Goal: Information Seeking & Learning: Understand process/instructions

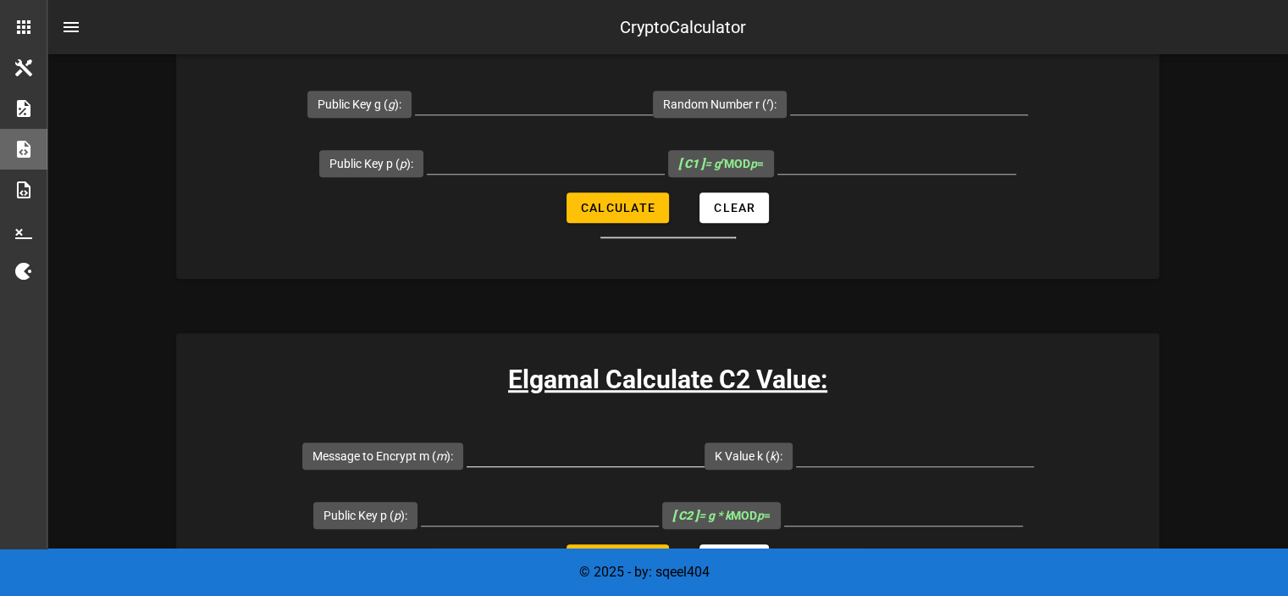
scroll to position [932, 0]
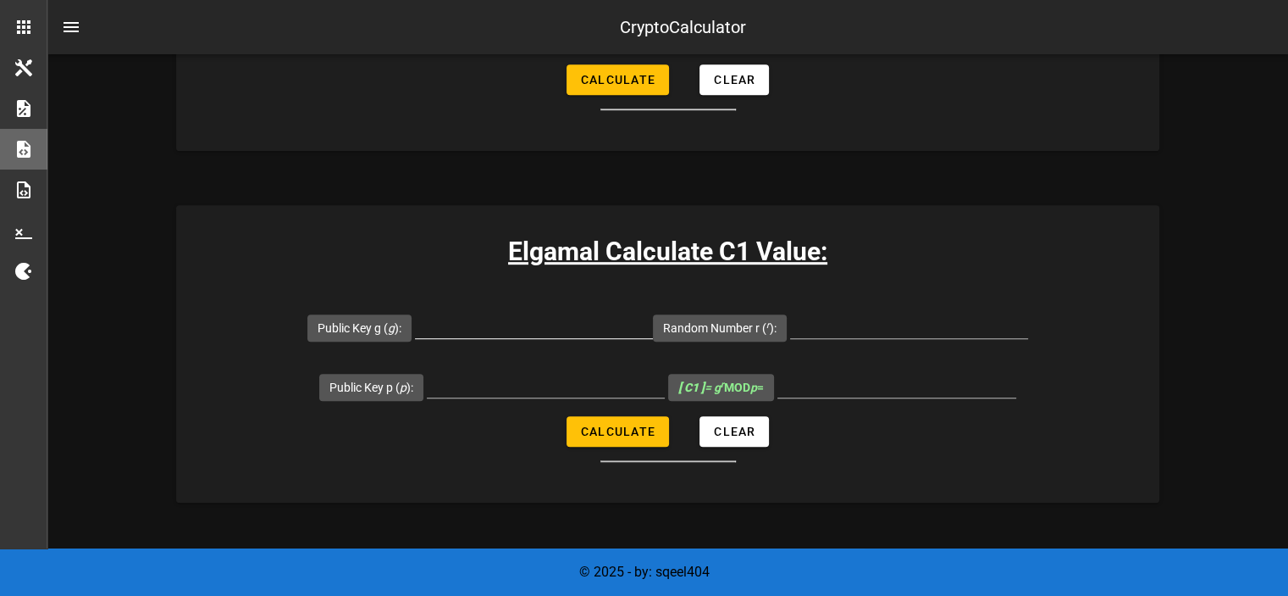
click at [574, 324] on input "Public Key g ( g ):" at bounding box center [534, 324] width 238 height 27
click at [537, 363] on div at bounding box center [546, 388] width 238 height 56
click at [529, 396] on div at bounding box center [546, 383] width 238 height 27
type input "29"
click at [527, 331] on input "Public Key g ( g ):" at bounding box center [534, 324] width 238 height 27
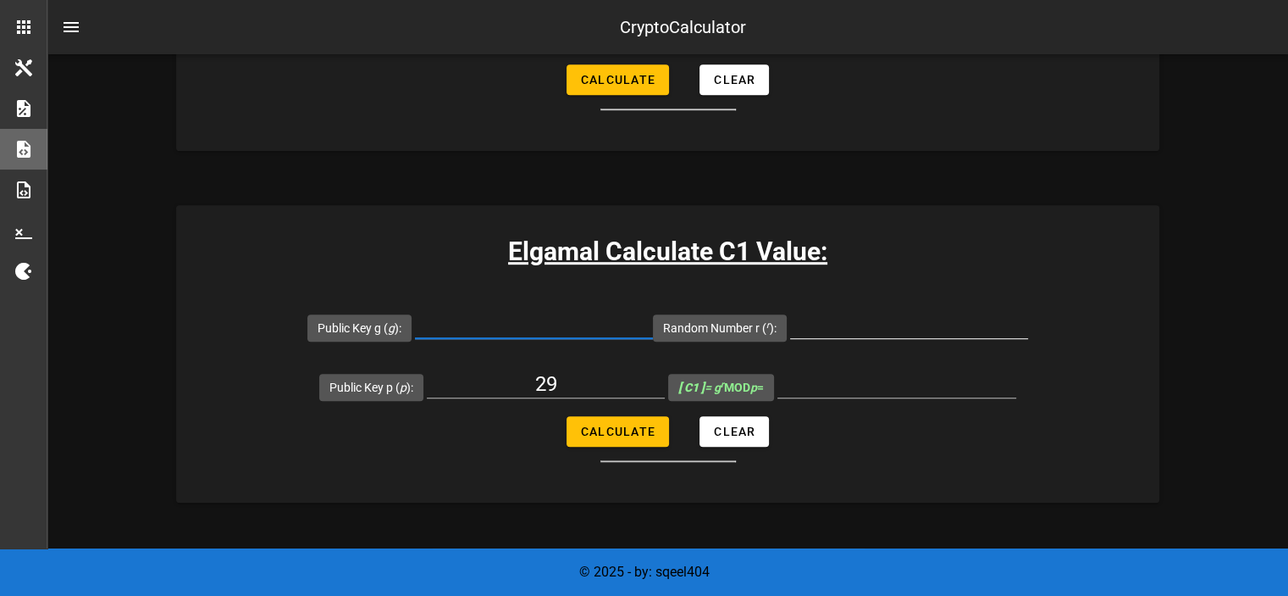
click at [854, 303] on div at bounding box center [909, 329] width 238 height 56
click at [856, 324] on input "Random Number r ( r ):" at bounding box center [909, 324] width 238 height 27
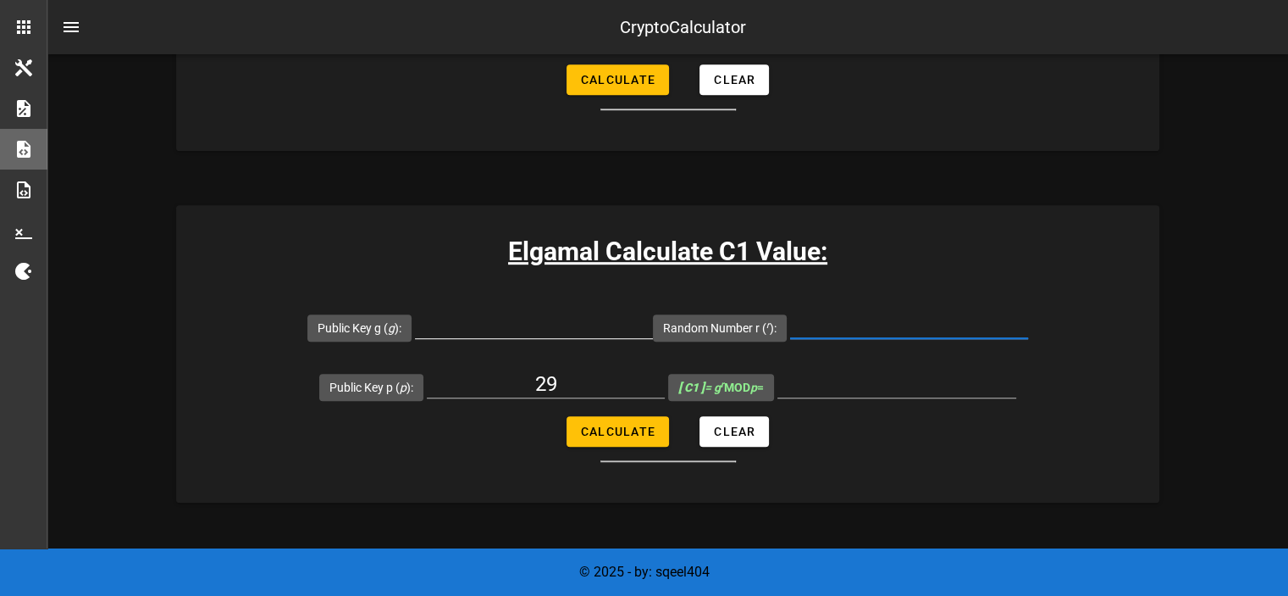
click at [530, 318] on input "Public Key g ( g ):" at bounding box center [534, 324] width 238 height 27
click at [925, 301] on div at bounding box center [909, 329] width 238 height 56
click at [890, 326] on input "Random Number r ( r ):" at bounding box center [909, 324] width 238 height 27
type input "4"
click at [562, 338] on div at bounding box center [534, 334] width 238 height 46
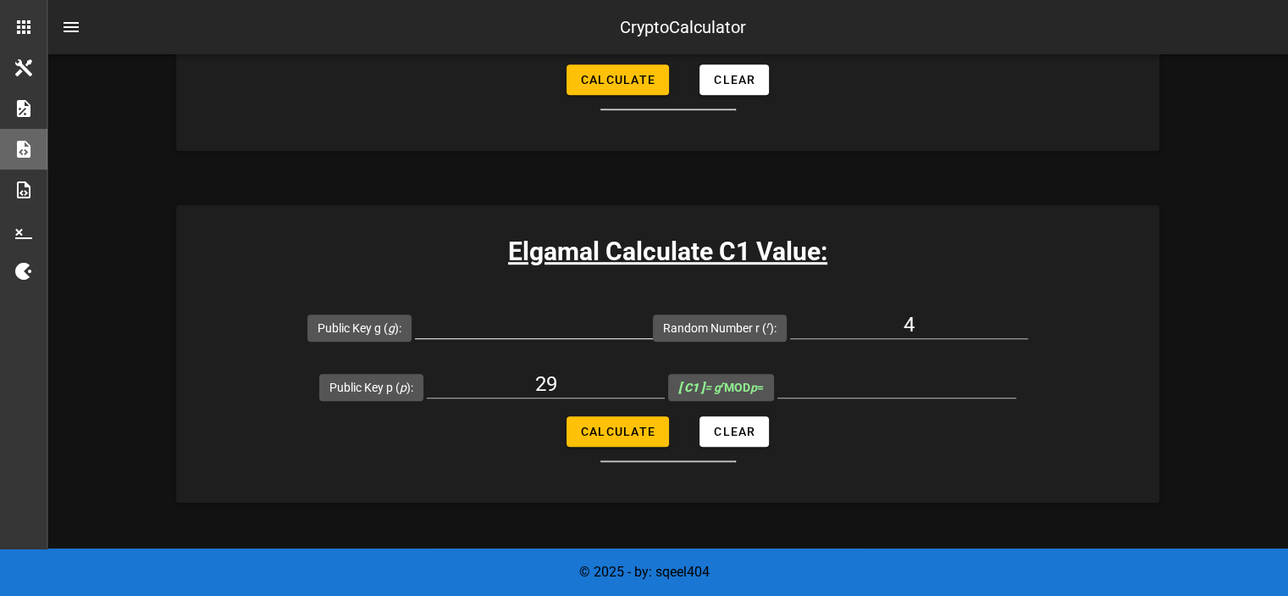
click at [592, 308] on div at bounding box center [534, 329] width 238 height 56
click at [574, 318] on input "Public Key g ( g ):" at bounding box center [534, 324] width 238 height 27
type input "5"
click at [807, 392] on input "[ C1 ] = g r MOD p =" at bounding box center [897, 383] width 239 height 27
click at [610, 427] on span "Calculate" at bounding box center [617, 431] width 75 height 14
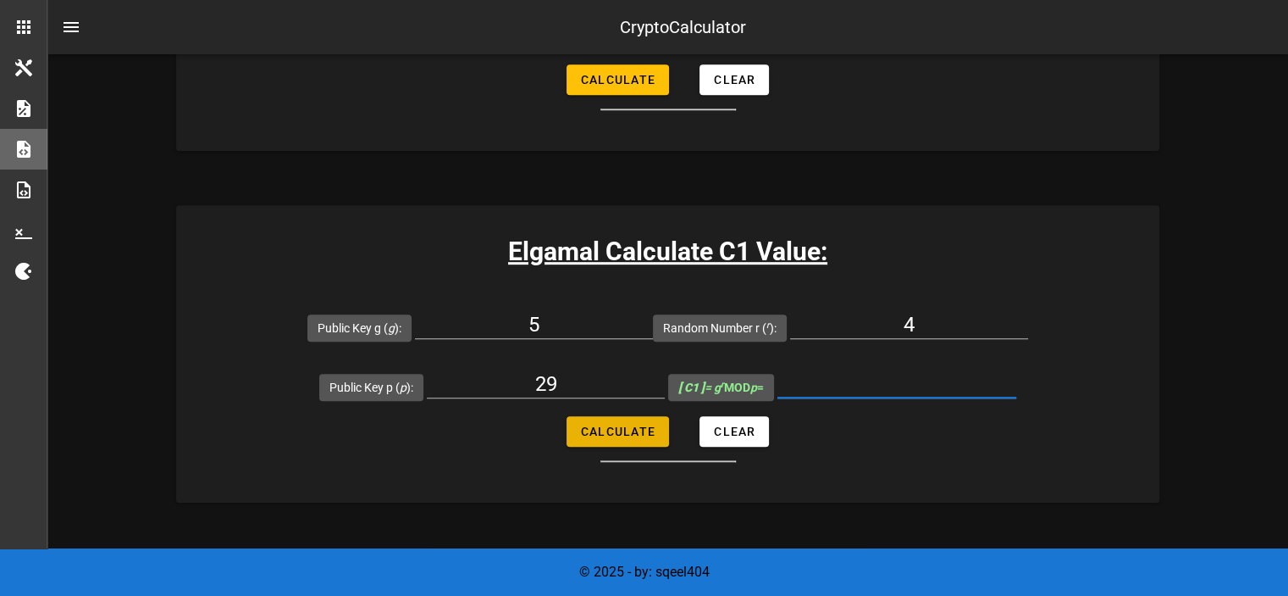
type input "16"
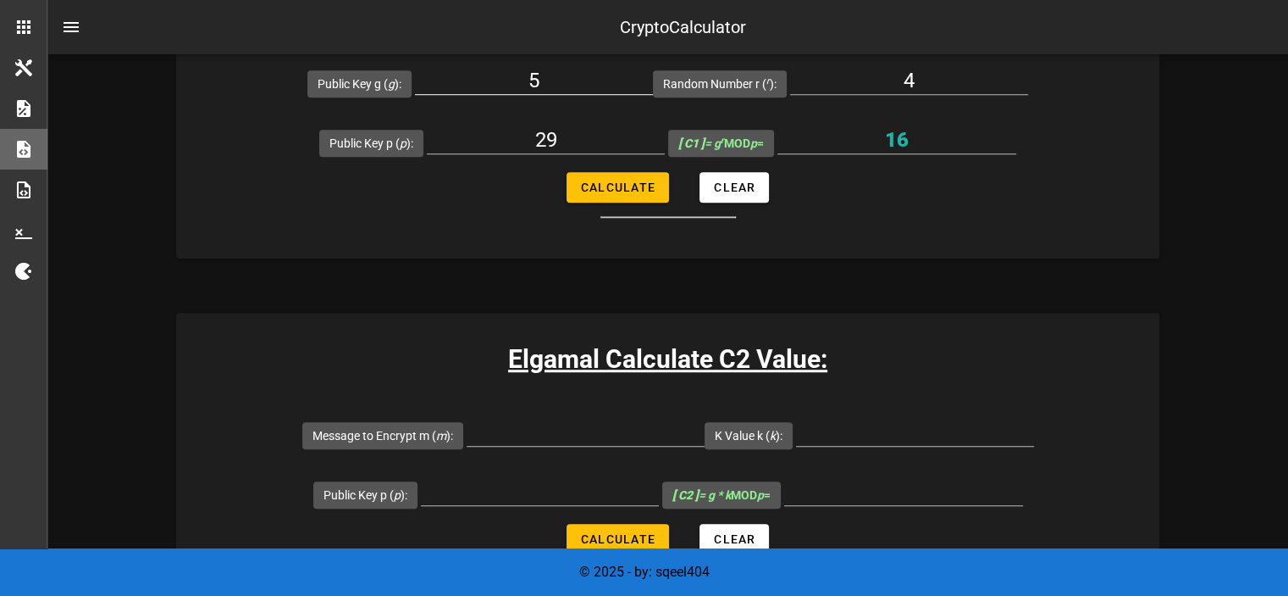
scroll to position [1186, 0]
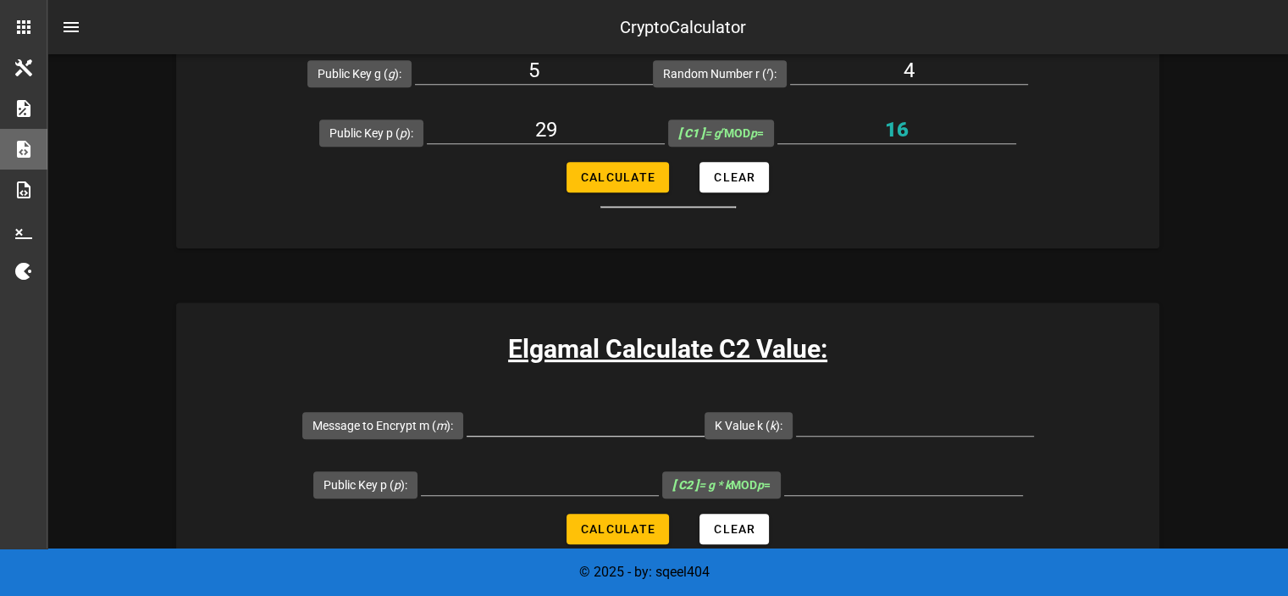
click at [555, 413] on input "Message to Encrypt m ( m ):" at bounding box center [586, 421] width 238 height 27
type input "7"
click at [824, 389] on div "Elgamal Calculate C2 Value: Message to Encrypt m ( m ): 7 K Value k ( k ): Publ…" at bounding box center [667, 450] width 983 height 297
drag, startPoint x: 830, startPoint y: 413, endPoint x: 843, endPoint y: 424, distance: 16.8
click at [830, 414] on input "K Value k ( k ):" at bounding box center [915, 421] width 238 height 27
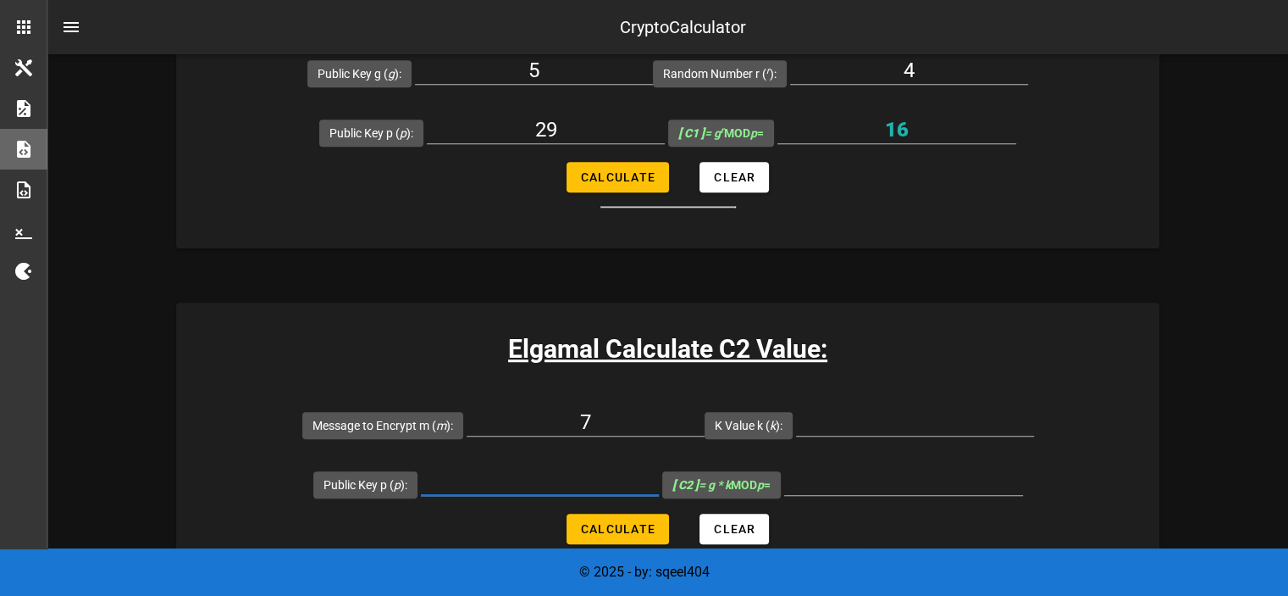
click at [542, 487] on input "Public Key p ( p ):" at bounding box center [540, 481] width 238 height 27
type input "29"
click at [874, 424] on input "K Value k ( k ):" at bounding box center [915, 421] width 238 height 27
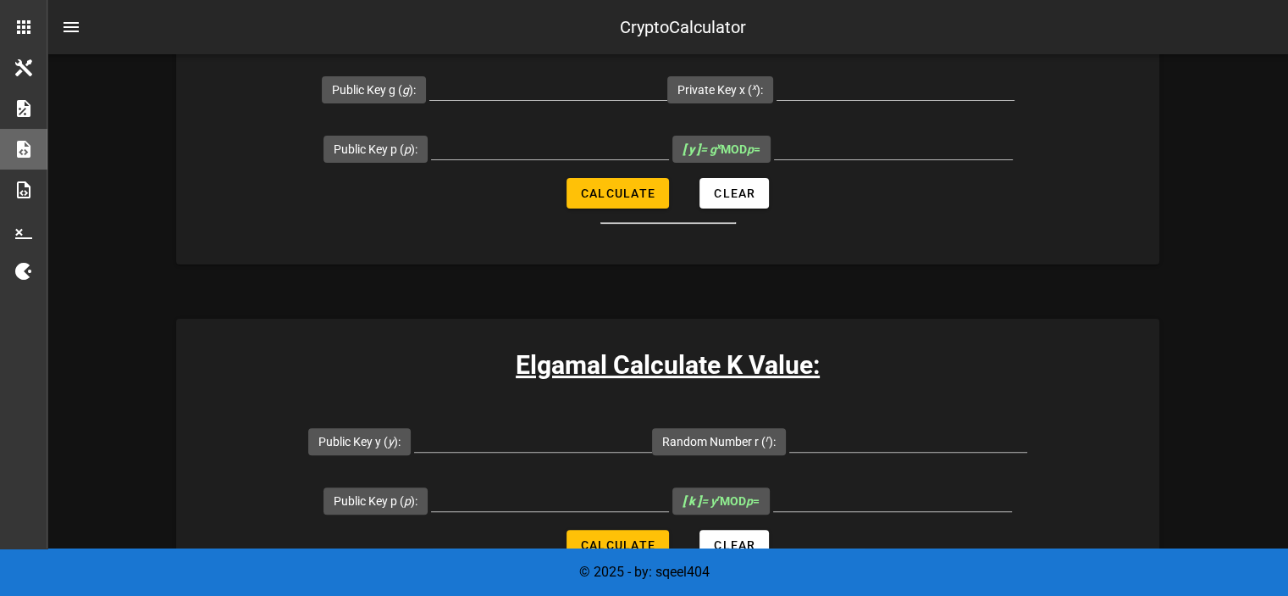
scroll to position [508, 0]
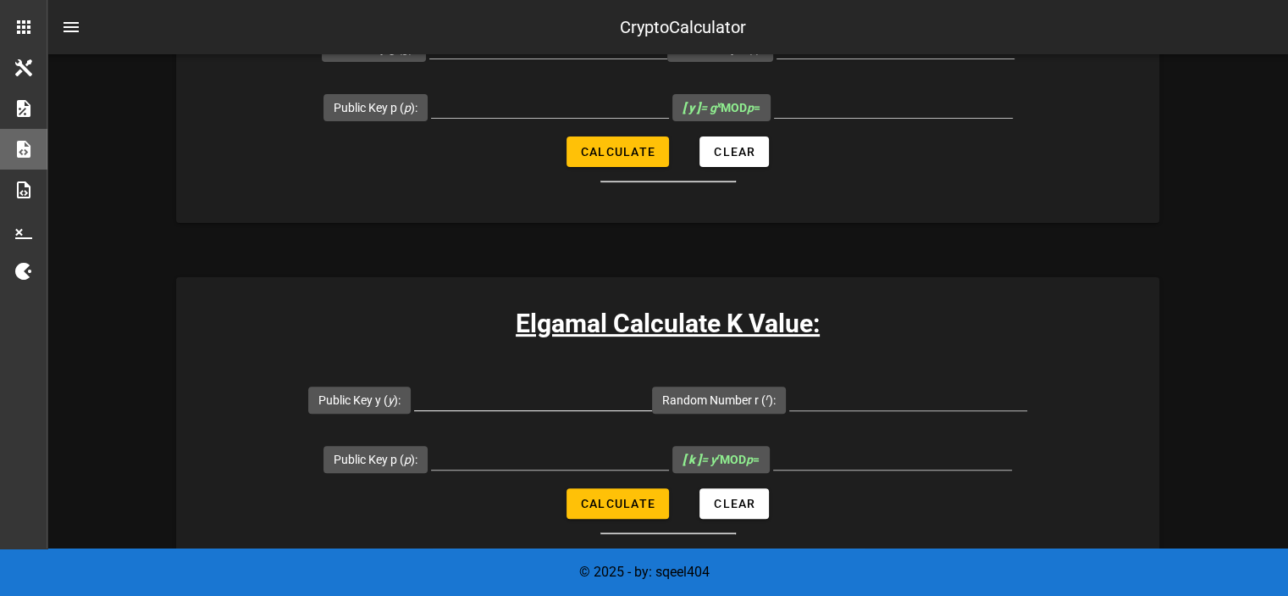
click at [526, 386] on input "Public Key y ( y ):" at bounding box center [533, 396] width 238 height 27
click at [537, 418] on div at bounding box center [533, 423] width 238 height 12
click at [556, 391] on input "Public Key y ( y ):" at bounding box center [533, 396] width 238 height 27
click at [477, 463] on input "Public Key p ( p ):" at bounding box center [550, 455] width 238 height 27
type input "29"
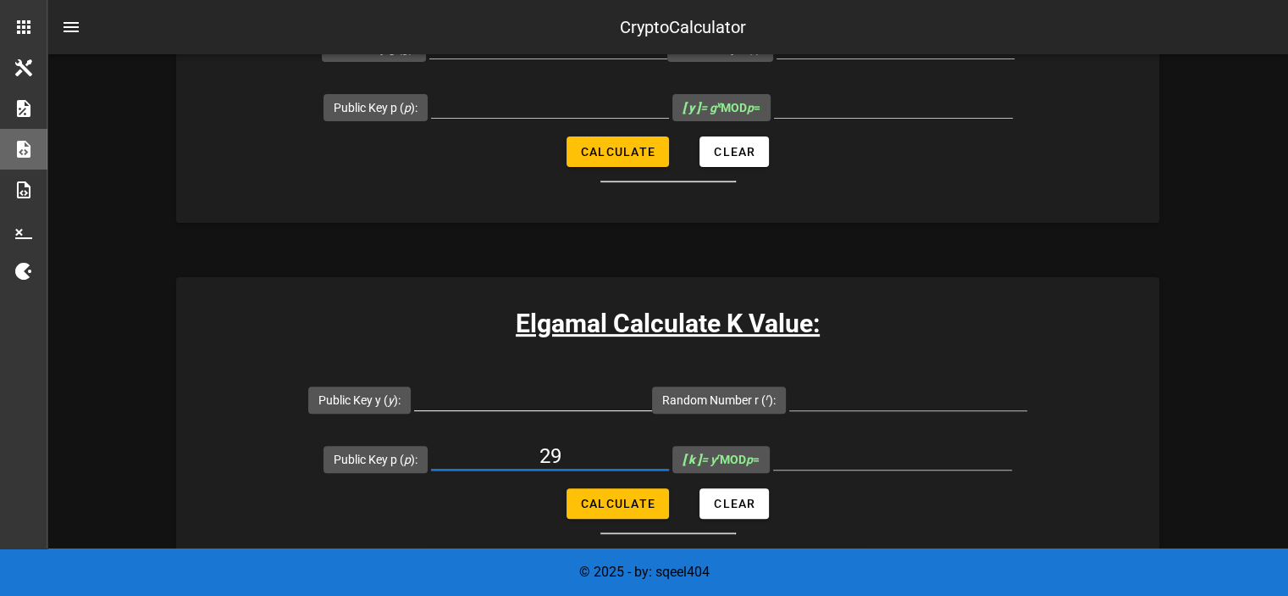
click at [564, 395] on input "Public Key y ( y ):" at bounding box center [533, 396] width 238 height 27
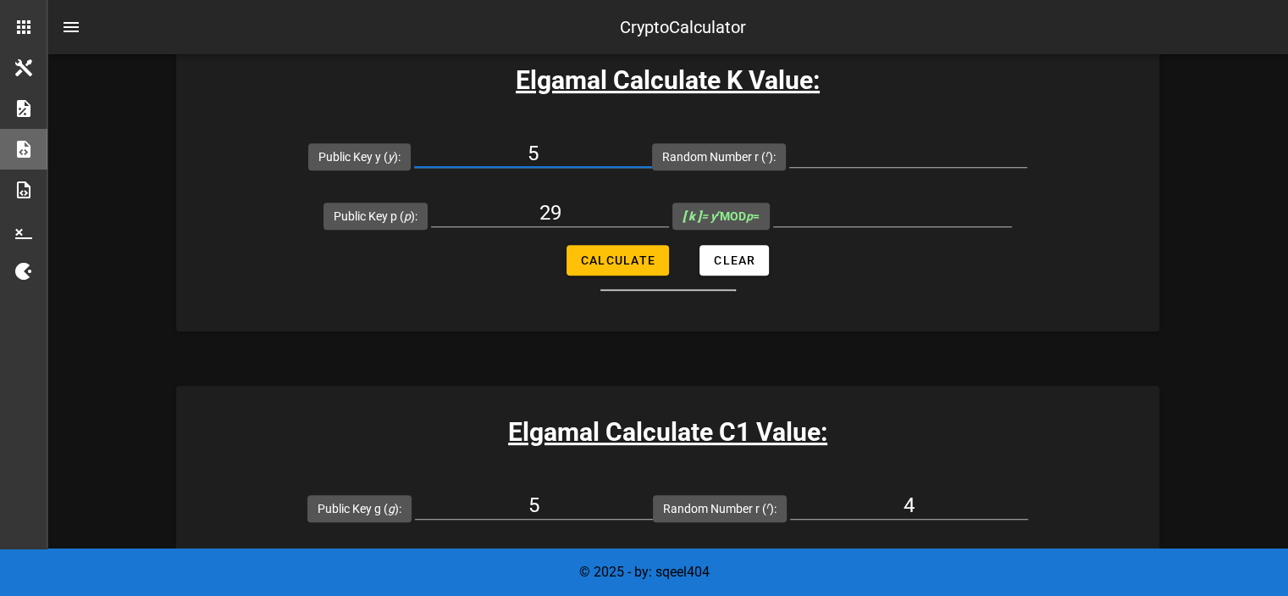
scroll to position [678, 0]
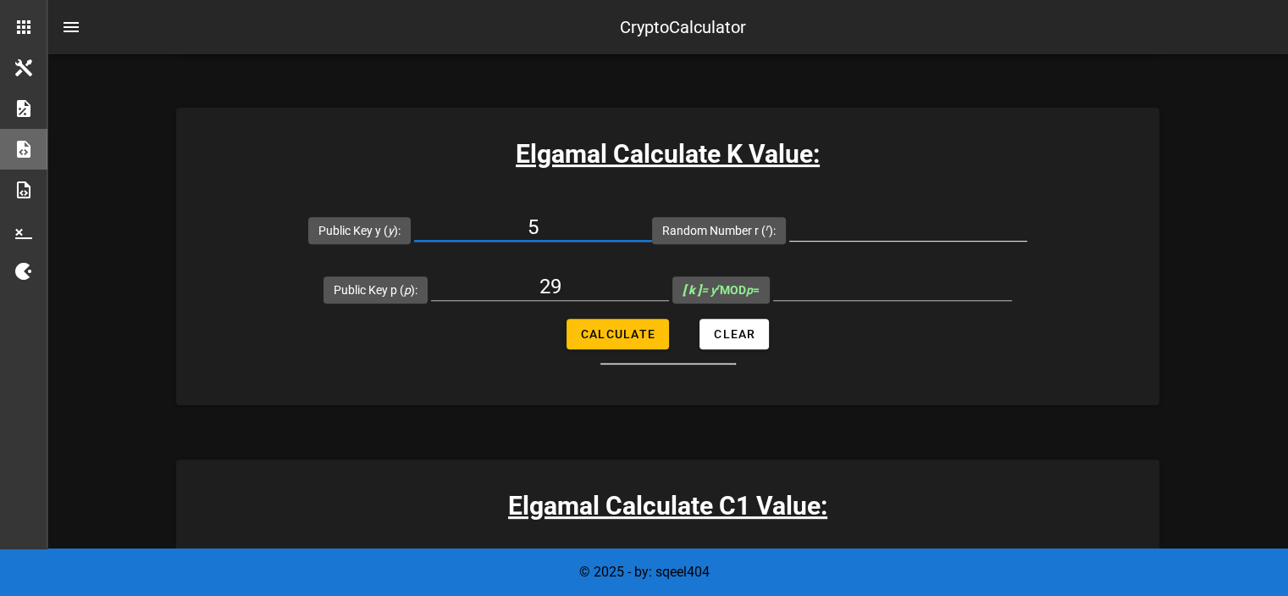
type input "5"
click at [880, 227] on input "Random Number r ( r ):" at bounding box center [908, 226] width 238 height 27
type input "4"
click at [607, 332] on span "Calculate" at bounding box center [617, 334] width 75 height 14
type input "16"
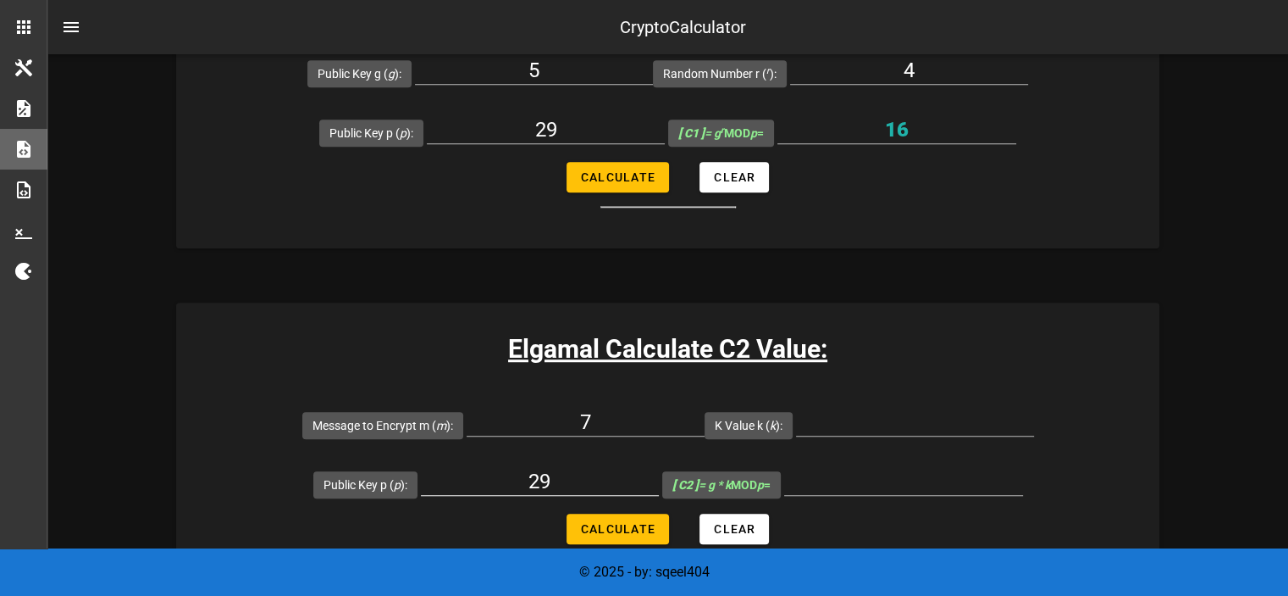
scroll to position [1355, 0]
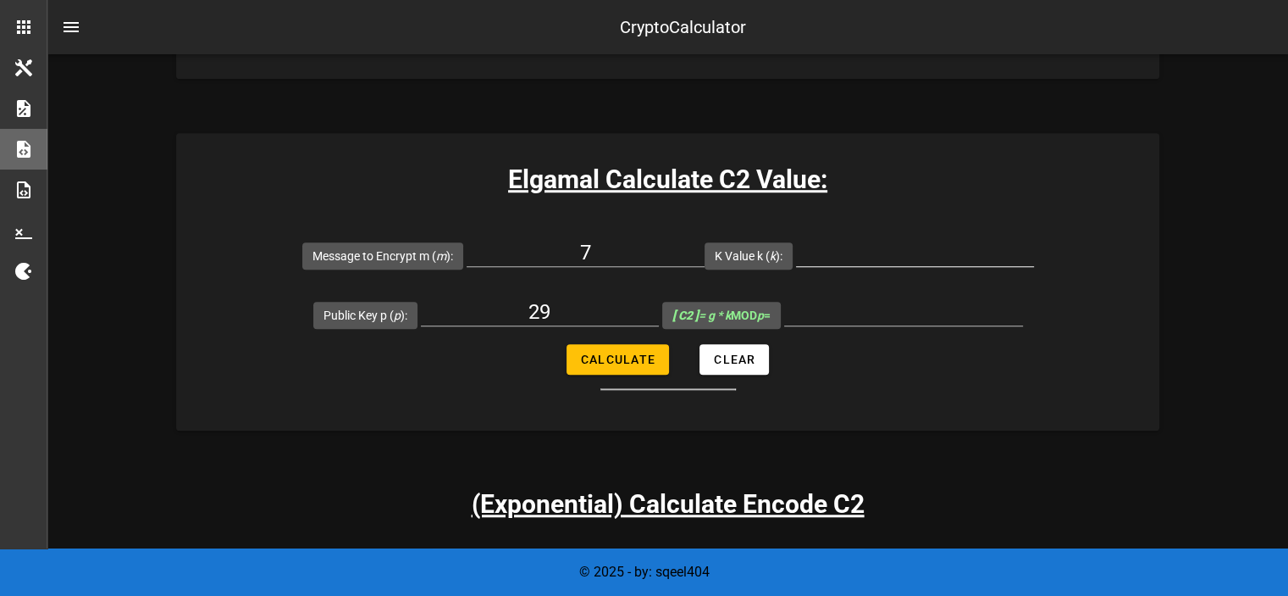
click at [827, 258] on input "K Value k ( k ):" at bounding box center [915, 252] width 238 height 27
type input "16"
click at [645, 368] on button "Calculate" at bounding box center [618, 359] width 102 height 30
type input "25"
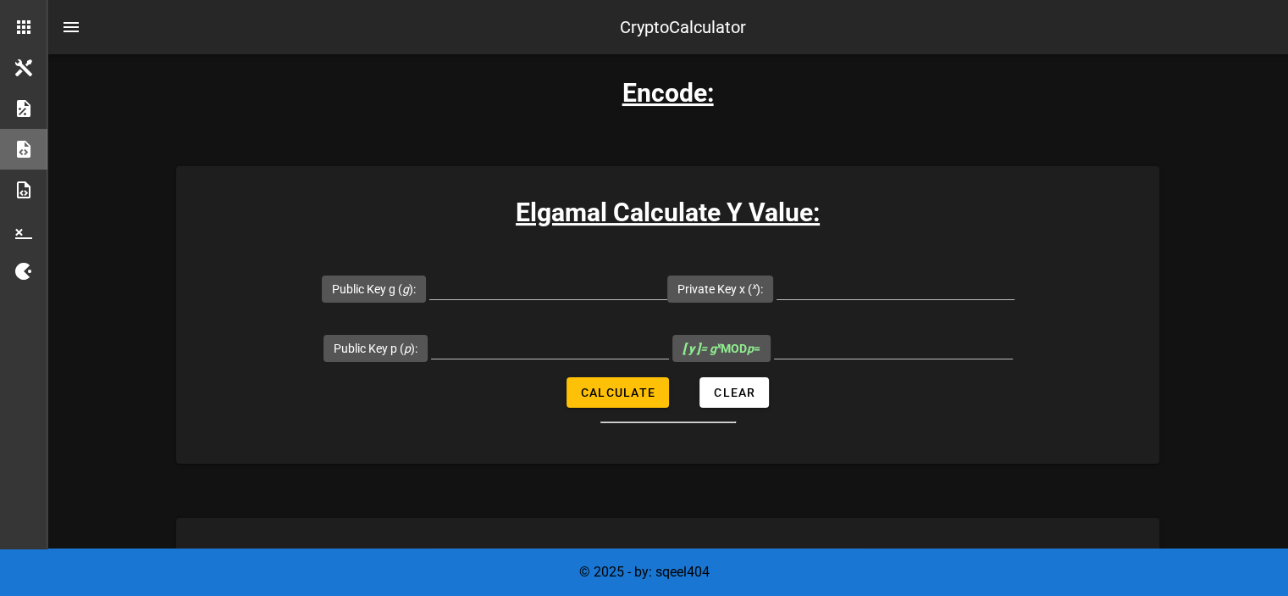
scroll to position [169, 0]
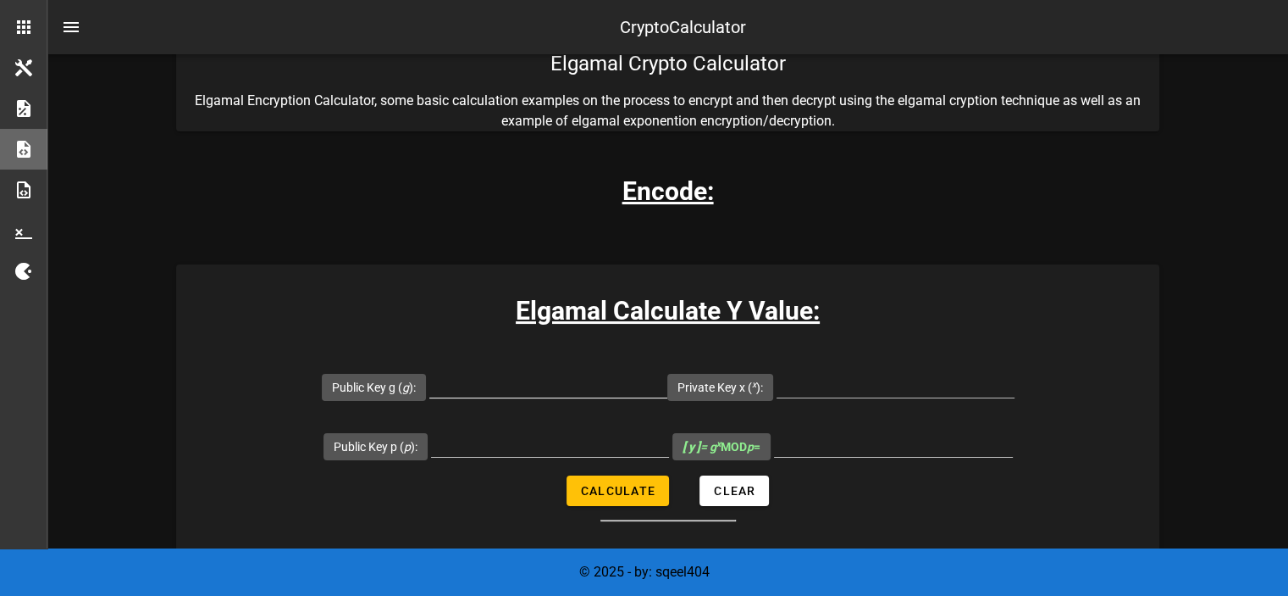
click at [556, 386] on input "Public Key g ( g ):" at bounding box center [548, 383] width 238 height 27
type input "5"
click at [838, 382] on input "Private Key x ( x ):" at bounding box center [896, 383] width 238 height 27
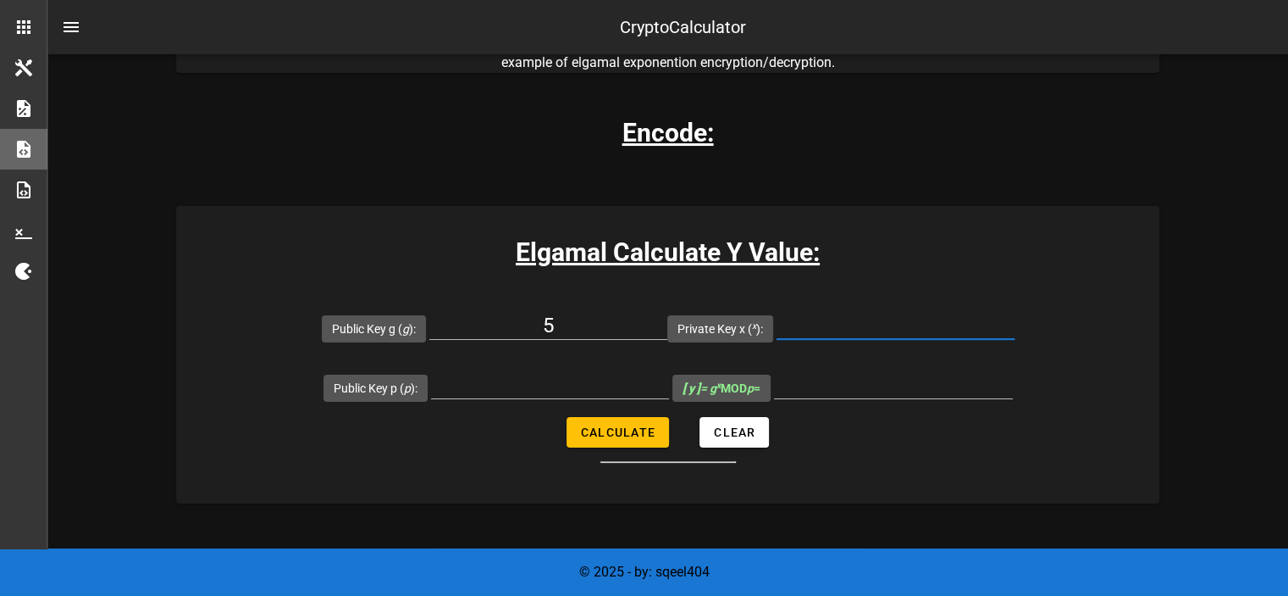
scroll to position [254, 0]
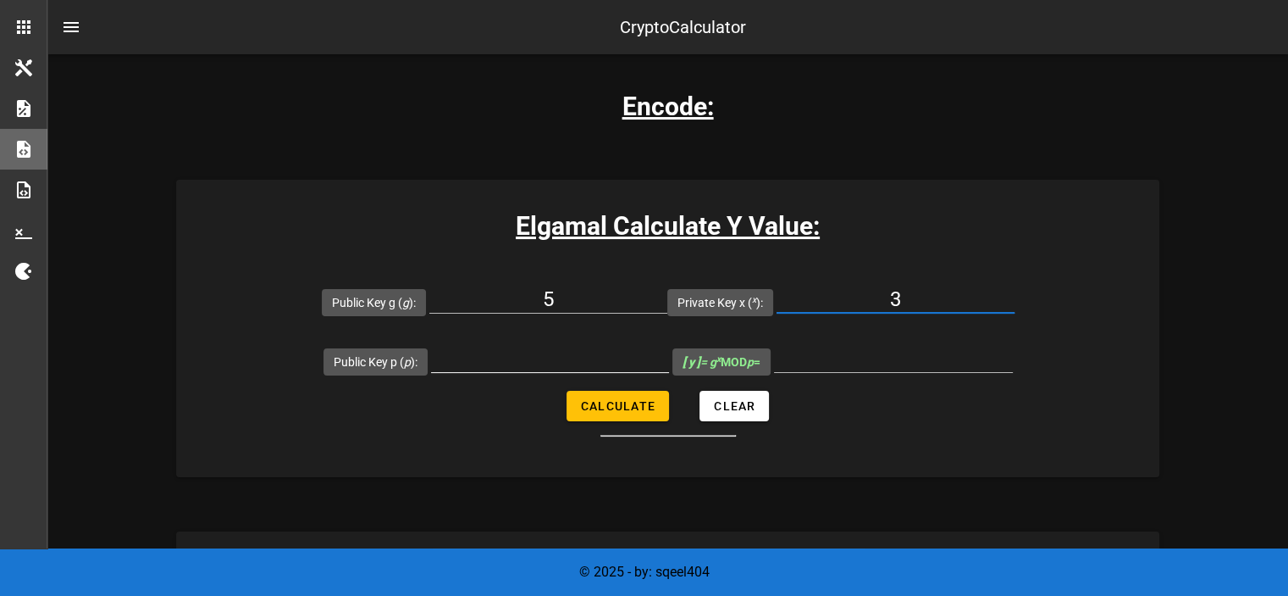
type input "3"
drag, startPoint x: 557, startPoint y: 348, endPoint x: 557, endPoint y: 359, distance: 11.0
click at [557, 350] on input "Public Key p ( p ):" at bounding box center [550, 358] width 238 height 27
type input "29"
click at [657, 406] on button "Calculate" at bounding box center [618, 406] width 102 height 30
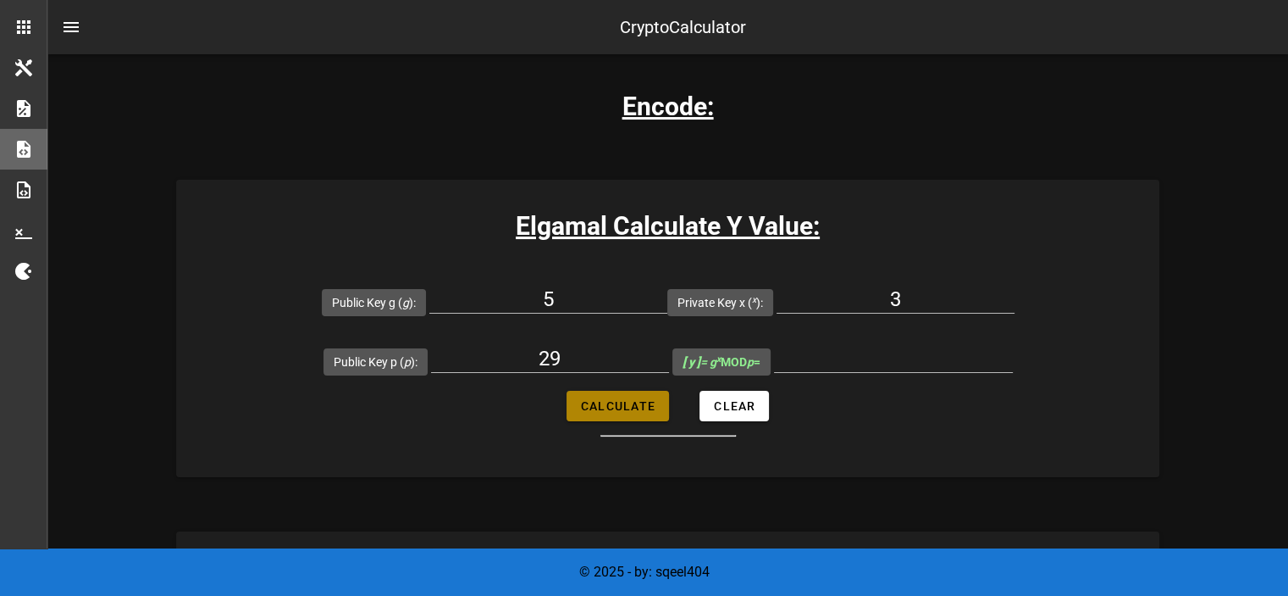
type input "9"
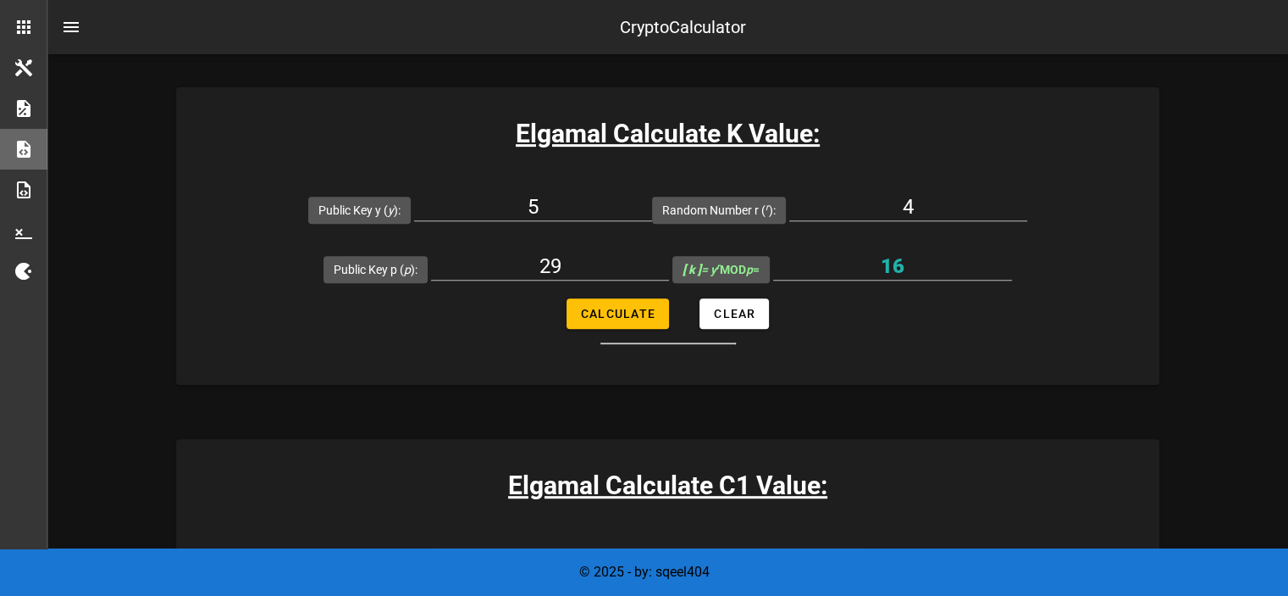
scroll to position [593, 0]
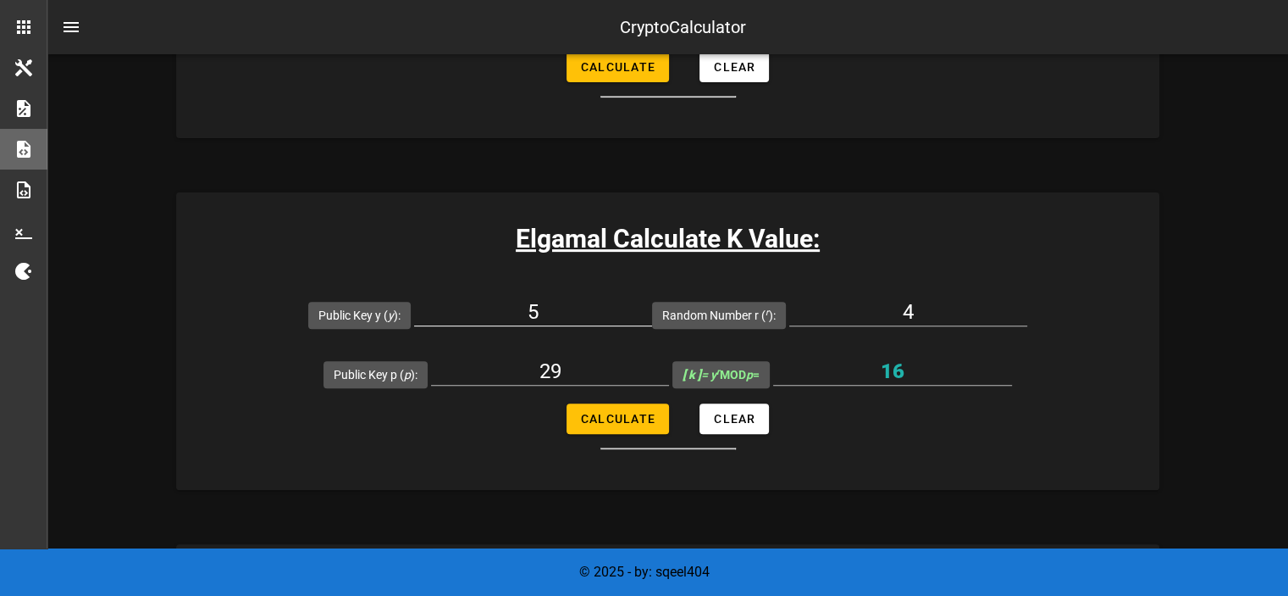
click at [588, 322] on input "5" at bounding box center [533, 311] width 238 height 27
type input "9"
click at [599, 413] on span "Calculate" at bounding box center [617, 419] width 75 height 14
type input "7"
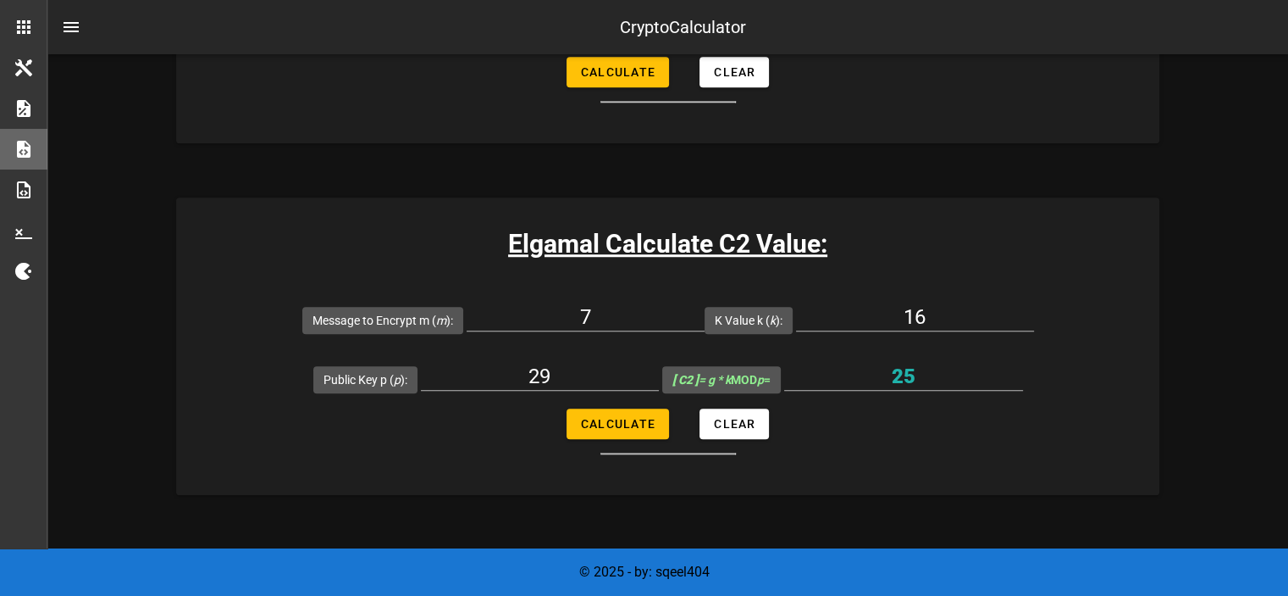
scroll to position [1101, 0]
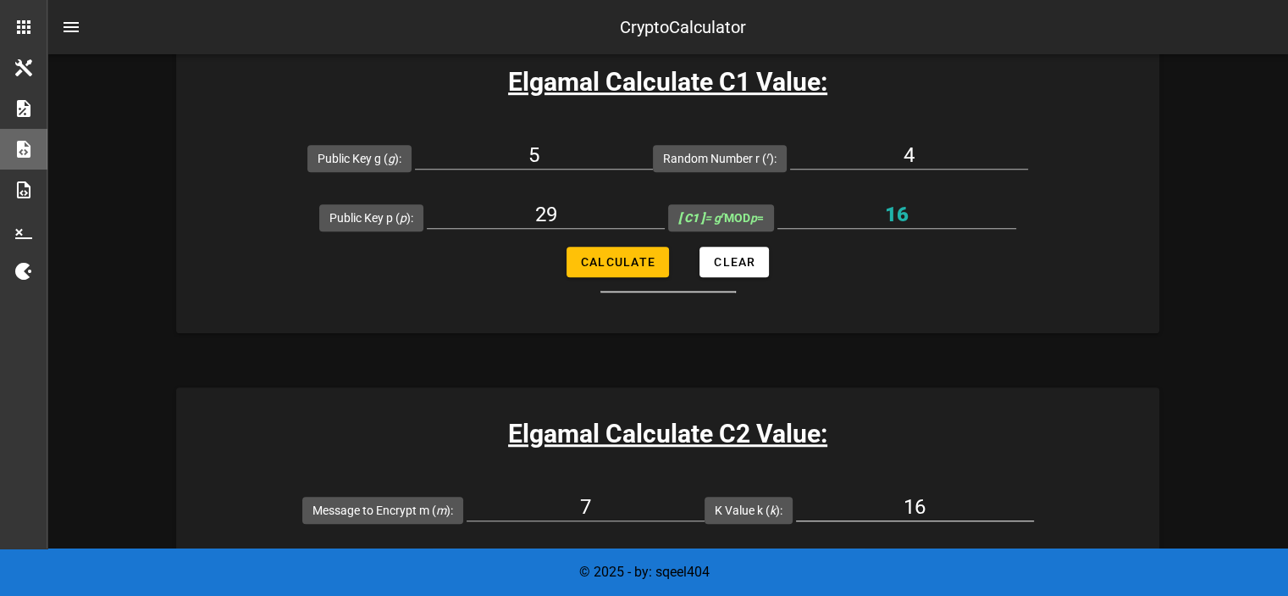
click at [939, 516] on input "16" at bounding box center [915, 506] width 238 height 27
type input "1"
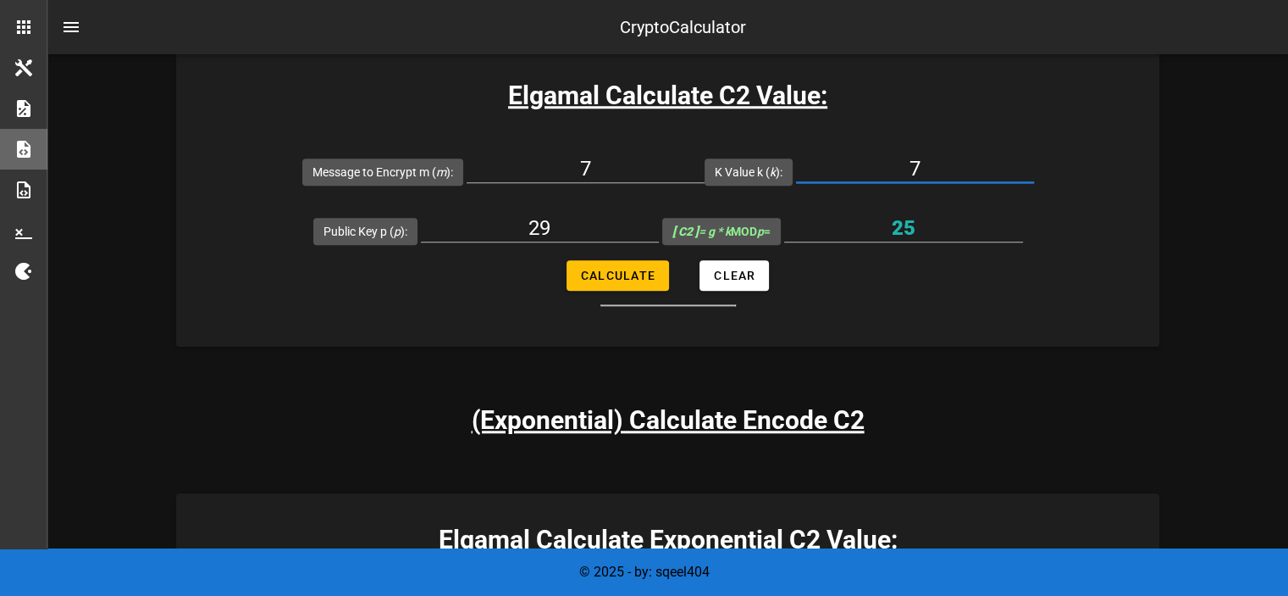
scroll to position [1440, 0]
type input "7"
click at [623, 288] on form "Message to Encrypt m ( m ): 7 K Value k ( k ): 7 Public Key p ( p ): 29 [ C2 ] …" at bounding box center [667, 223] width 983 height 164
click at [623, 268] on span "Calculate" at bounding box center [617, 275] width 75 height 14
type input "20"
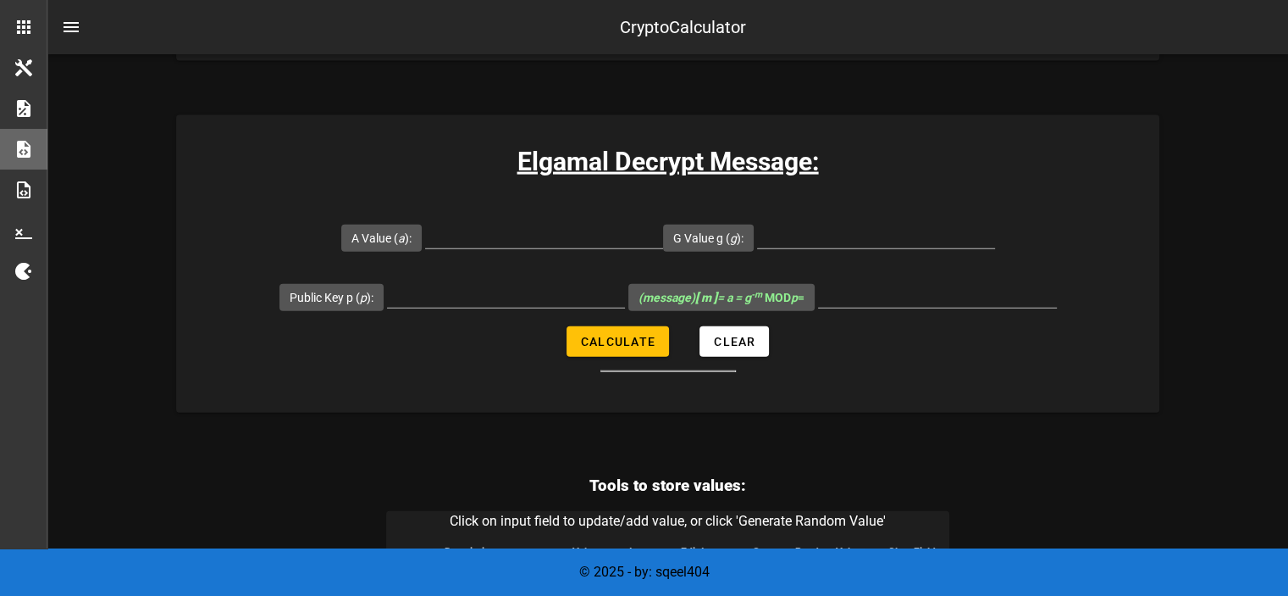
scroll to position [3727, 0]
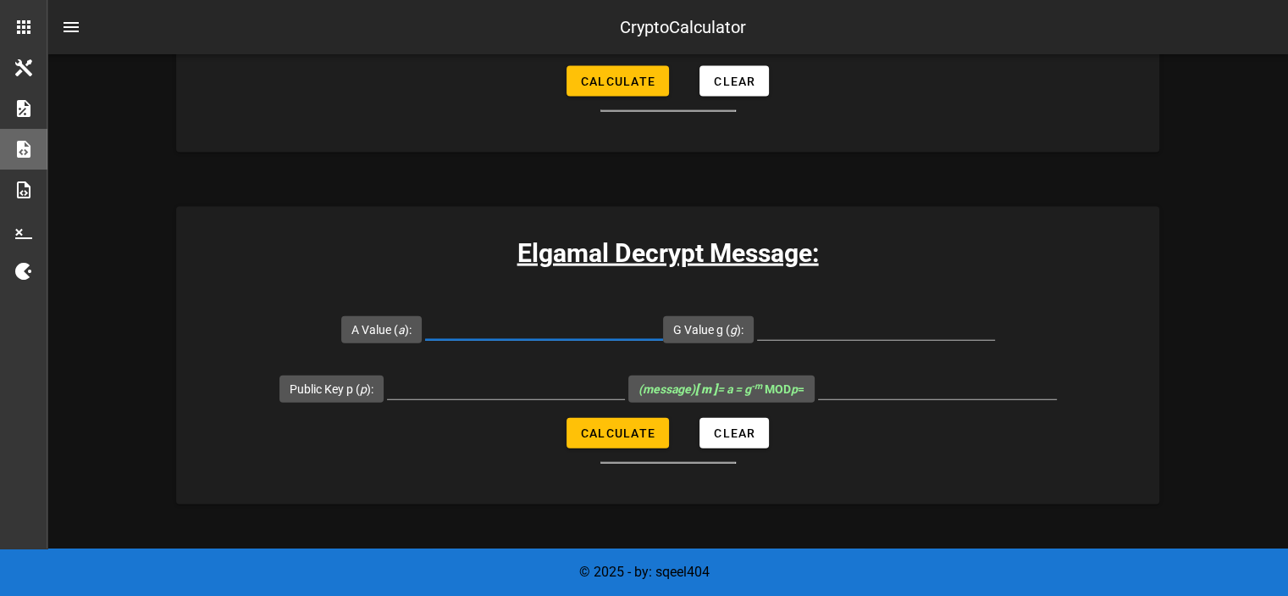
click at [562, 316] on input "A Value ( a ):" at bounding box center [544, 326] width 238 height 27
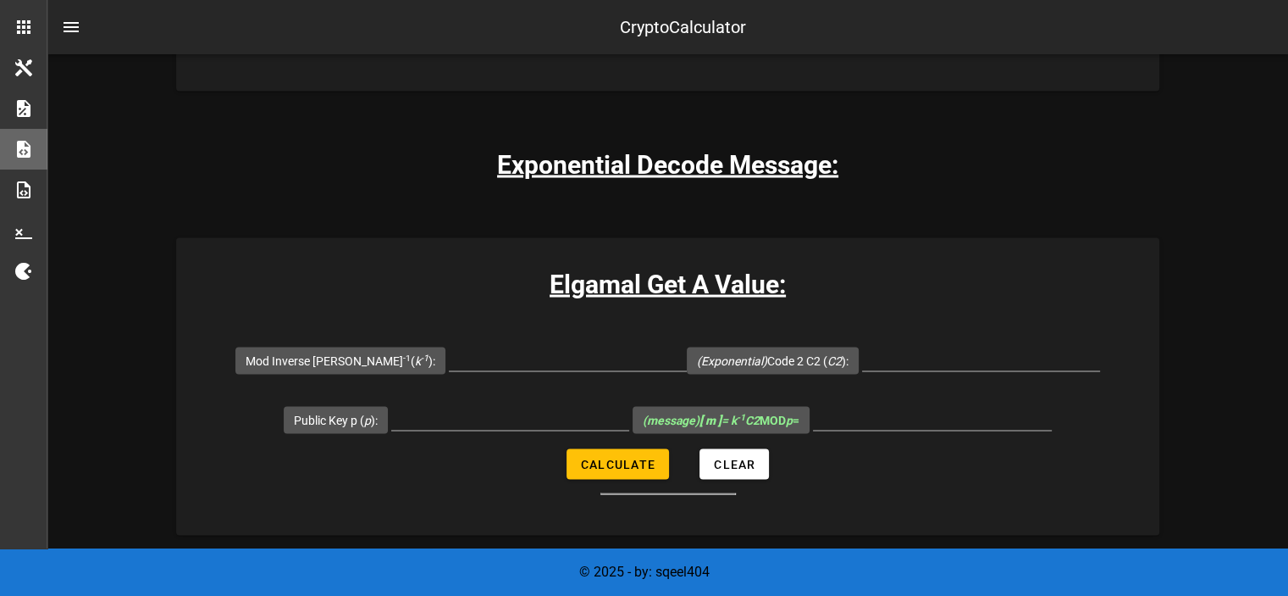
scroll to position [3388, 0]
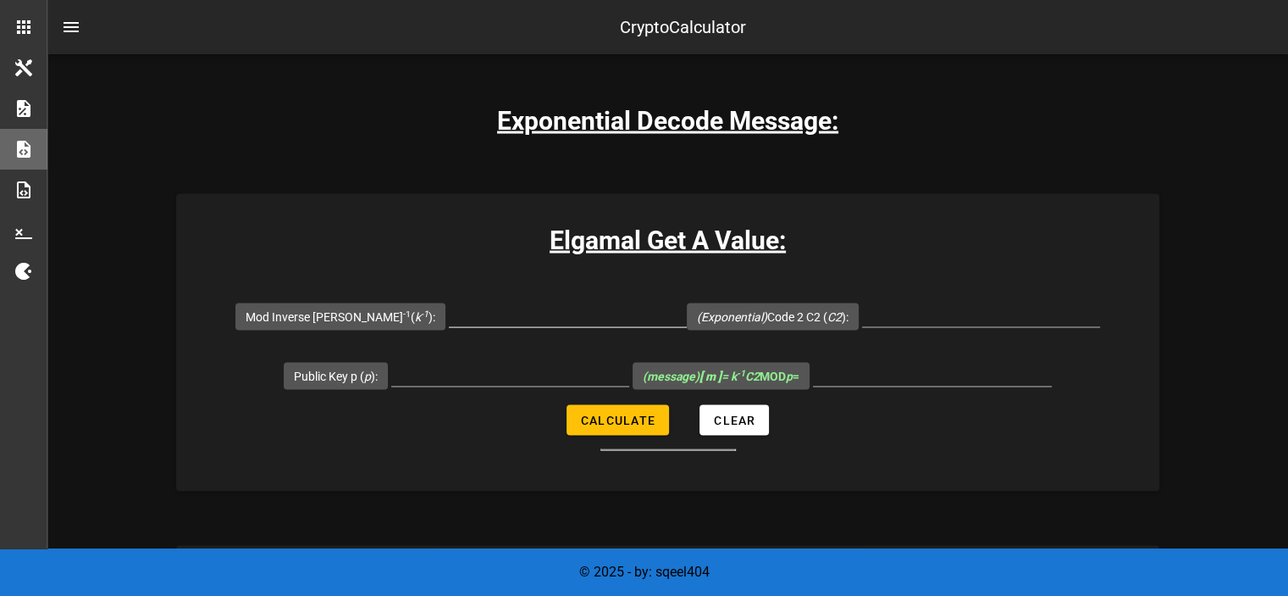
click at [590, 307] on input "Mod Inverse K k -1 ( k -1 ):" at bounding box center [568, 313] width 238 height 27
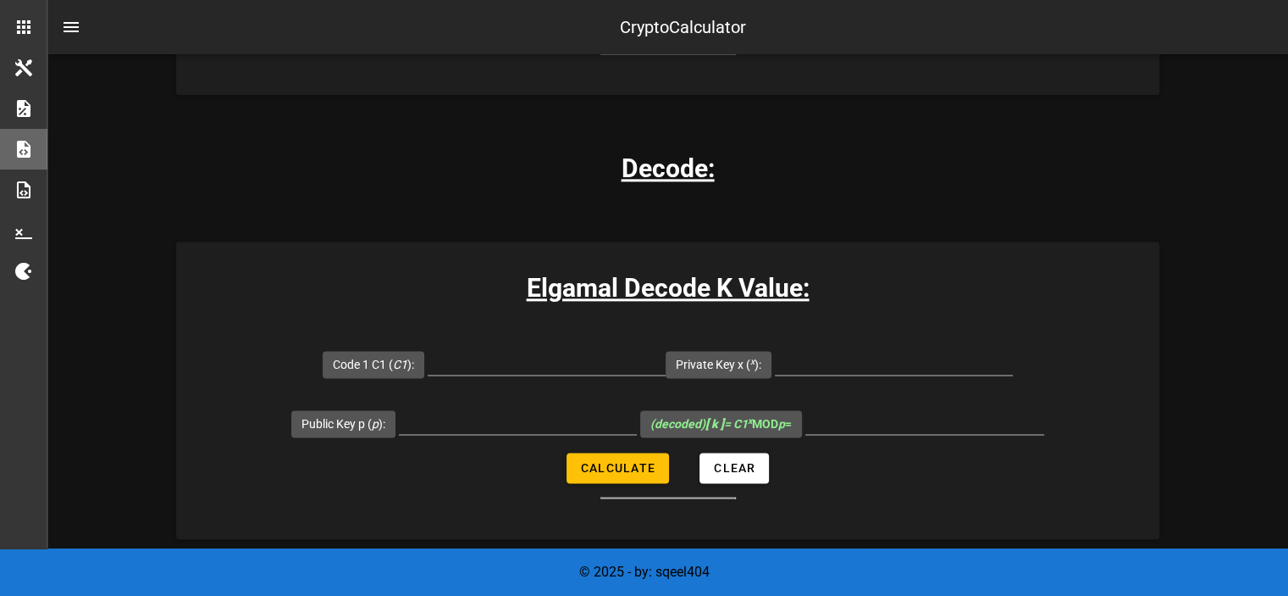
scroll to position [2202, 0]
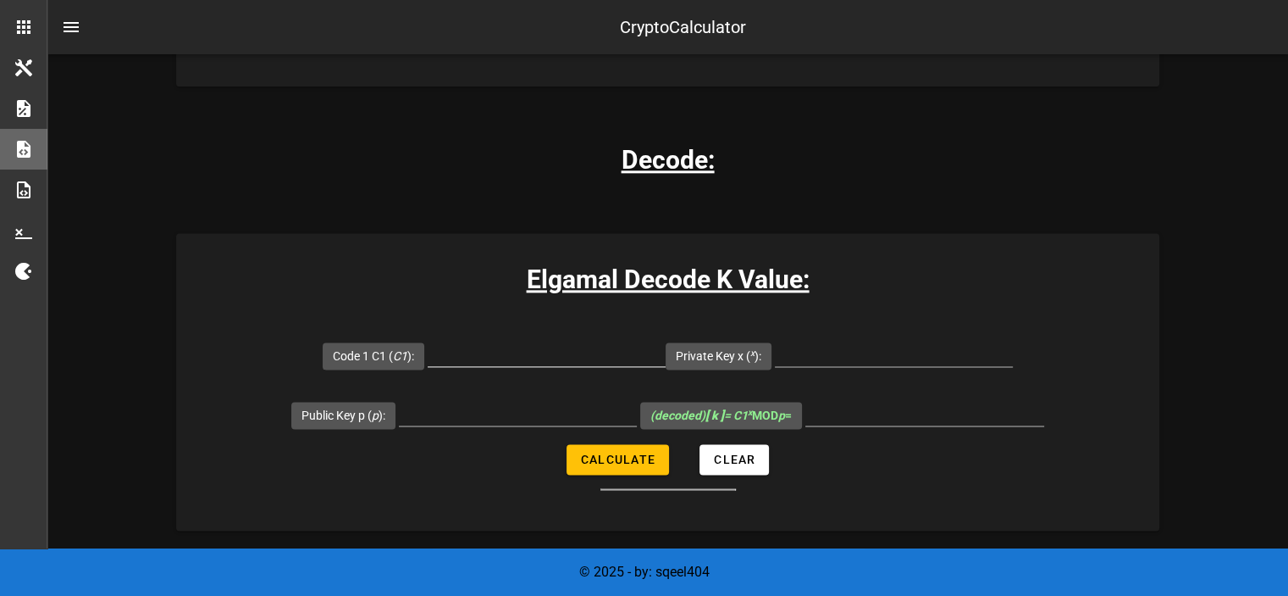
click at [552, 352] on input "Code 1 C1 ( C1 ):" at bounding box center [547, 352] width 238 height 27
click at [535, 407] on input "Public Key p ( p ):" at bounding box center [518, 411] width 238 height 27
type input "29"
click at [539, 355] on input "Code 1 C1 ( C1 ):" at bounding box center [547, 352] width 238 height 27
type input "16"
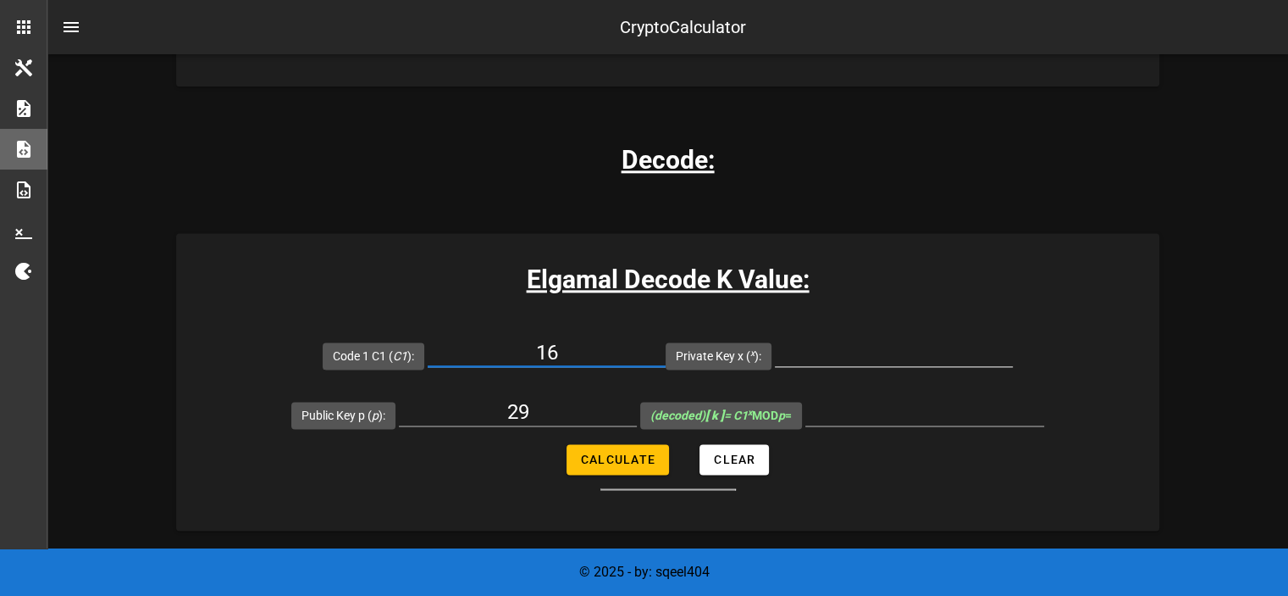
click at [893, 359] on input "Private Key x ( x ):" at bounding box center [894, 352] width 238 height 27
type input "20"
click at [612, 463] on span "Calculate" at bounding box center [617, 459] width 75 height 14
type input "20"
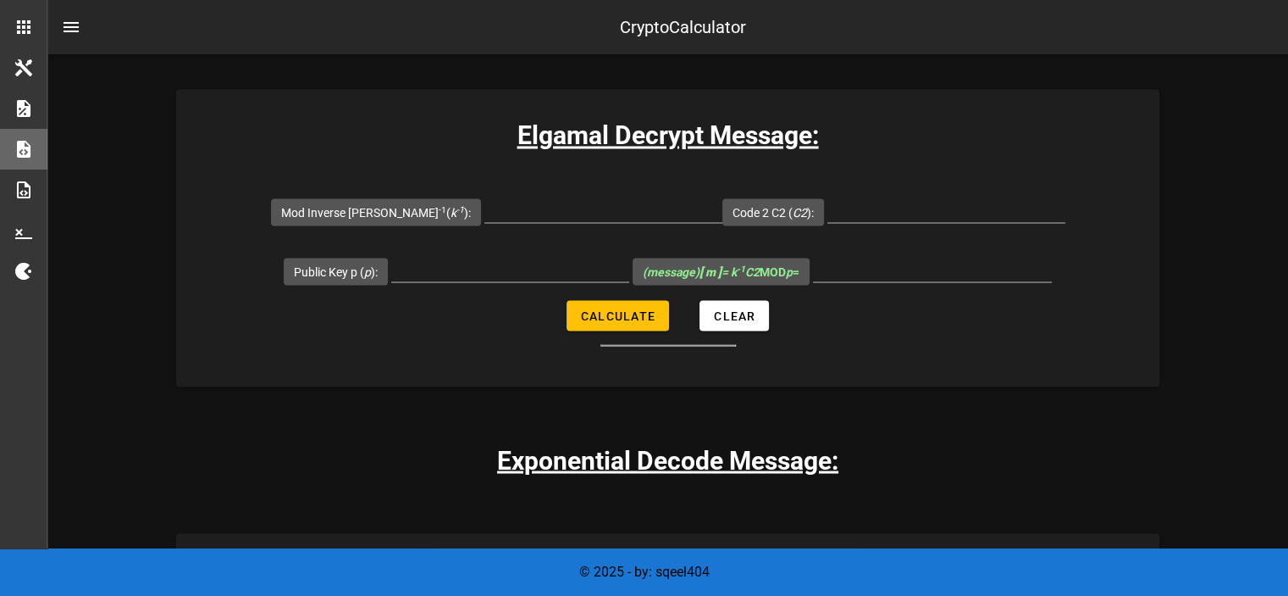
scroll to position [3304, 0]
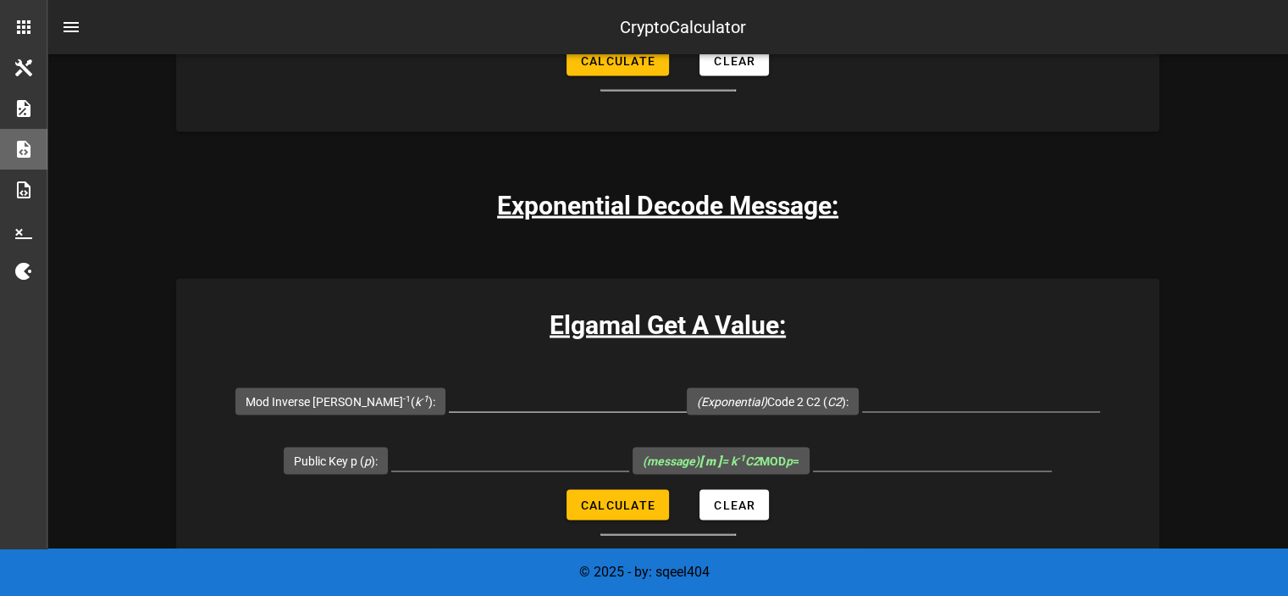
click at [554, 397] on input "Mod Inverse K k -1 ( k -1 ):" at bounding box center [568, 398] width 238 height 27
type input "20"
click at [989, 408] on div at bounding box center [981, 398] width 238 height 27
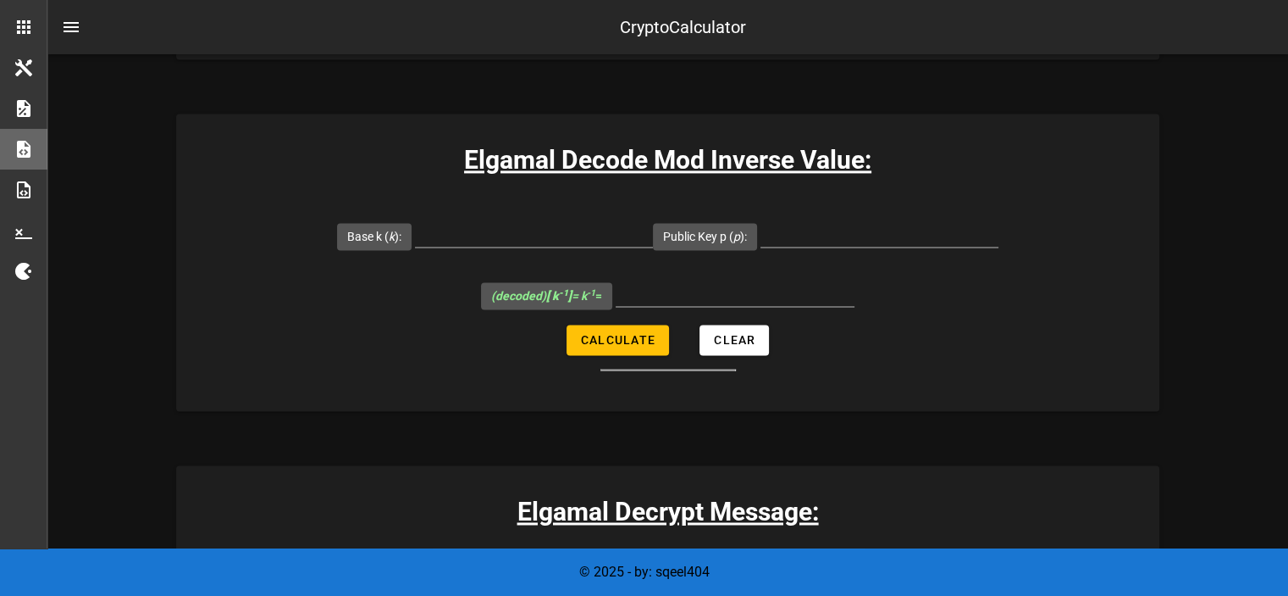
scroll to position [2626, 0]
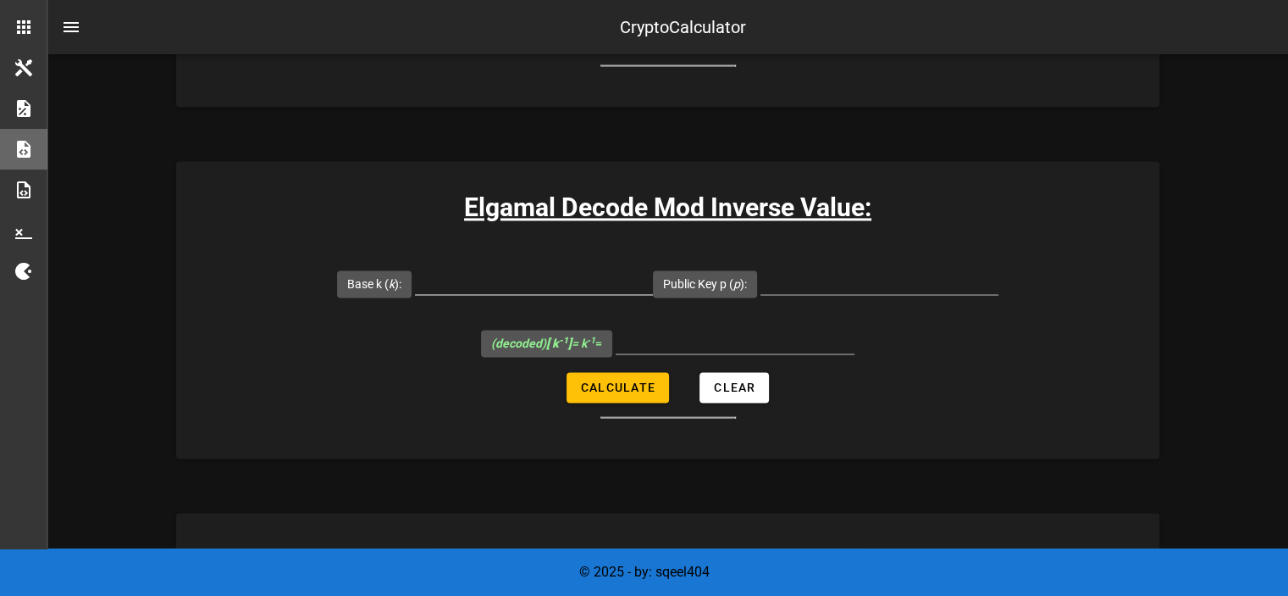
click at [540, 284] on input "Base k ( k ):" at bounding box center [534, 280] width 238 height 27
type input "20"
type input "29"
click at [656, 385] on button "Calculate" at bounding box center [618, 387] width 102 height 30
type input "16"
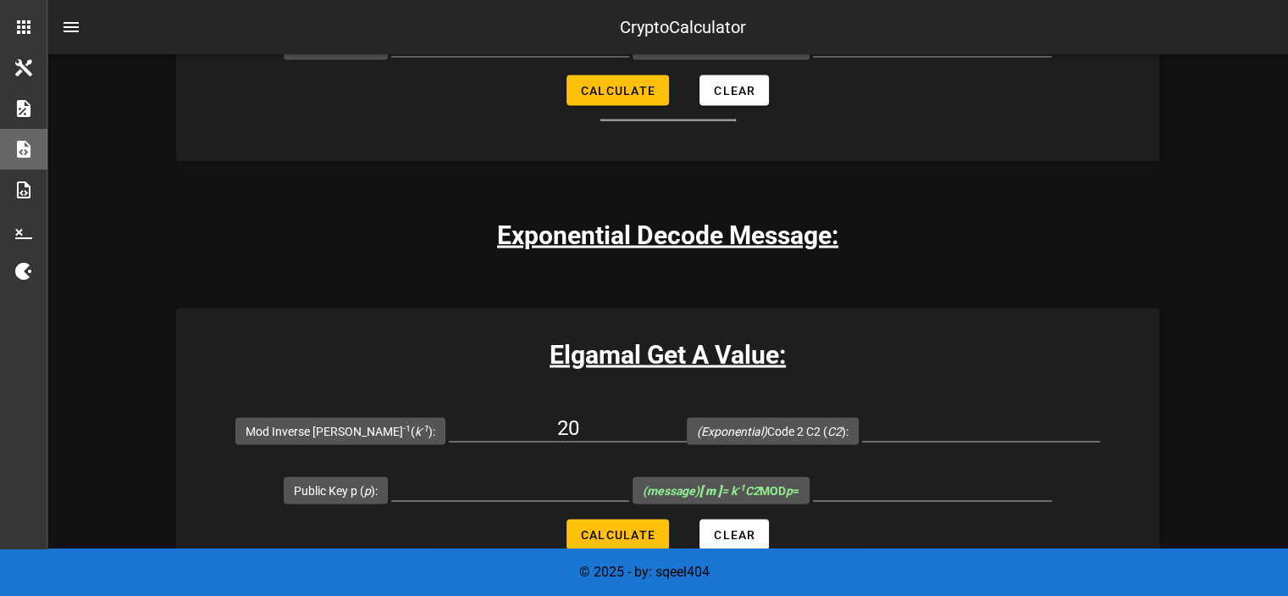
scroll to position [3388, 0]
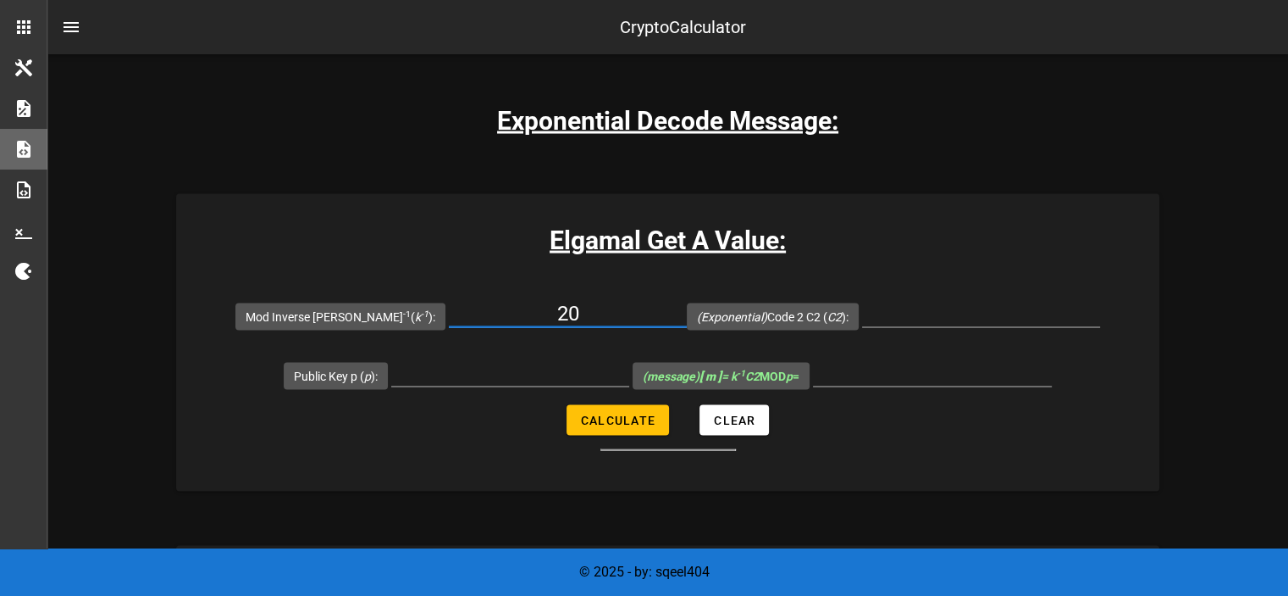
click at [567, 318] on input "20" at bounding box center [568, 313] width 238 height 27
type input "2"
type input "16"
click at [895, 303] on input "(Exponential) Code 2 C2 ( C2 ):" at bounding box center [981, 313] width 238 height 27
click at [895, 304] on input "(Exponential) Code 2 C2 ( C2 ):" at bounding box center [981, 313] width 238 height 27
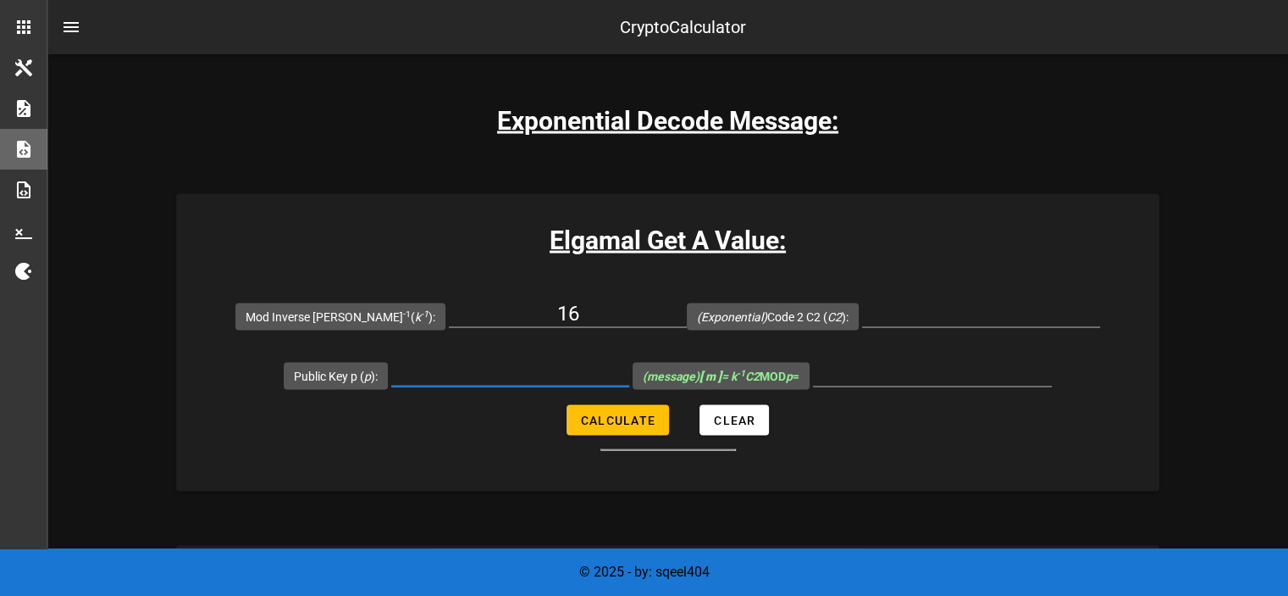
click at [493, 375] on input "Public Key p ( p ):" at bounding box center [510, 372] width 238 height 27
type input "29"
click at [885, 304] on input "(Exponential) Code 2 C2 ( C2 ):" at bounding box center [981, 313] width 238 height 27
type input "20"
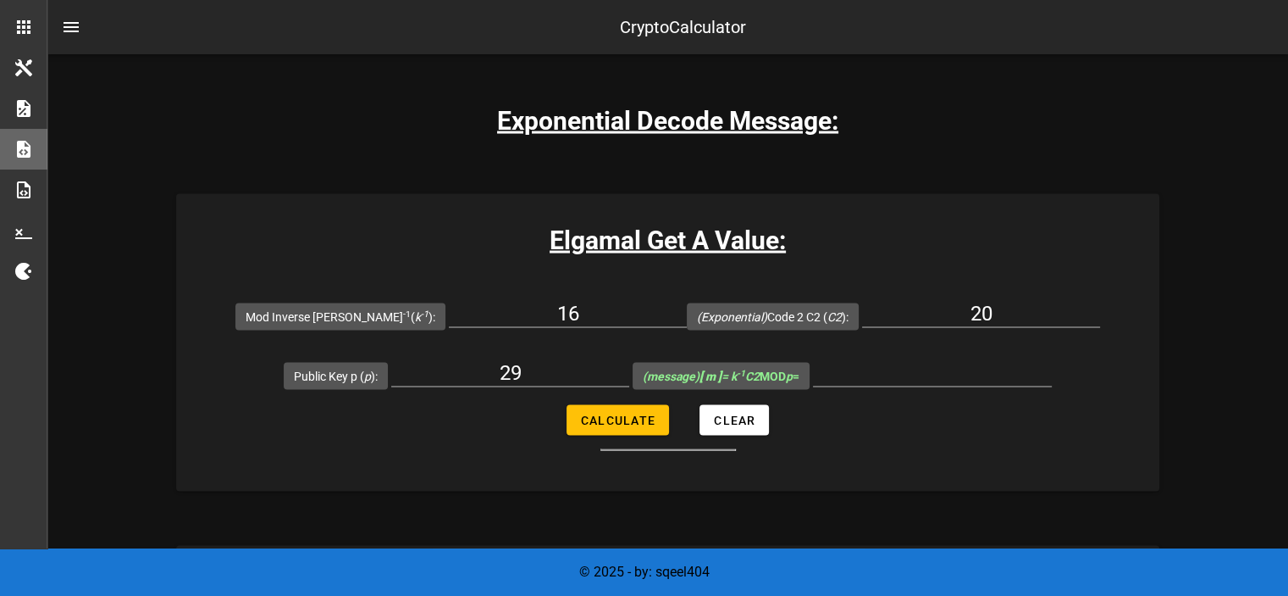
click at [622, 433] on form "Mod Inverse K k -1 ( k -1 ): 16 (Exponential) Code 2 C2 ( C2 ): 20 Public Key p…" at bounding box center [667, 368] width 983 height 164
click at [619, 409] on button "Calculate" at bounding box center [618, 420] width 102 height 30
type input "1"
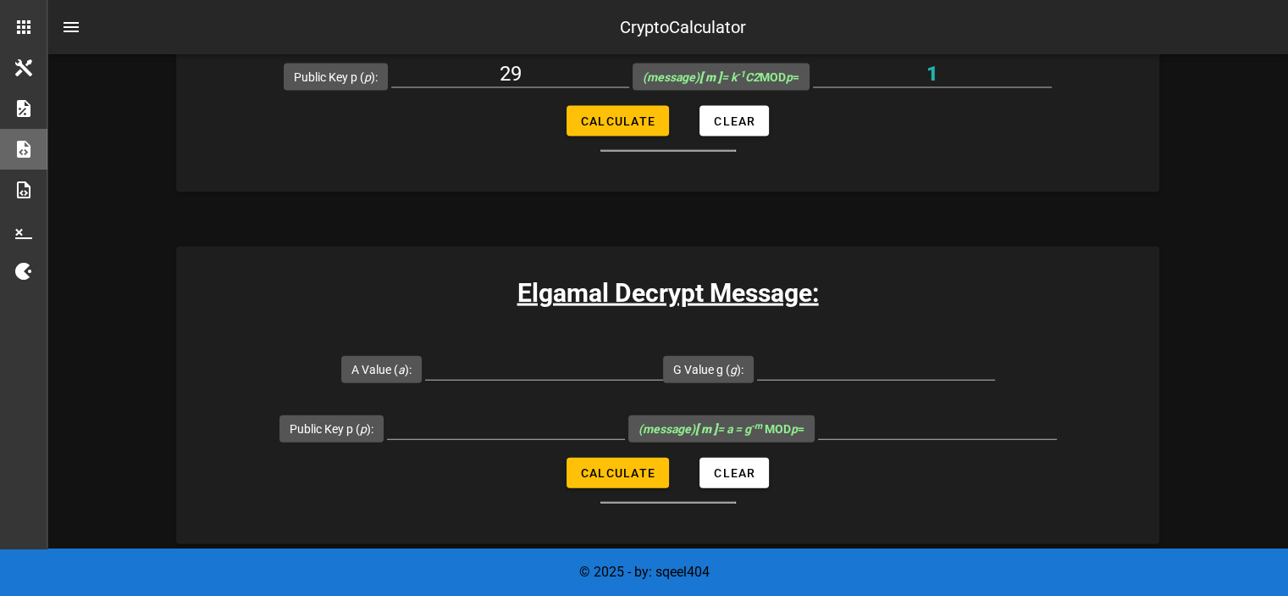
scroll to position [3727, 0]
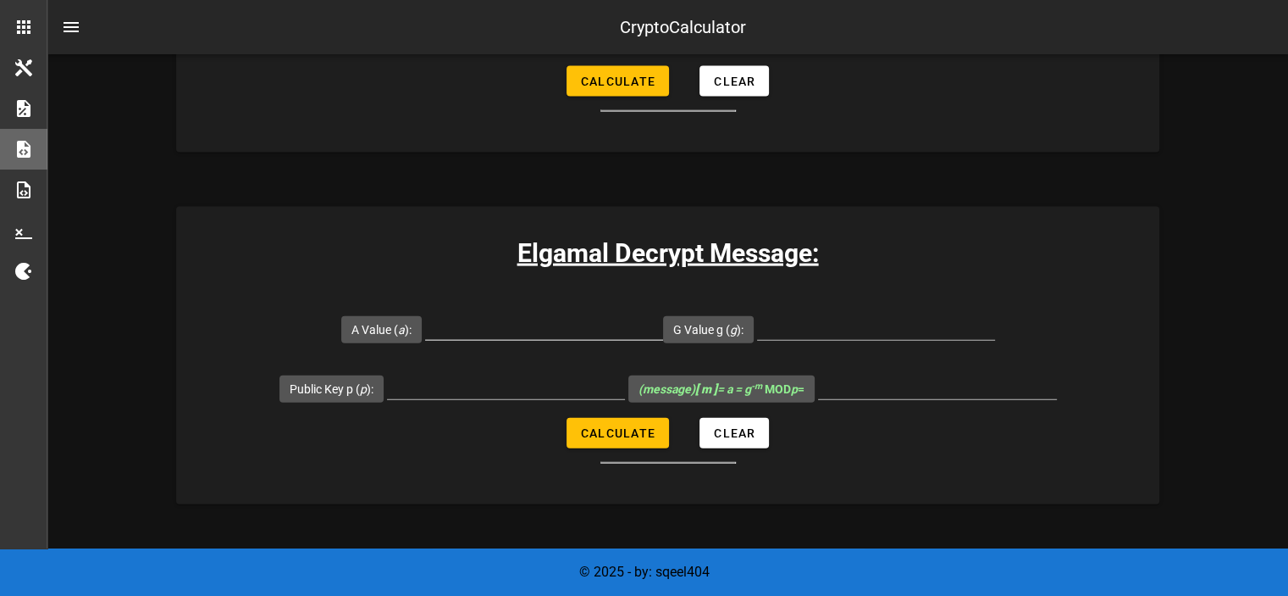
click at [566, 333] on input "A Value ( a ):" at bounding box center [544, 326] width 238 height 27
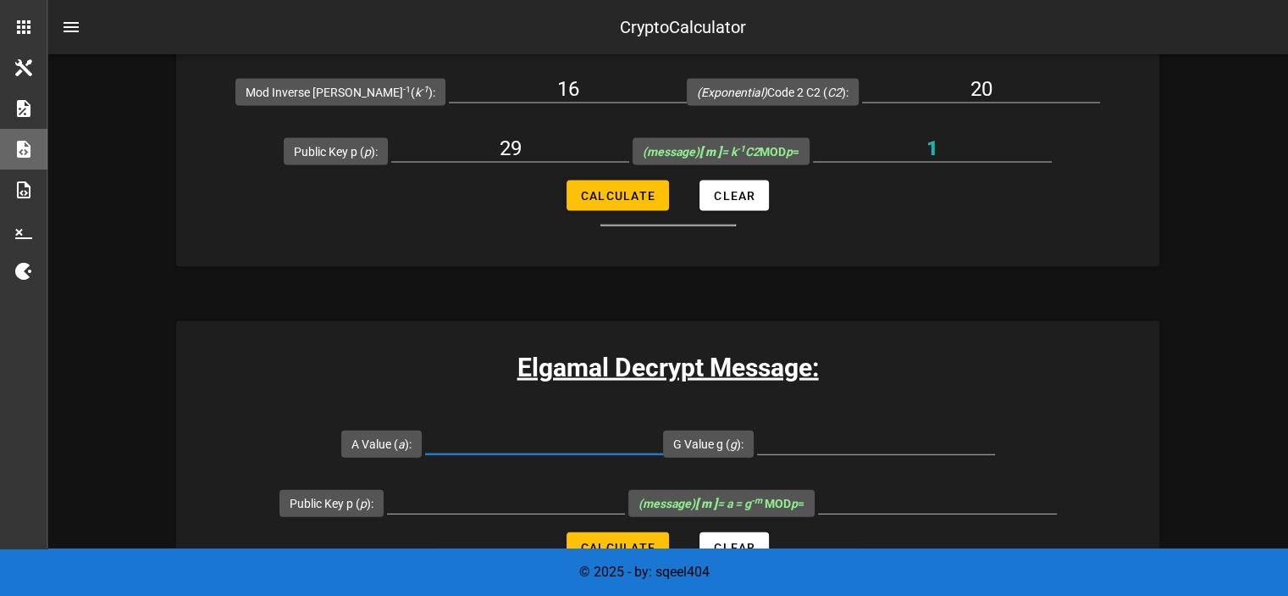
scroll to position [3642, 0]
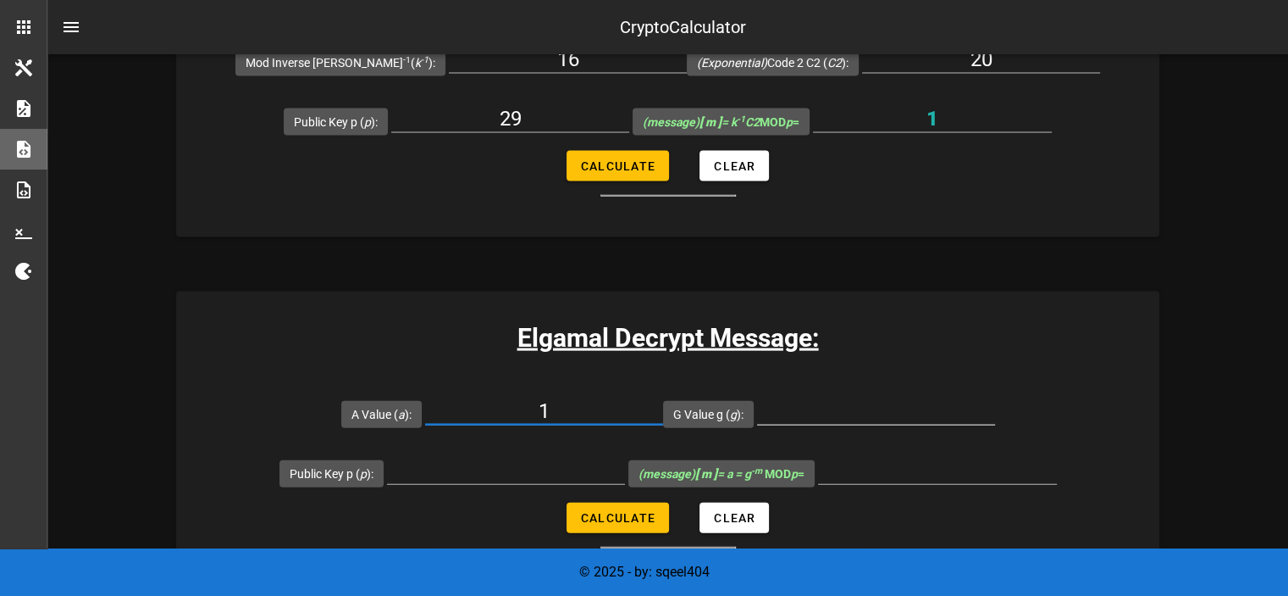
type input "1"
click at [857, 412] on input "G Value g ( g ):" at bounding box center [876, 410] width 238 height 27
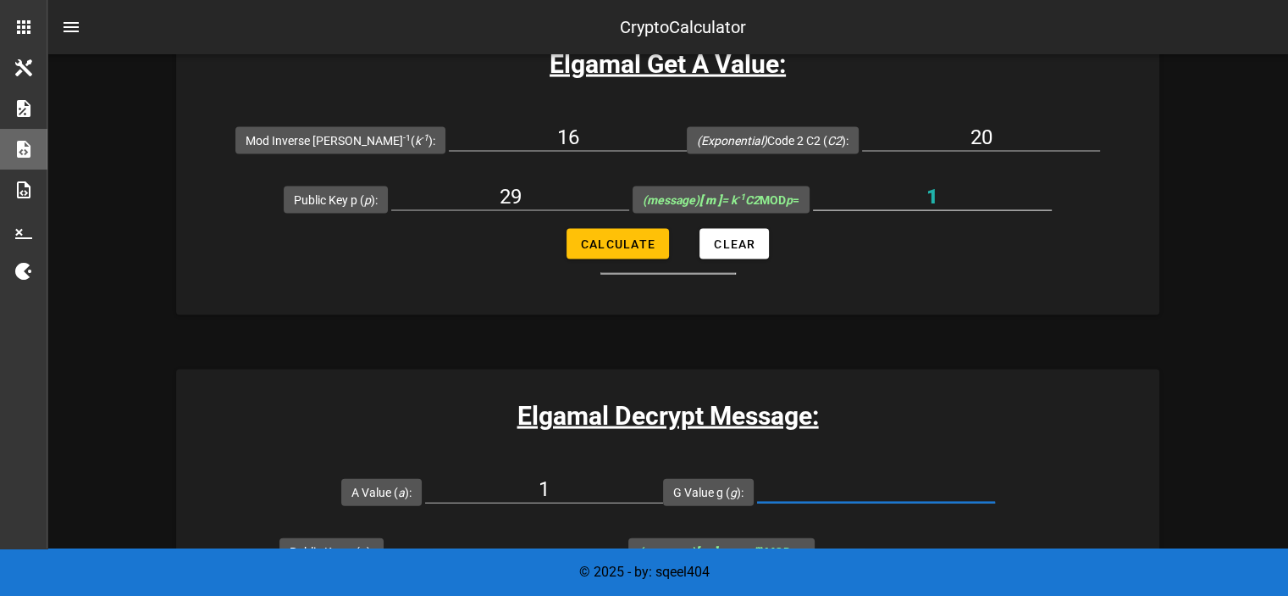
scroll to position [3727, 0]
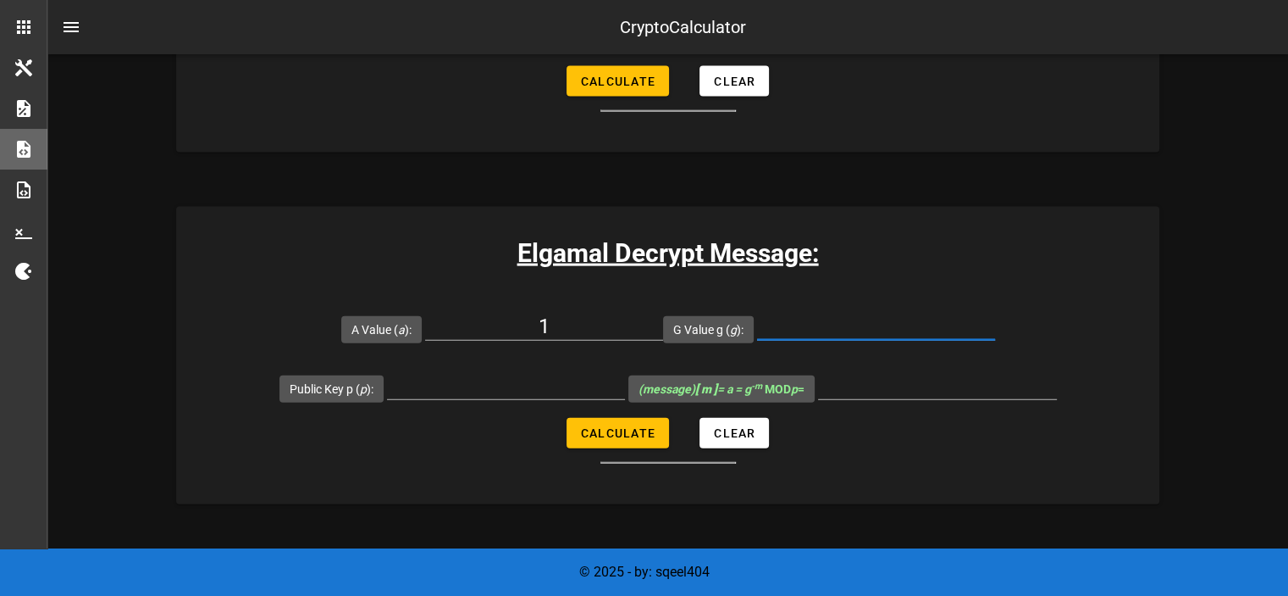
click at [922, 322] on input "G Value g ( g ):" at bounding box center [876, 326] width 238 height 27
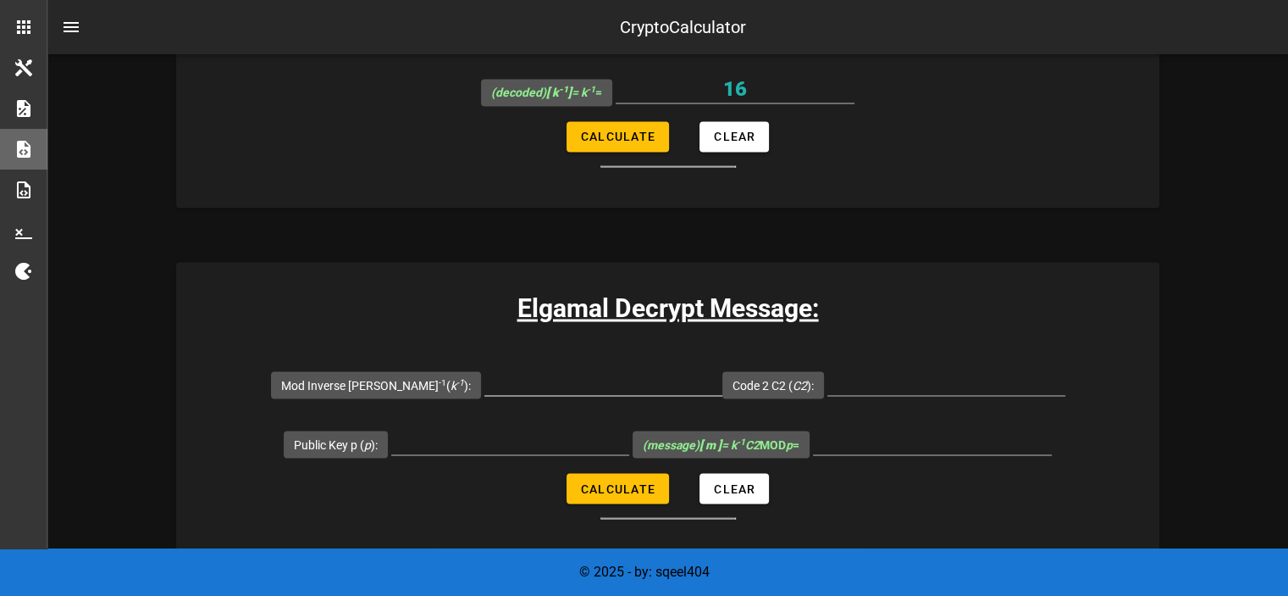
scroll to position [2880, 0]
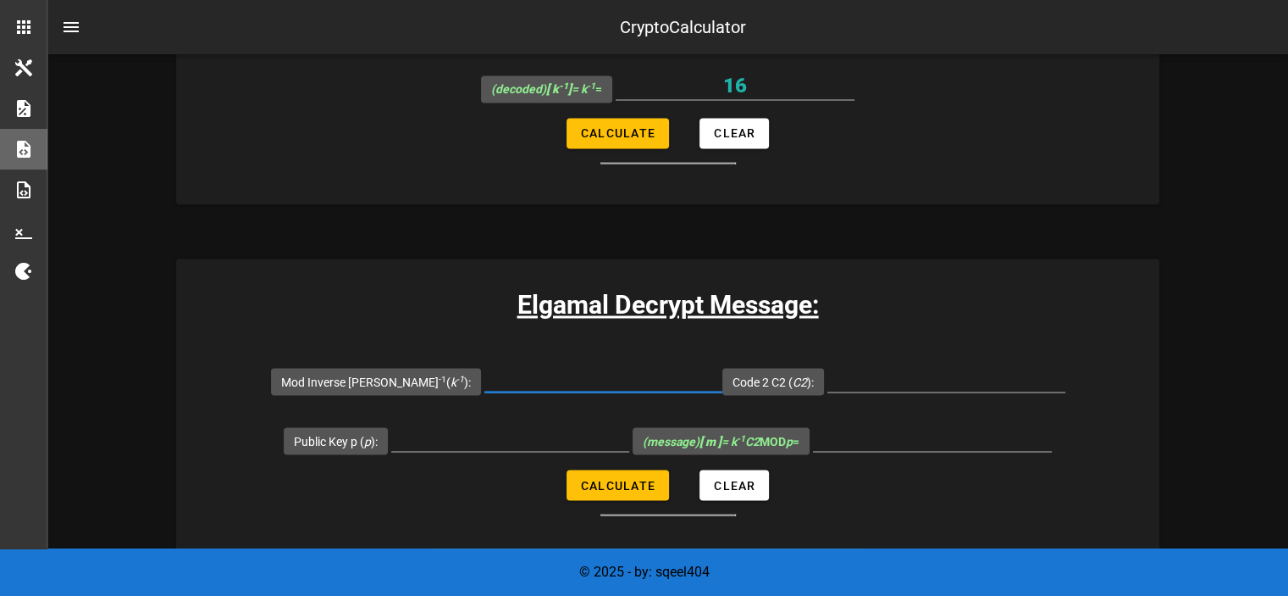
click at [543, 378] on input "Mod Inverse K k -1 ( k -1 ):" at bounding box center [604, 377] width 238 height 27
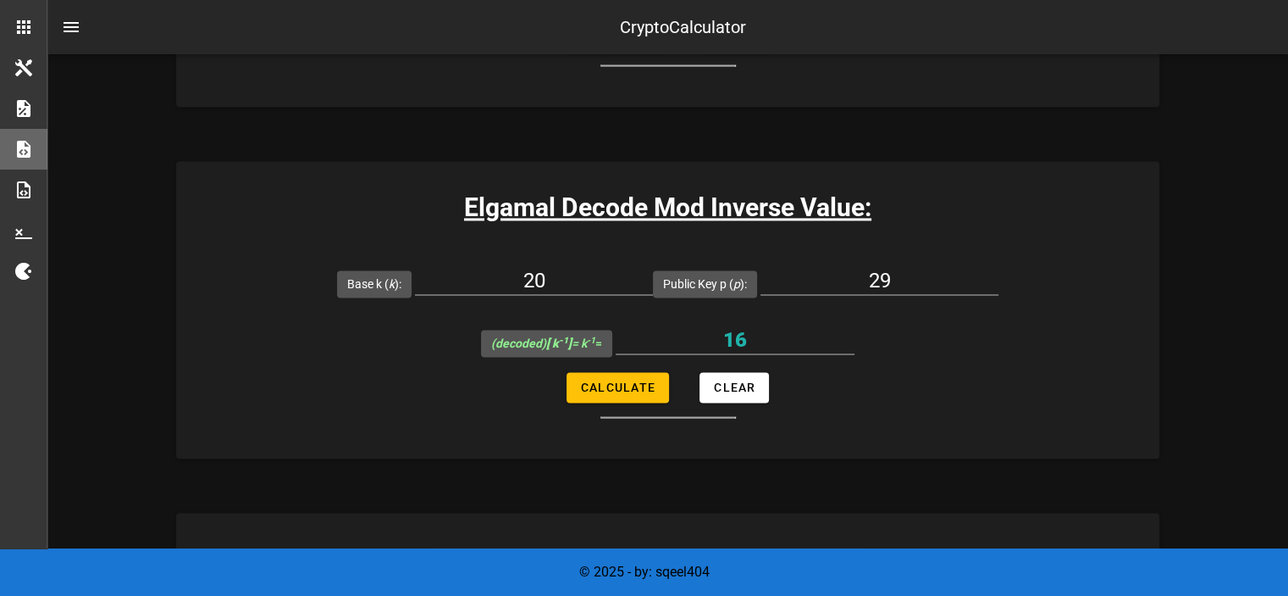
scroll to position [2795, 0]
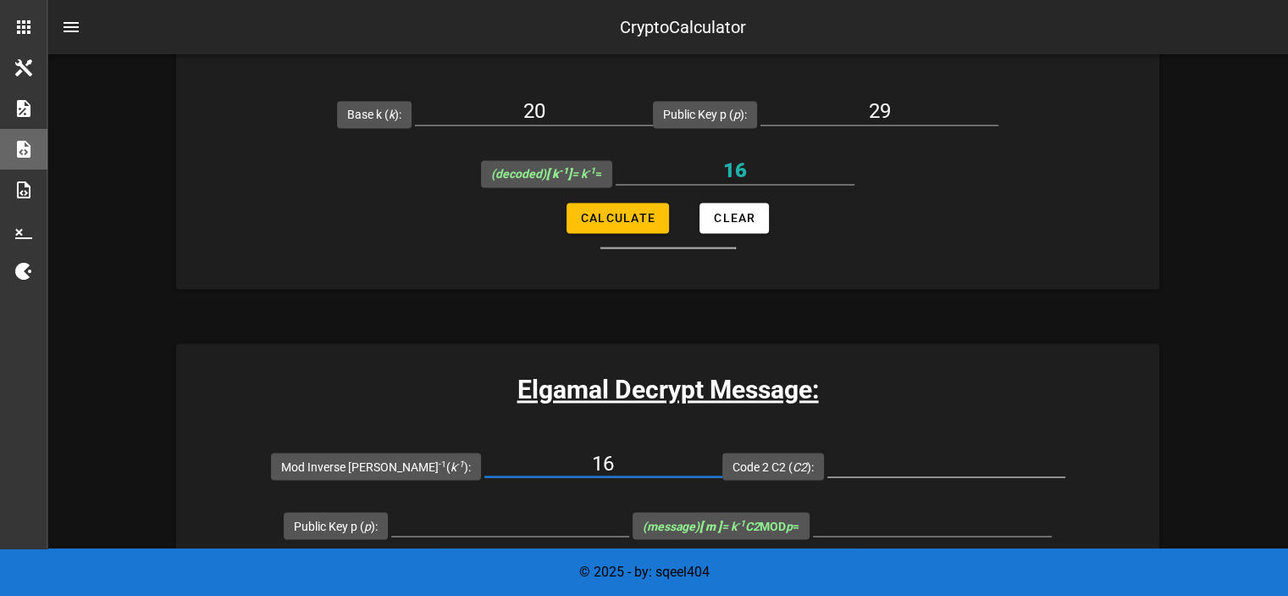
type input "16"
click at [864, 451] on input "Code 2 C2 ( C2 ):" at bounding box center [947, 462] width 238 height 27
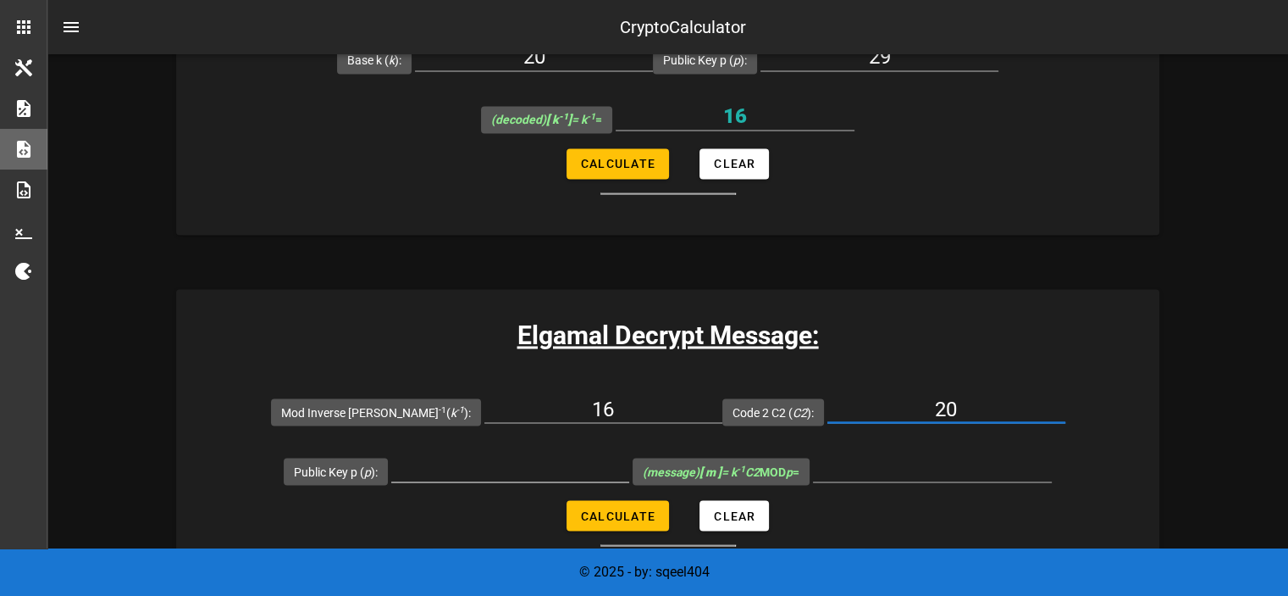
scroll to position [2880, 0]
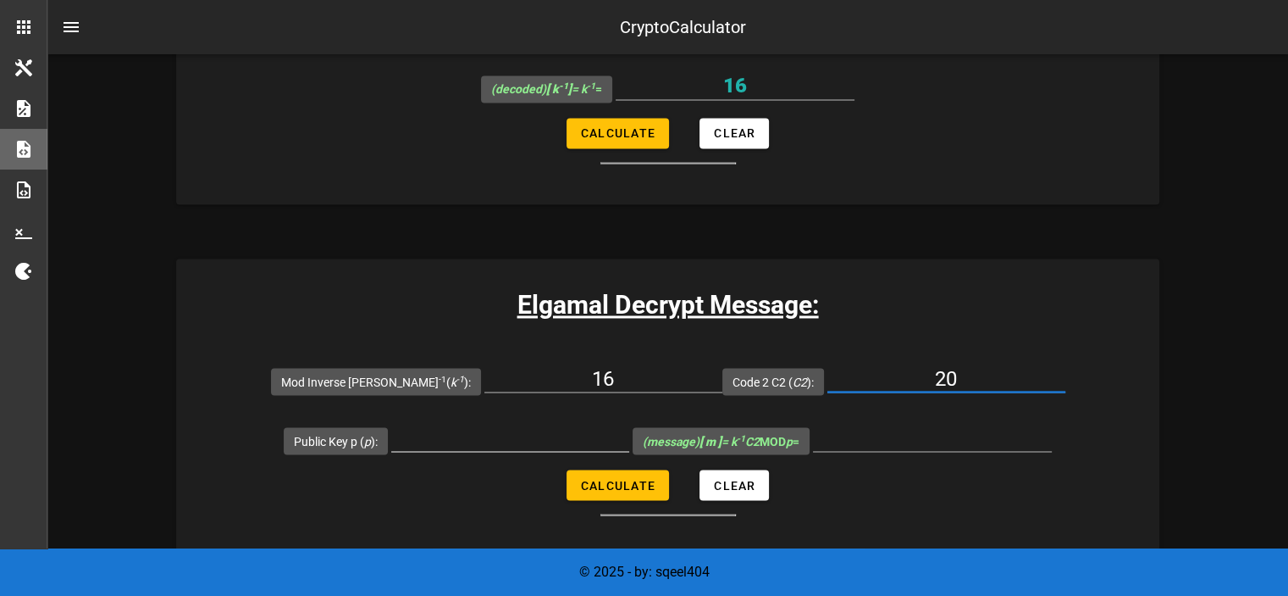
type input "20"
click at [497, 438] on input "Public Key p ( p ):" at bounding box center [510, 437] width 238 height 27
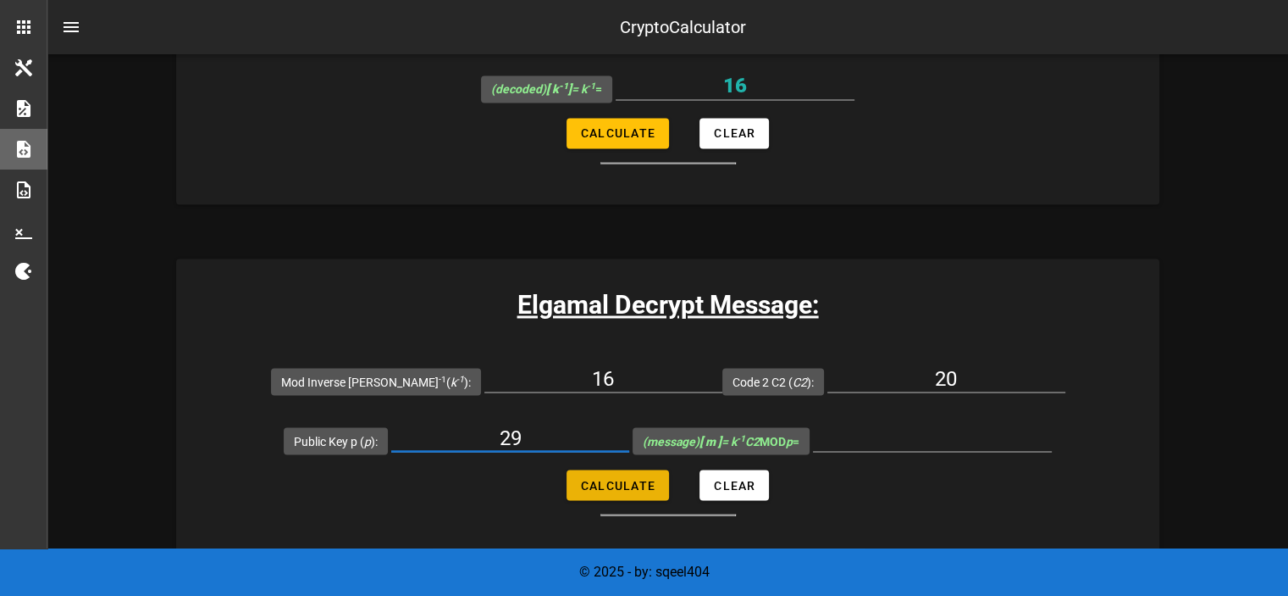
type input "29"
click at [610, 480] on span "Calculate" at bounding box center [617, 485] width 75 height 14
type input "1"
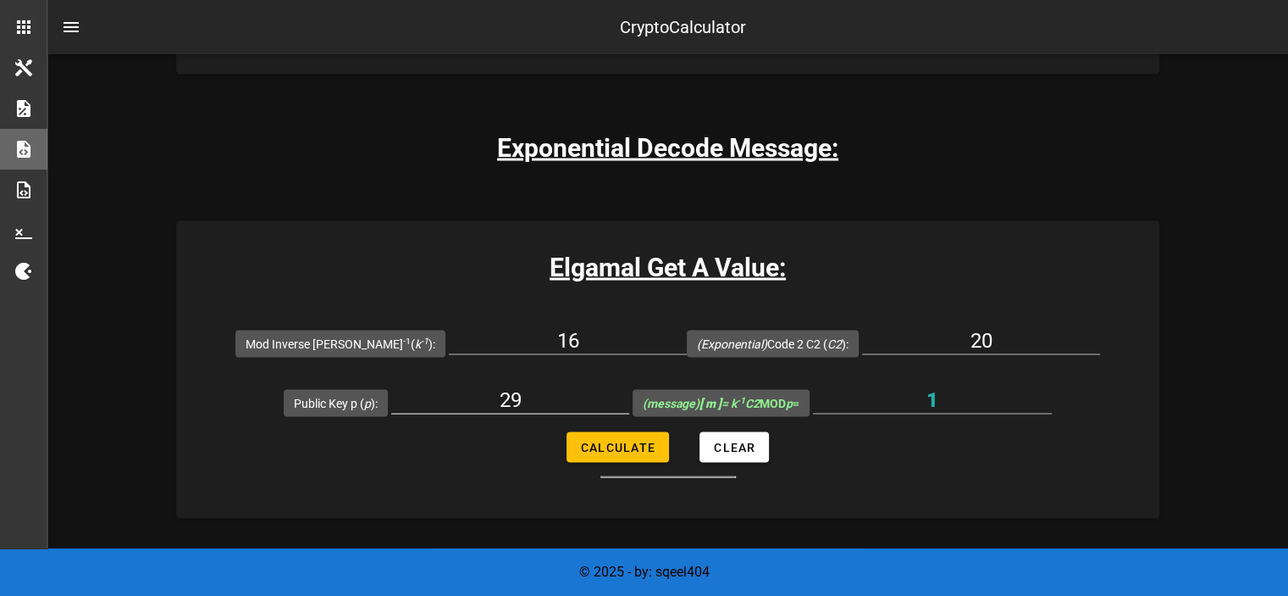
scroll to position [3388, 0]
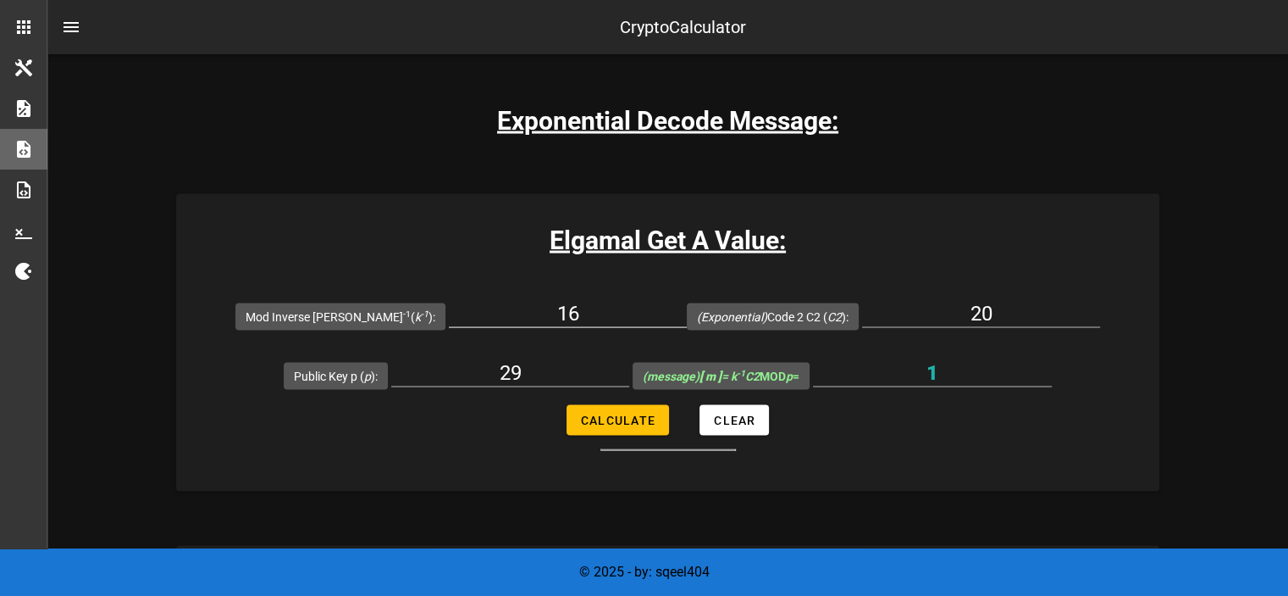
click at [573, 314] on input "16" at bounding box center [568, 313] width 238 height 27
type input "1"
click at [607, 415] on span "Calculate" at bounding box center [617, 420] width 75 height 14
type input "20"
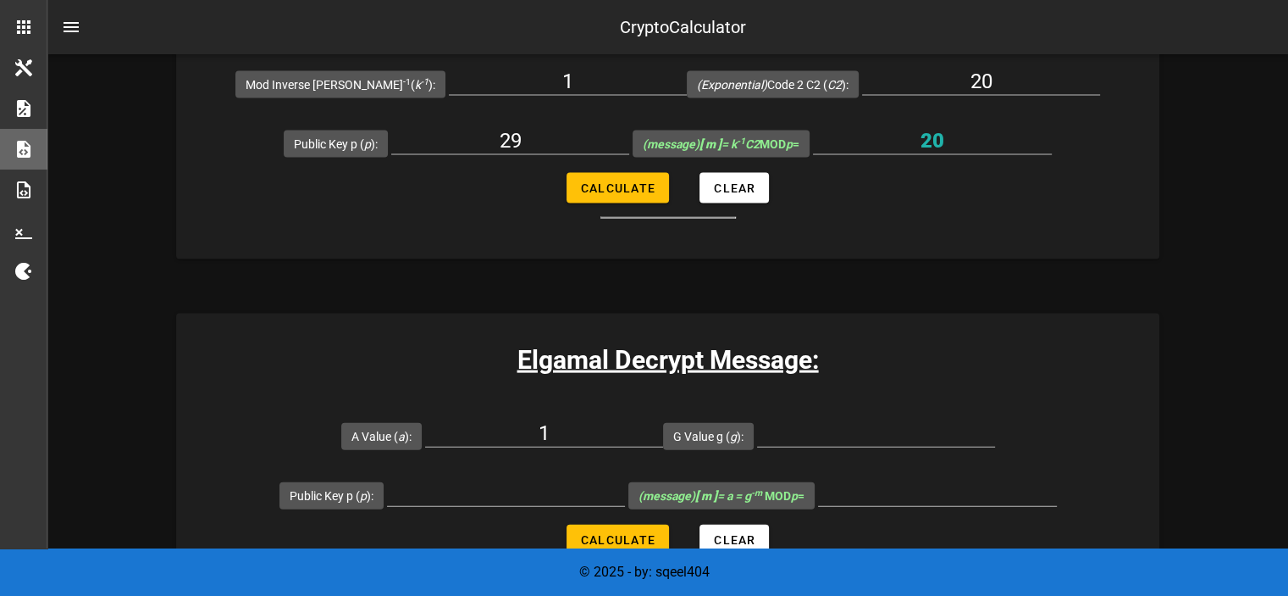
scroll to position [3727, 0]
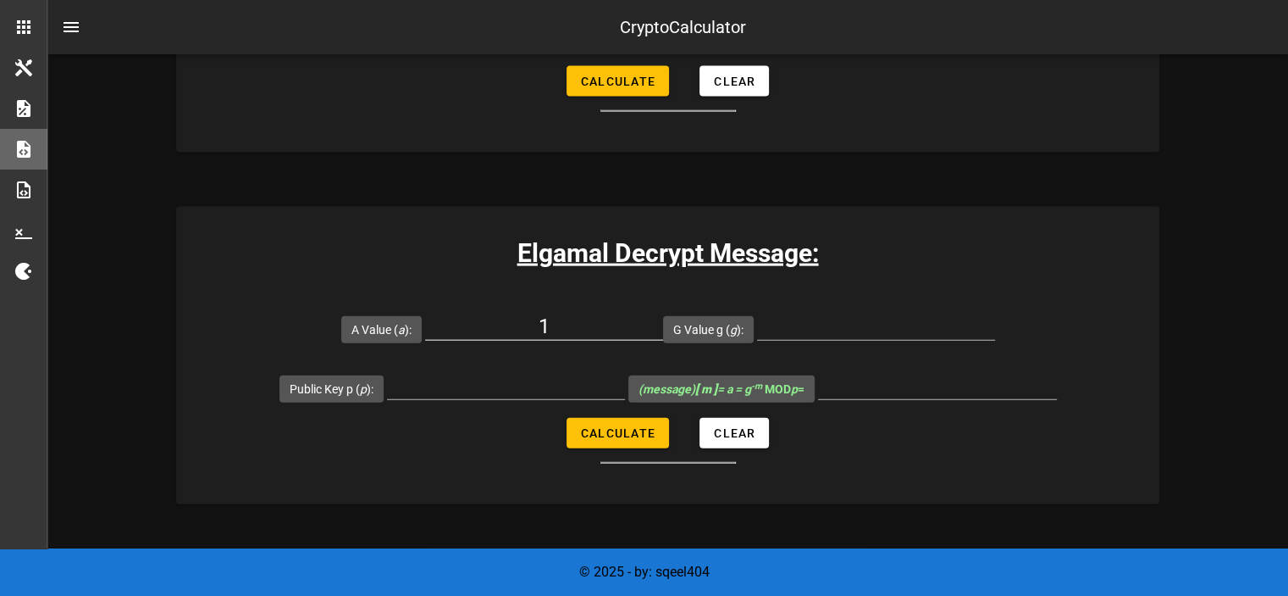
drag, startPoint x: 633, startPoint y: 338, endPoint x: 632, endPoint y: 330, distance: 8.5
click at [632, 336] on div "1" at bounding box center [544, 336] width 238 height 46
click at [620, 314] on input "1" at bounding box center [544, 326] width 238 height 27
type input "20"
click at [866, 313] on input "G Value g ( g ):" at bounding box center [876, 326] width 238 height 27
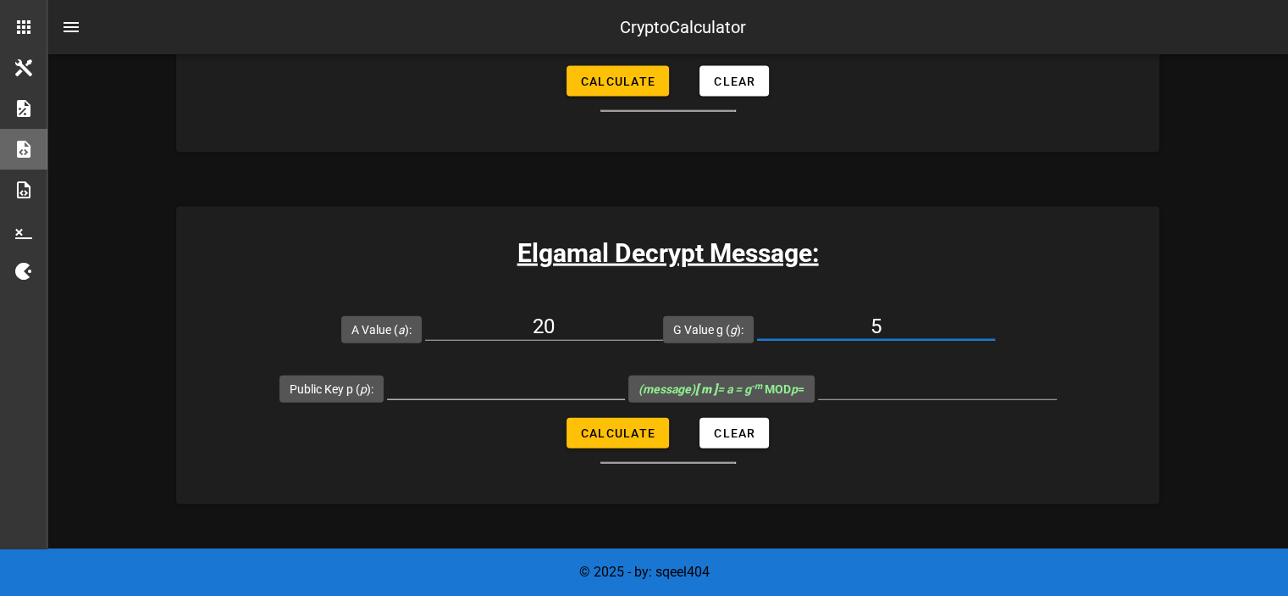
type input "5"
click at [488, 385] on input "Public Key p ( p ):" at bounding box center [506, 385] width 238 height 27
type input "29"
click at [574, 406] on div at bounding box center [506, 412] width 238 height 12
click at [582, 409] on div at bounding box center [506, 412] width 238 height 12
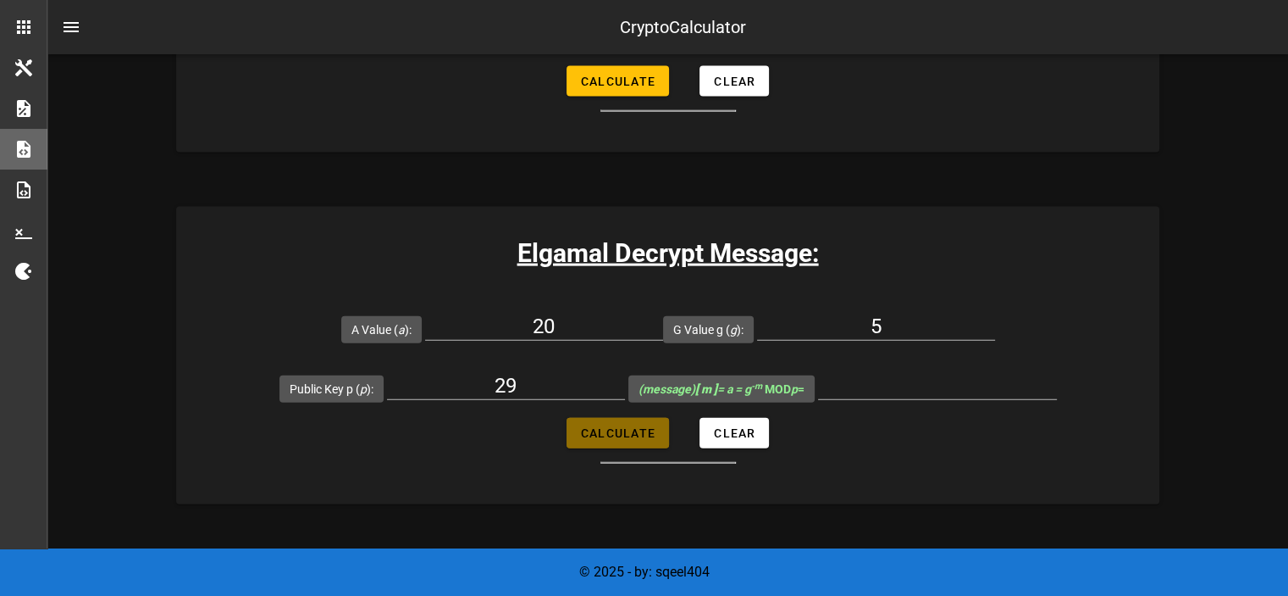
click at [586, 426] on span "Calculate" at bounding box center [617, 433] width 75 height 14
click at [598, 443] on button "Calculate" at bounding box center [618, 433] width 102 height 30
type input "10"
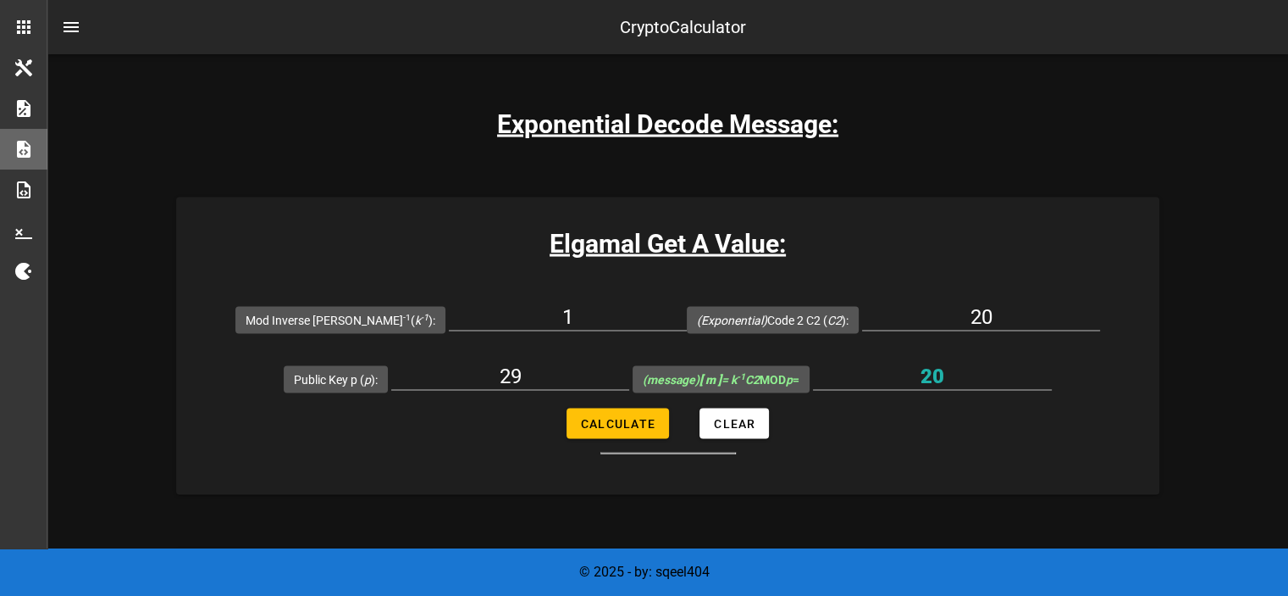
scroll to position [3304, 0]
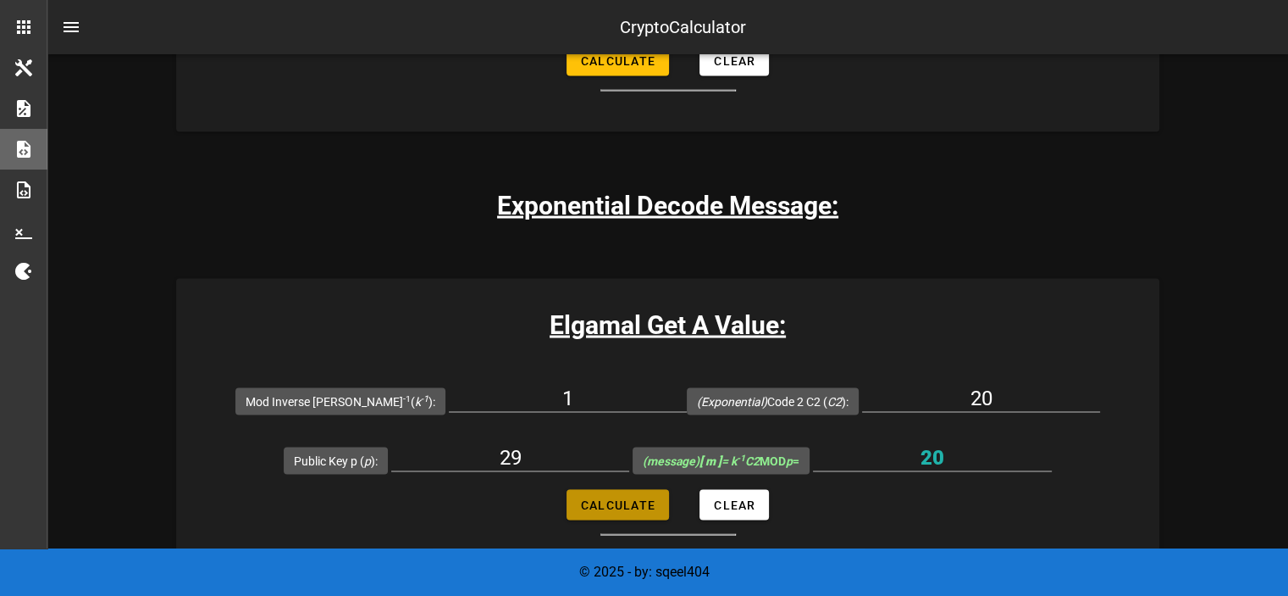
click at [658, 516] on button "Calculate" at bounding box center [618, 505] width 102 height 30
type input "20"
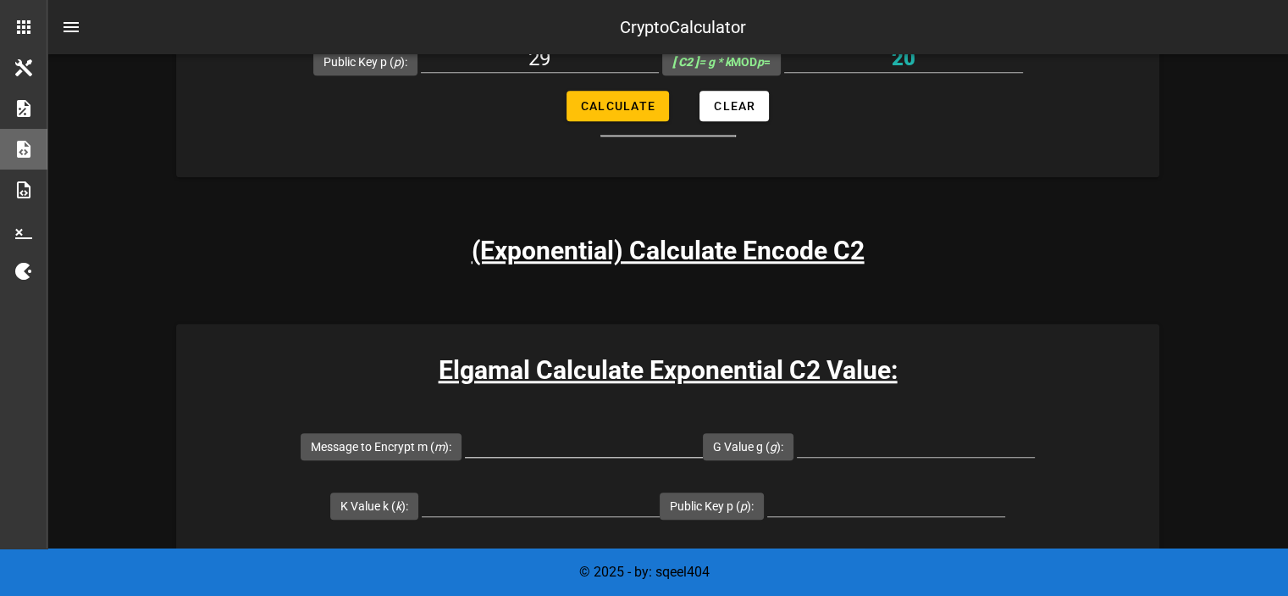
scroll to position [1694, 0]
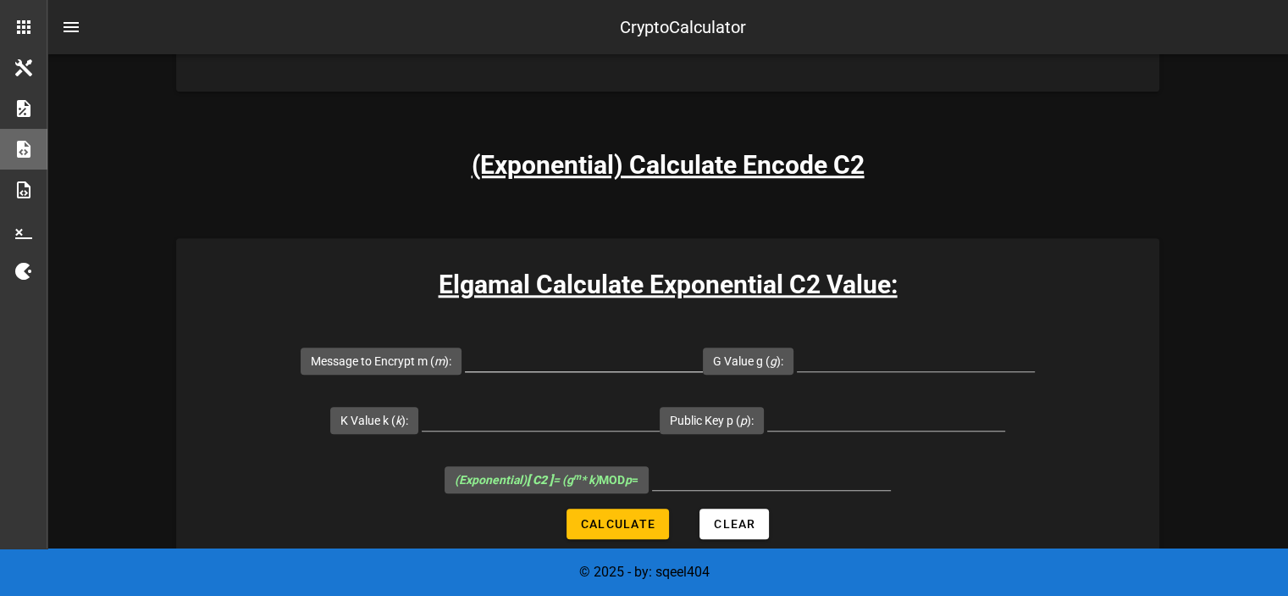
click at [644, 352] on input "Message to Encrypt m ( m ):" at bounding box center [584, 357] width 238 height 27
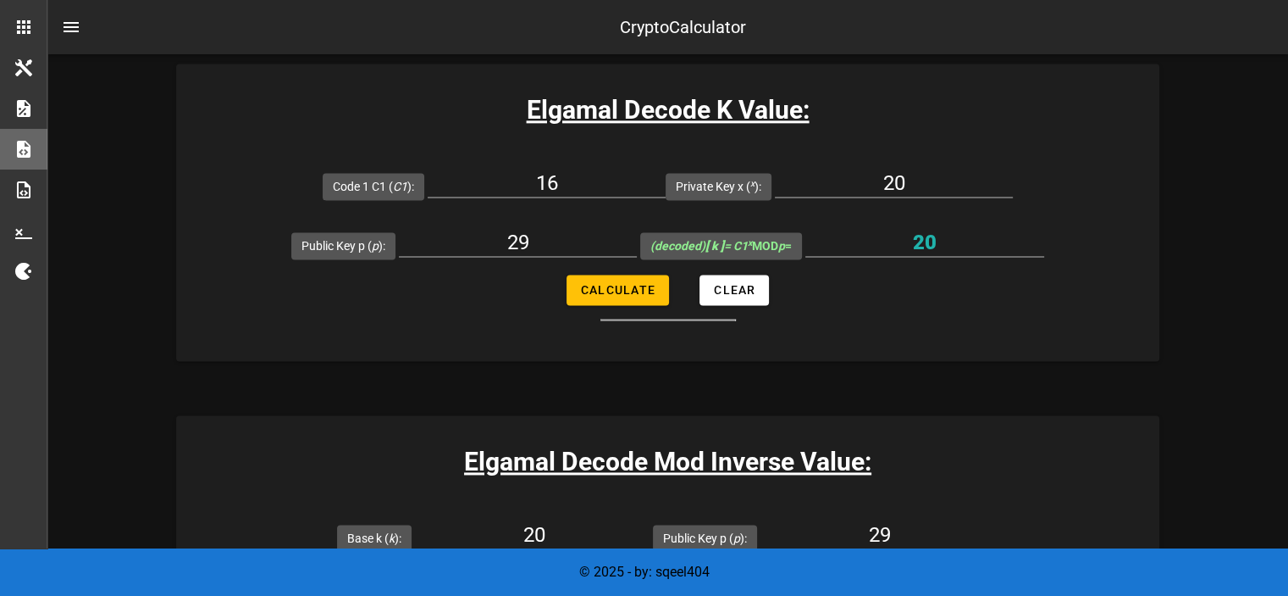
scroll to position [2287, 0]
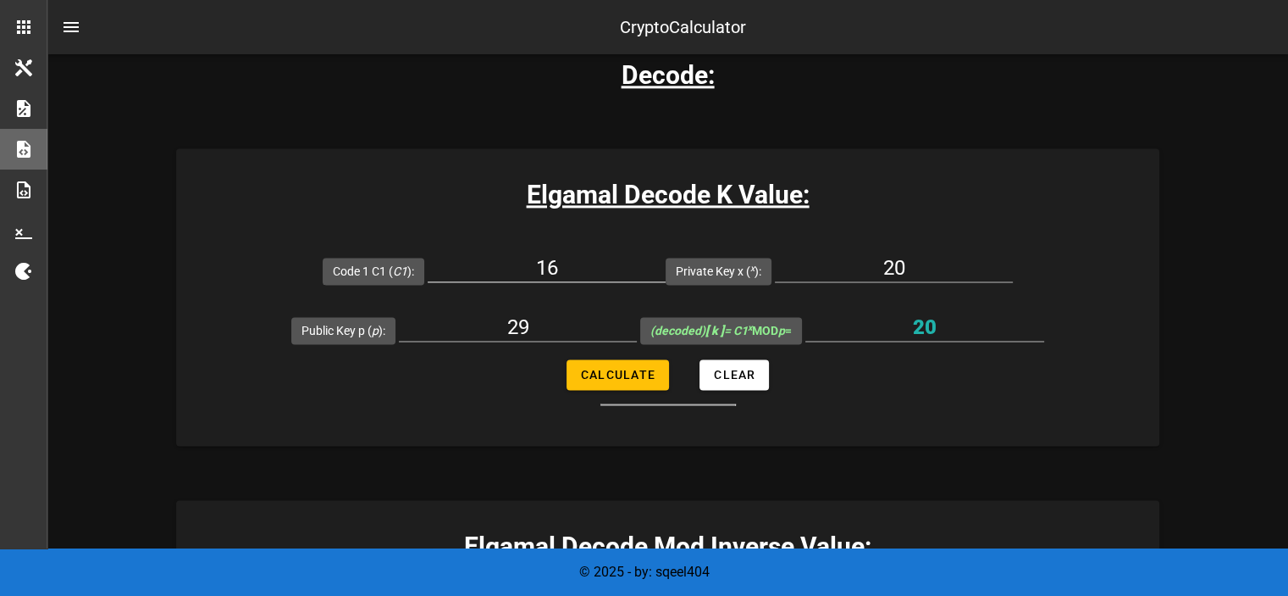
click at [581, 269] on input "16" at bounding box center [547, 267] width 238 height 27
drag, startPoint x: 906, startPoint y: 263, endPoint x: 874, endPoint y: 274, distance: 33.2
click at [874, 274] on input "20" at bounding box center [894, 267] width 238 height 27
type input "3"
click at [606, 382] on button "Calculate" at bounding box center [618, 374] width 102 height 30
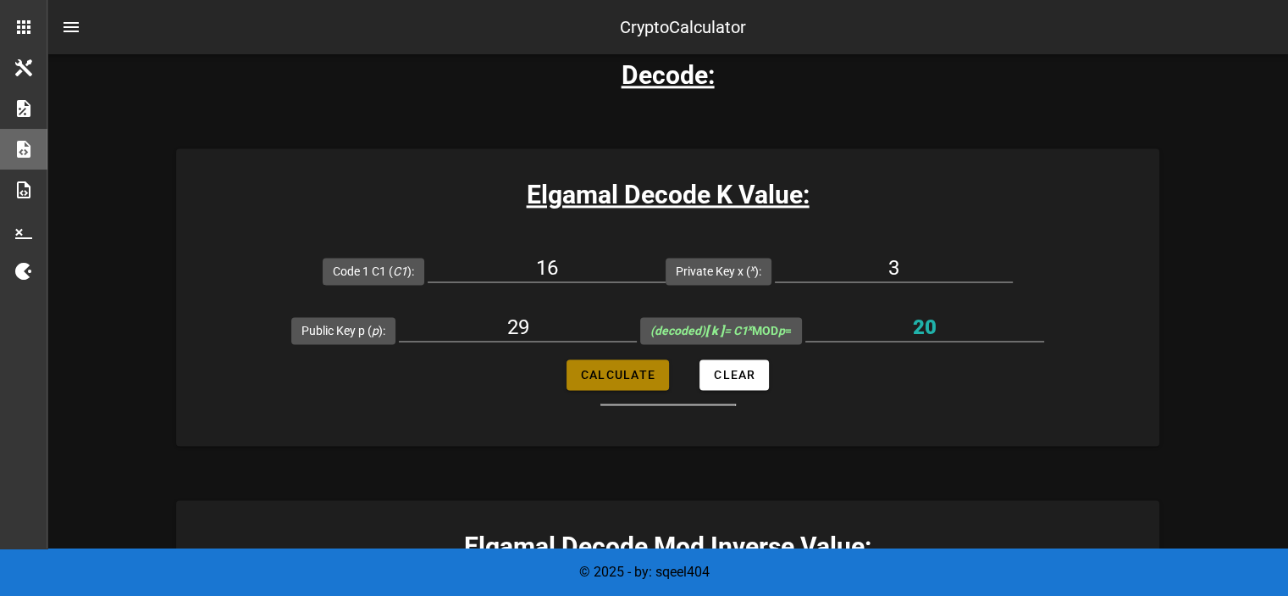
type input "7"
drag, startPoint x: 961, startPoint y: 319, endPoint x: 840, endPoint y: 324, distance: 120.4
click at [840, 324] on input "7" at bounding box center [925, 326] width 239 height 27
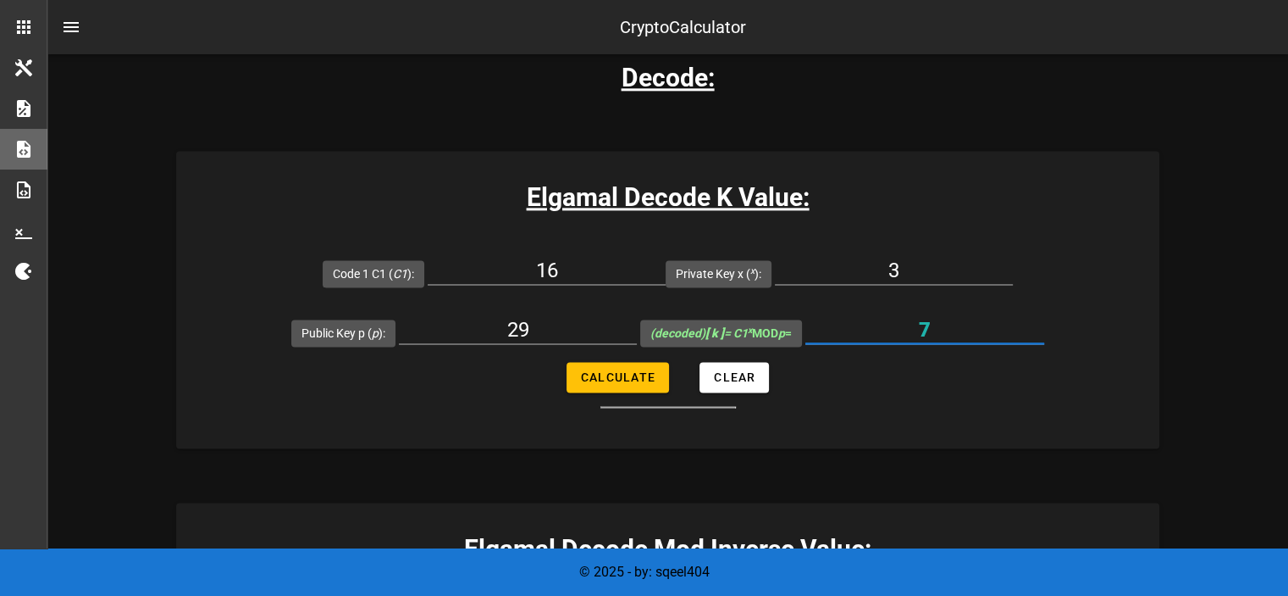
scroll to position [2457, 0]
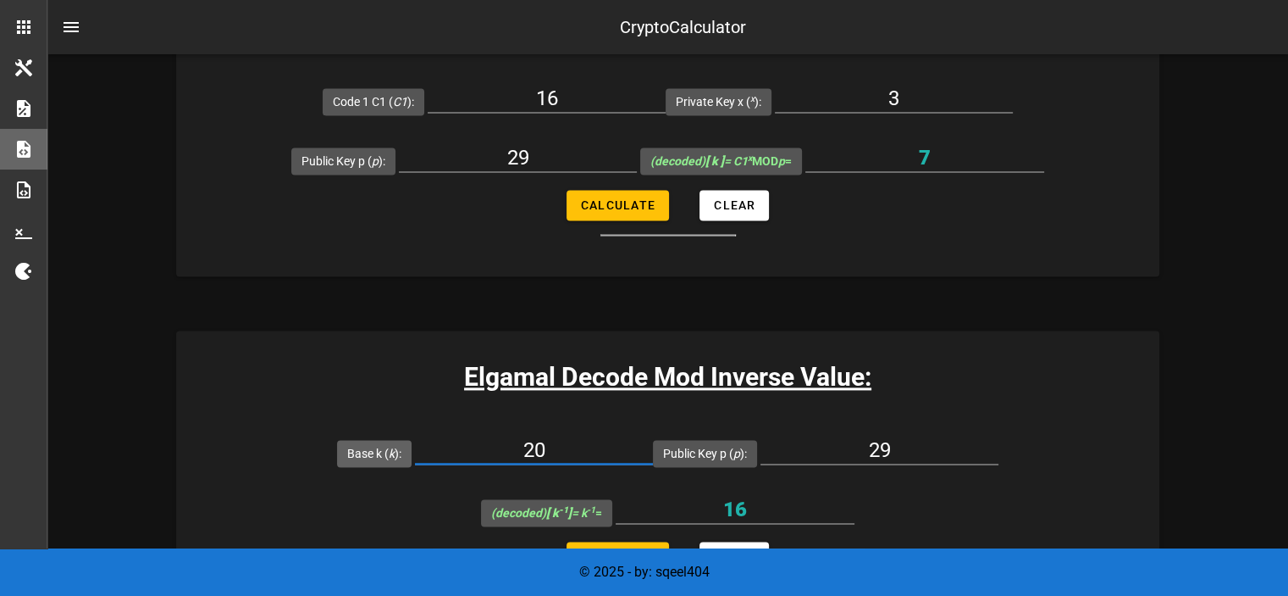
drag, startPoint x: 593, startPoint y: 445, endPoint x: 370, endPoint y: 457, distance: 223.1
click at [370, 457] on div "Base k ( k ): 20" at bounding box center [495, 452] width 316 height 59
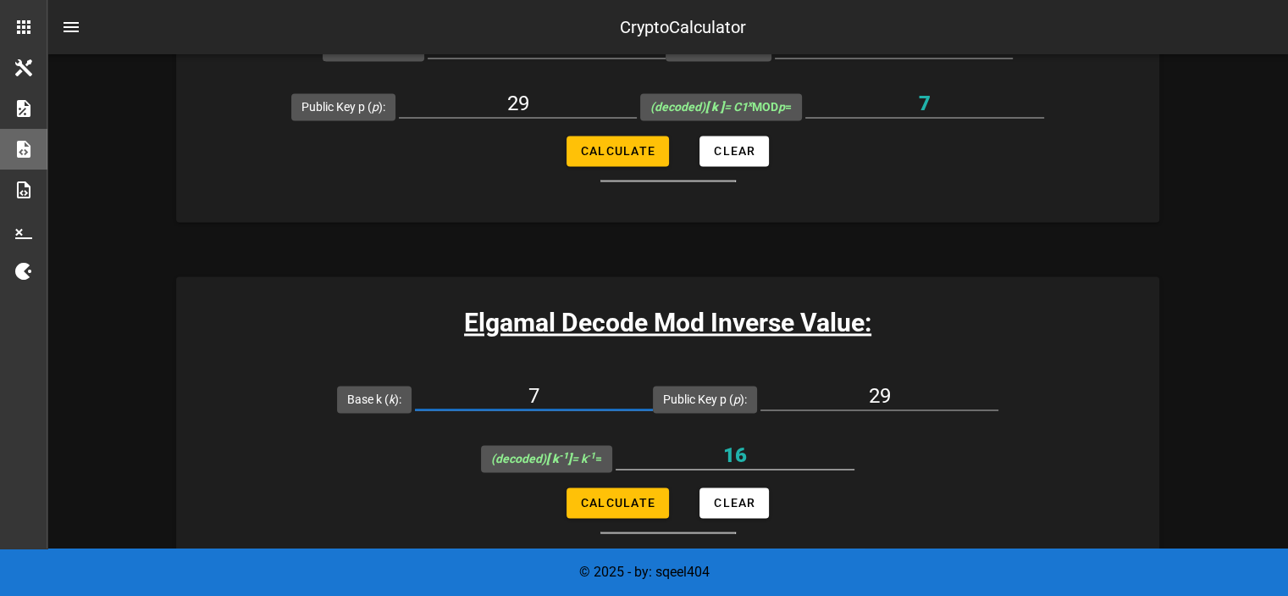
scroll to position [2541, 0]
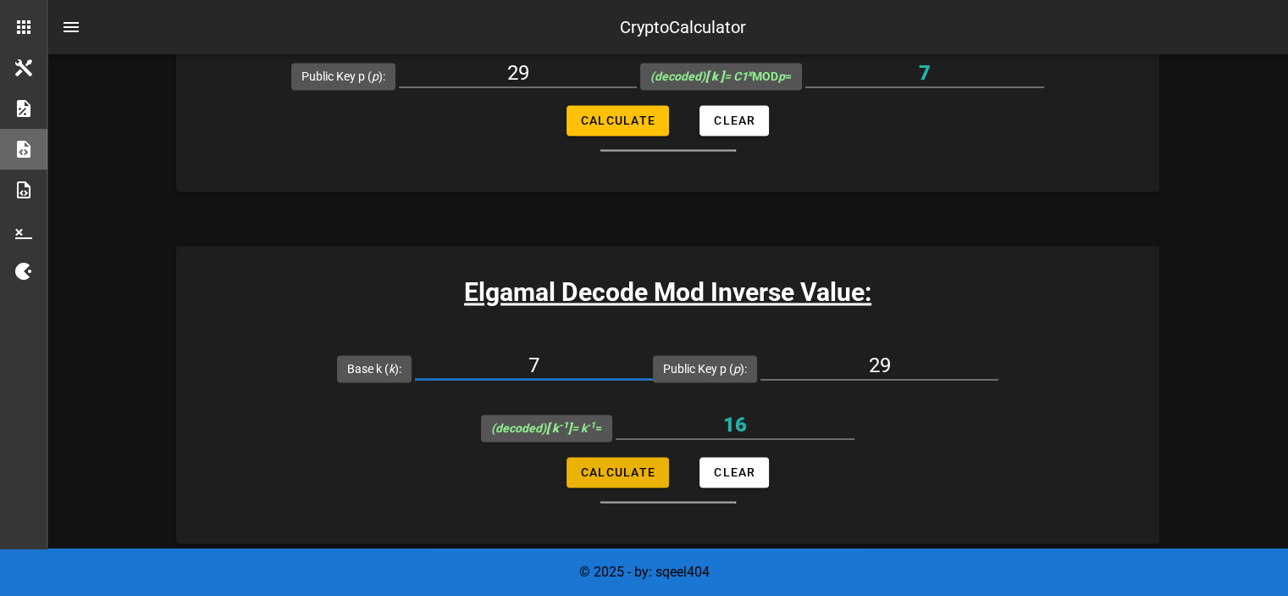
type input "7"
click at [647, 468] on span "Calculate" at bounding box center [617, 472] width 75 height 14
type input "25"
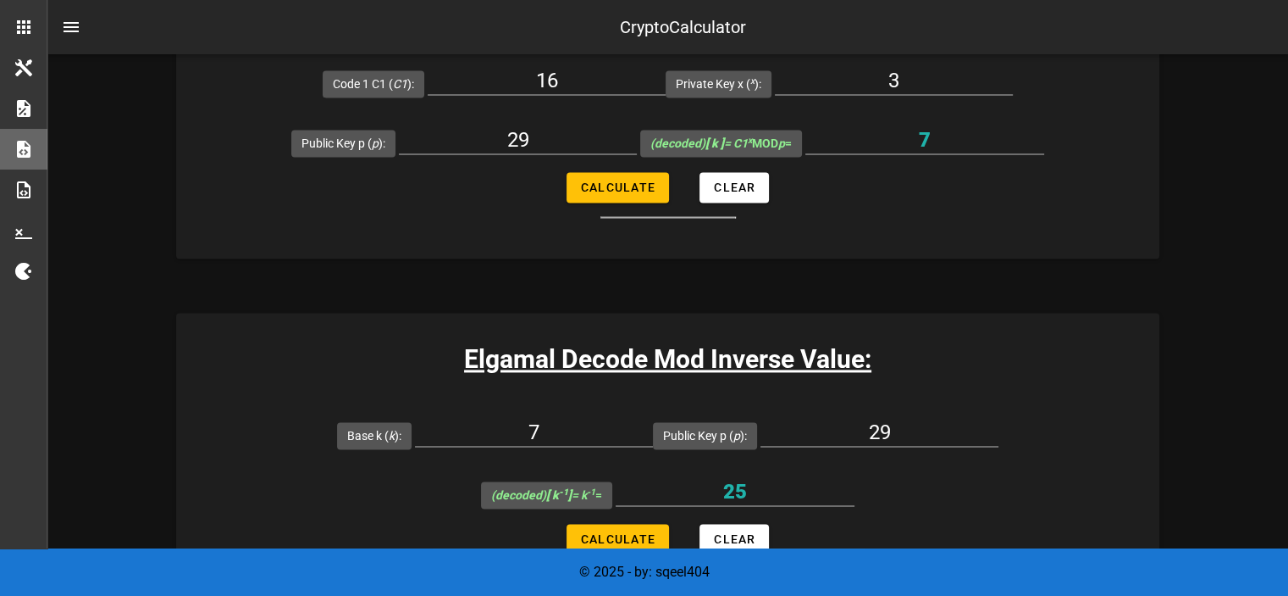
scroll to position [2795, 0]
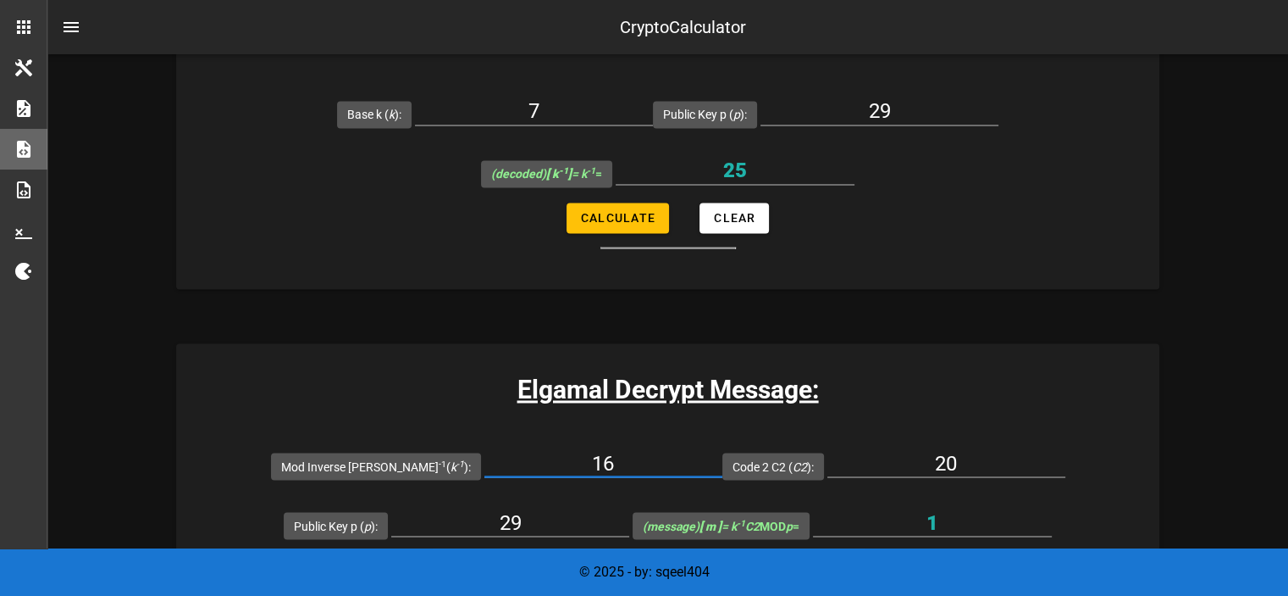
drag, startPoint x: 605, startPoint y: 453, endPoint x: 508, endPoint y: 455, distance: 96.6
click at [508, 455] on input "16" at bounding box center [604, 462] width 238 height 27
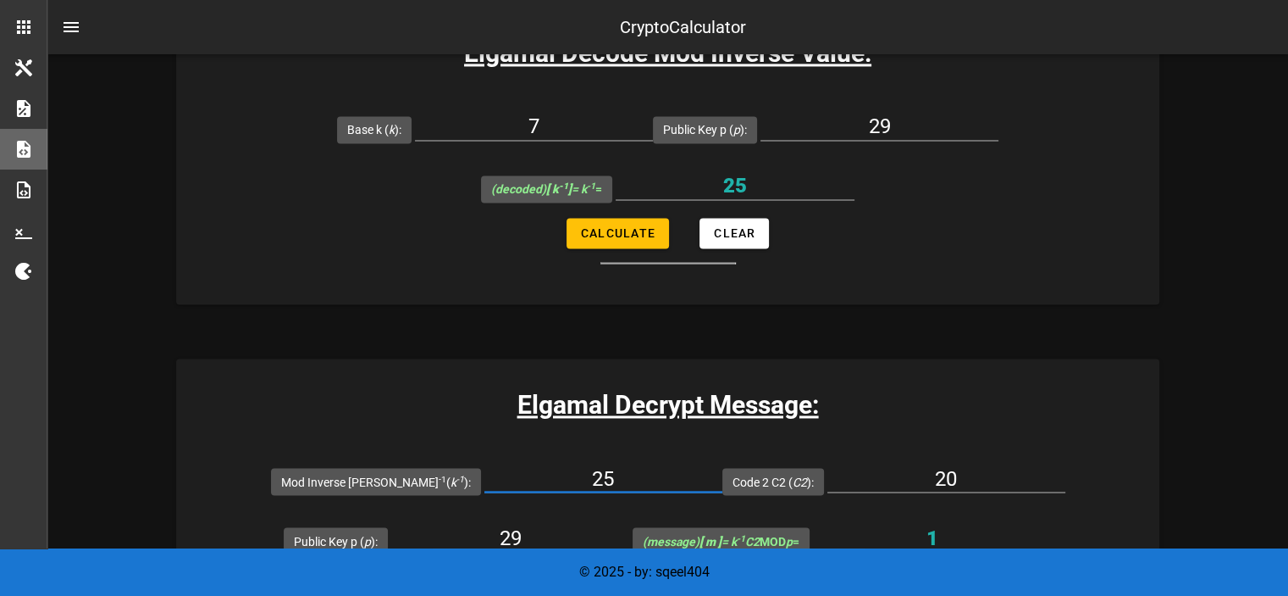
scroll to position [2880, 0]
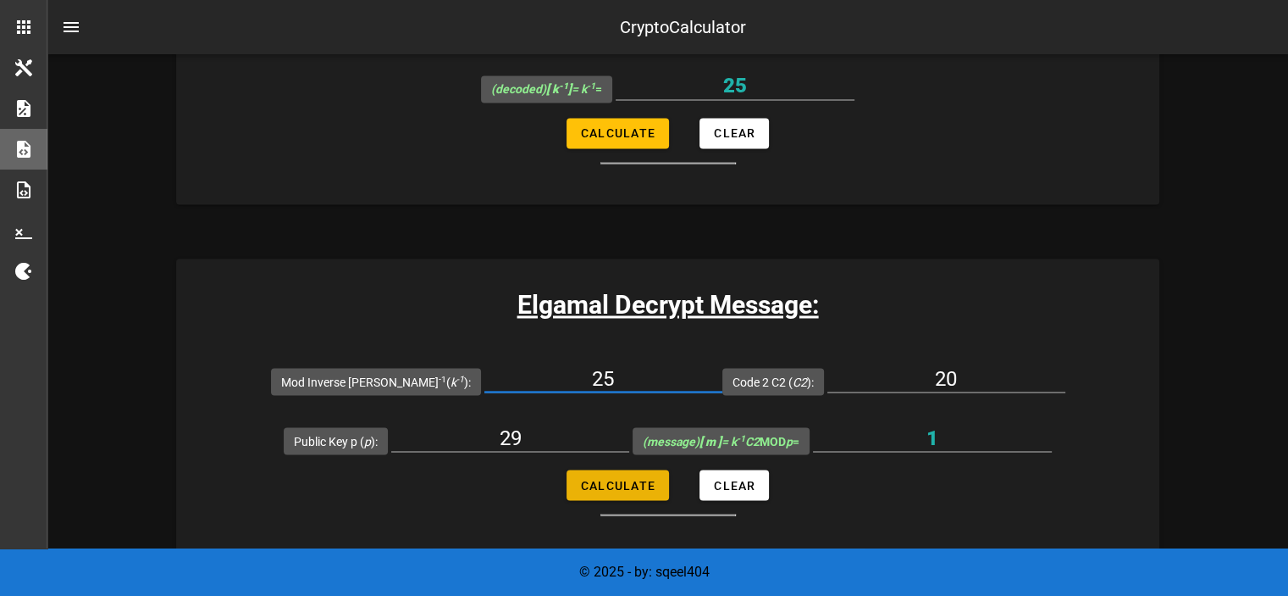
type input "25"
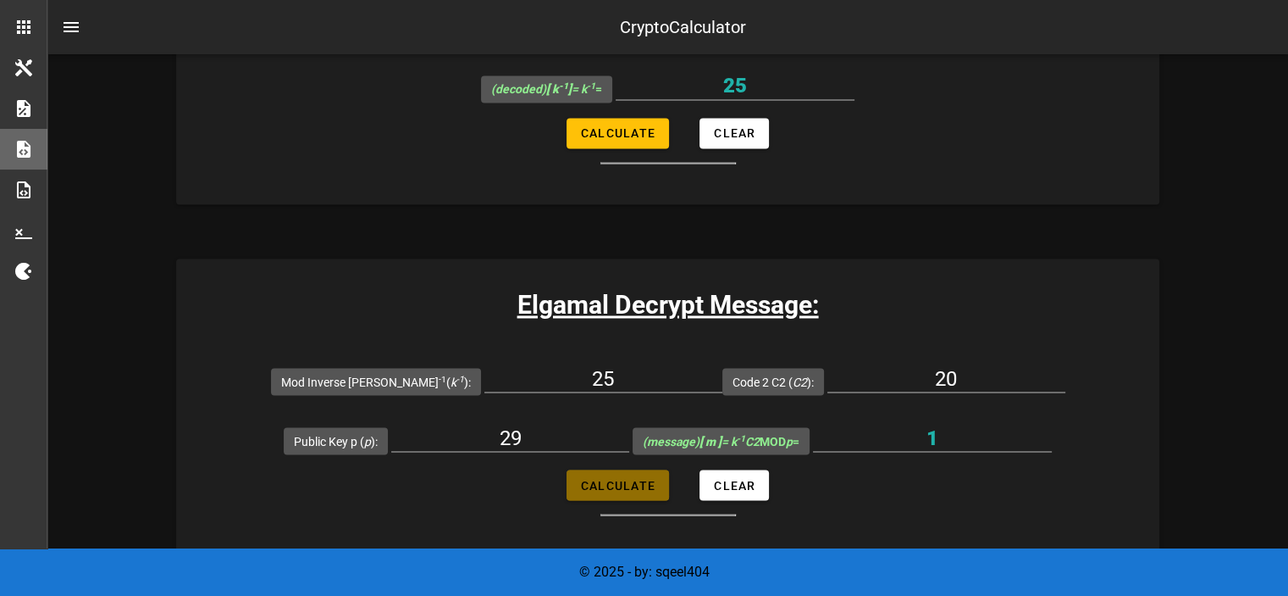
click at [627, 482] on span "Calculate" at bounding box center [617, 485] width 75 height 14
type input "7"
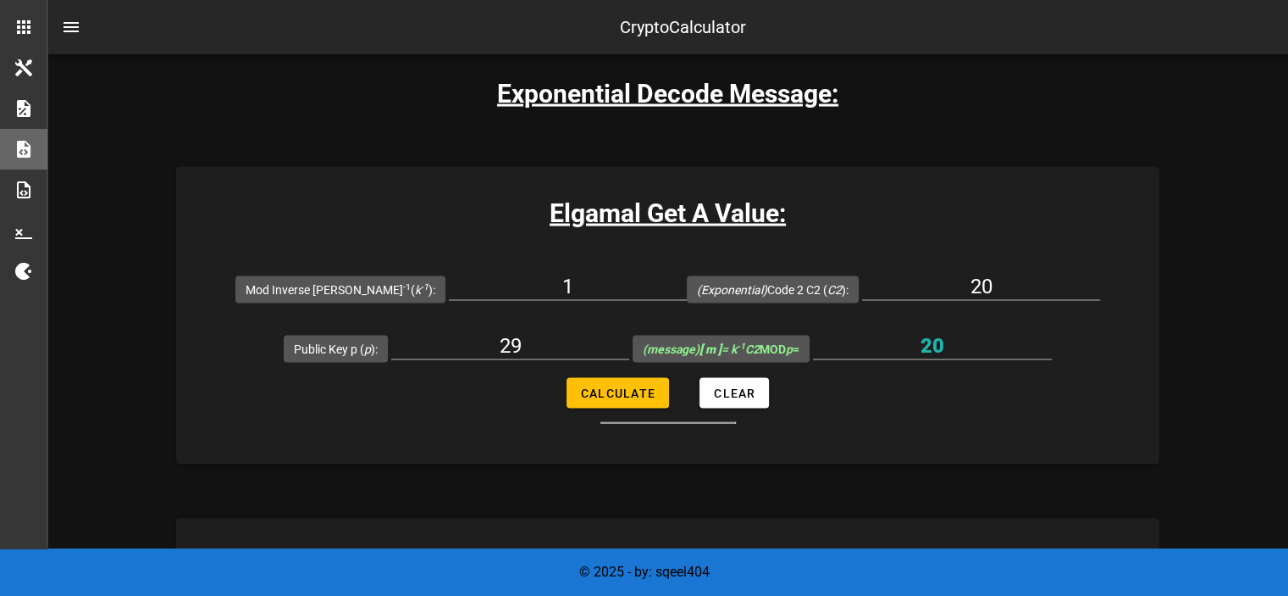
scroll to position [3388, 0]
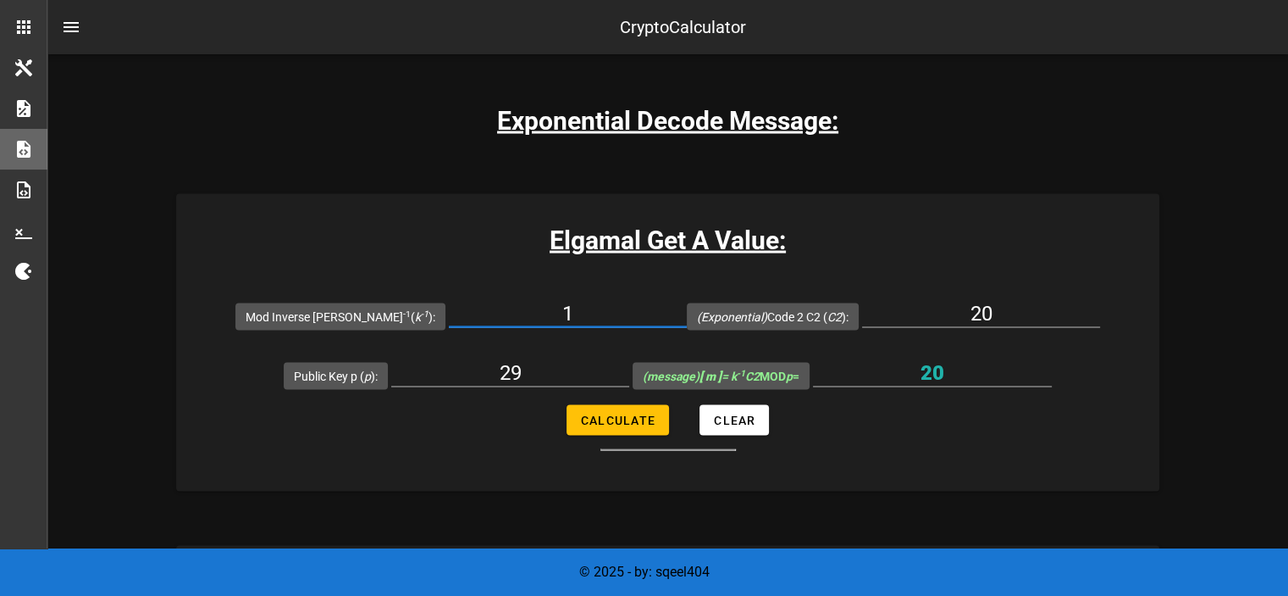
click at [562, 313] on input "1" at bounding box center [568, 313] width 238 height 27
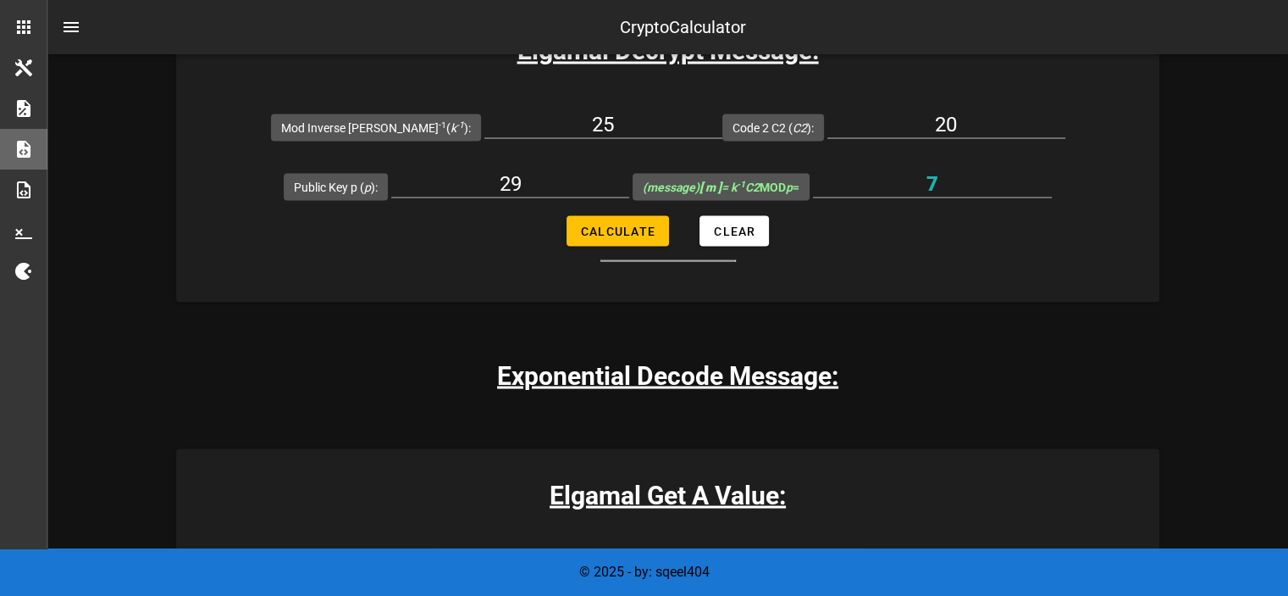
scroll to position [3473, 0]
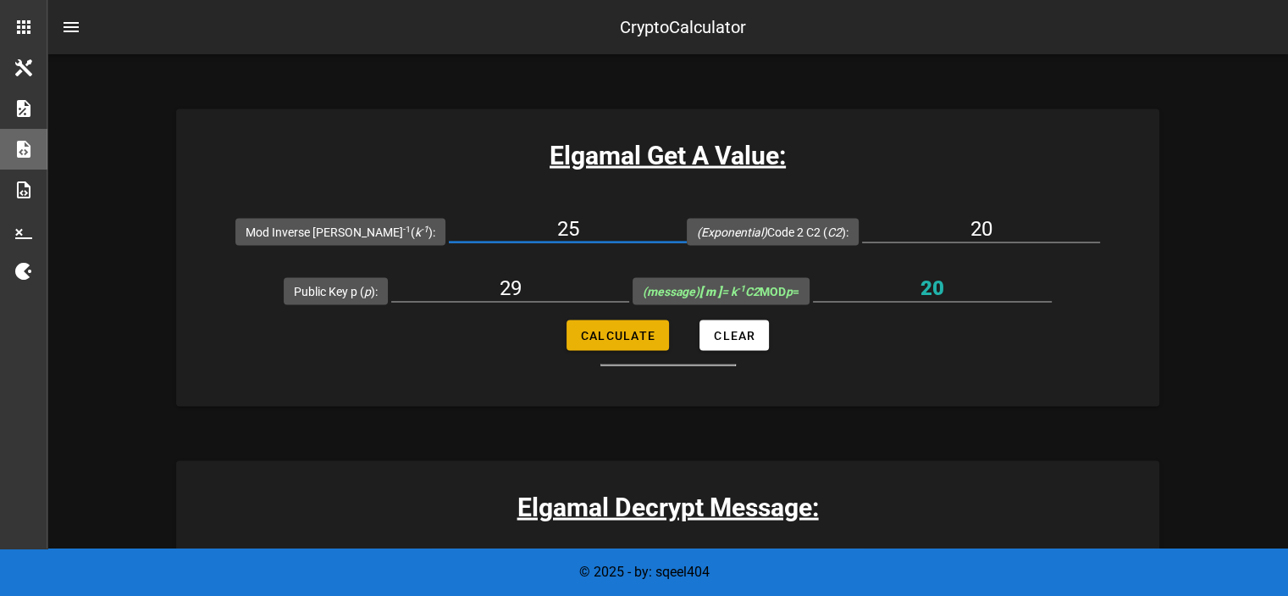
type input "25"
click at [651, 335] on span "Calculate" at bounding box center [617, 336] width 75 height 14
type input "7"
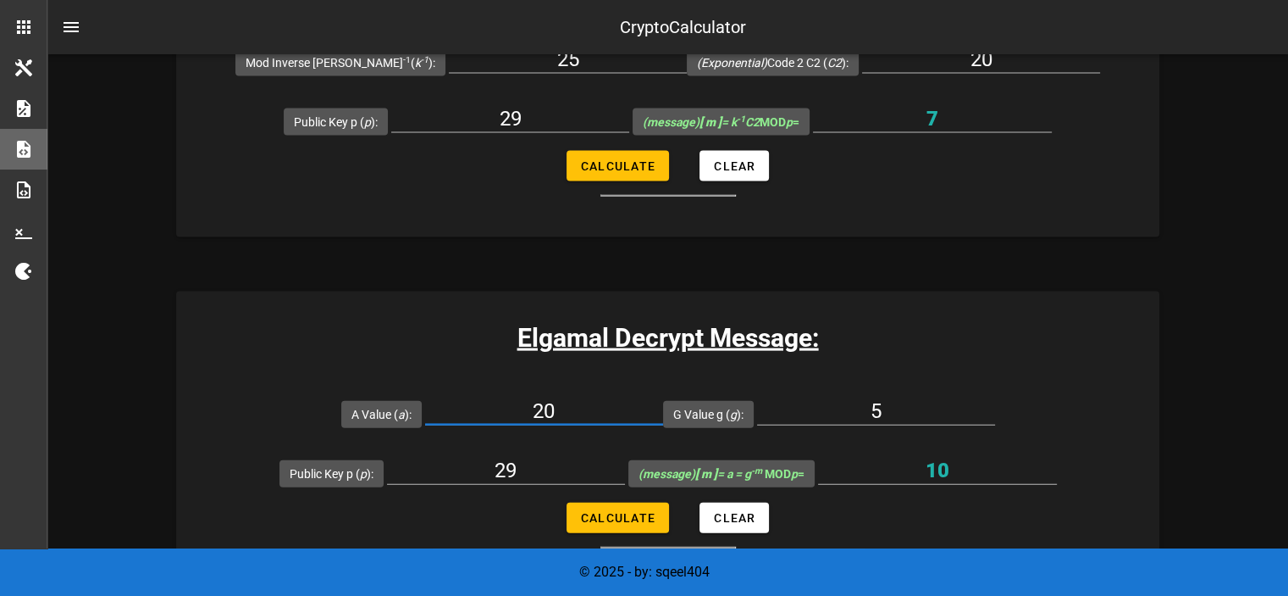
drag, startPoint x: 571, startPoint y: 402, endPoint x: 480, endPoint y: 396, distance: 90.9
click at [480, 397] on input "20" at bounding box center [544, 410] width 238 height 27
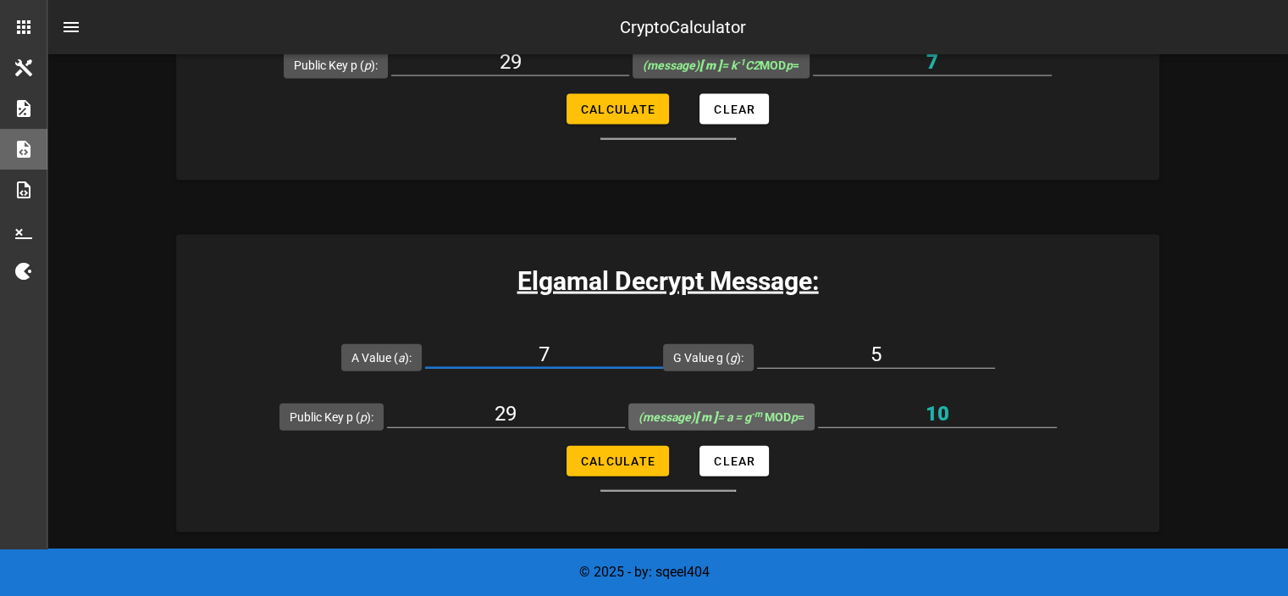
scroll to position [3727, 0]
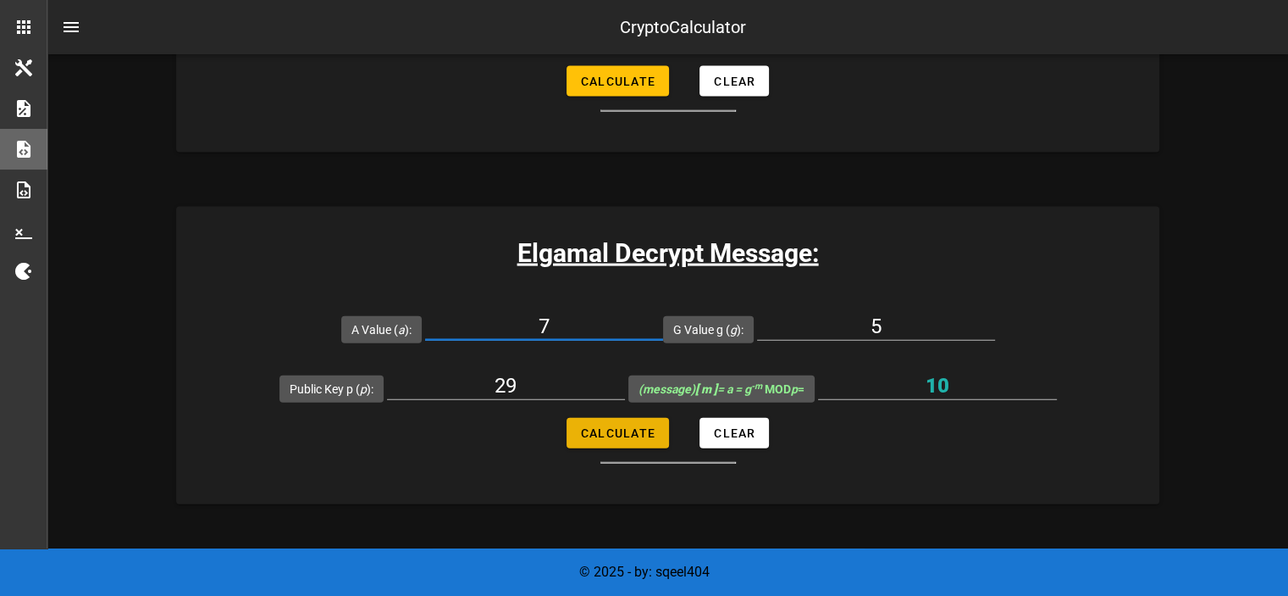
type input "7"
click at [627, 437] on button "Calculate" at bounding box center [618, 433] width 102 height 30
type input "12"
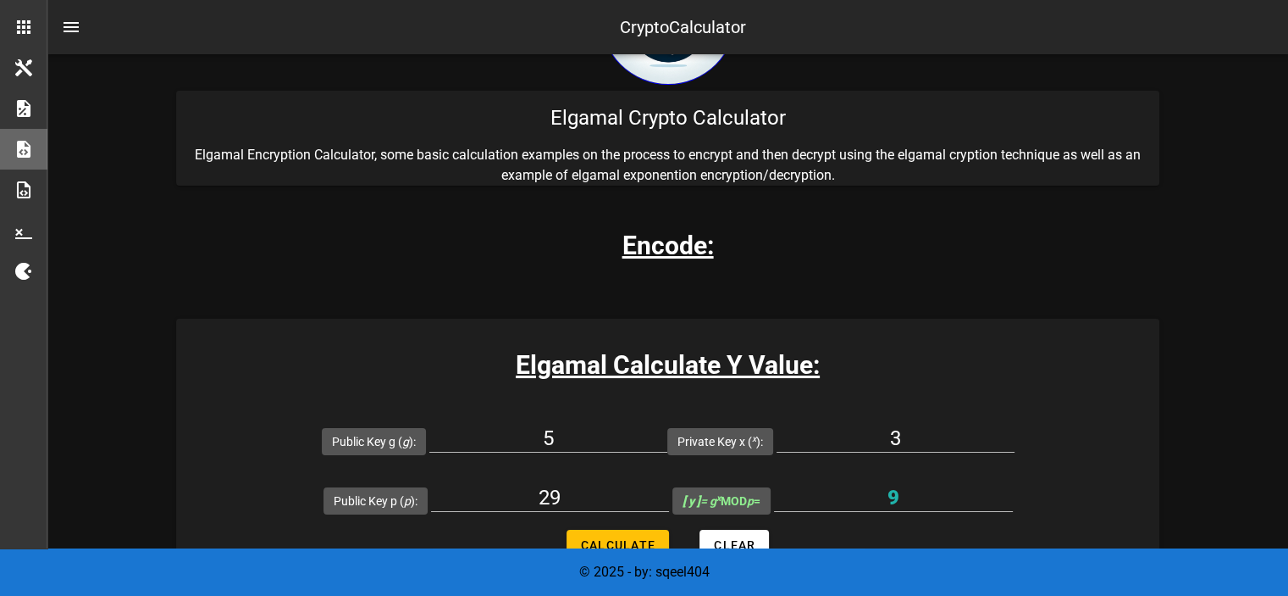
scroll to position [424, 0]
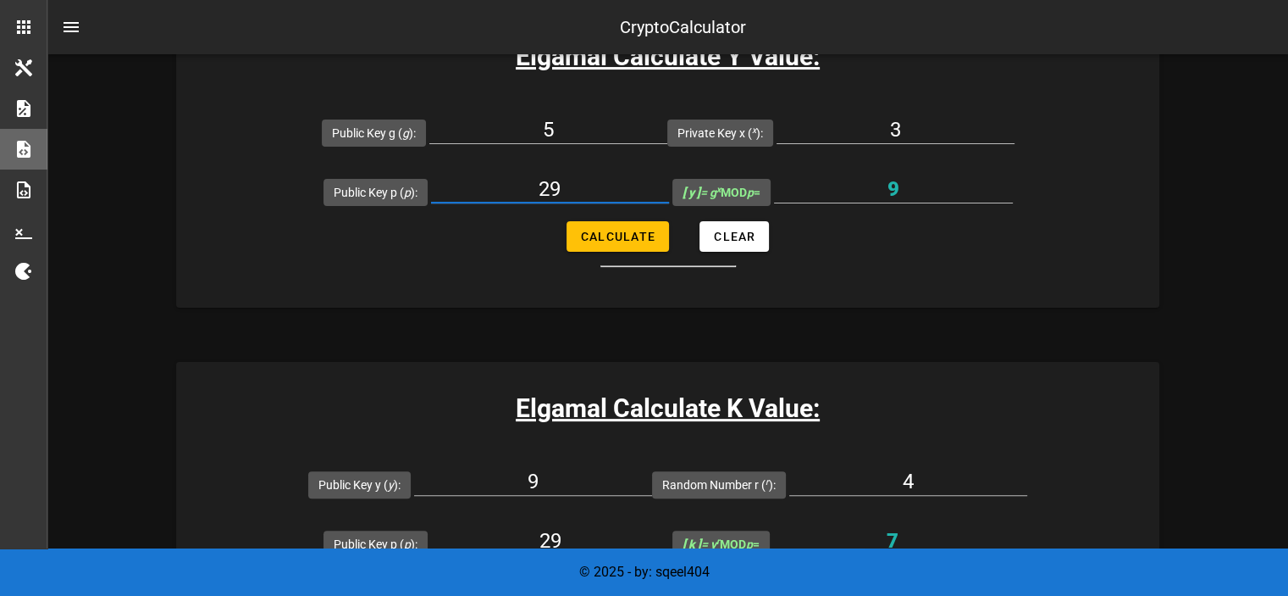
click at [590, 191] on input "29" at bounding box center [550, 188] width 238 height 27
paste input "19777"
type input "19777"
click at [554, 119] on input "5" at bounding box center [548, 129] width 238 height 27
click at [585, 135] on input "5" at bounding box center [548, 129] width 238 height 27
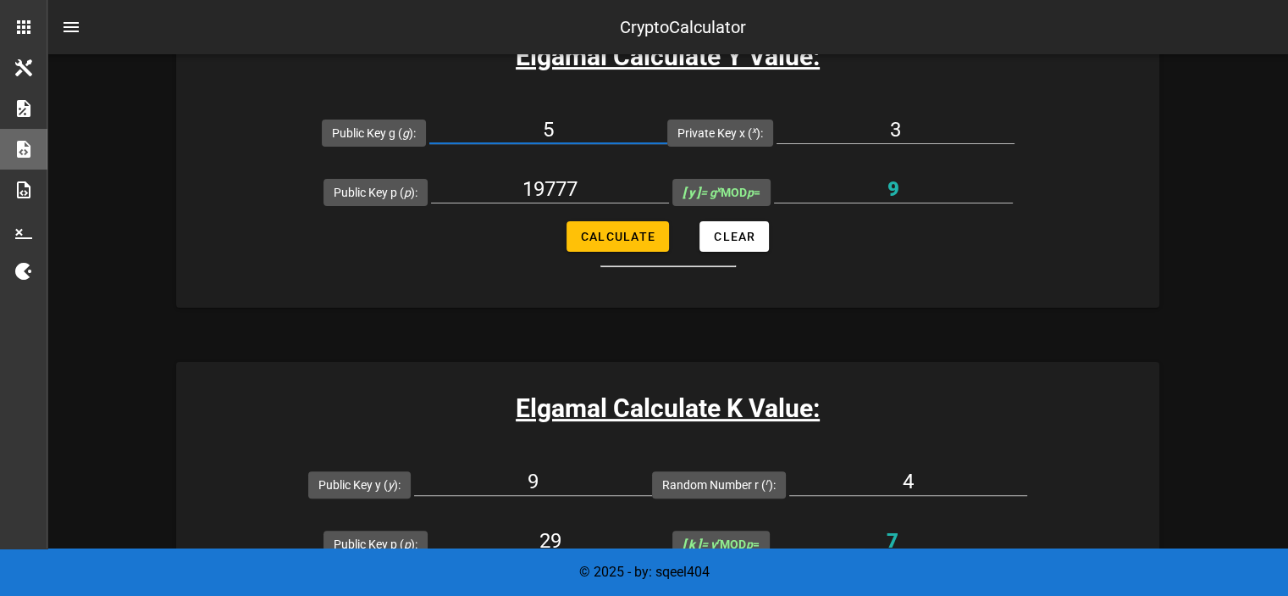
click at [585, 135] on input "5" at bounding box center [548, 129] width 238 height 27
type input "7"
click at [970, 125] on input "3" at bounding box center [896, 129] width 238 height 27
type input "101"
click at [939, 186] on input "9" at bounding box center [893, 188] width 239 height 27
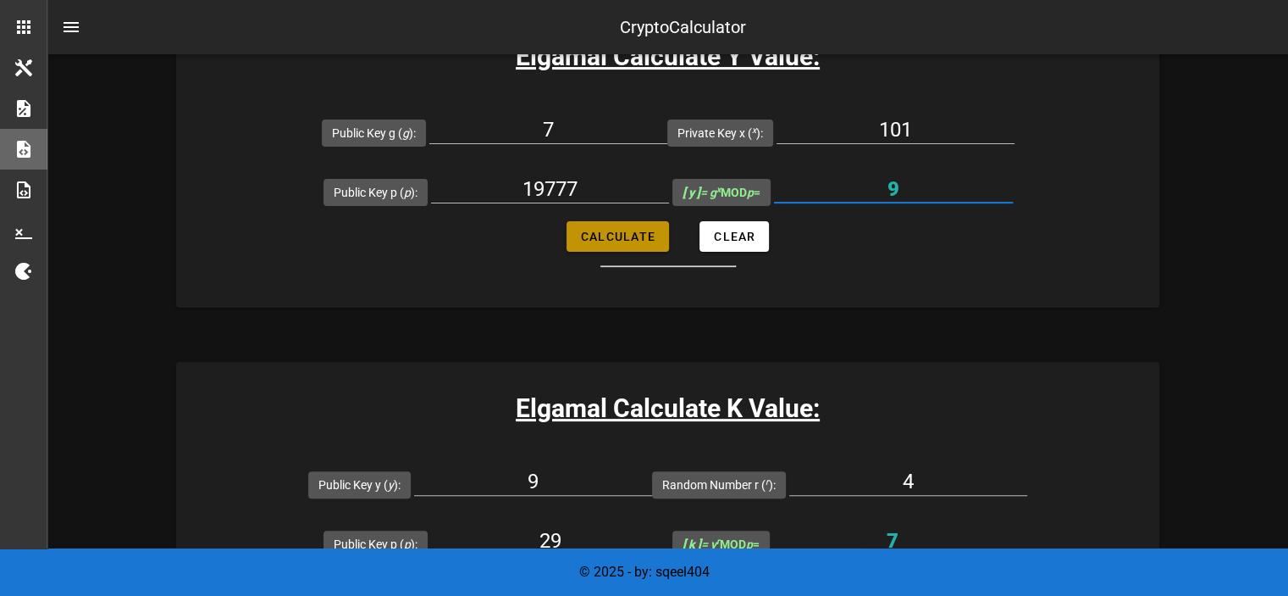
click at [633, 241] on span "Calculate" at bounding box center [617, 237] width 75 height 14
type input "6273"
click at [901, 193] on input "6273" at bounding box center [893, 188] width 239 height 27
click at [901, 192] on input "6273" at bounding box center [893, 188] width 239 height 27
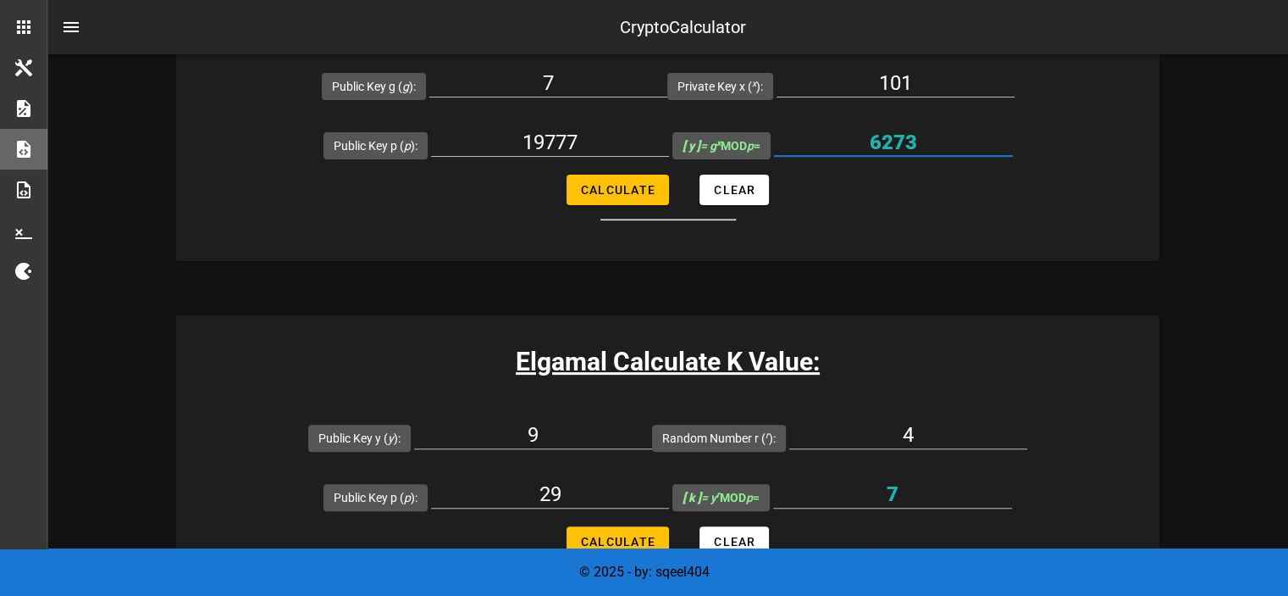
scroll to position [508, 0]
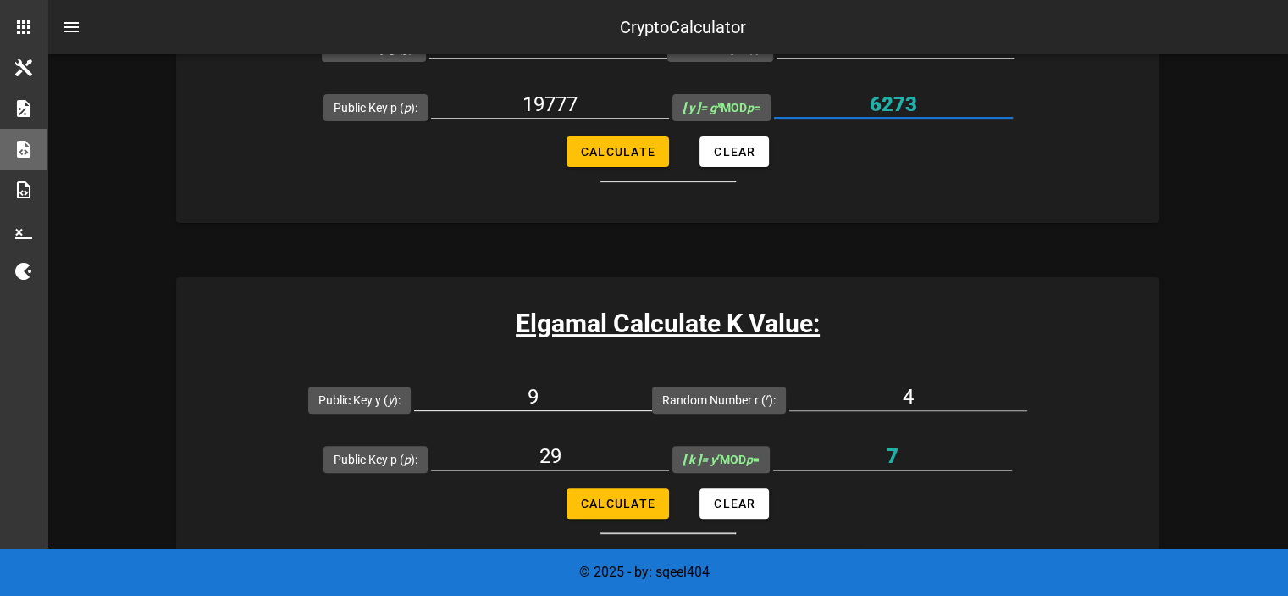
click at [597, 392] on input "9" at bounding box center [533, 396] width 238 height 27
paste input "6273"
type input "6273"
click at [902, 387] on input "4" at bounding box center [908, 396] width 238 height 27
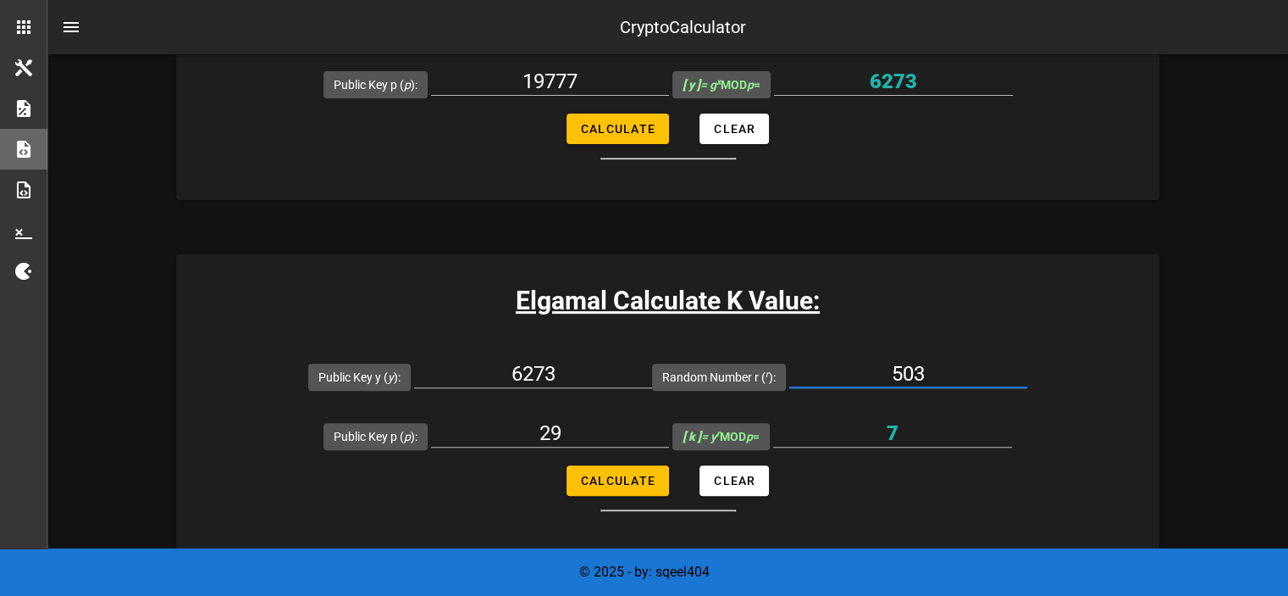
scroll to position [762, 0]
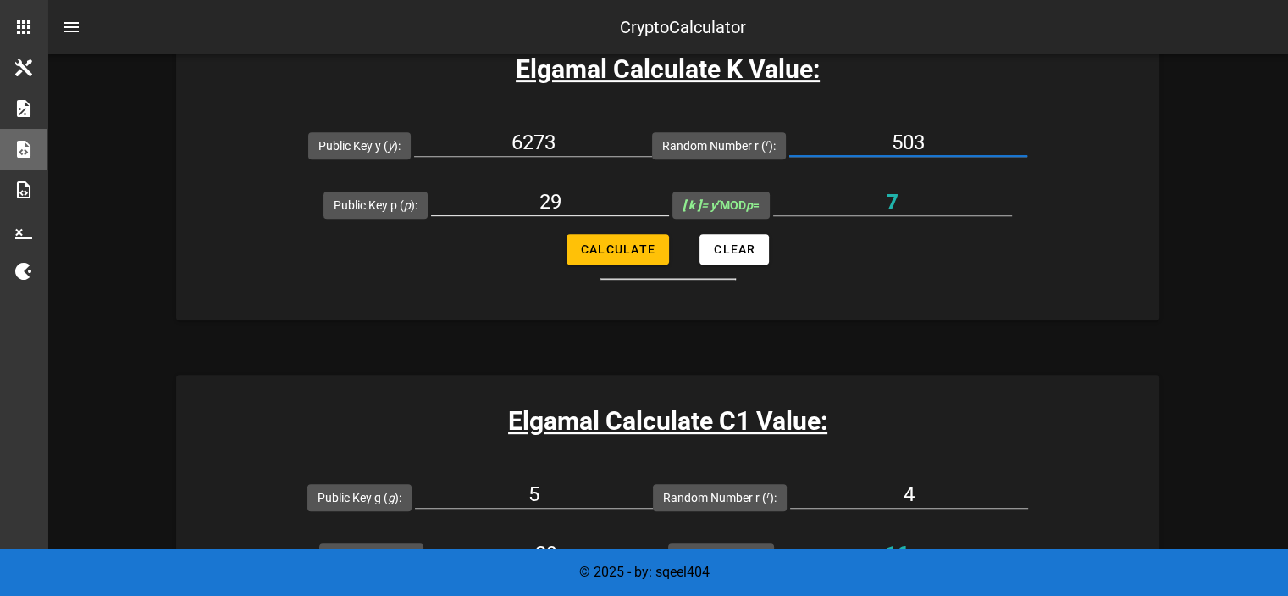
type input "503"
click at [568, 214] on div "29" at bounding box center [550, 201] width 238 height 27
click at [546, 199] on input "29" at bounding box center [550, 201] width 238 height 27
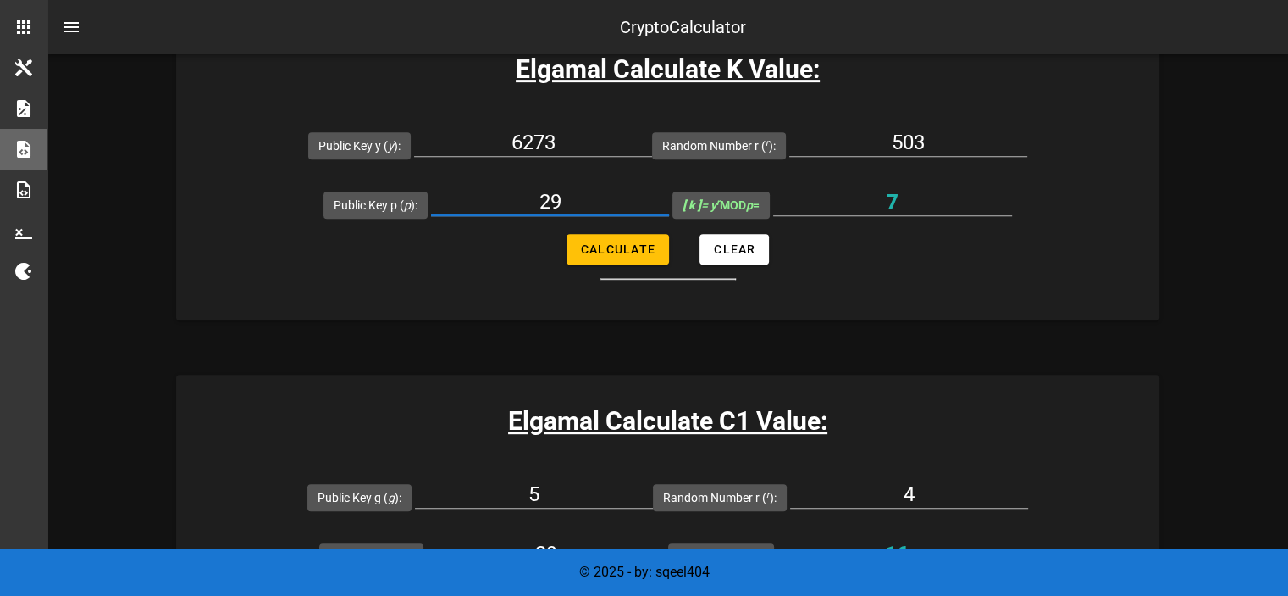
paste input "6273"
click at [541, 191] on input "6273" at bounding box center [550, 201] width 238 height 27
paste input "19777"
type input "19777"
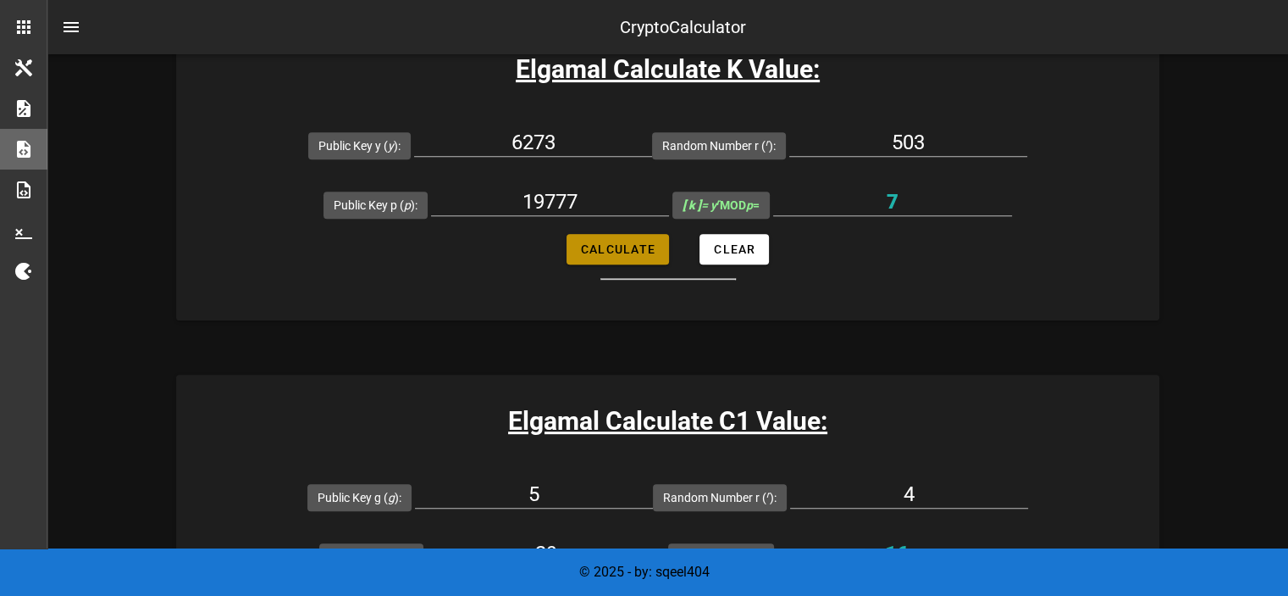
click at [610, 246] on span "Calculate" at bounding box center [617, 249] width 75 height 14
type input "5998"
click at [914, 210] on input "5998" at bounding box center [892, 201] width 239 height 27
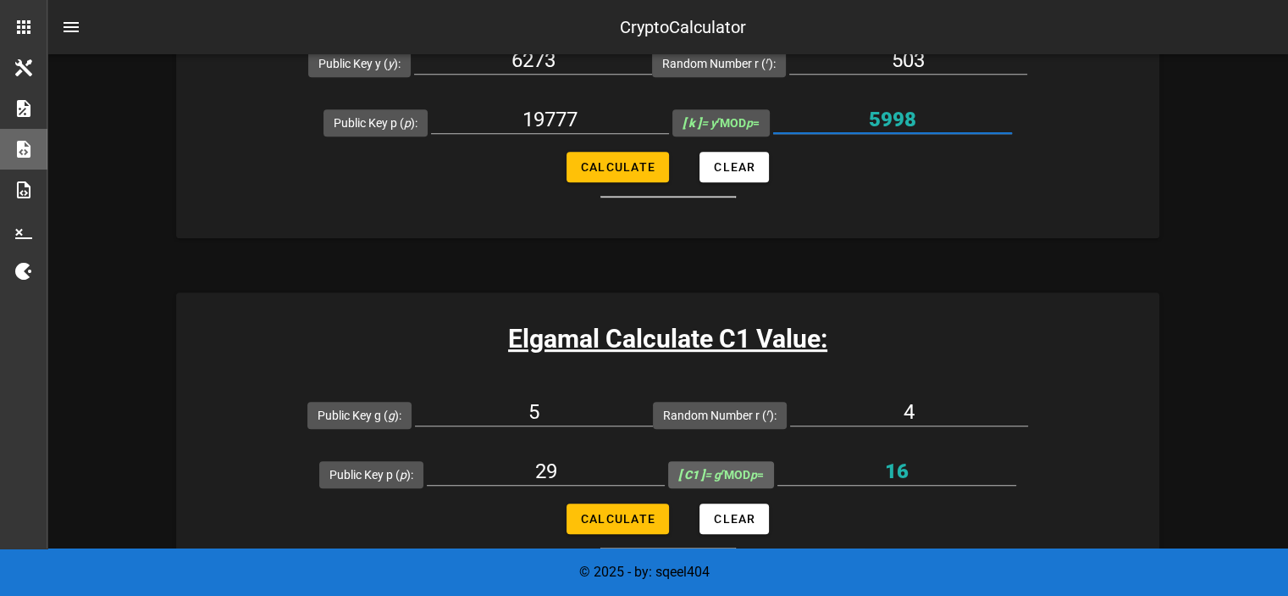
scroll to position [932, 0]
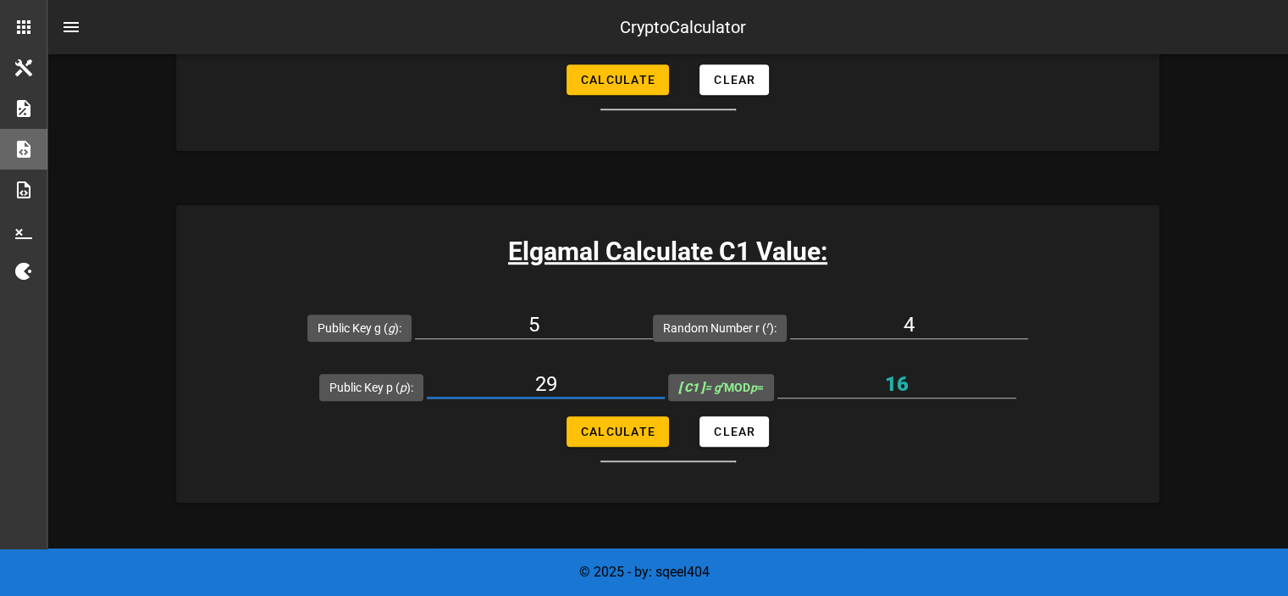
click at [540, 385] on input "29" at bounding box center [546, 383] width 238 height 27
click at [581, 319] on input "5" at bounding box center [534, 324] width 238 height 27
type input "7"
click at [533, 392] on input "29" at bounding box center [546, 383] width 238 height 27
click at [532, 392] on input "29" at bounding box center [546, 383] width 238 height 27
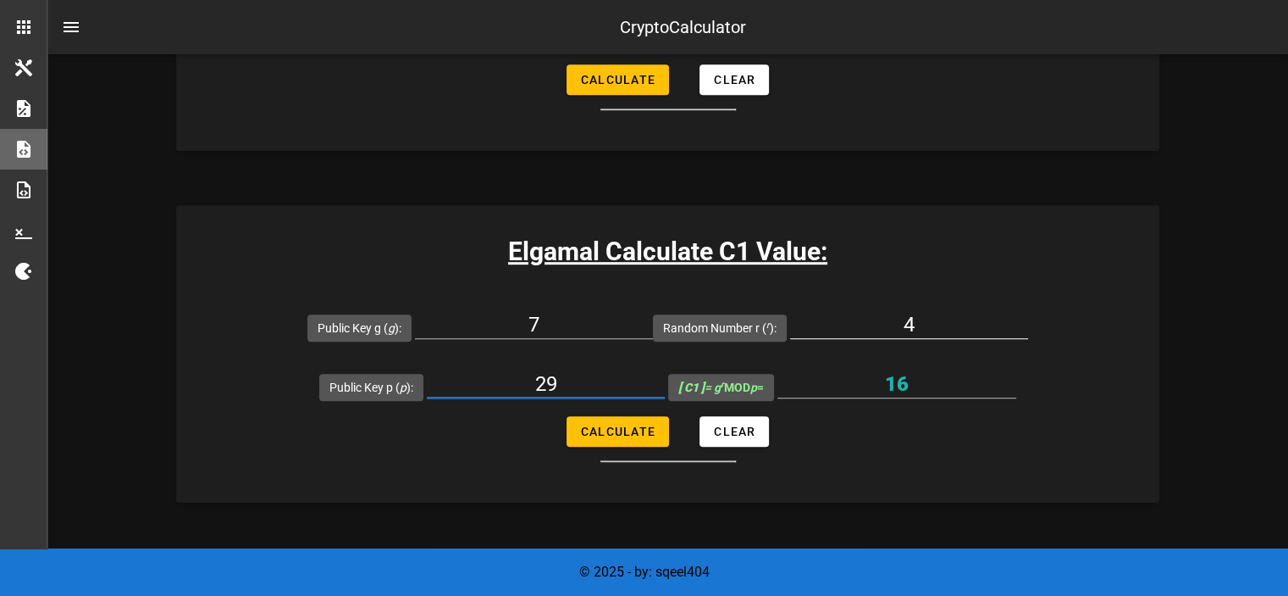
paste input "5998"
click at [559, 376] on input "5998" at bounding box center [546, 383] width 238 height 27
click at [544, 374] on input "5998" at bounding box center [546, 383] width 238 height 27
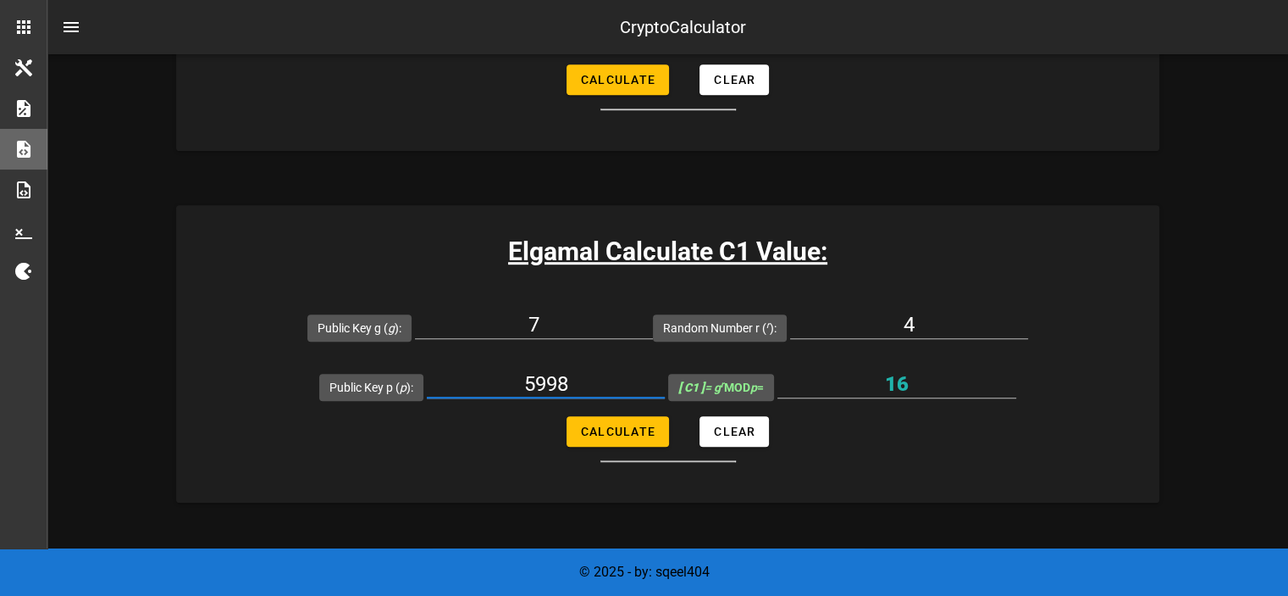
paste input "19777"
type input "19777"
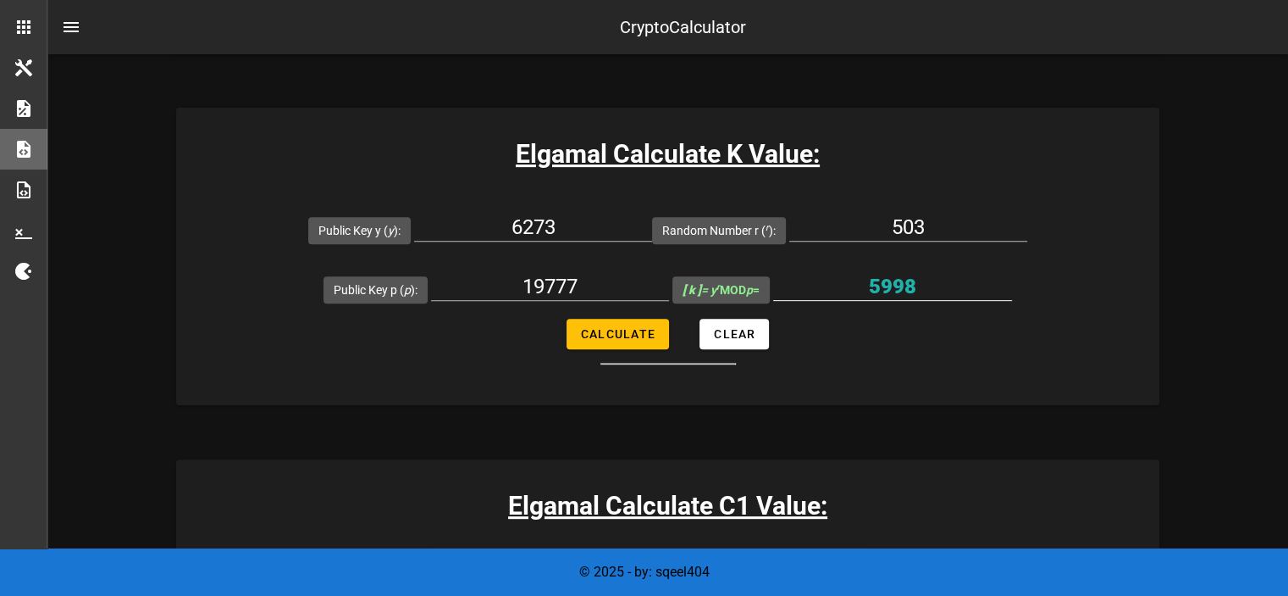
scroll to position [762, 0]
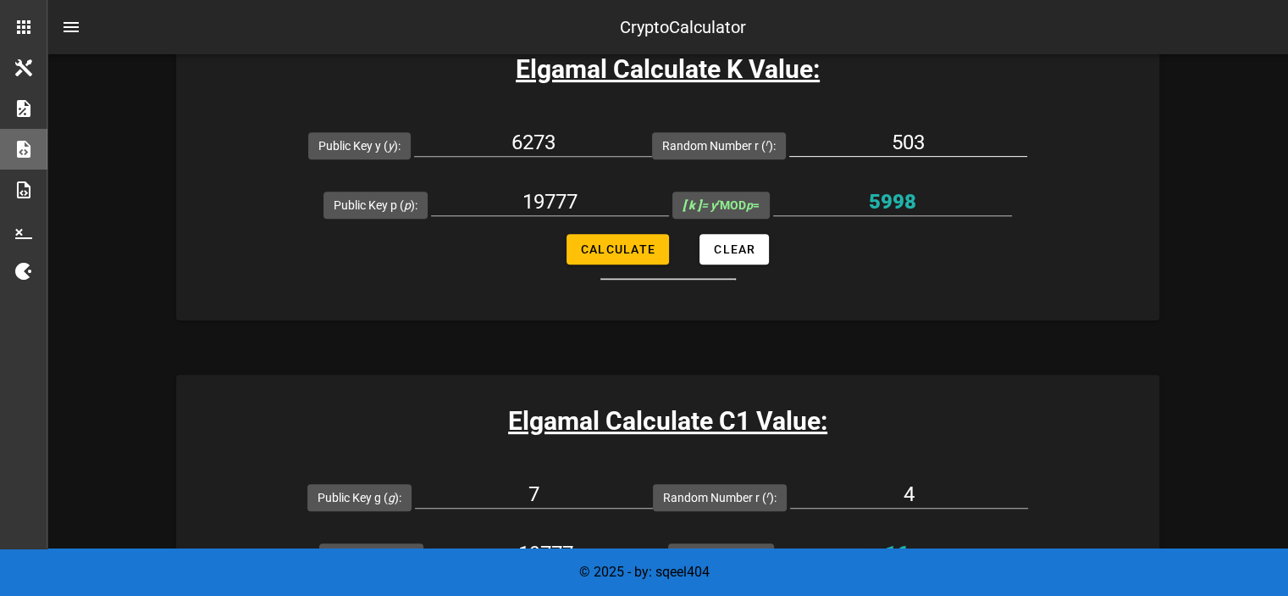
click at [915, 138] on input "503" at bounding box center [908, 142] width 238 height 27
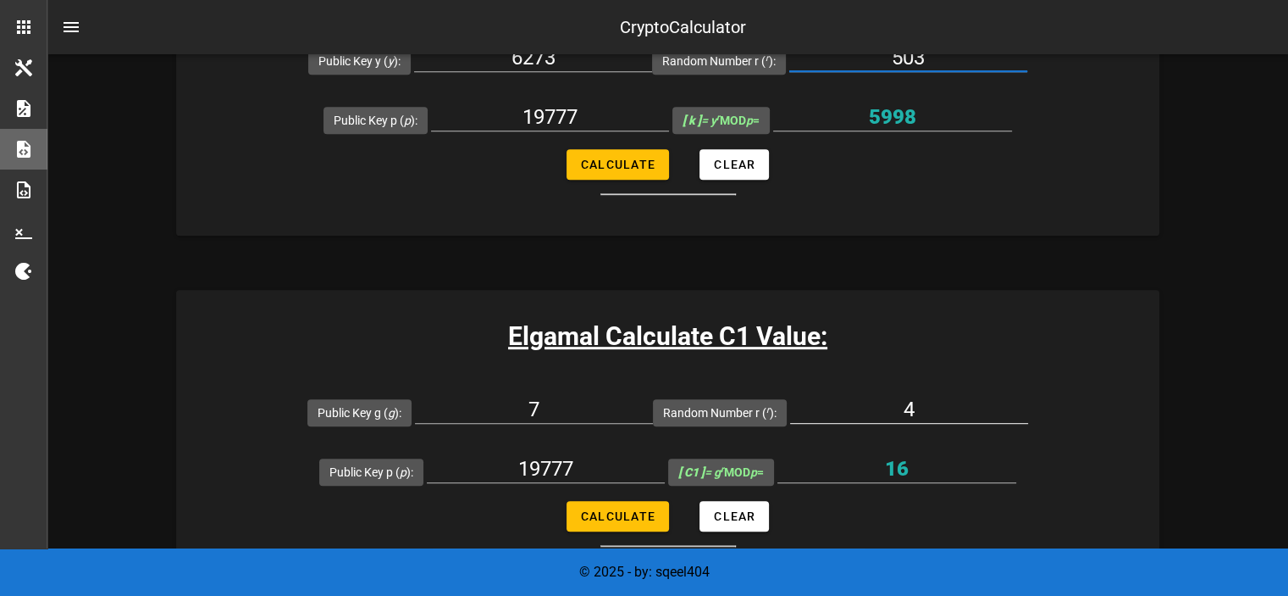
click at [939, 406] on input "4" at bounding box center [909, 409] width 238 height 27
paste input "503"
paste input "text"
type input "503"
click at [670, 509] on form "Public Key g ( g ): 7 Random Number r ( r ): 503 Public Key p ( p ): 19777 [ C1…" at bounding box center [667, 464] width 983 height 164
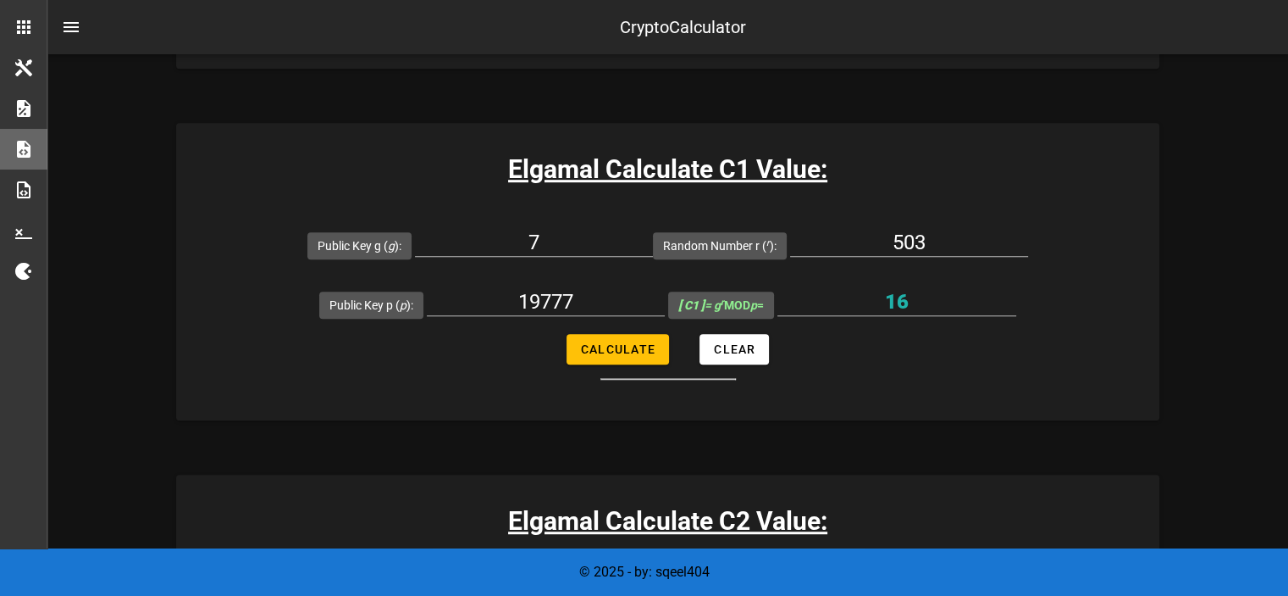
scroll to position [1017, 0]
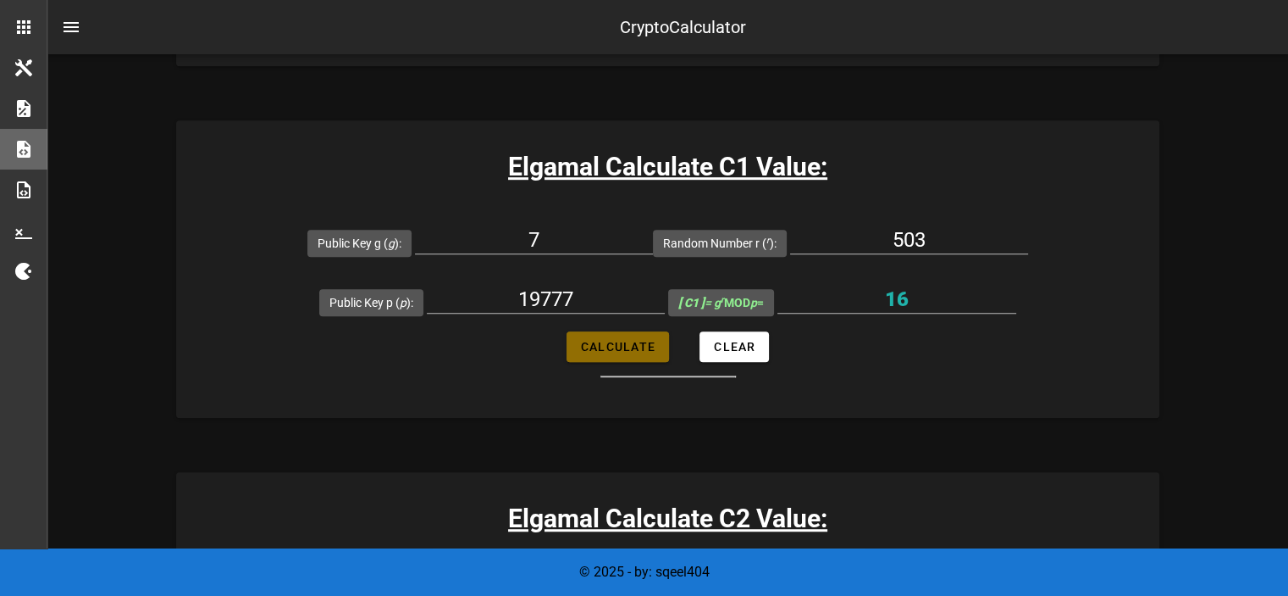
click at [630, 340] on span "Calculate" at bounding box center [617, 347] width 75 height 14
type input "15694"
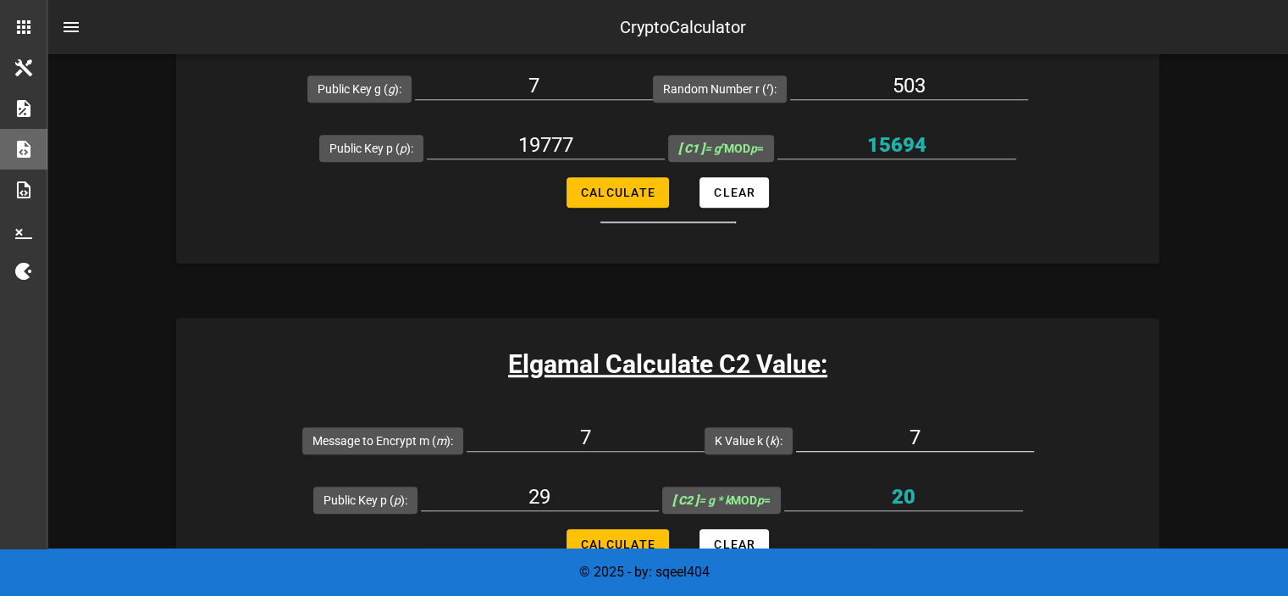
scroll to position [1271, 0]
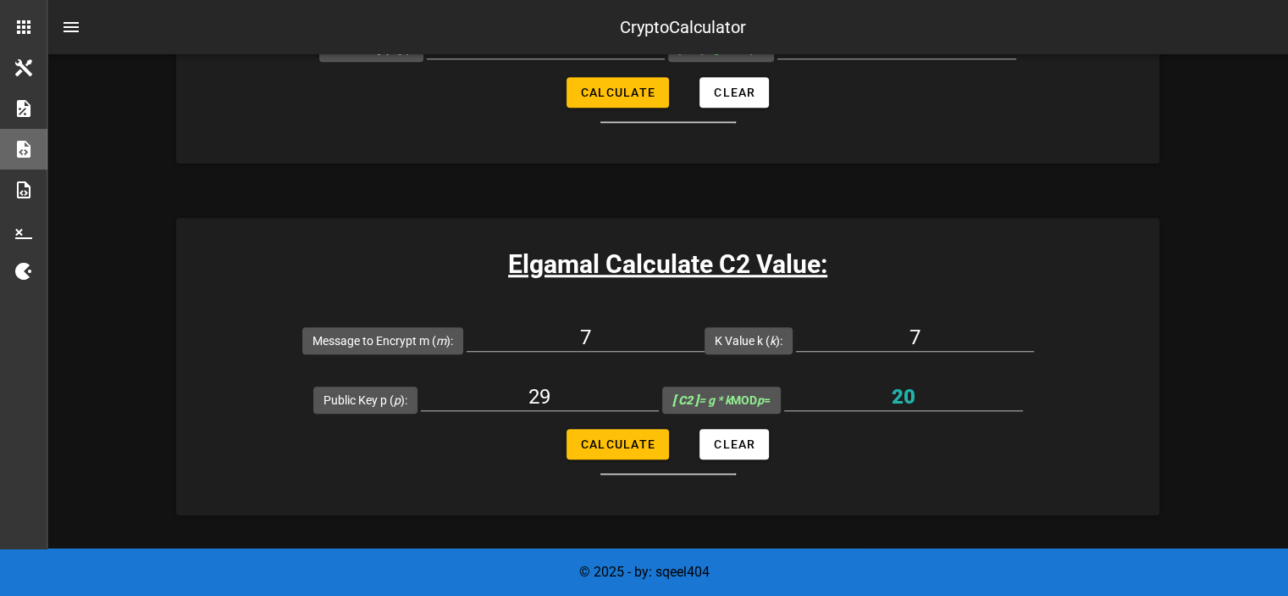
click at [379, 277] on h3 "Elgamal Calculate C2 Value:" at bounding box center [667, 264] width 983 height 38
click at [629, 318] on div "7" at bounding box center [586, 341] width 238 height 56
click at [620, 332] on input "7" at bounding box center [586, 337] width 238 height 27
click at [599, 324] on input "7" at bounding box center [586, 337] width 238 height 27
click at [889, 336] on input "7" at bounding box center [915, 337] width 238 height 27
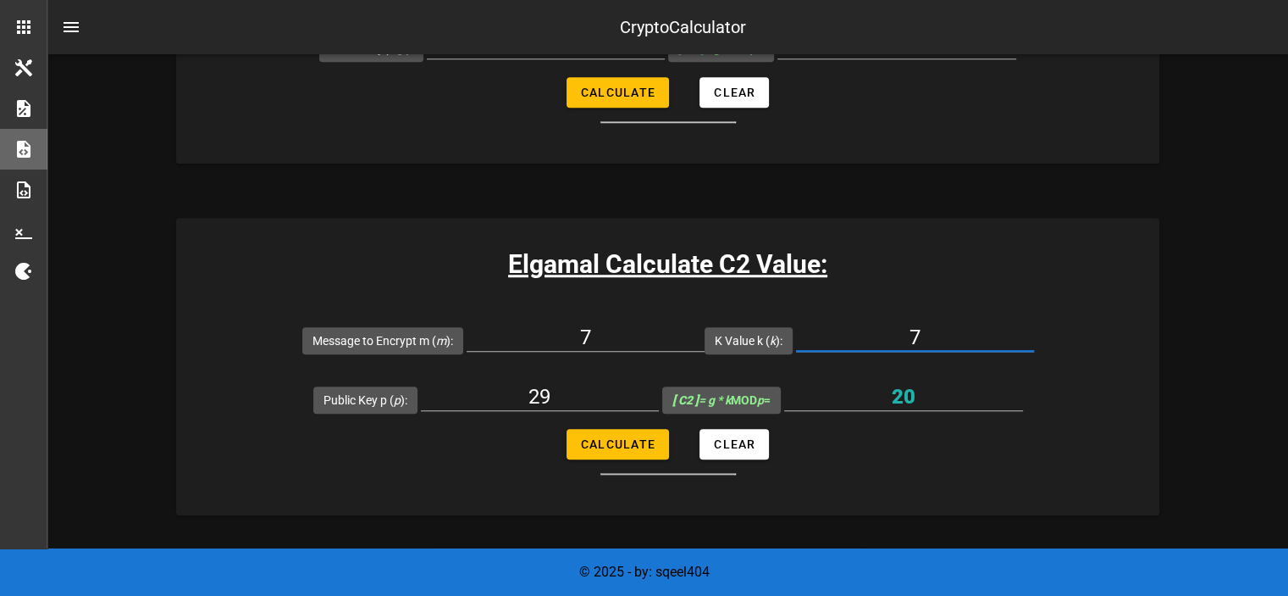
click at [928, 330] on input "7" at bounding box center [915, 337] width 238 height 27
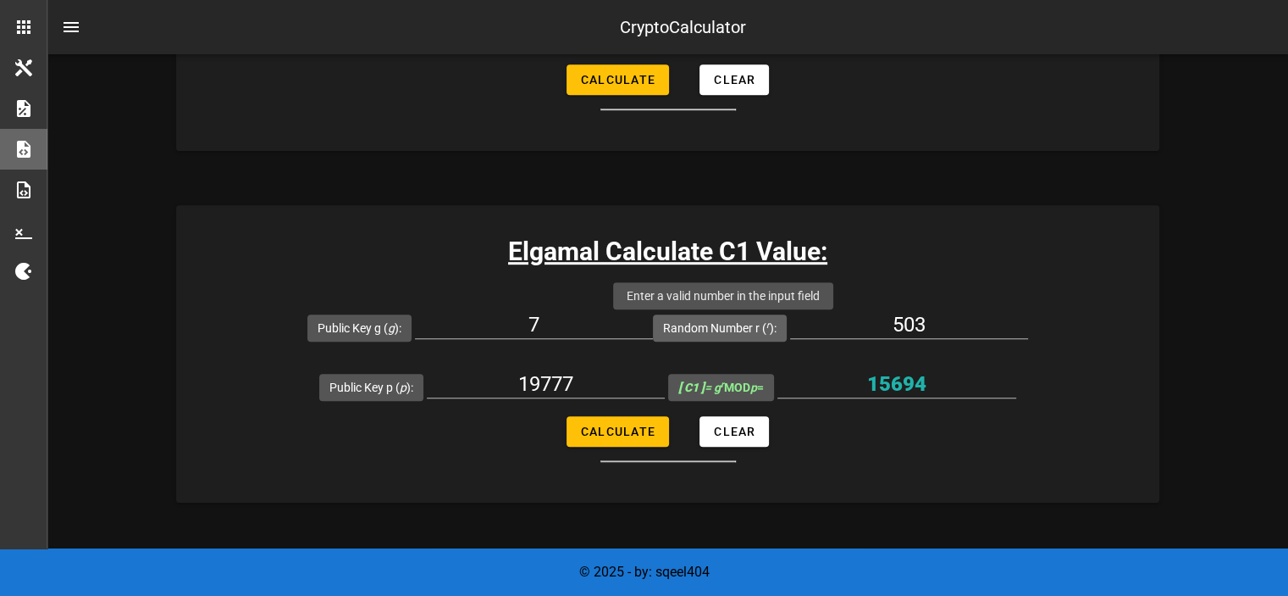
scroll to position [593, 0]
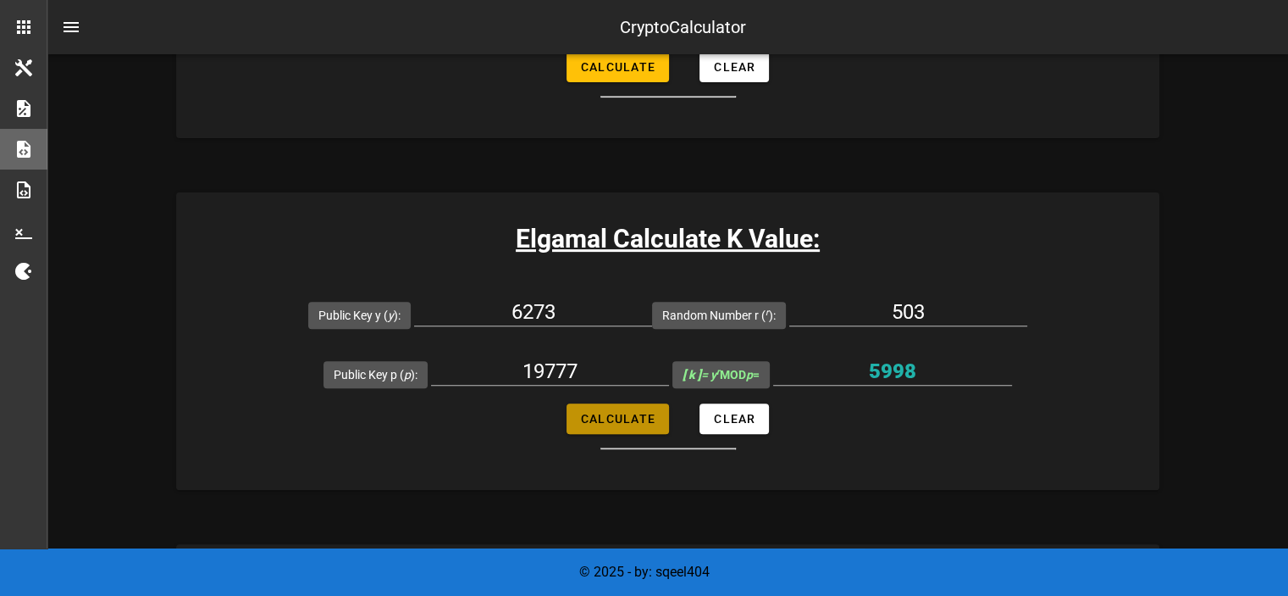
click at [637, 429] on button "Calculate" at bounding box center [618, 418] width 102 height 30
type input "5998"
click at [886, 375] on input "5998" at bounding box center [892, 370] width 239 height 27
click at [901, 368] on input "5998" at bounding box center [892, 370] width 239 height 27
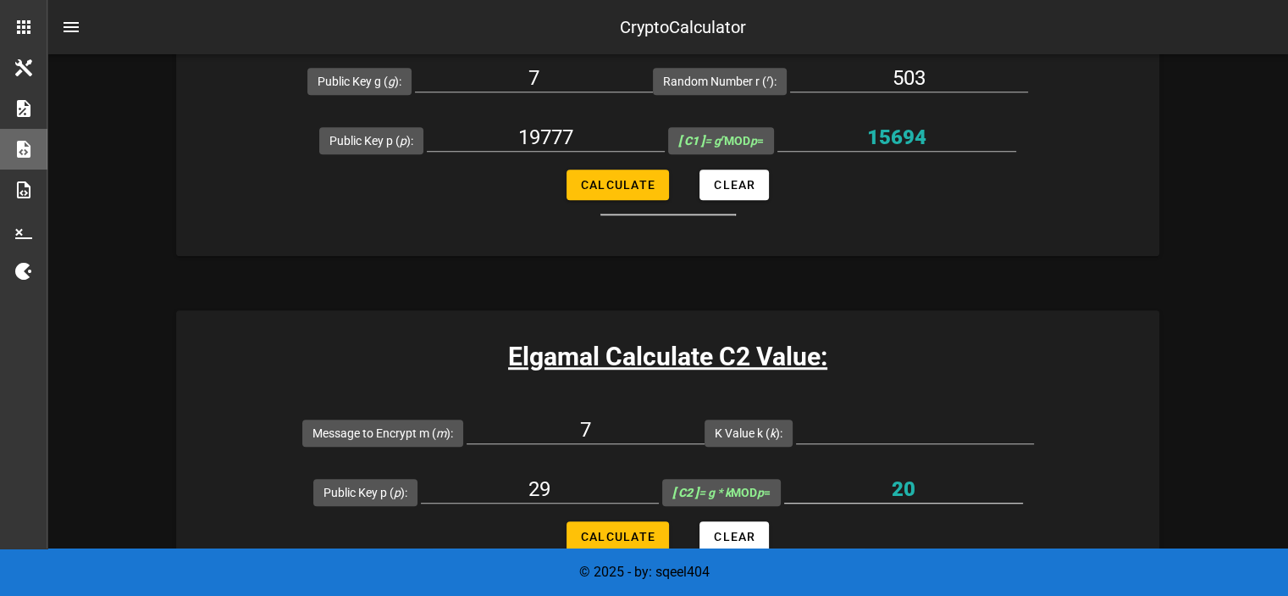
scroll to position [1271, 0]
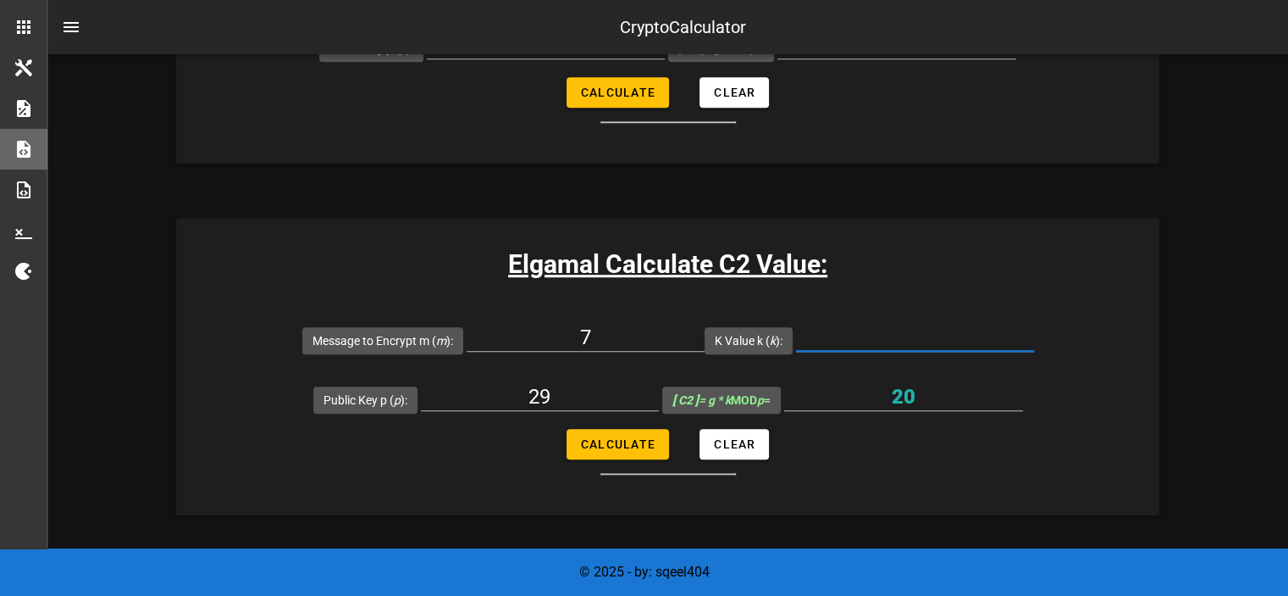
click at [882, 327] on input "K Value k ( k ):" at bounding box center [915, 337] width 238 height 27
paste input "5998"
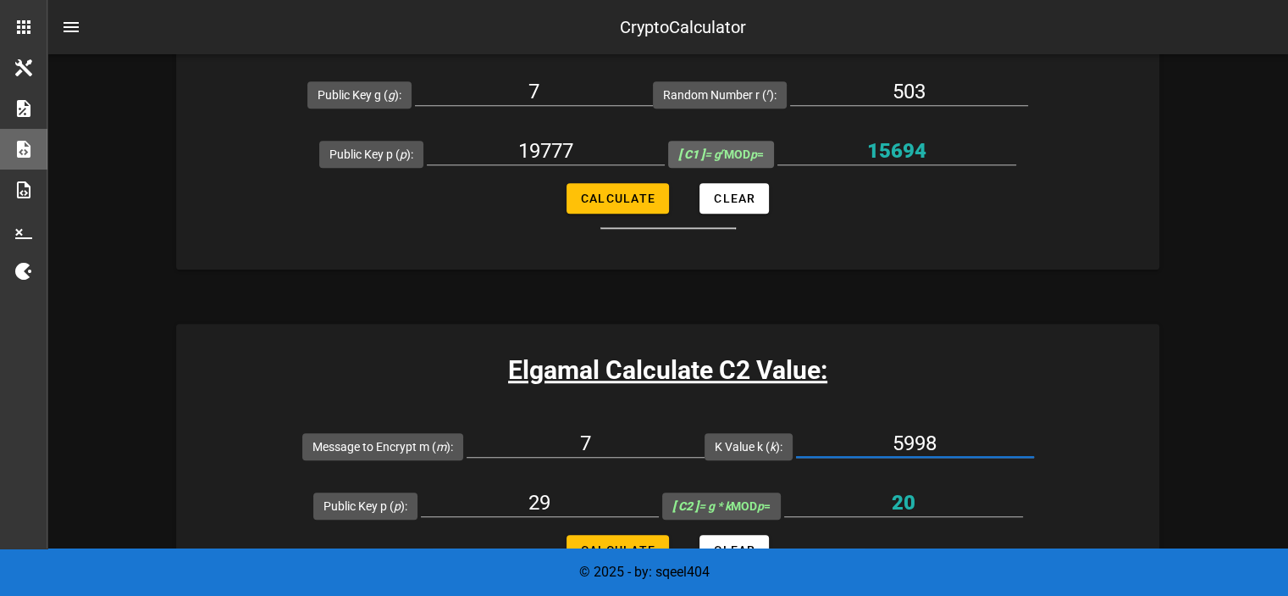
scroll to position [1017, 0]
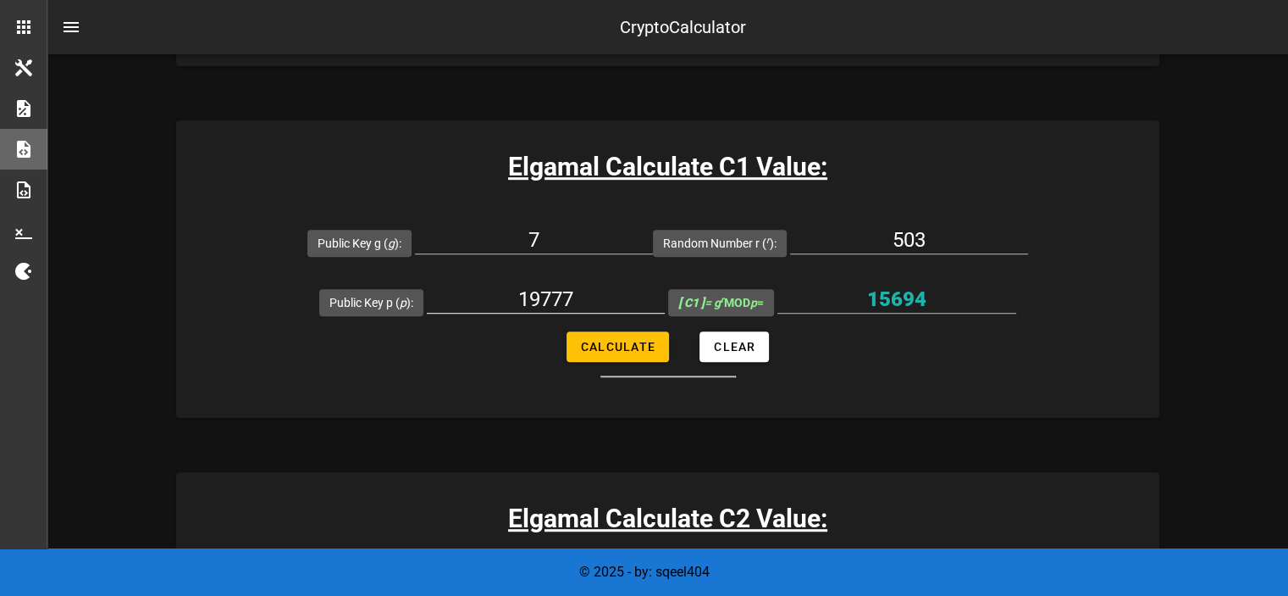
type input "5998"
click at [561, 287] on input "19777" at bounding box center [546, 298] width 238 height 27
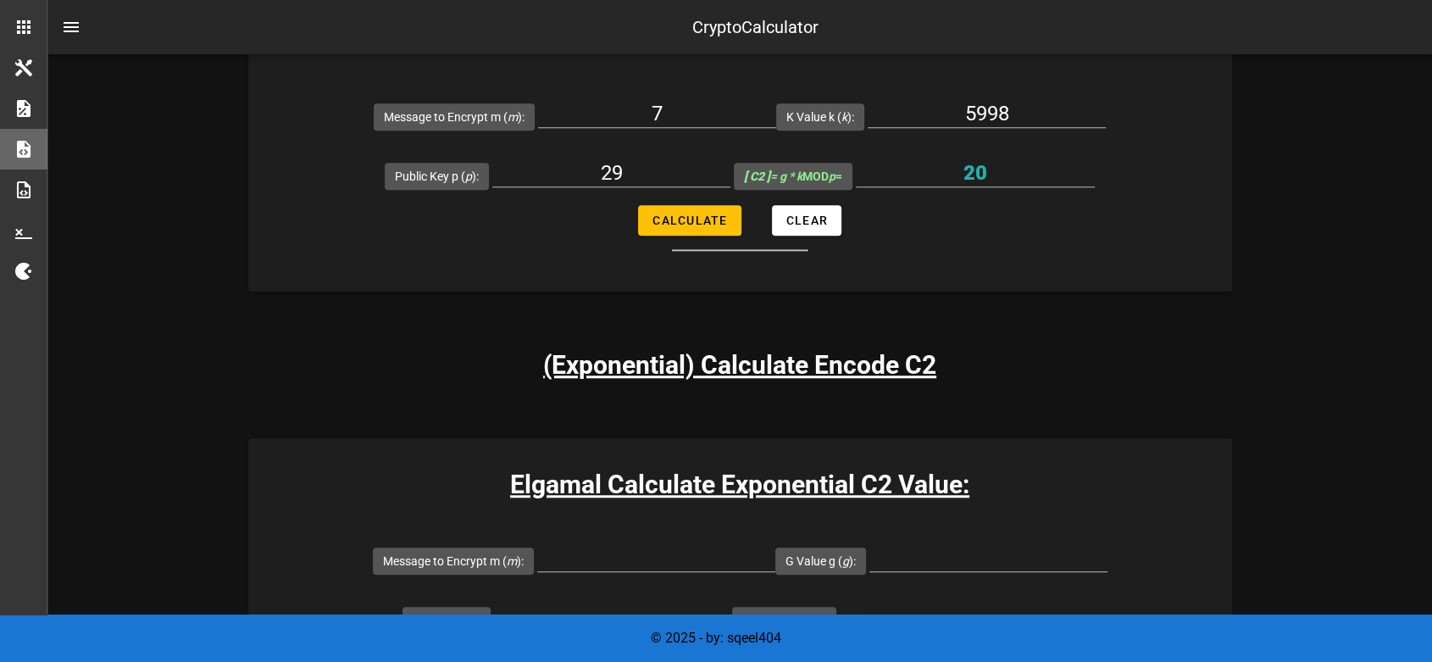
scroll to position [1505, 0]
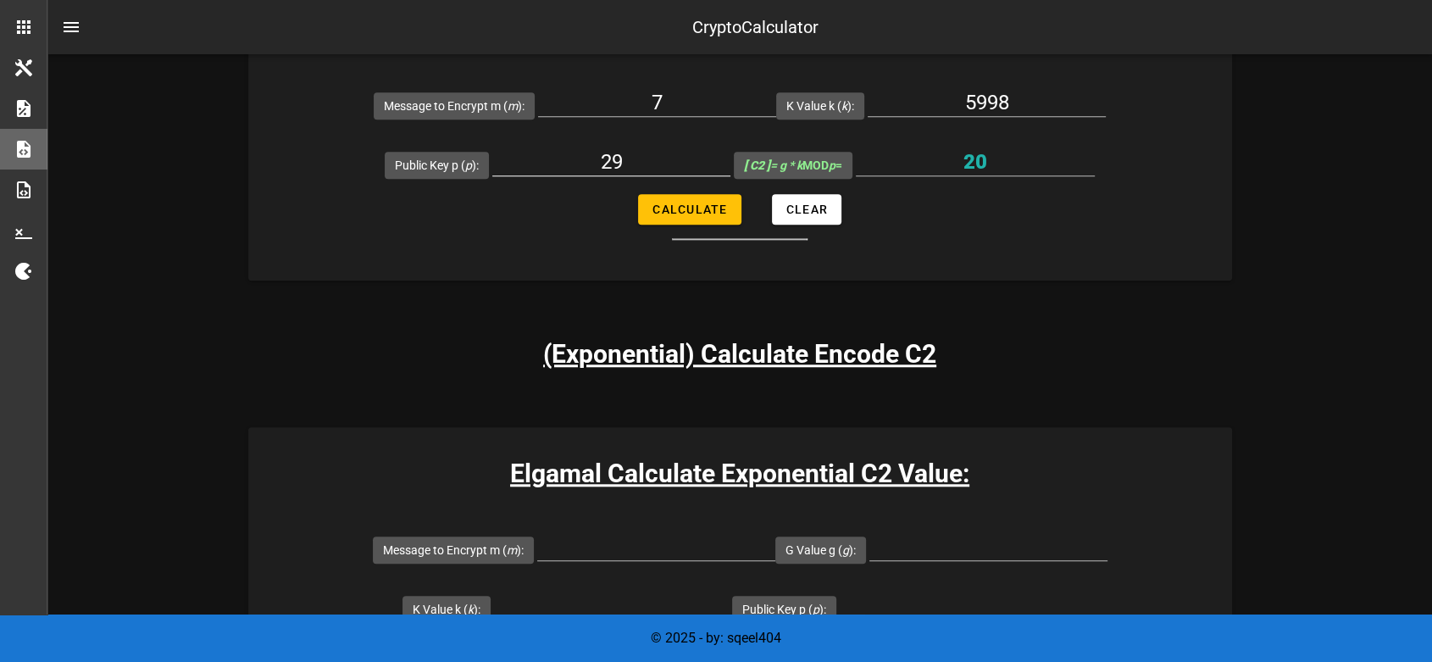
click at [620, 164] on input "29" at bounding box center [611, 161] width 238 height 27
paste input "19777"
type input "19777"
click at [710, 199] on button "Calculate" at bounding box center [689, 209] width 102 height 30
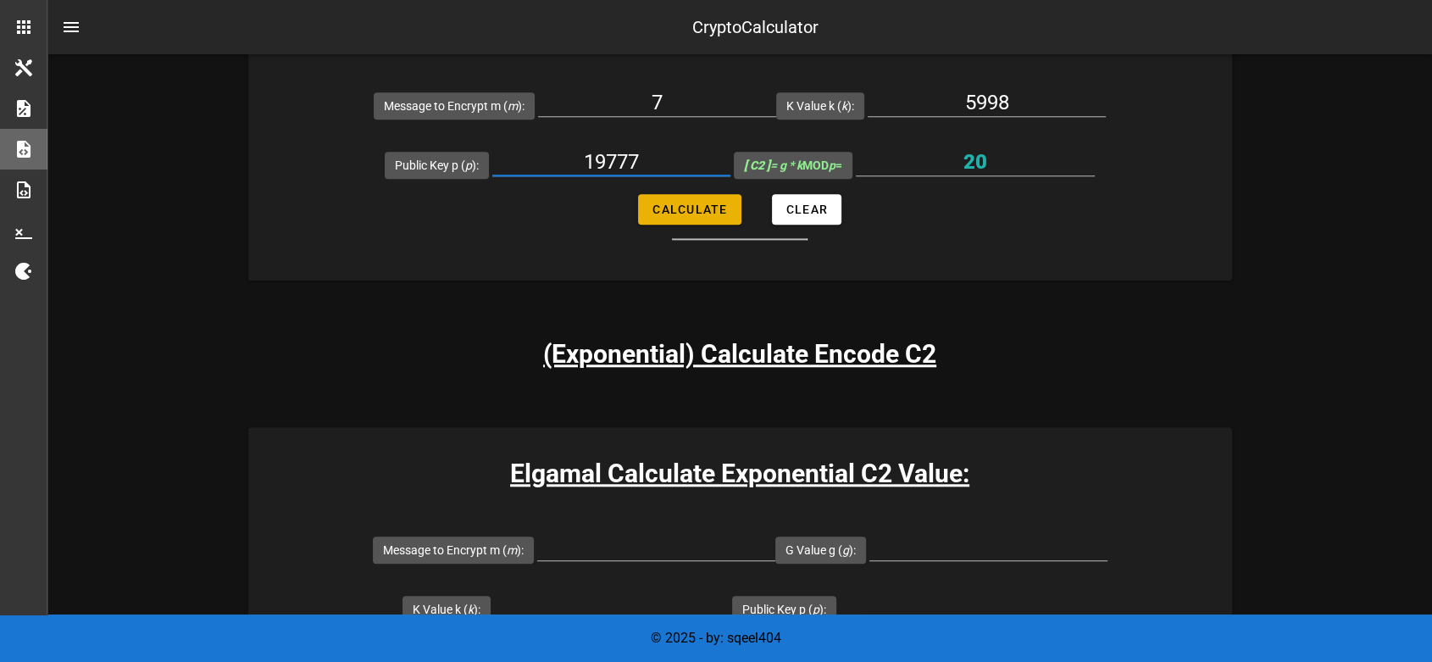
type input "2432"
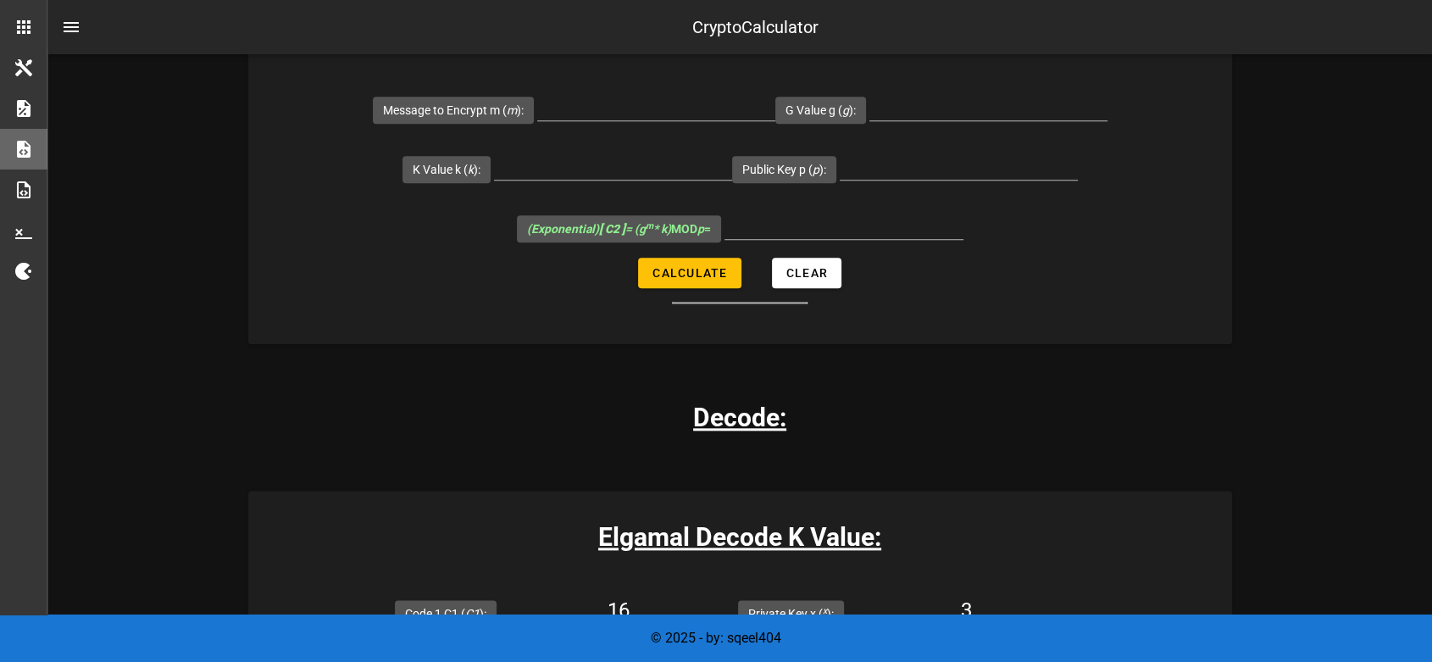
scroll to position [2164, 0]
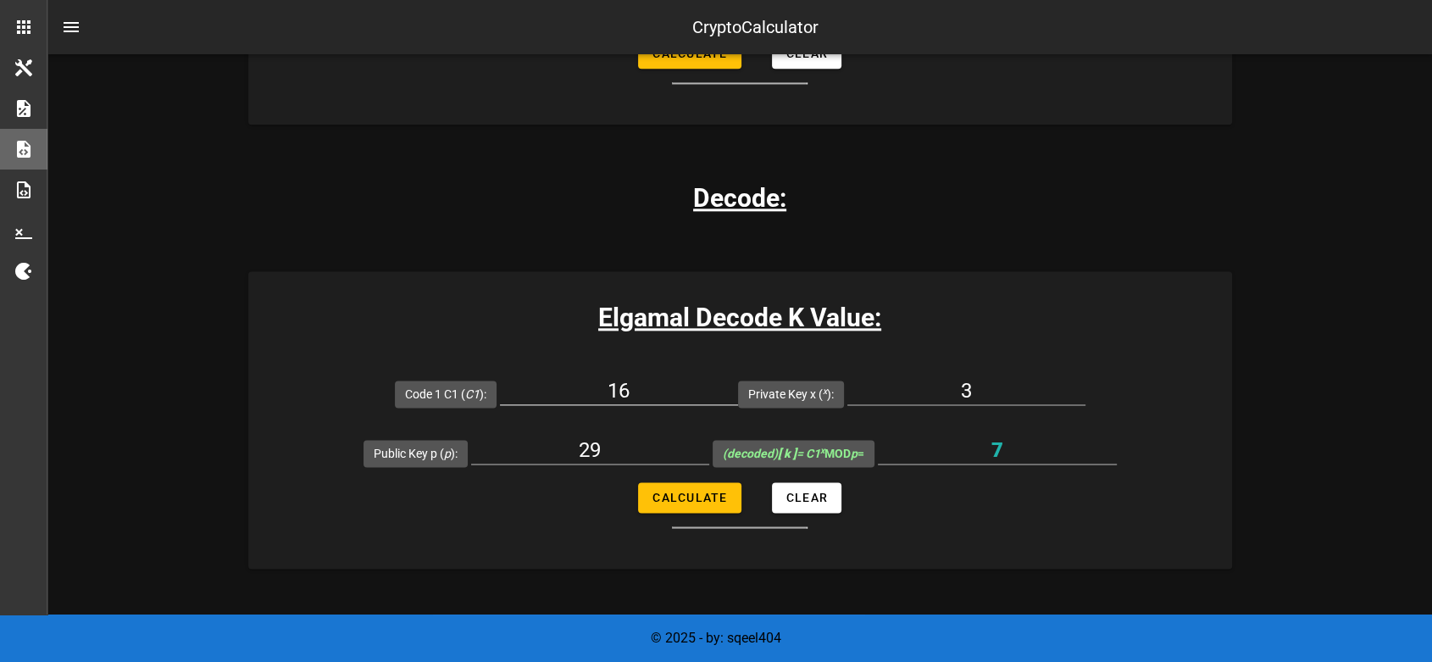
click at [658, 367] on div "16" at bounding box center [619, 395] width 238 height 56
click at [647, 387] on input "16" at bounding box center [619, 390] width 238 height 27
click at [613, 371] on div "16" at bounding box center [619, 395] width 238 height 56
click at [630, 382] on input "16" at bounding box center [619, 390] width 238 height 27
click at [630, 385] on input "16" at bounding box center [619, 390] width 238 height 27
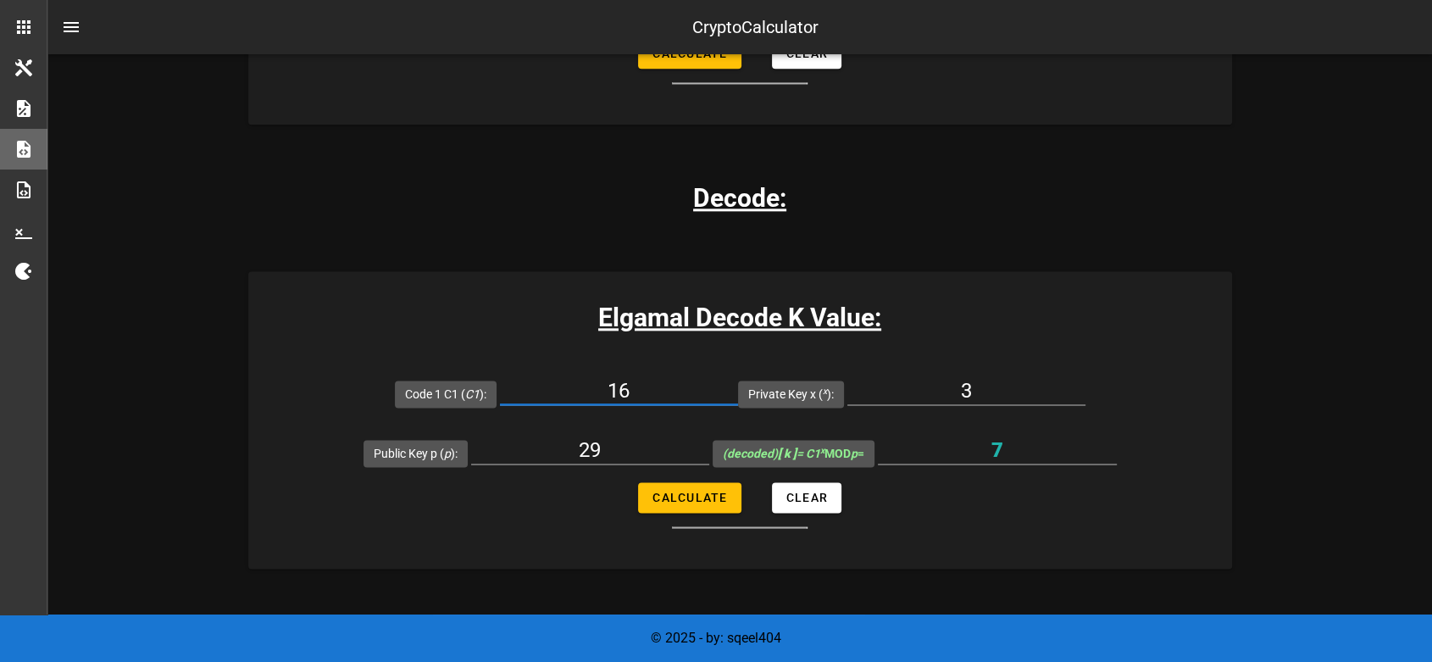
paste input "5694"
type input "15694"
click at [608, 445] on input "29" at bounding box center [590, 449] width 238 height 27
click at [969, 398] on input "3" at bounding box center [966, 390] width 238 height 27
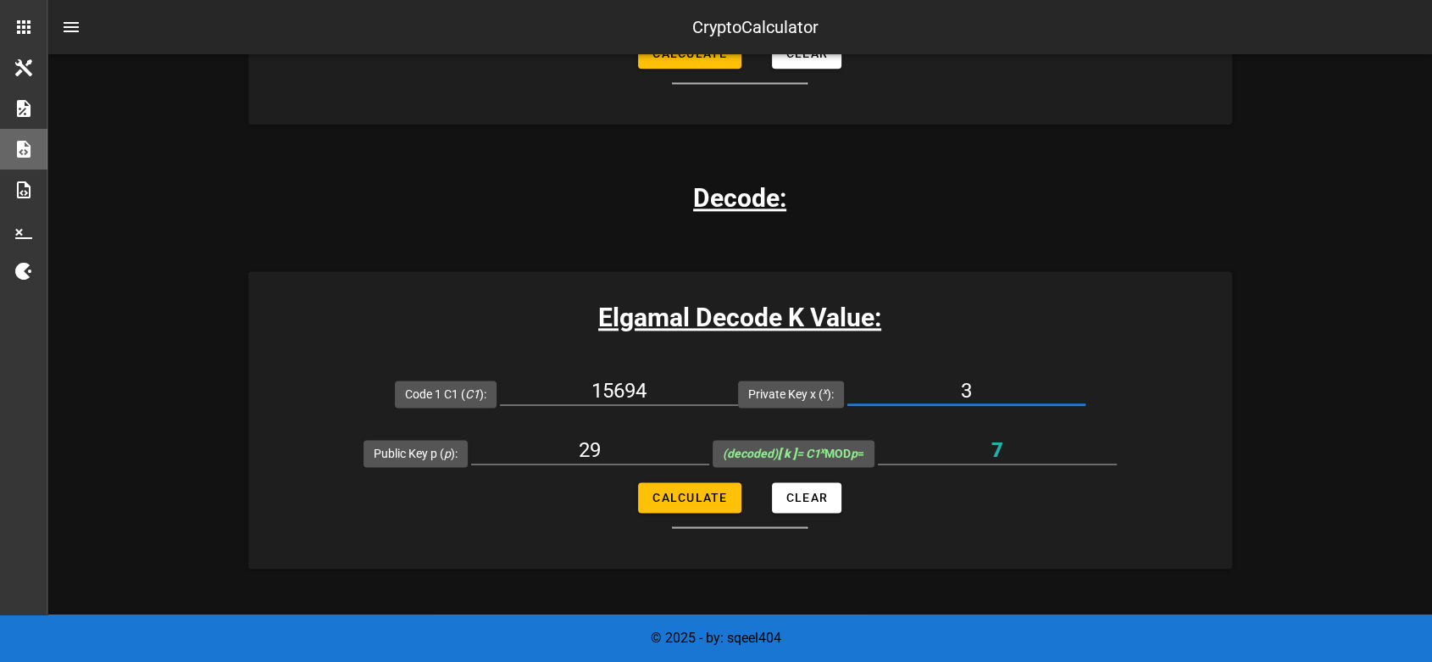
click at [969, 398] on input "3" at bounding box center [966, 390] width 238 height 27
paste input "2432"
type input "2432"
click at [610, 440] on input "29" at bounding box center [590, 449] width 238 height 27
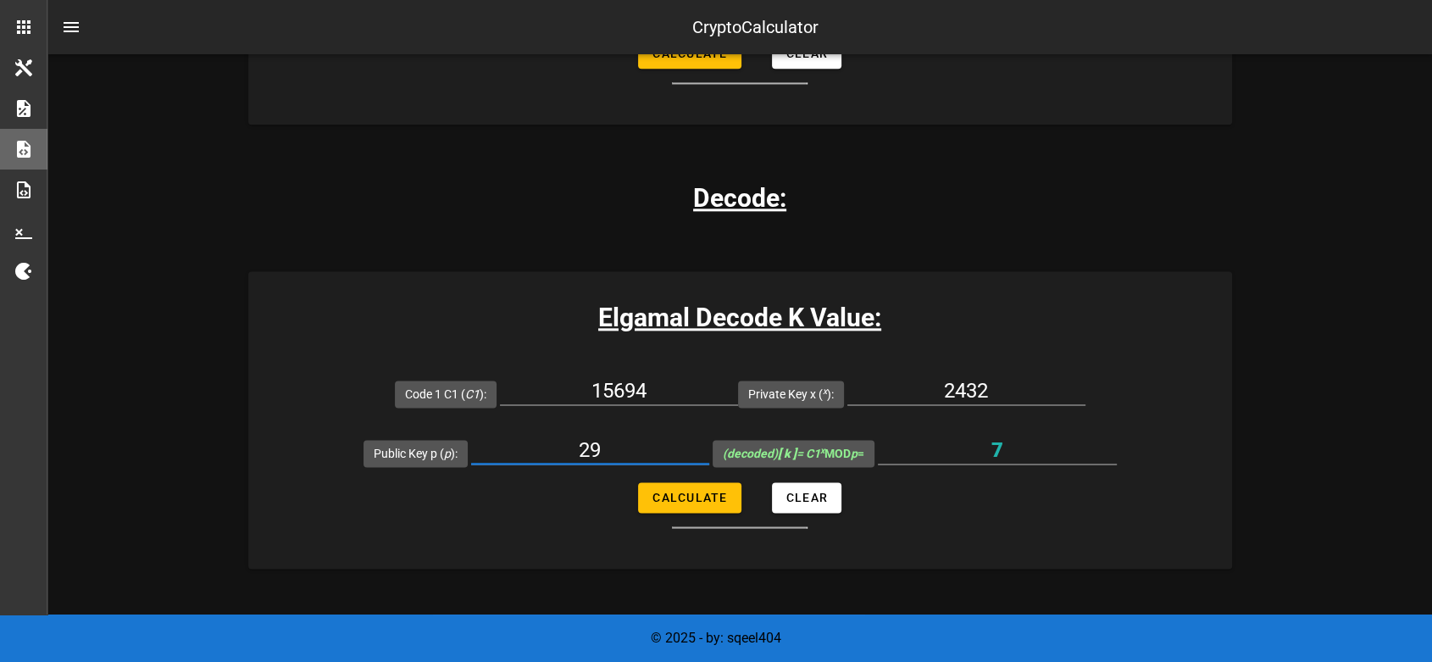
paste input "19777"
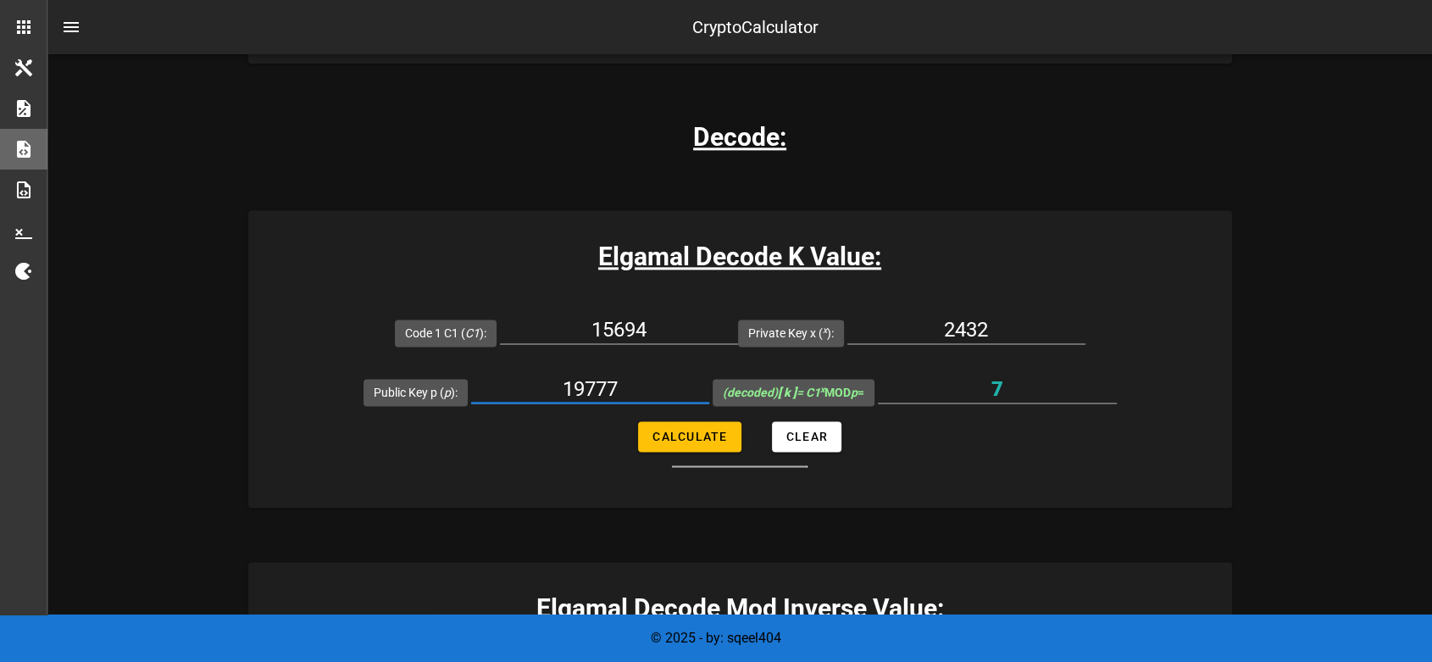
scroll to position [2258, 0]
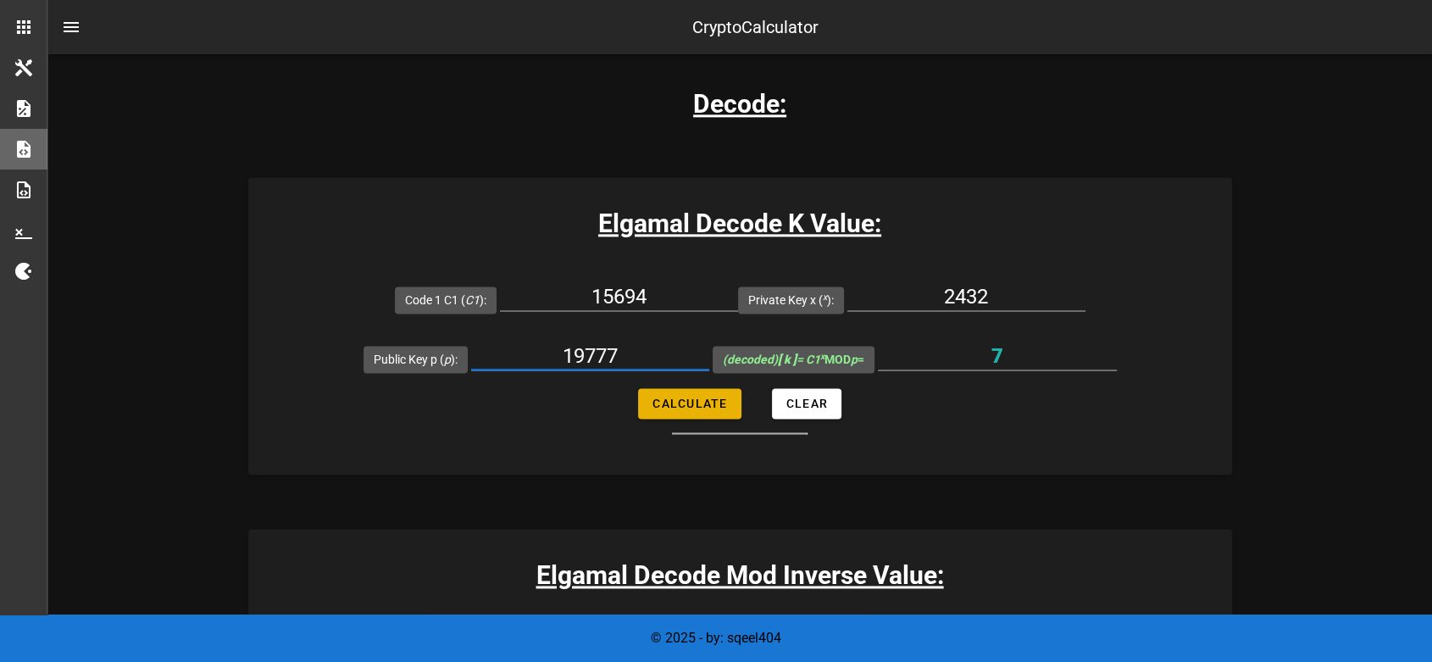
type input "19777"
click at [698, 408] on span "Calculate" at bounding box center [688, 403] width 75 height 14
type input "14450"
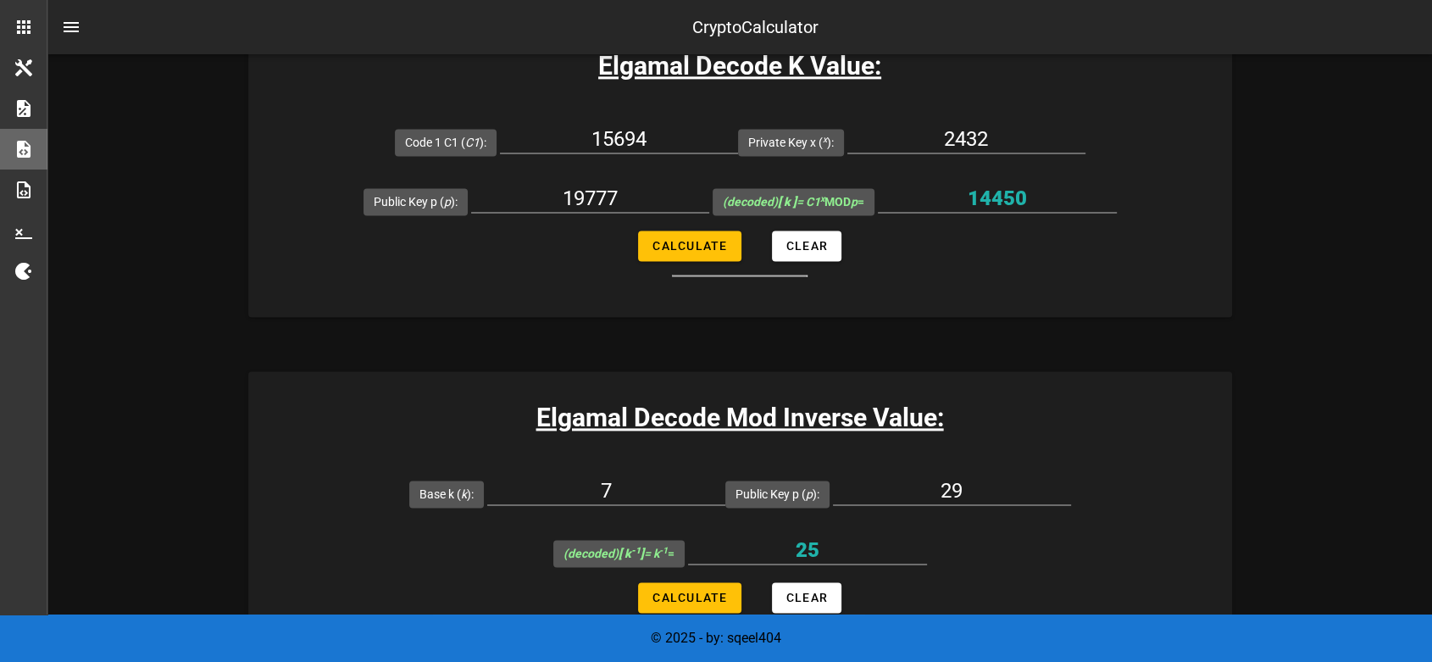
scroll to position [2446, 0]
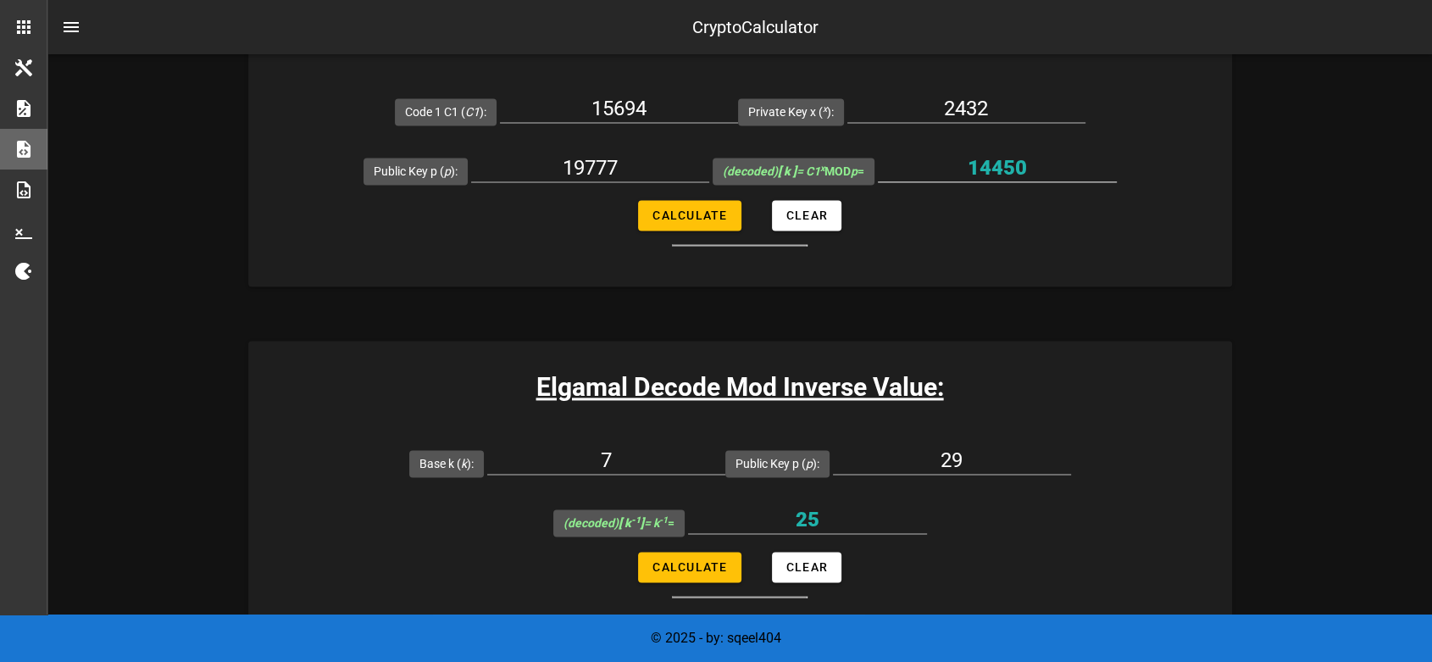
click at [999, 158] on input "14450" at bounding box center [997, 167] width 239 height 27
click at [640, 447] on input "7" at bounding box center [606, 459] width 238 height 27
paste input "14450"
type input "14450"
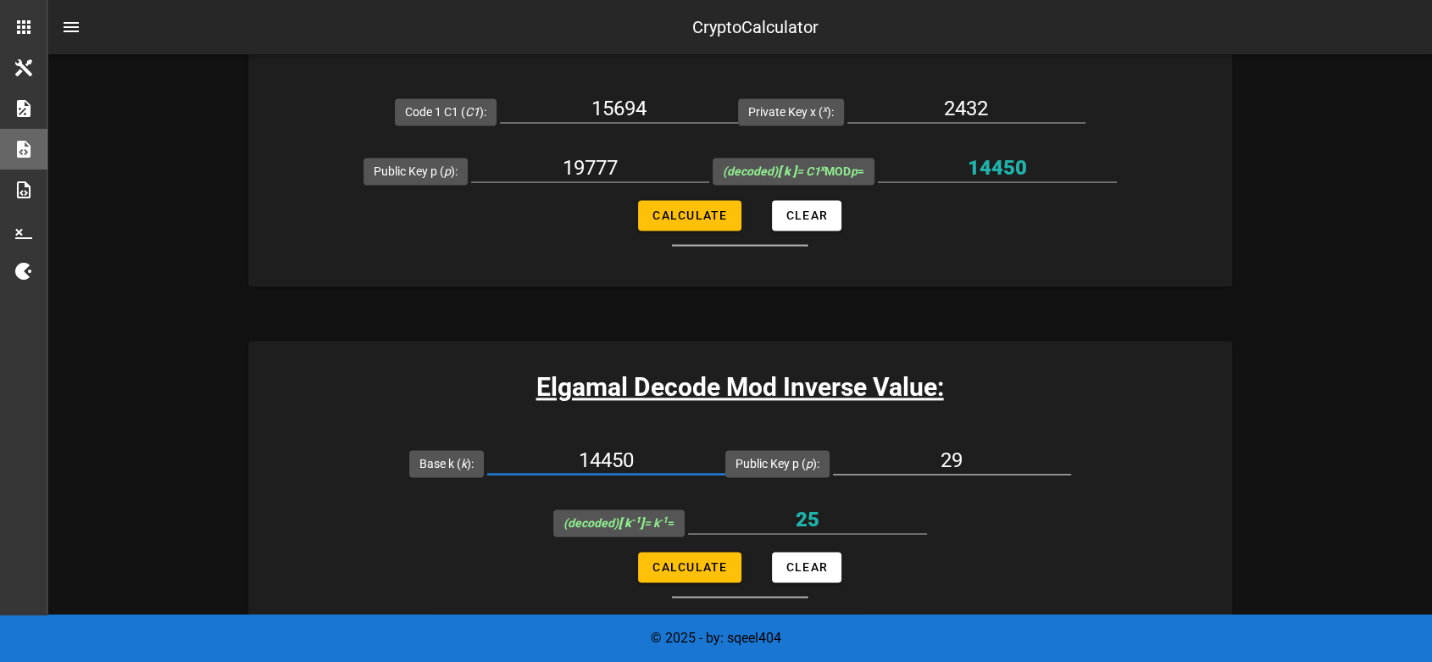
click at [972, 480] on div at bounding box center [952, 486] width 238 height 12
click at [962, 464] on input "29" at bounding box center [952, 459] width 238 height 27
click at [590, 168] on input "19777" at bounding box center [590, 167] width 238 height 27
click at [590, 167] on input "19777" at bounding box center [590, 167] width 238 height 27
click at [983, 451] on input "29" at bounding box center [952, 459] width 238 height 27
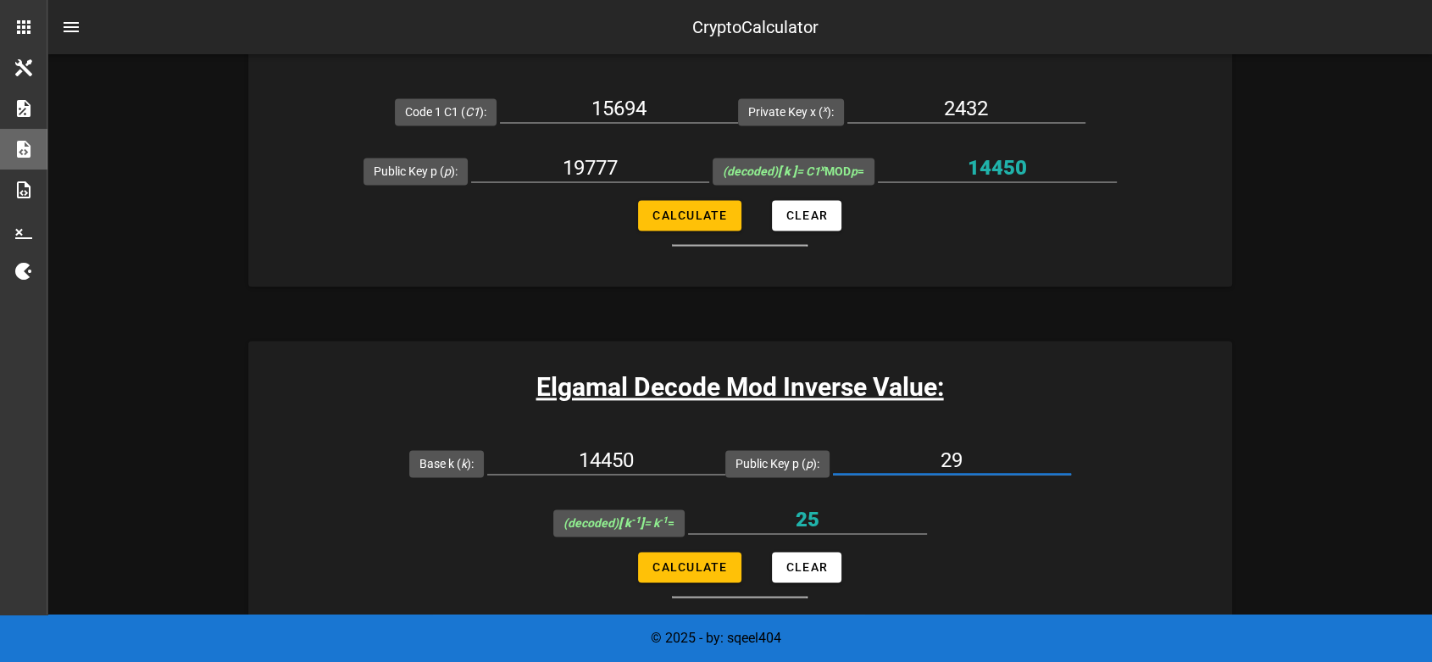
click at [984, 451] on input "29" at bounding box center [952, 459] width 238 height 27
paste input "19777"
click at [949, 459] on input "2919777" at bounding box center [952, 459] width 238 height 27
paste input "text"
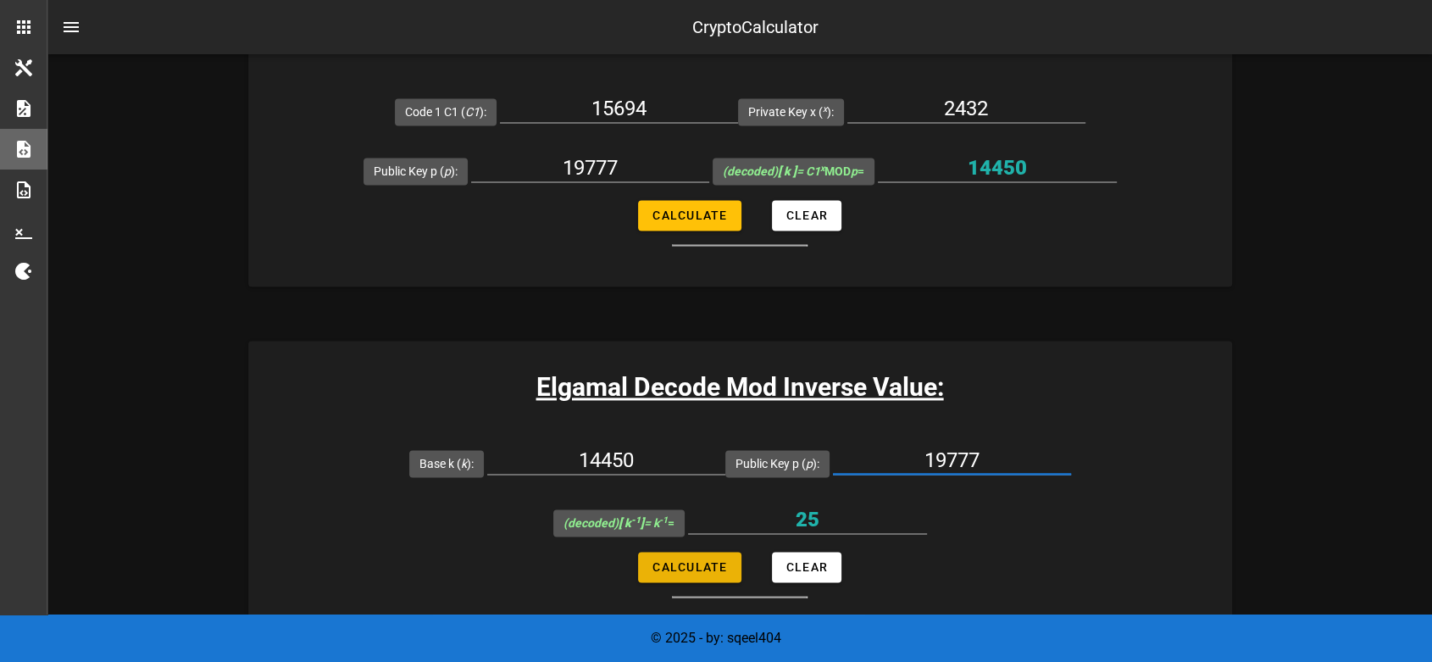
type input "19777"
click at [718, 562] on span "Calculate" at bounding box center [688, 567] width 75 height 14
type input "6278"
click at [806, 524] on input "6278" at bounding box center [807, 519] width 239 height 27
click at [806, 525] on input "6278" at bounding box center [807, 519] width 239 height 27
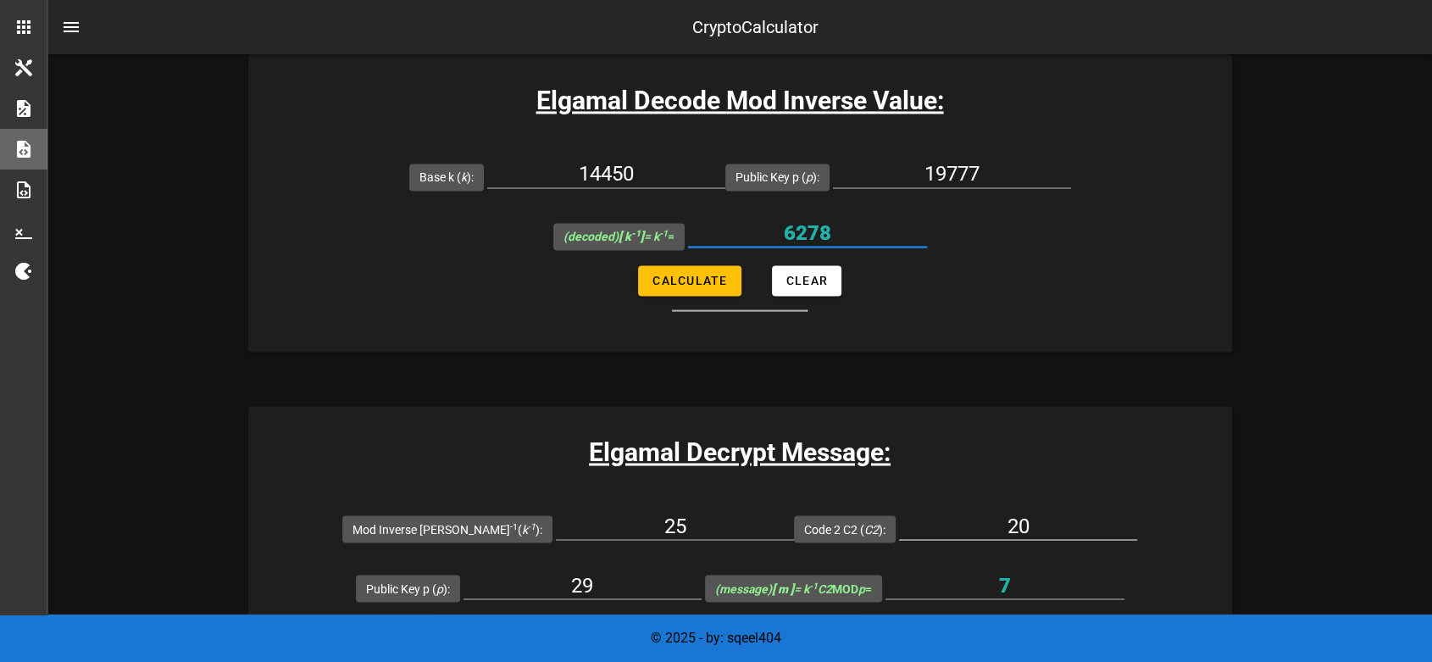
scroll to position [2823, 0]
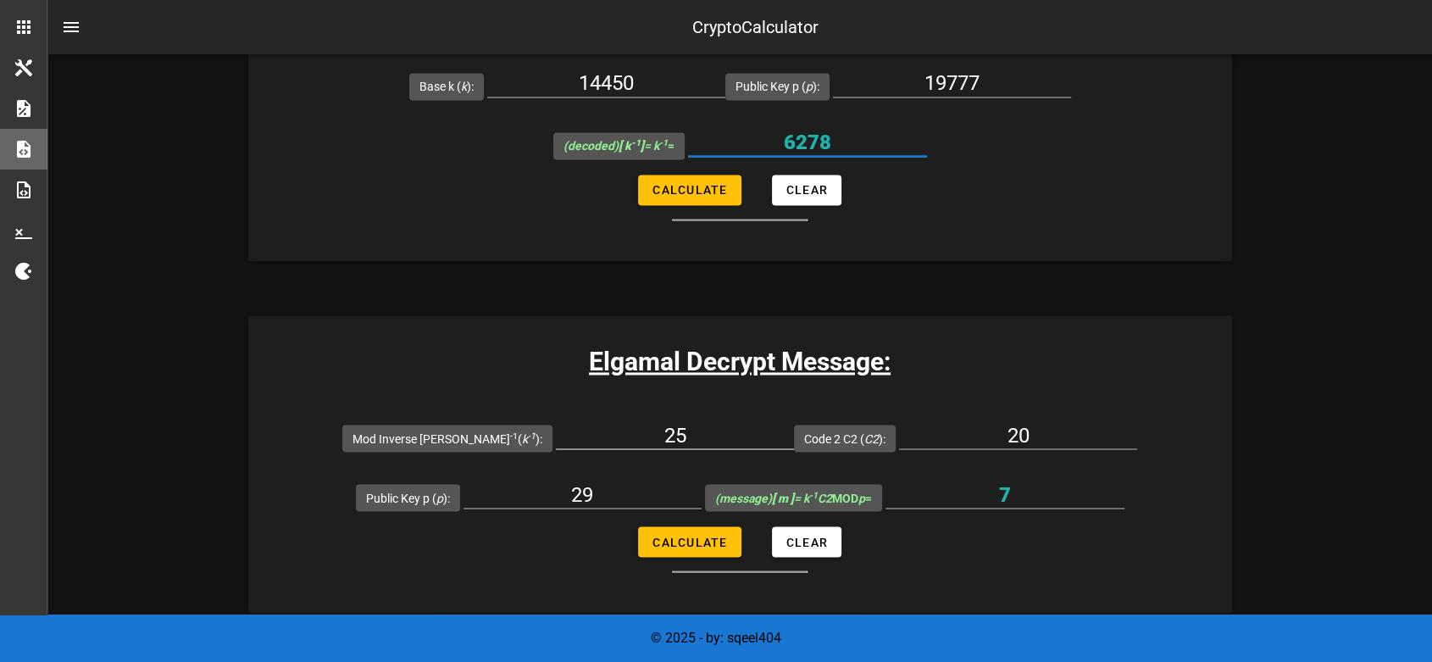
click at [640, 434] on input "25" at bounding box center [675, 434] width 238 height 27
paste input "6278"
type input "6278"
click at [974, 437] on input "20" at bounding box center [1018, 434] width 238 height 27
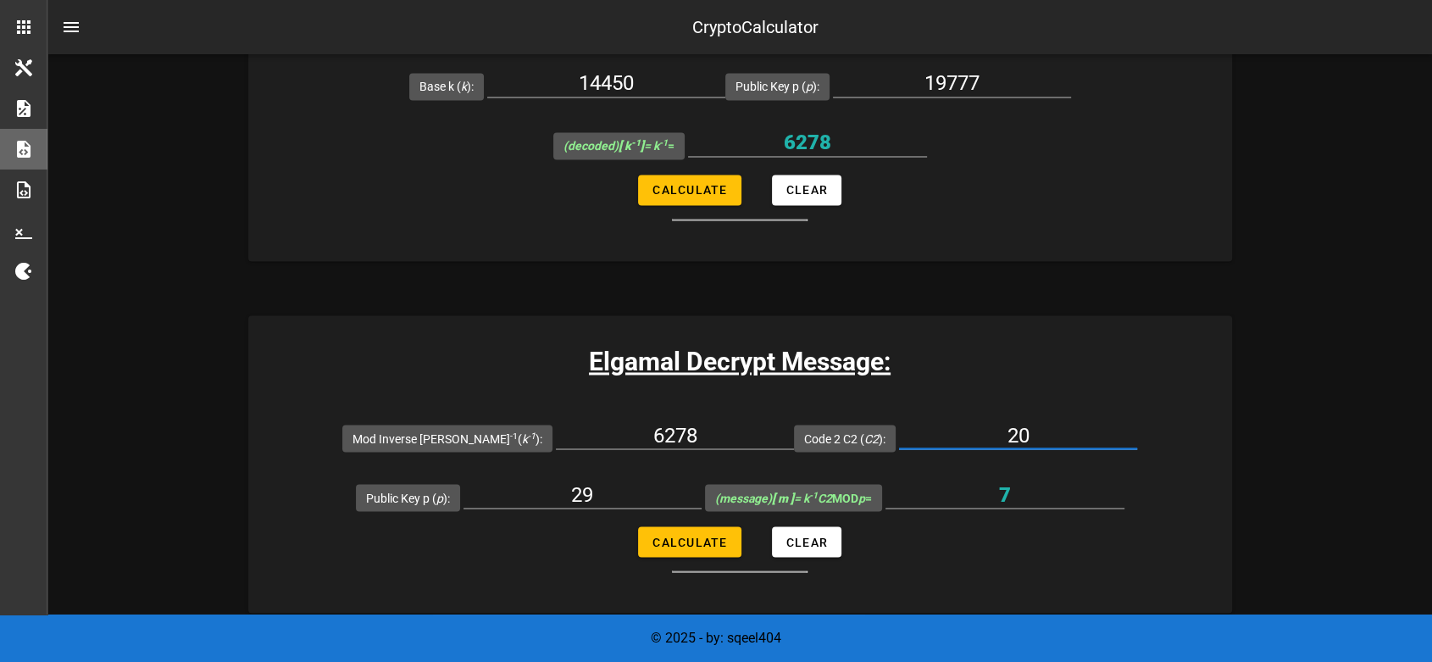
click at [981, 435] on input "20" at bounding box center [1018, 434] width 238 height 27
paste input "432"
type input "2432"
click at [586, 485] on input "29" at bounding box center [582, 493] width 238 height 27
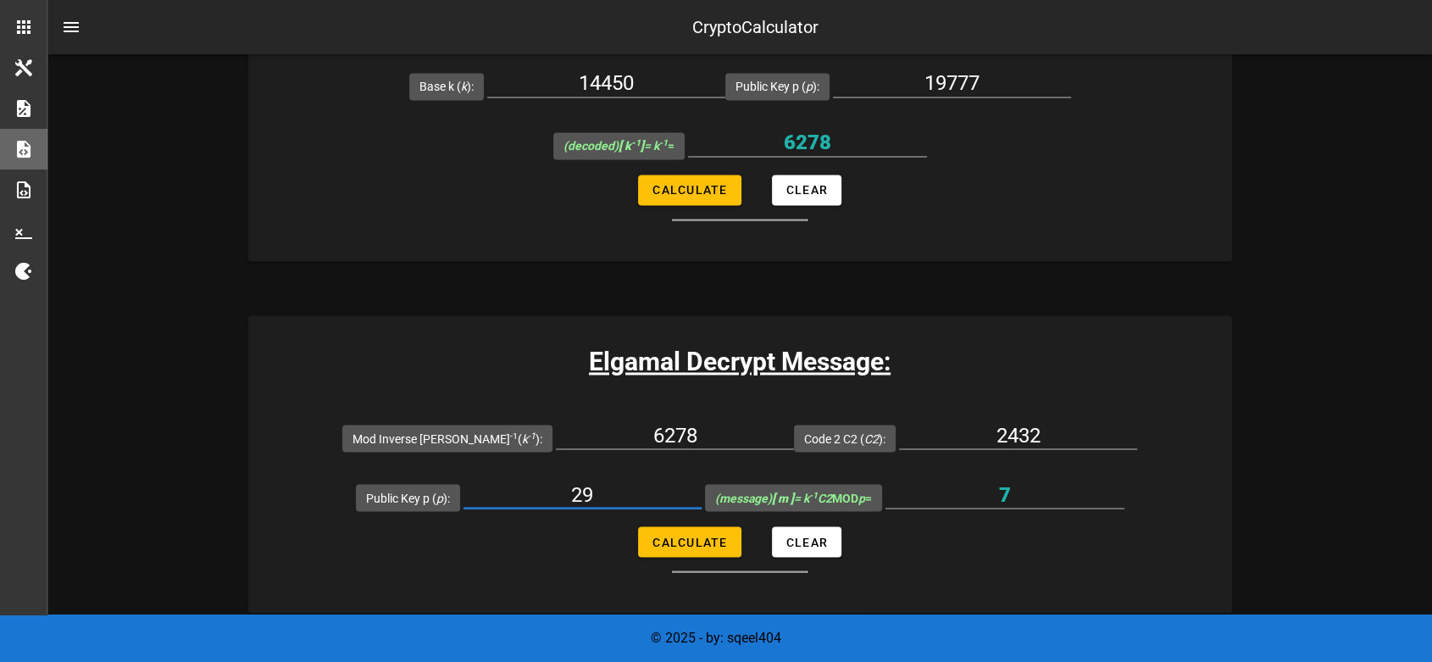
click at [586, 485] on input "29" at bounding box center [582, 493] width 238 height 27
paste input "19777"
type input "19777"
click at [708, 536] on span "Calculate" at bounding box center [688, 542] width 75 height 14
click at [714, 538] on button "Calculate" at bounding box center [689, 541] width 102 height 30
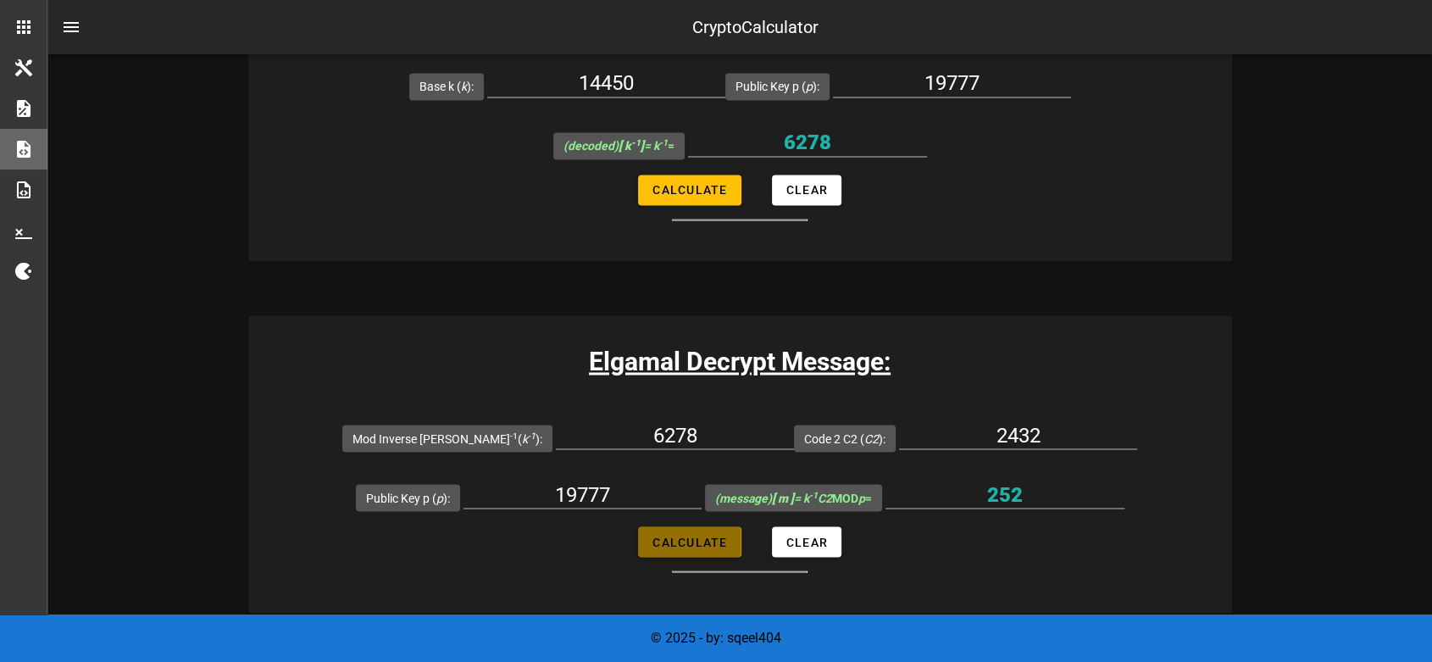
click at [714, 538] on span "Calculate" at bounding box center [688, 542] width 75 height 14
type input "252"
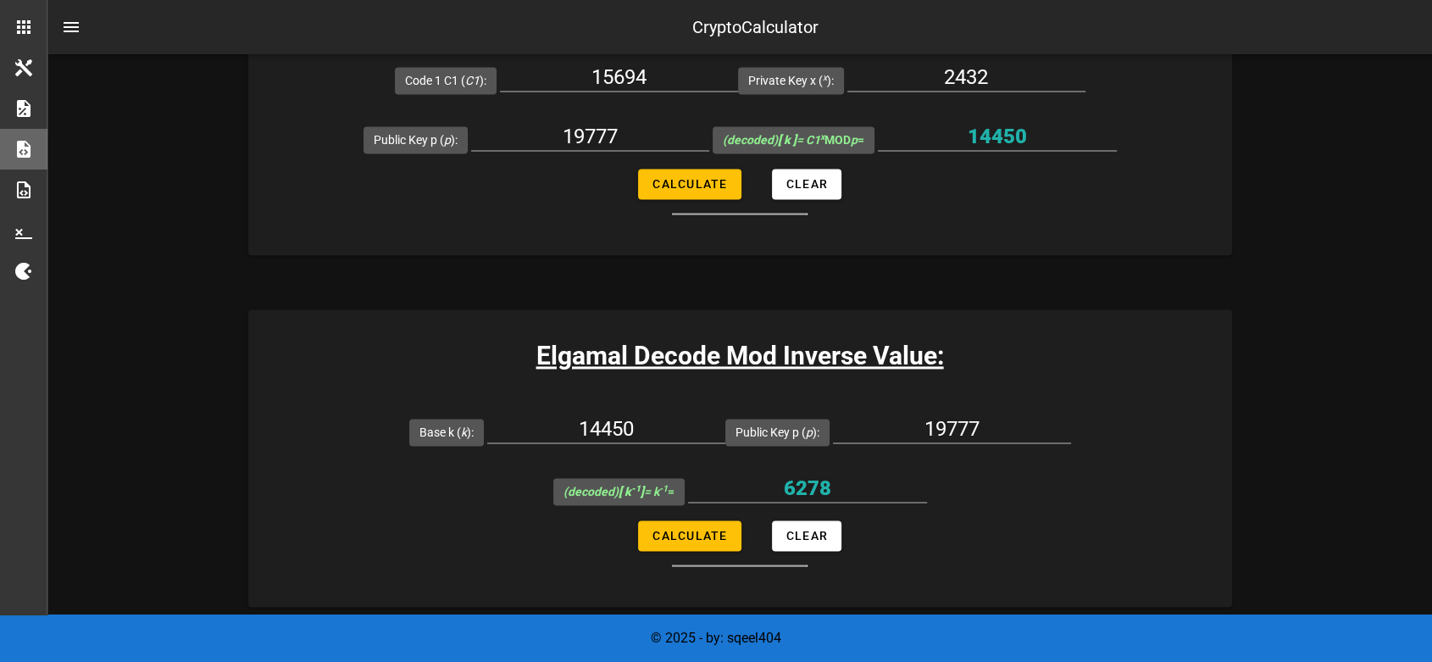
scroll to position [2446, 0]
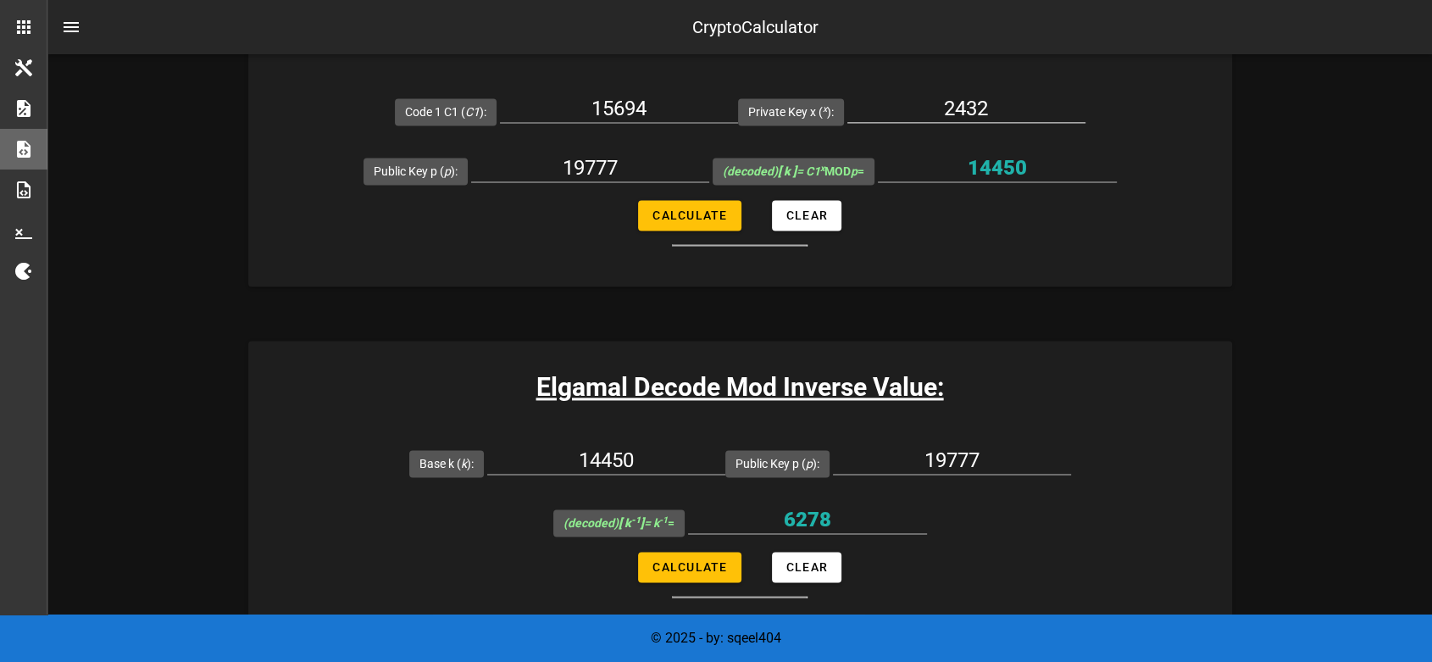
click at [945, 99] on input "2432" at bounding box center [966, 108] width 238 height 27
type input "101"
click at [726, 213] on span "Calculate" at bounding box center [688, 215] width 75 height 14
type input "5998"
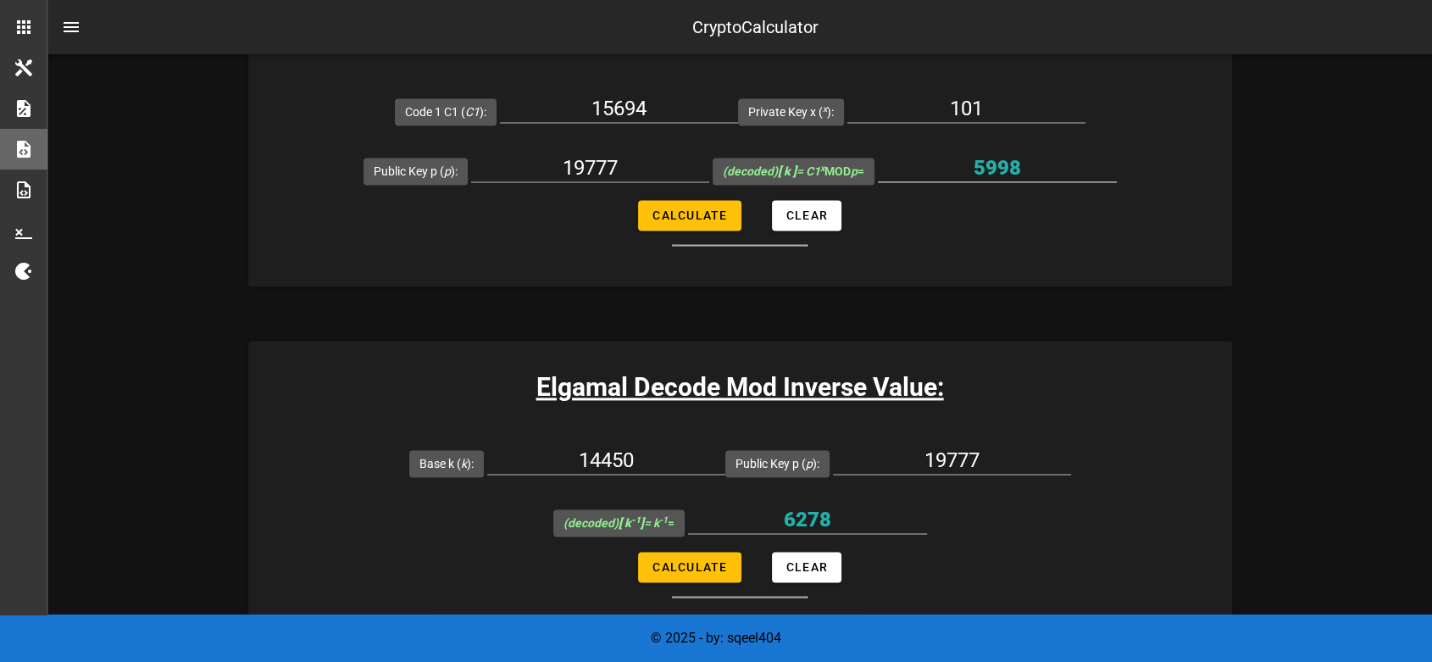
click at [1015, 160] on input "5998" at bounding box center [997, 167] width 239 height 27
click at [1015, 161] on input "5998" at bounding box center [997, 167] width 239 height 27
click at [644, 446] on input "14450" at bounding box center [606, 459] width 238 height 27
paste input "5998"
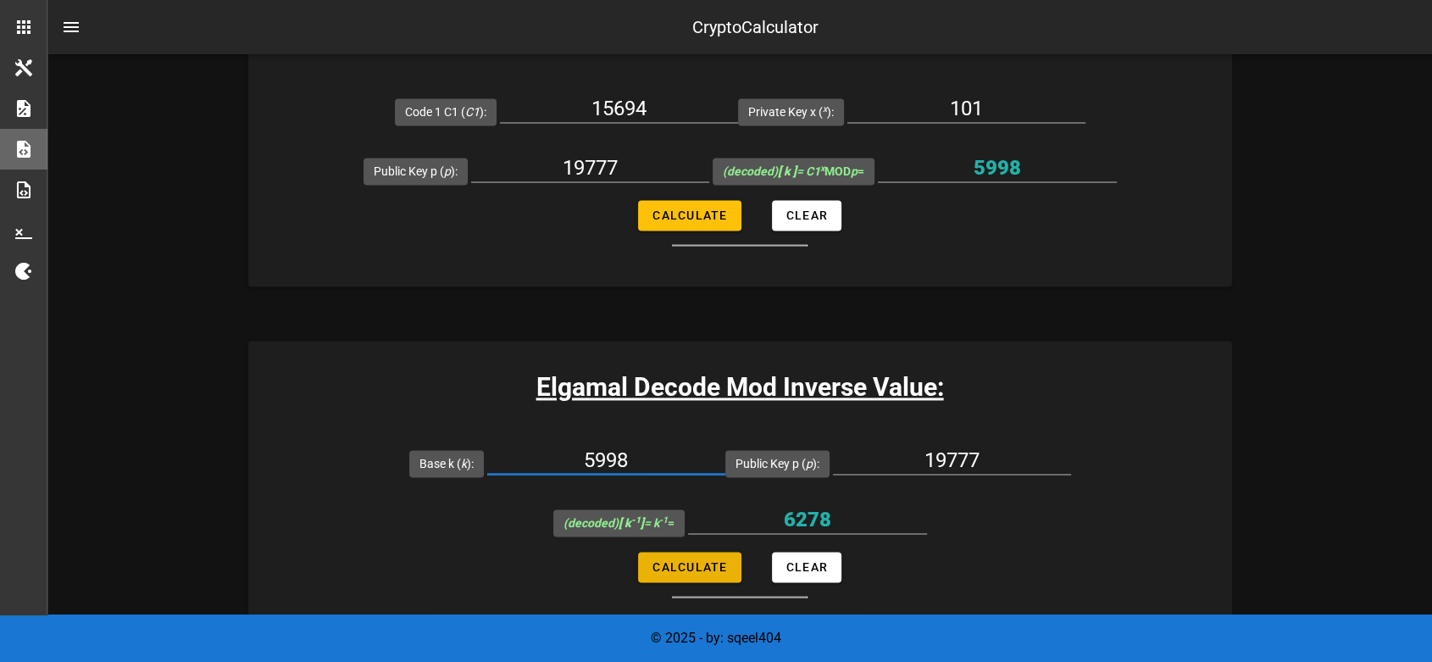
type input "5998"
click at [717, 566] on span "Calculate" at bounding box center [688, 567] width 75 height 14
type input "5668"
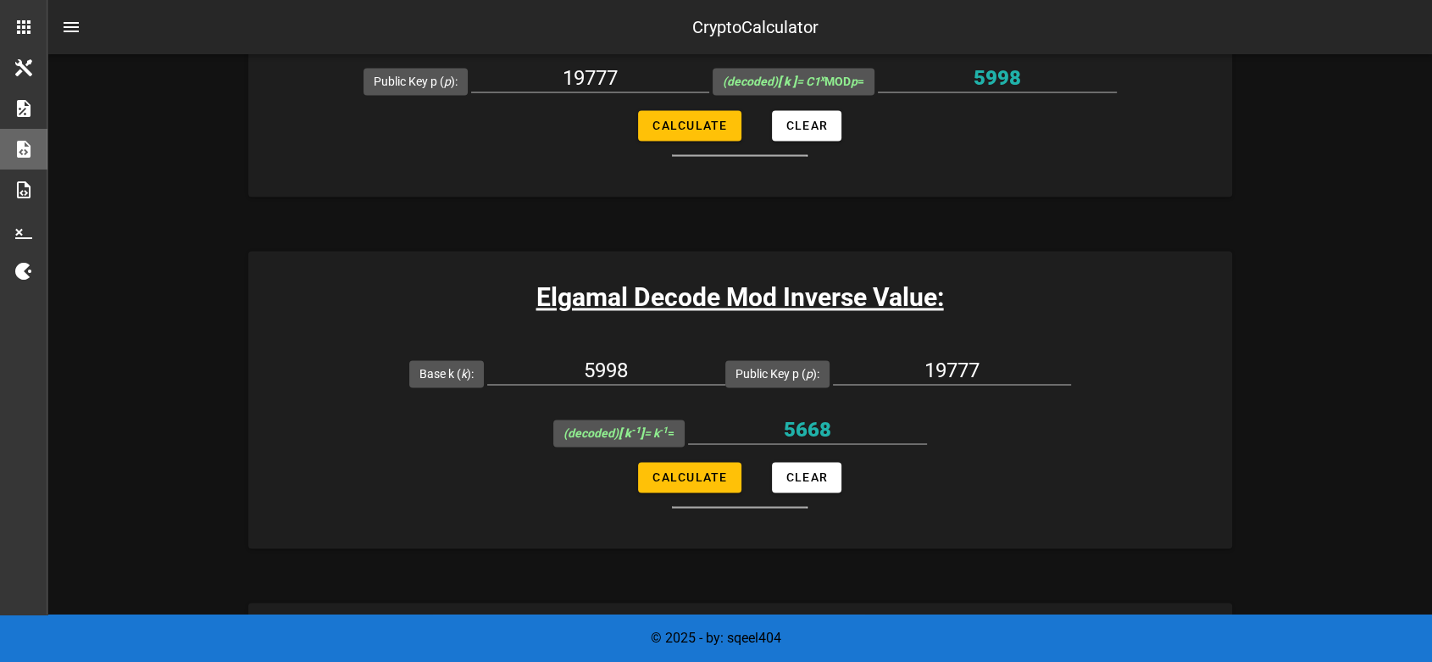
scroll to position [2635, 0]
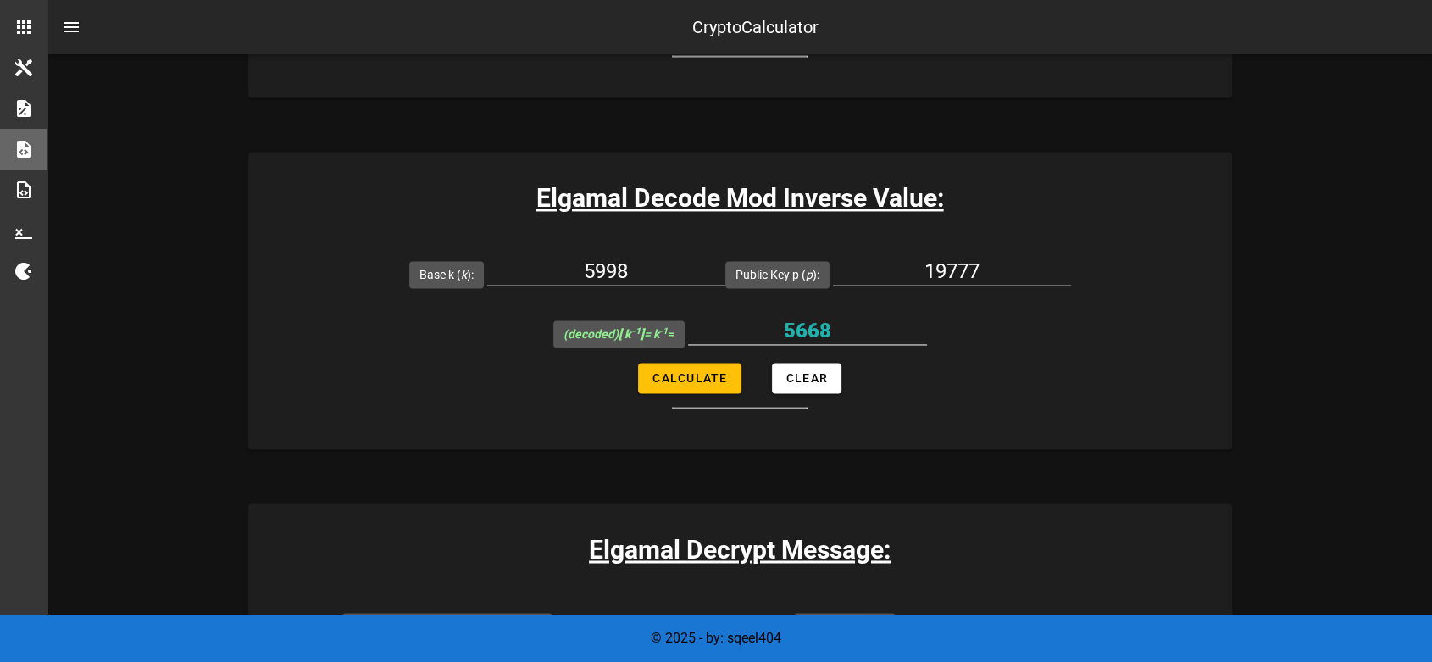
click at [813, 314] on div "5668" at bounding box center [807, 335] width 239 height 56
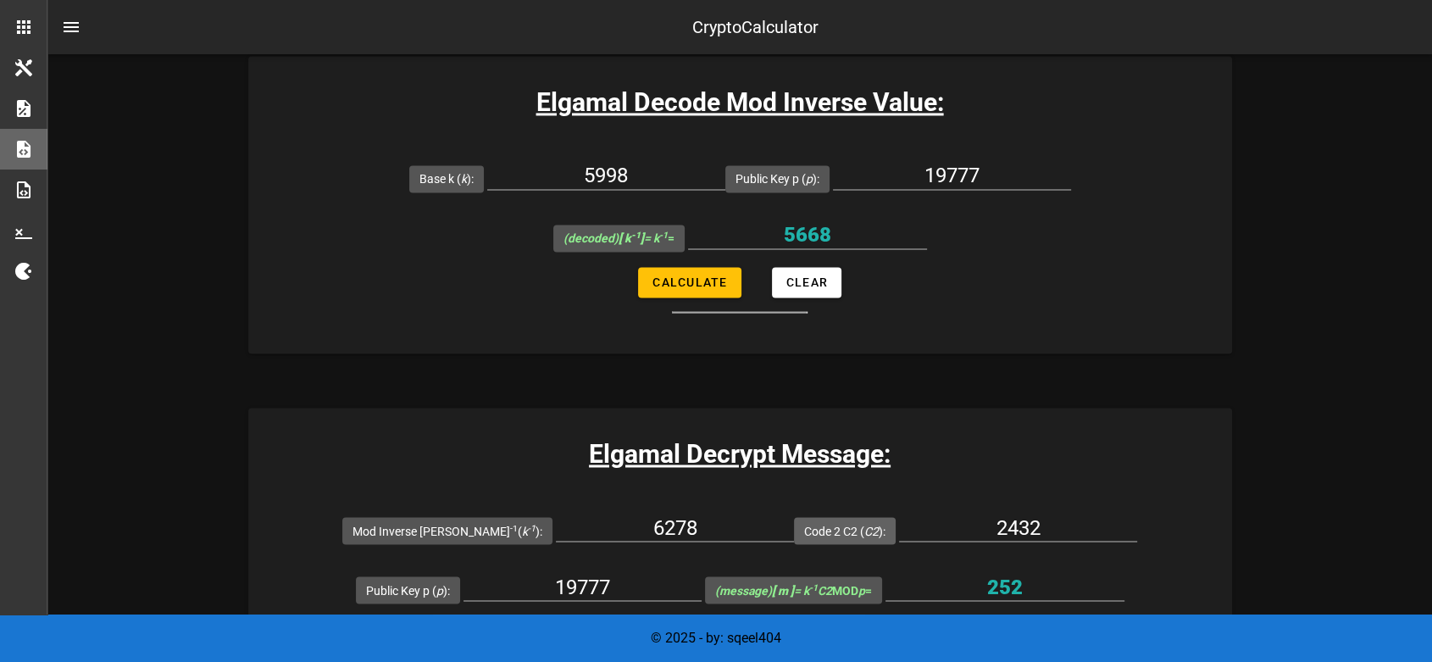
scroll to position [2823, 0]
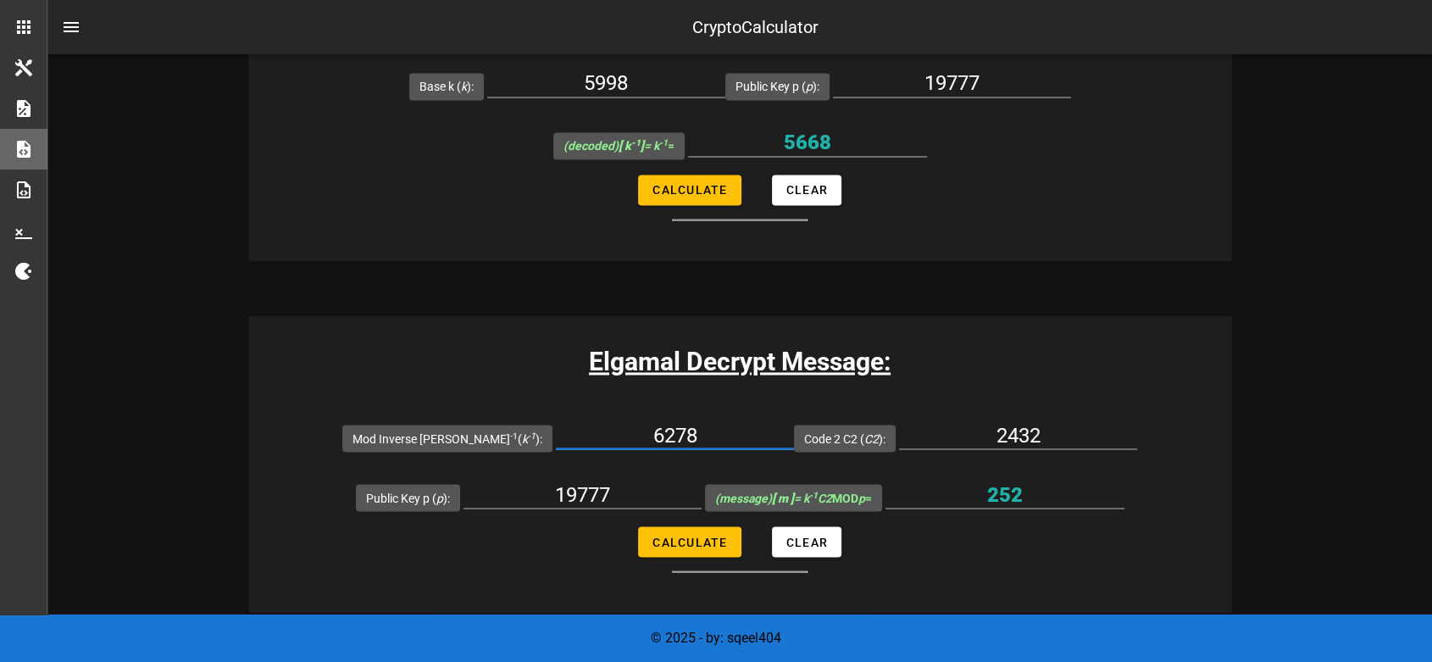
click at [664, 428] on input "6278" at bounding box center [675, 434] width 238 height 27
paste input "566"
type input "5668"
click at [691, 545] on span "Calculate" at bounding box center [688, 542] width 75 height 14
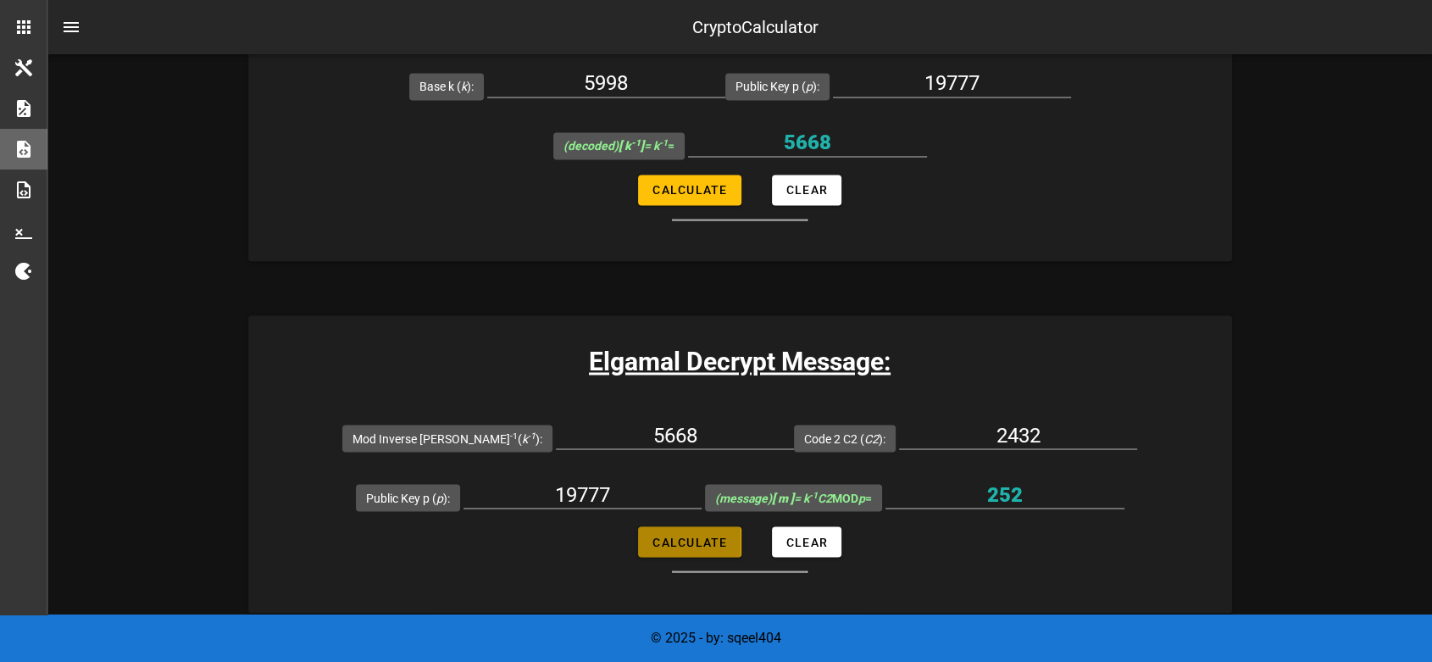
type input "7"
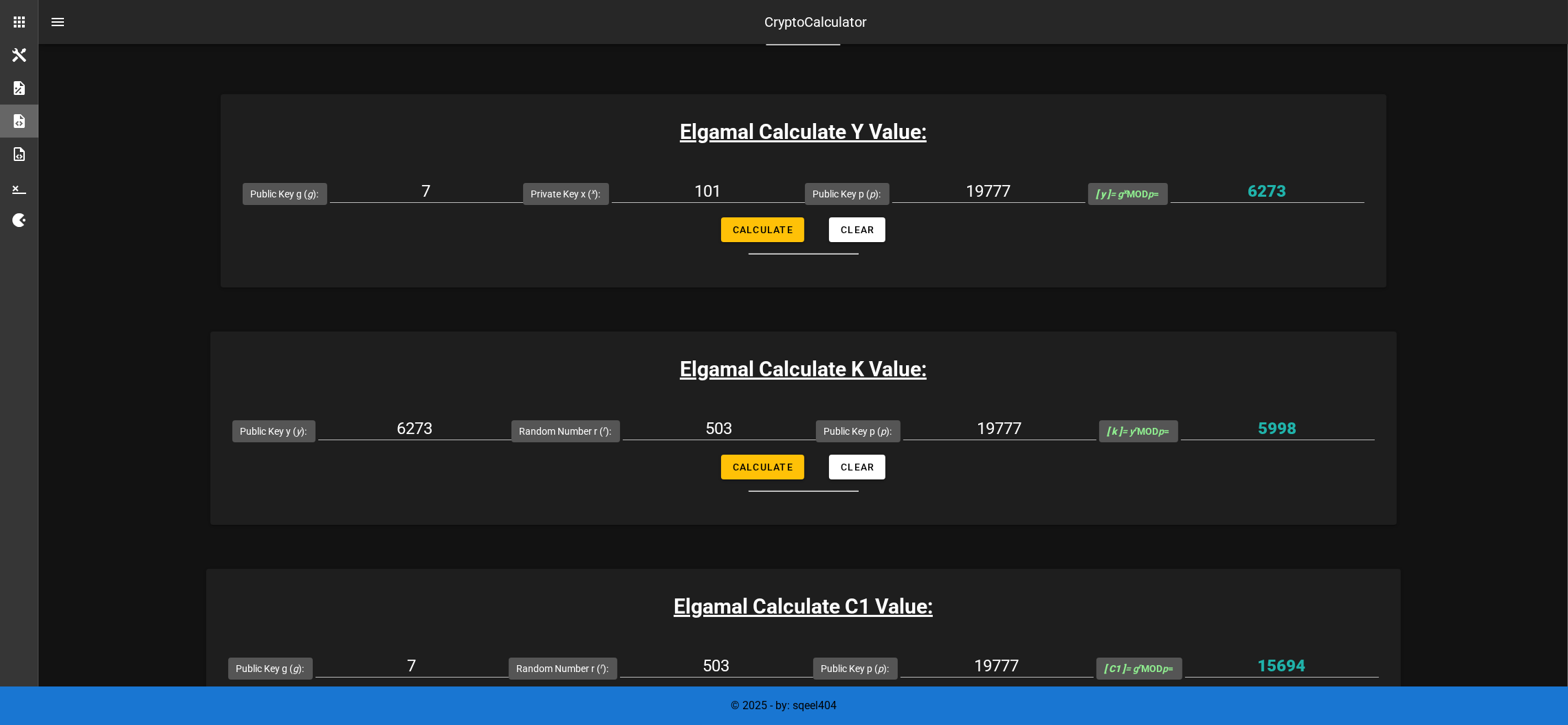
scroll to position [206, 0]
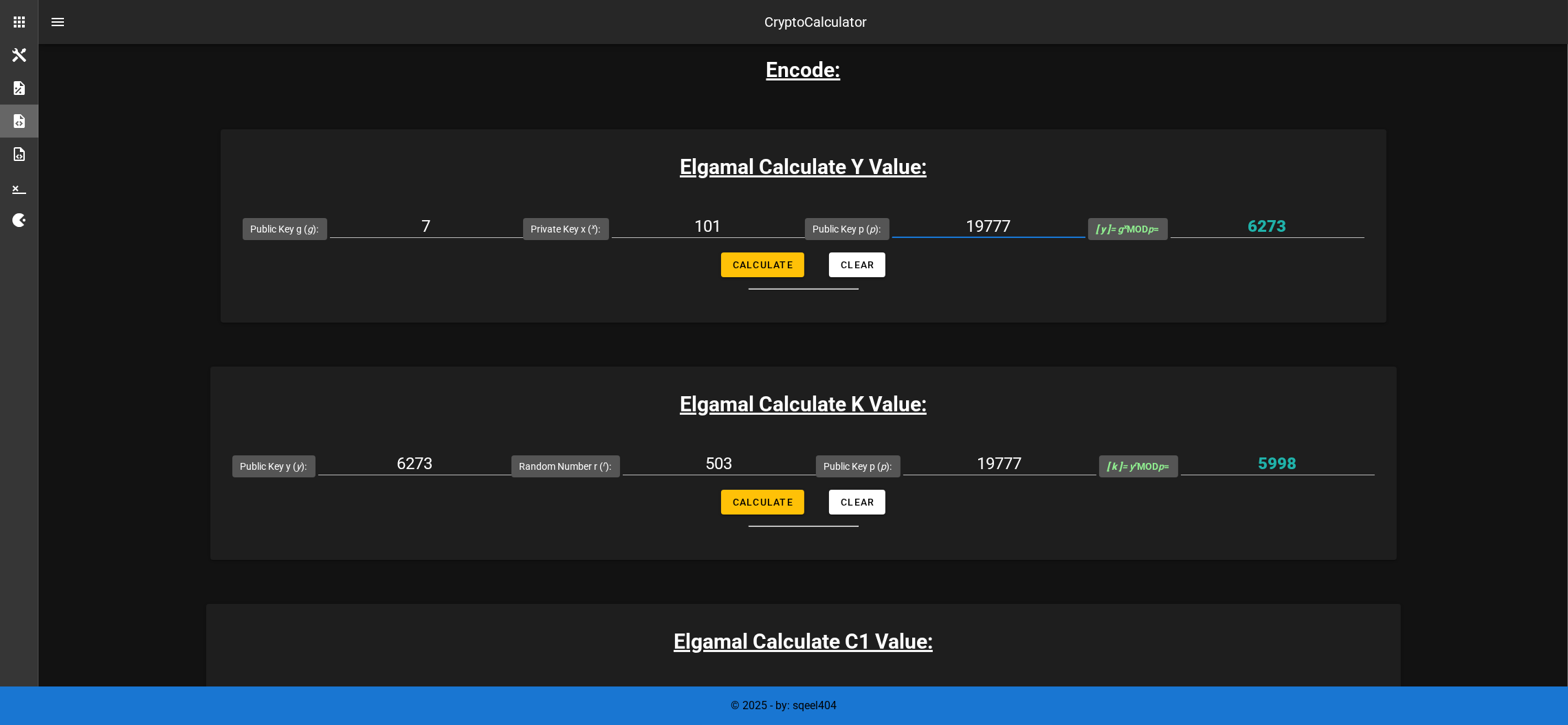
click at [1005, 227] on input "19777" at bounding box center [989, 226] width 193 height 22
click at [1005, 228] on input "19777" at bounding box center [989, 226] width 193 height 22
paste input "975426"
type input "9754267"
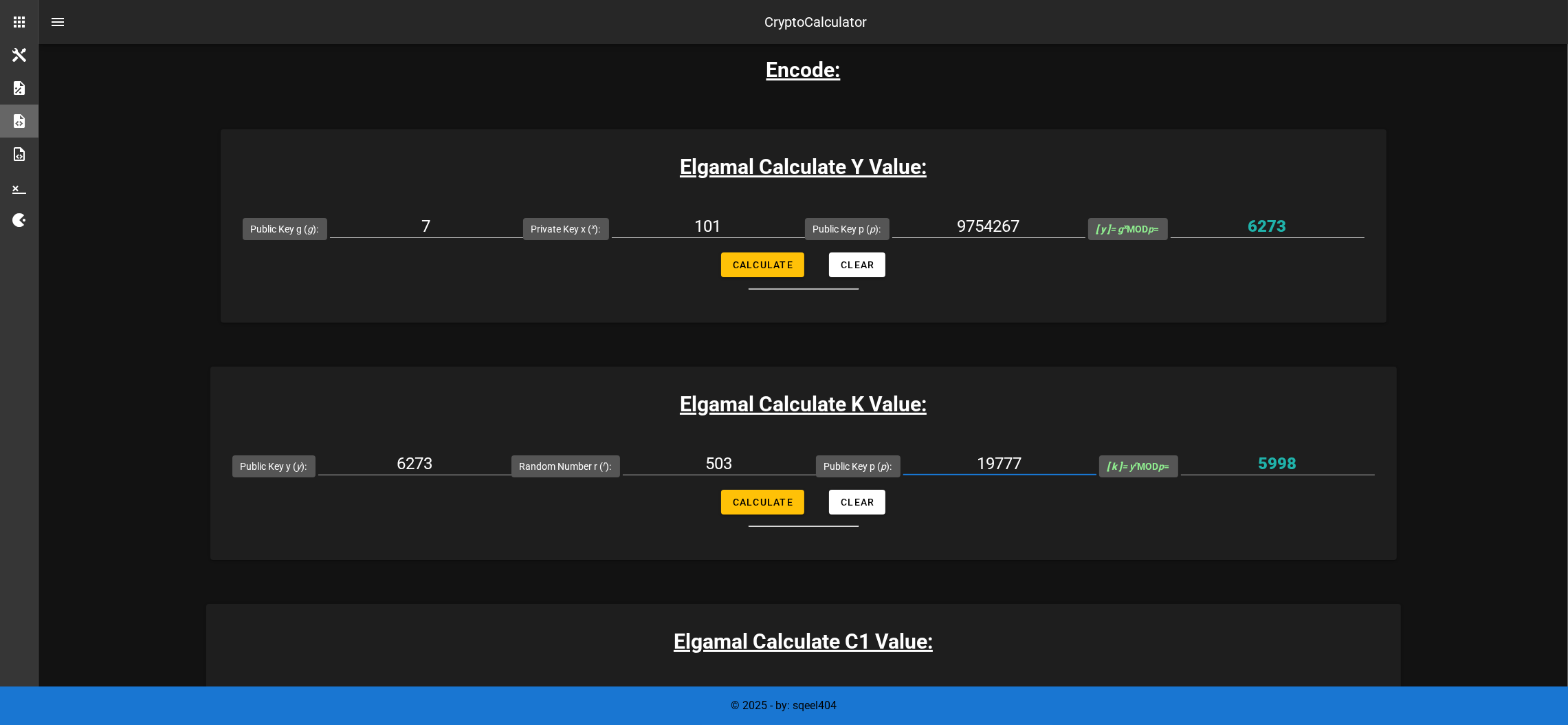
click at [1009, 457] on input "19777" at bounding box center [1000, 463] width 193 height 22
click at [1009, 458] on input "19777" at bounding box center [1000, 463] width 193 height 22
paste input "975426"
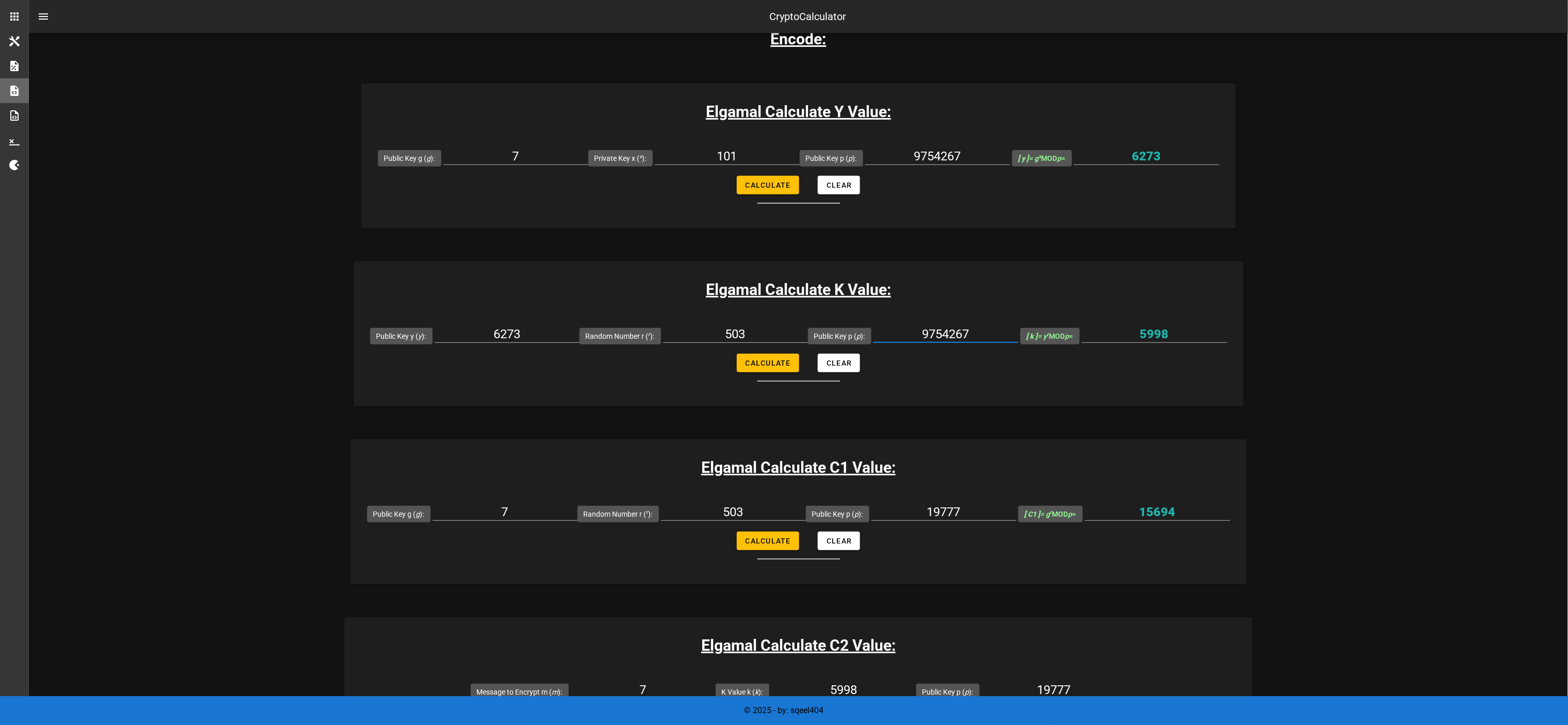
scroll to position [360, 0]
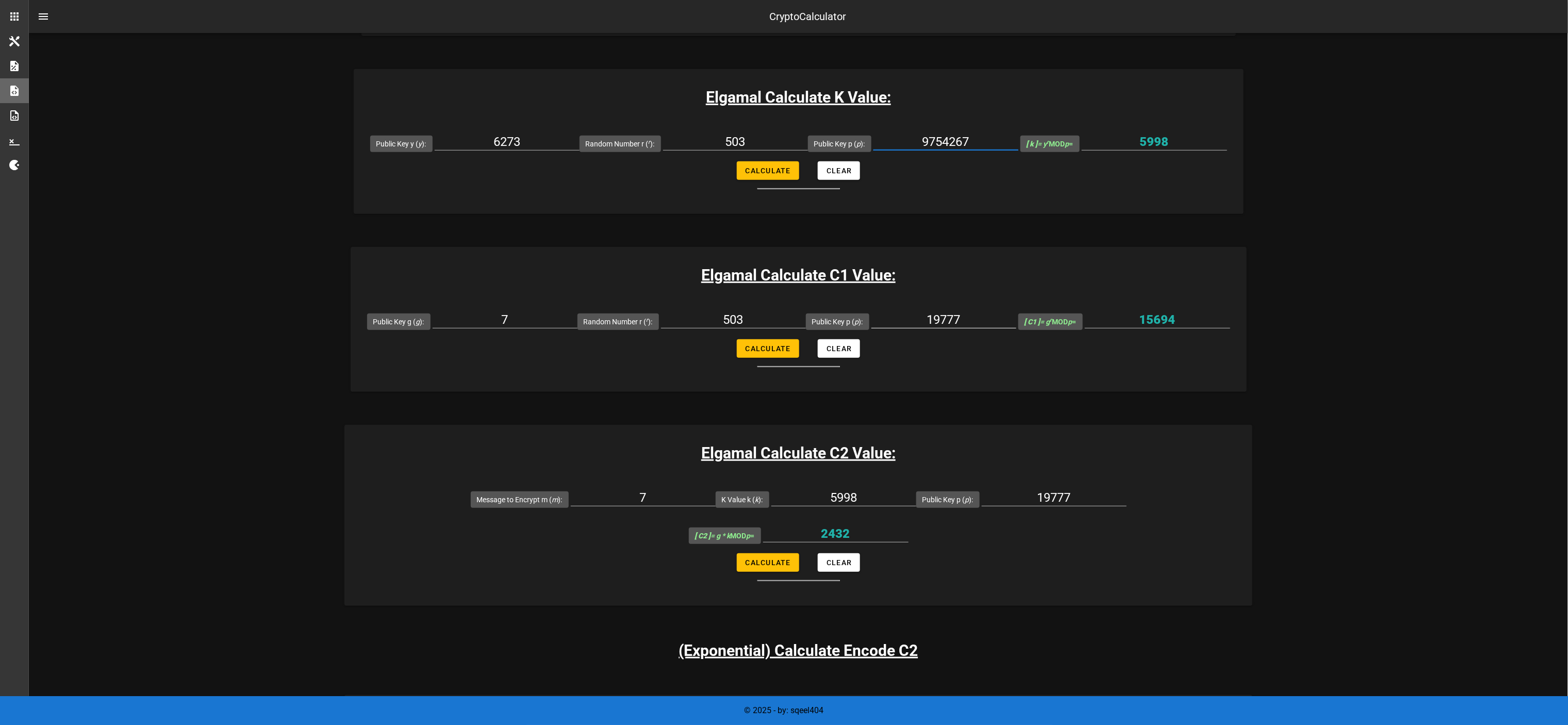
type input "9754267"
click at [784, 310] on div "19777" at bounding box center [944, 322] width 145 height 34
click at [784, 312] on input "19777" at bounding box center [944, 320] width 145 height 16
paste input "975426"
type input "9754267"
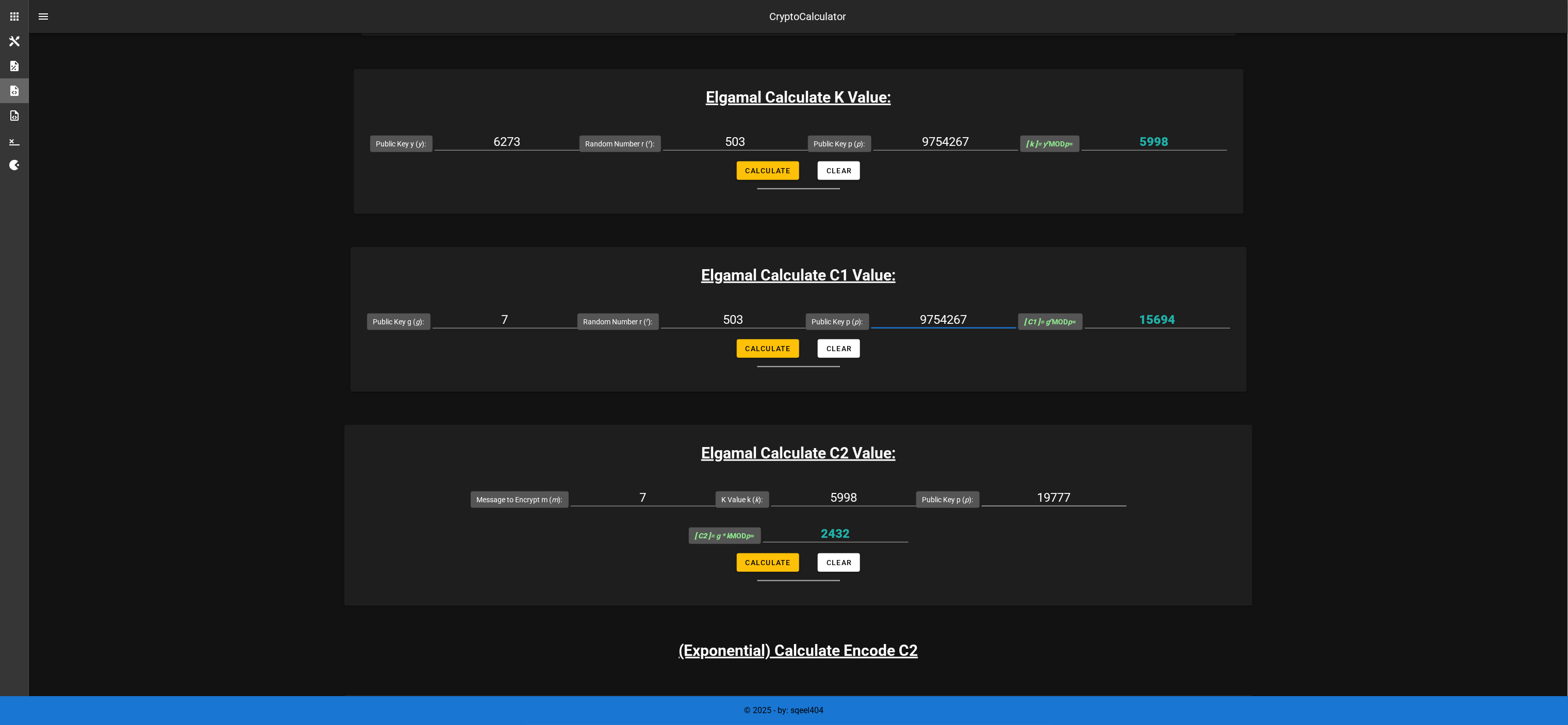
drag, startPoint x: 926, startPoint y: 507, endPoint x: 937, endPoint y: 504, distance: 11.4
click at [784, 362] on div "19777" at bounding box center [1054, 497] width 145 height 16
click at [784, 362] on input "19777" at bounding box center [1054, 497] width 145 height 16
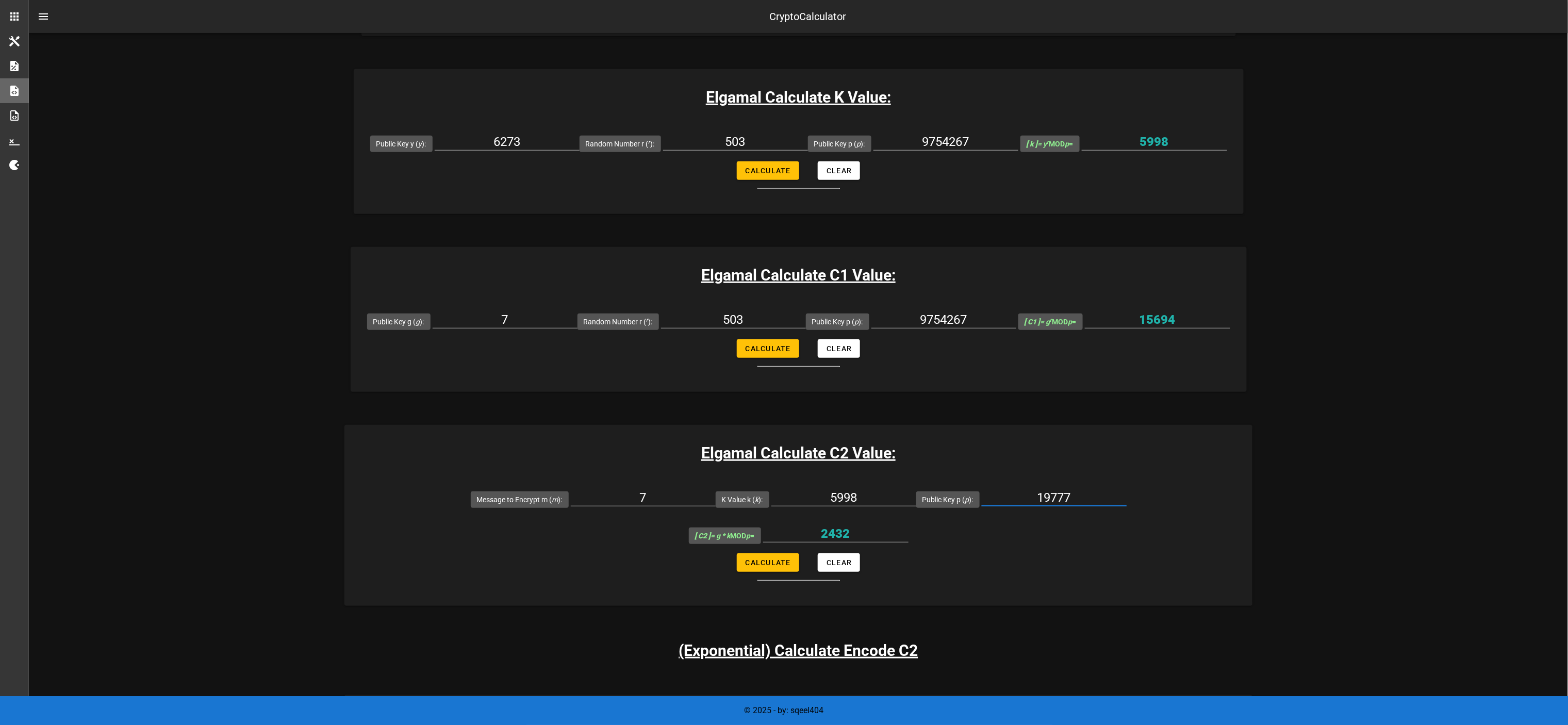
paste input "975426"
type input "9754267"
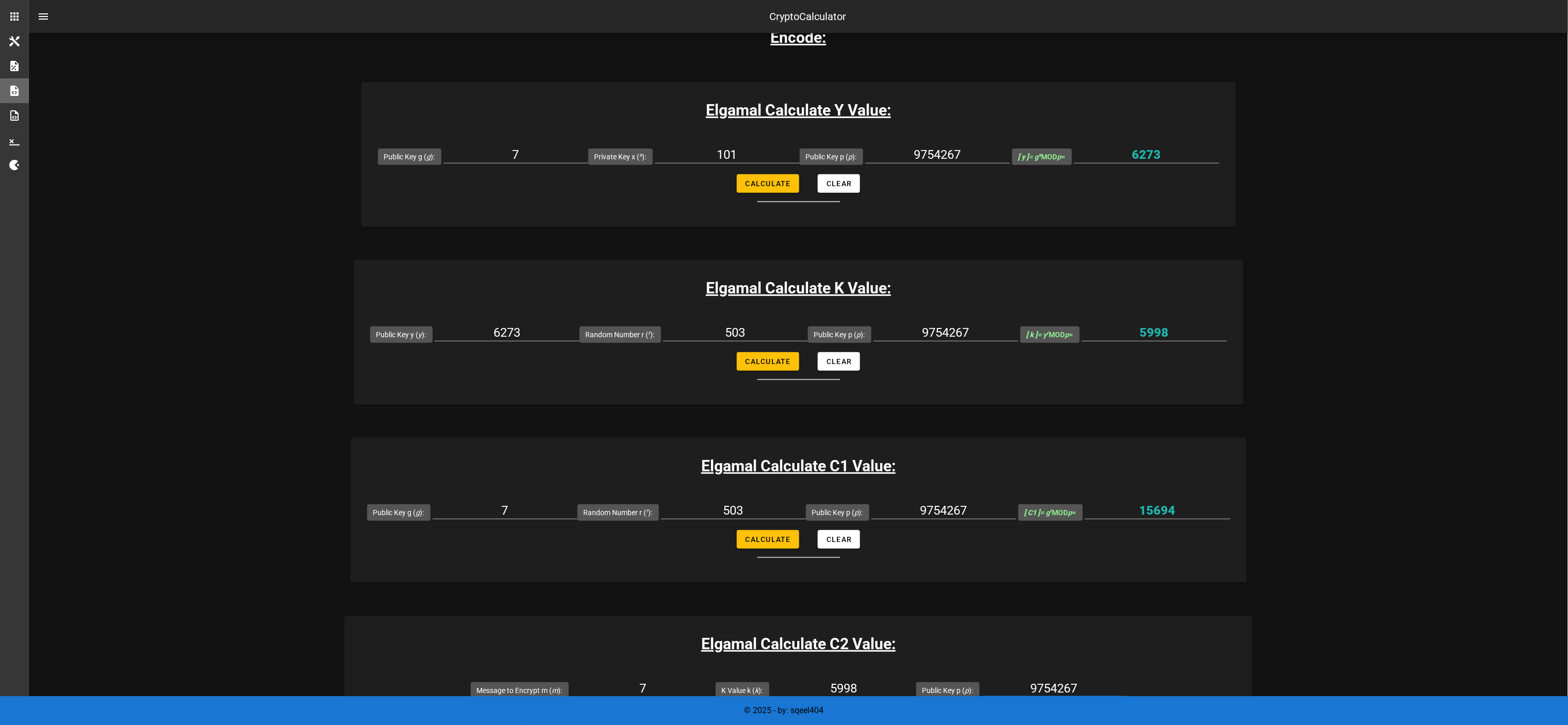
scroll to position [0, 0]
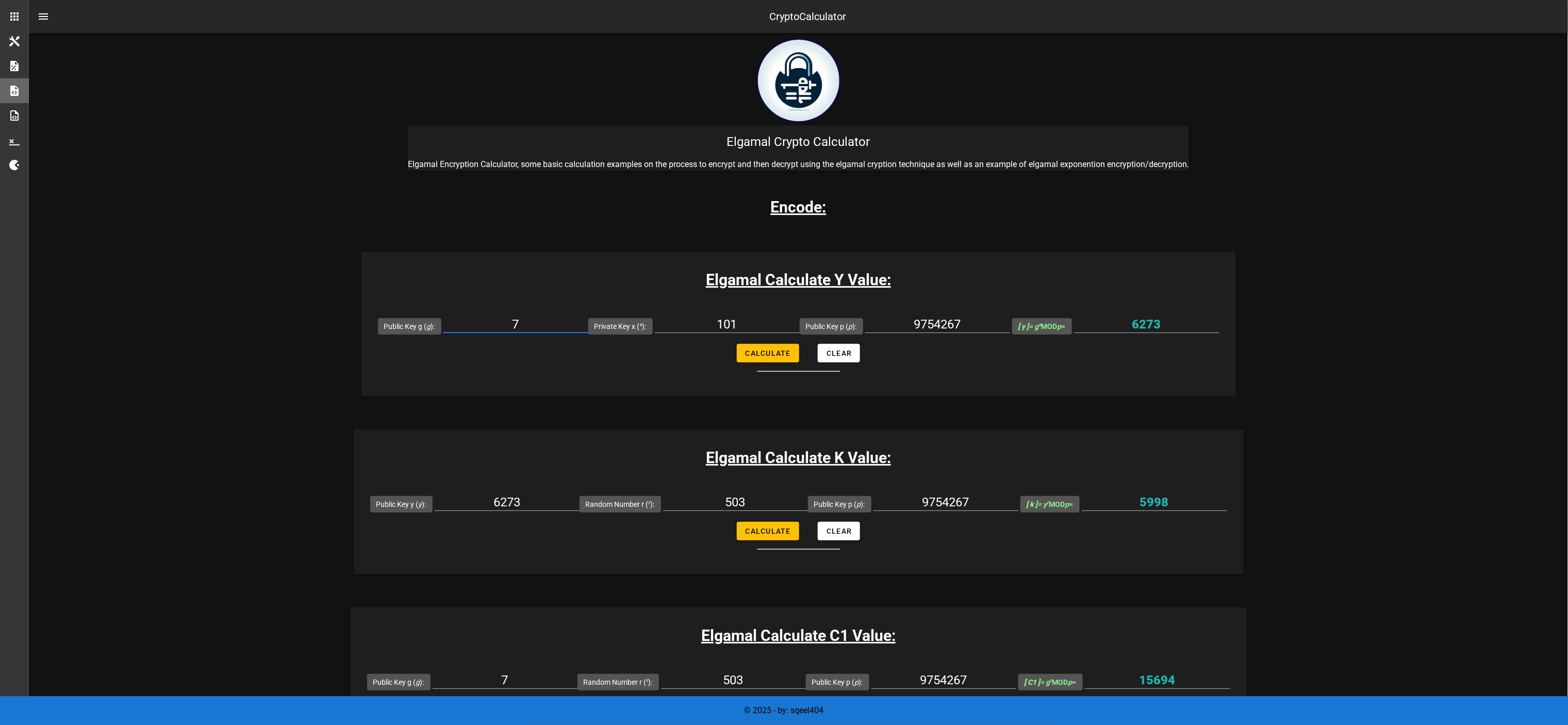
click at [513, 320] on input "7" at bounding box center [516, 324] width 145 height 16
paste input "11"
type input "11"
click at [684, 352] on form "Public Key g ( g ): 11 Private Key x ( x ): 101 Public Key p ( p ): 9754267 [ y…" at bounding box center [799, 340] width 875 height 64
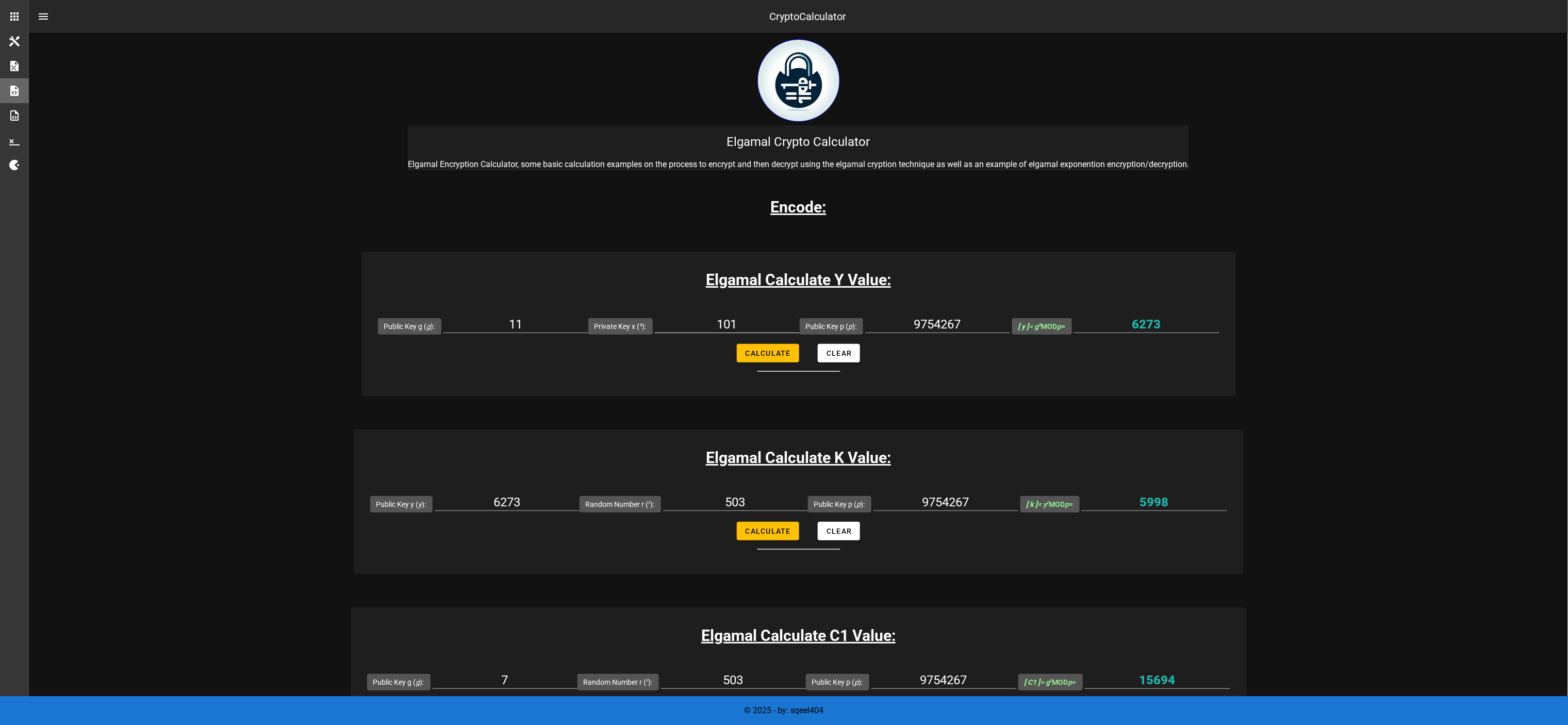
click at [722, 327] on input "101" at bounding box center [727, 324] width 145 height 16
paste input "2345"
type input "12345"
click at [769, 362] on form "Public Key g ( g ): 11 Private Key x ( x ): 12345 Public Key p ( p ): 9754267 […" at bounding box center [799, 340] width 875 height 64
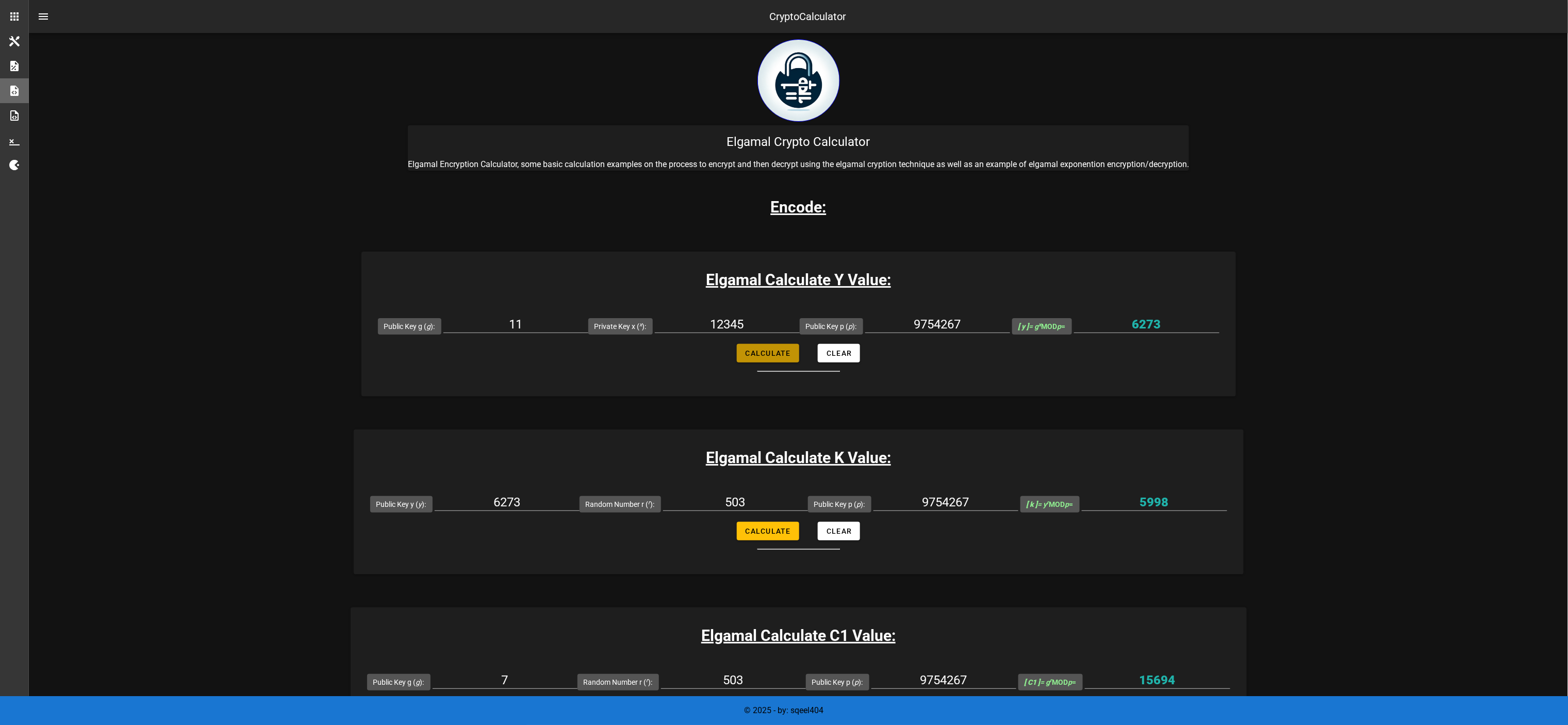
click at [763, 352] on span "Calculate" at bounding box center [768, 353] width 46 height 9
type input "6651194"
click at [784, 317] on input "6651194" at bounding box center [1146, 324] width 145 height 16
click at [509, 362] on div "6273" at bounding box center [507, 505] width 145 height 34
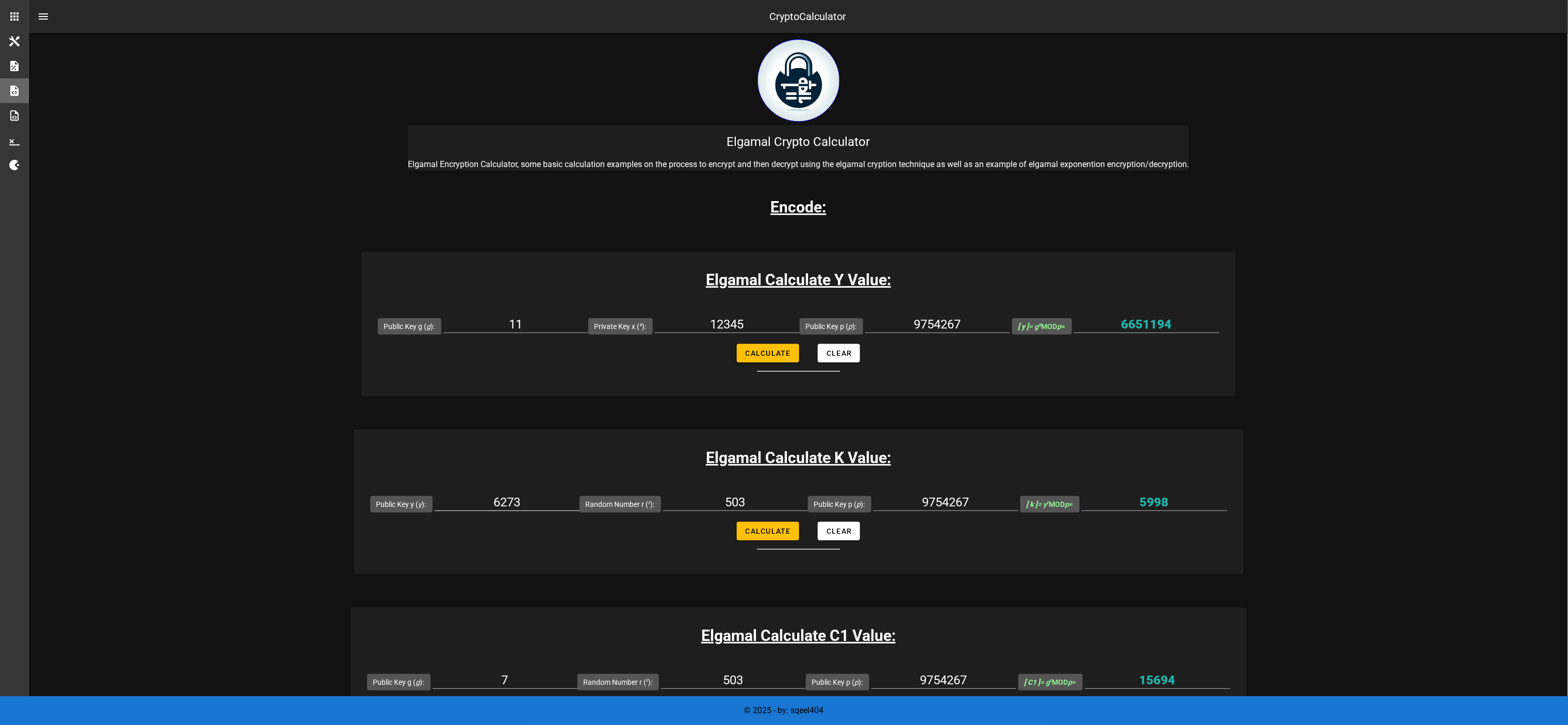
click at [509, 362] on div "6273" at bounding box center [507, 505] width 145 height 34
click at [520, 362] on input "6273" at bounding box center [507, 502] width 145 height 16
paste input "651194"
type input "6651194"
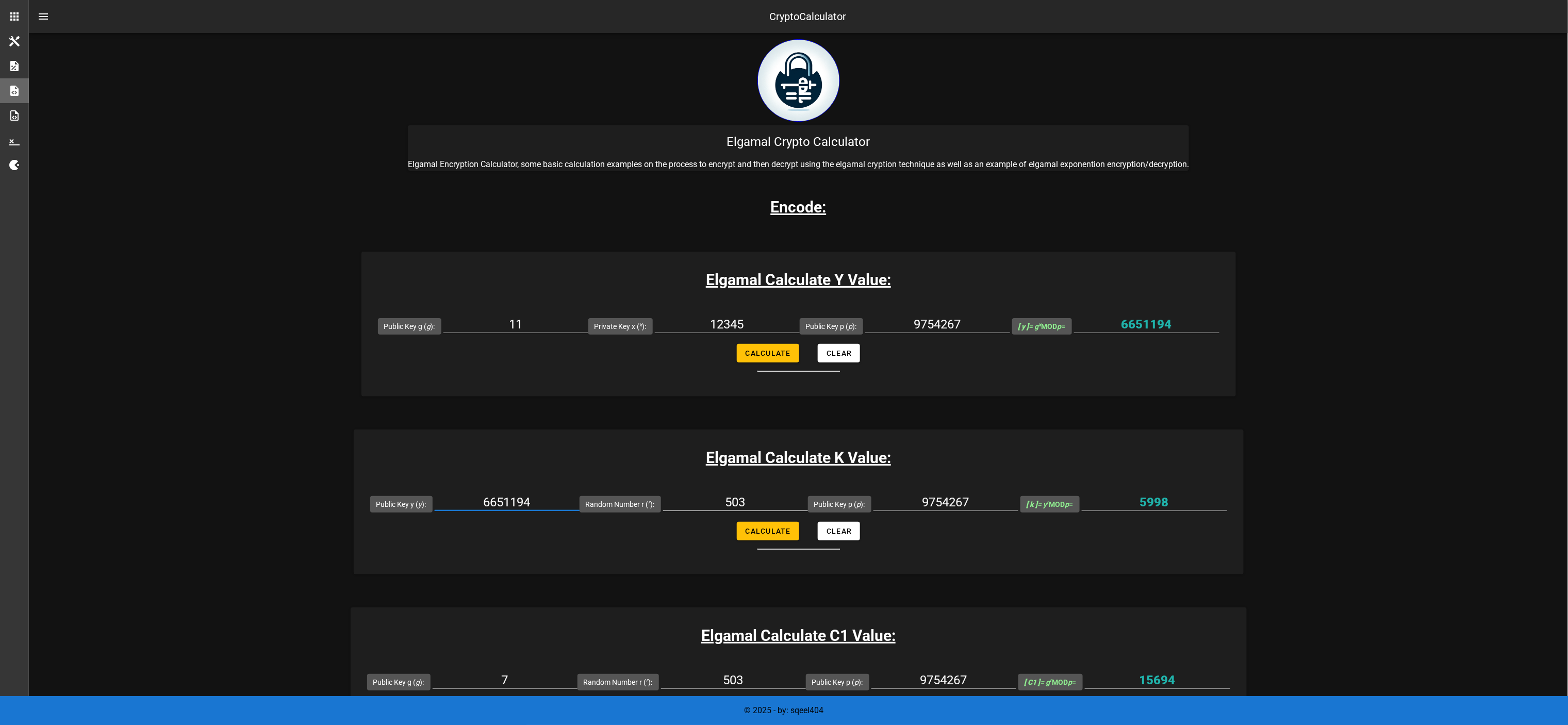
click at [732, 362] on input "503" at bounding box center [735, 502] width 145 height 16
click at [732, 362] on input "503" at bounding box center [735, 502] width 145 height 16
paste input "4321"
type input "54321"
click at [767, 362] on span "Calculate" at bounding box center [768, 531] width 46 height 9
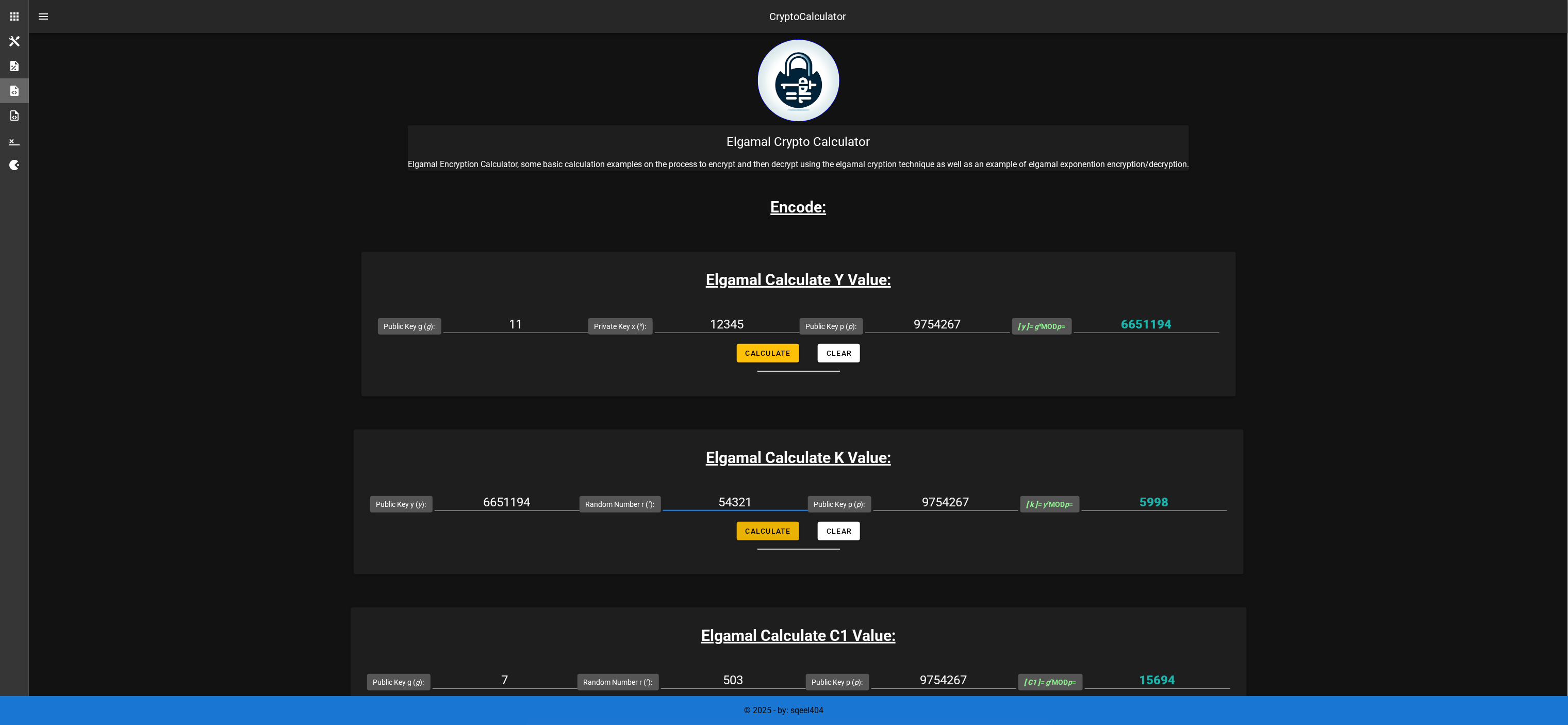
type input "6938253"
click at [784, 362] on input "6938253" at bounding box center [1154, 502] width 145 height 16
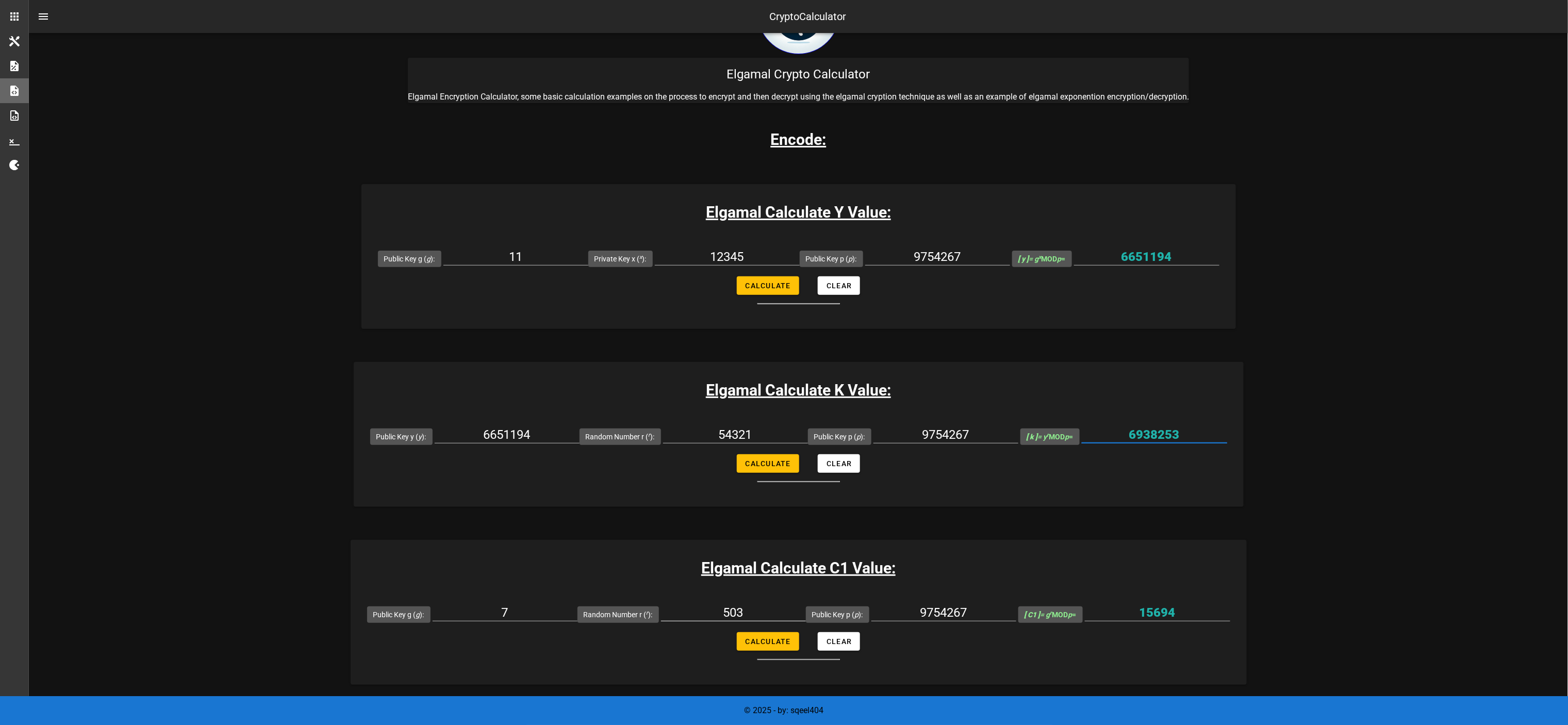
scroll to position [103, 0]
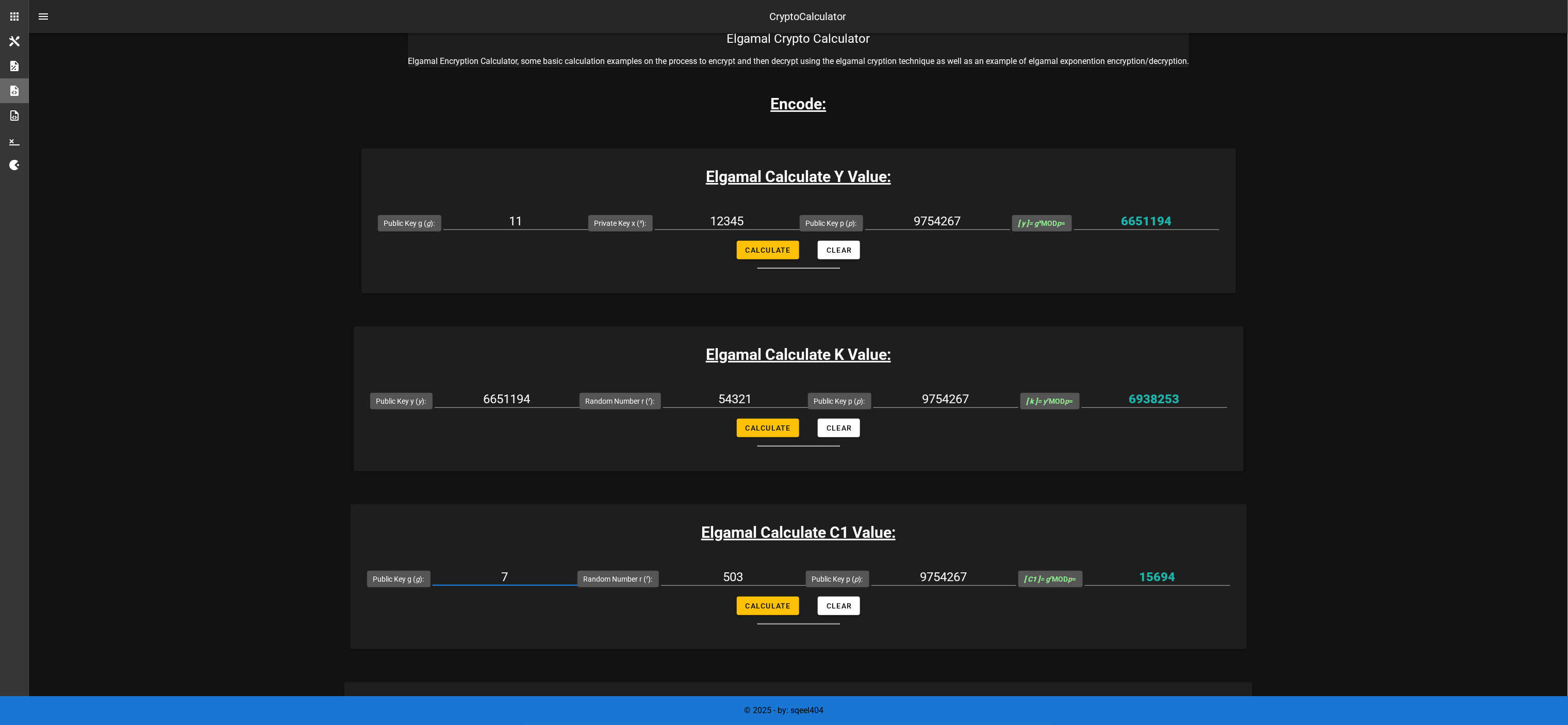
click at [504, 362] on input "7" at bounding box center [505, 576] width 145 height 16
type input "11"
click at [729, 362] on input "503" at bounding box center [733, 576] width 145 height 16
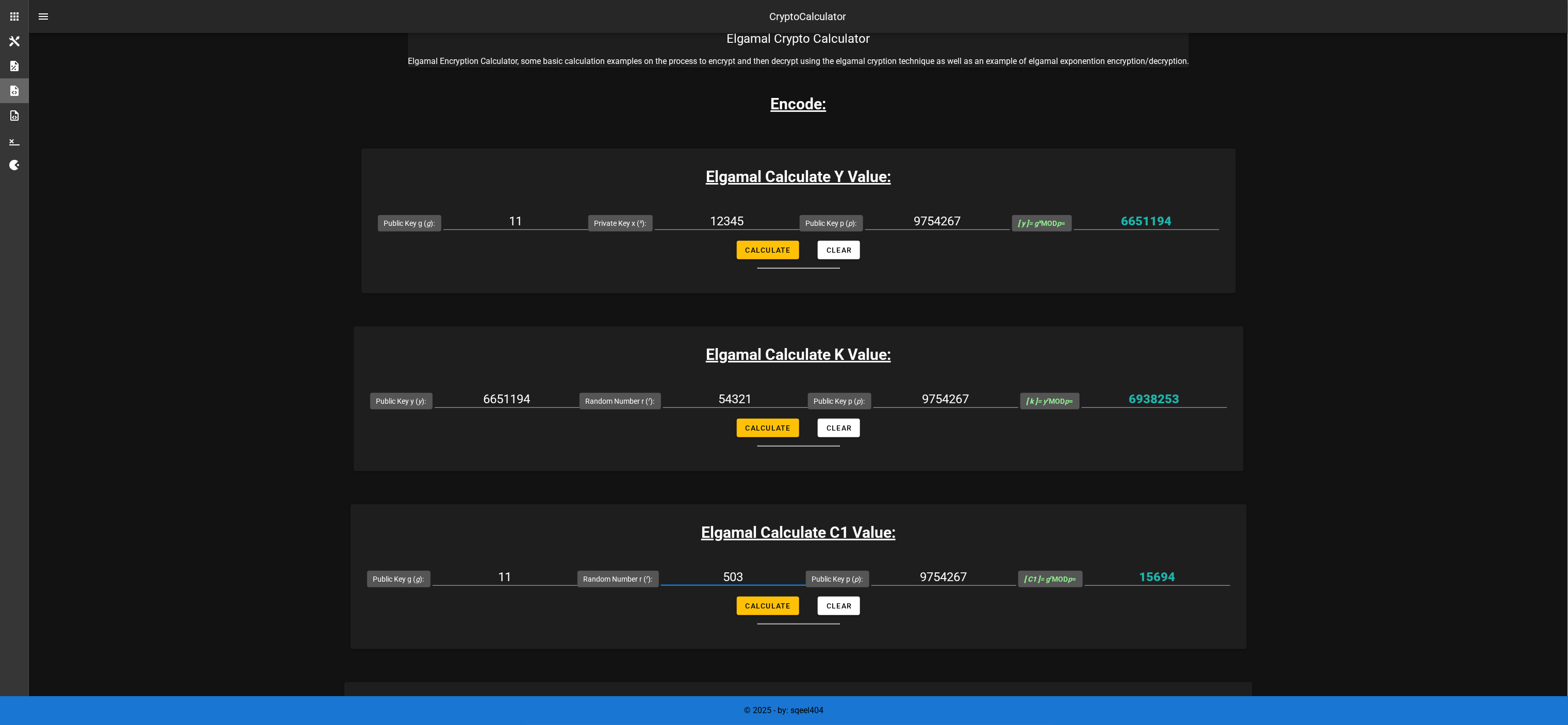
click at [729, 362] on input "503" at bounding box center [733, 576] width 145 height 16
type input "54321"
click at [784, 362] on input "9754267" at bounding box center [944, 576] width 145 height 16
click at [759, 362] on span "Calculate" at bounding box center [768, 606] width 46 height 9
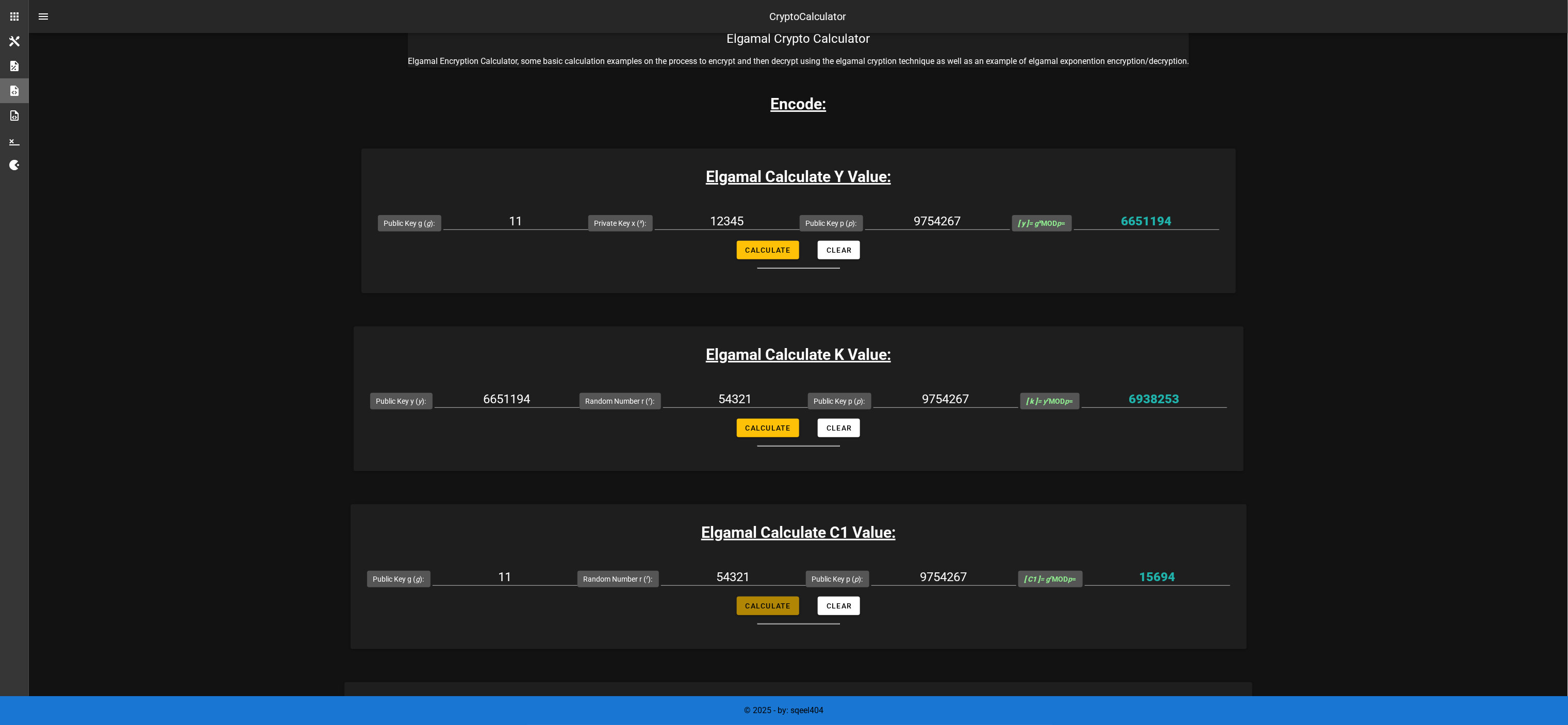
type input "4005887"
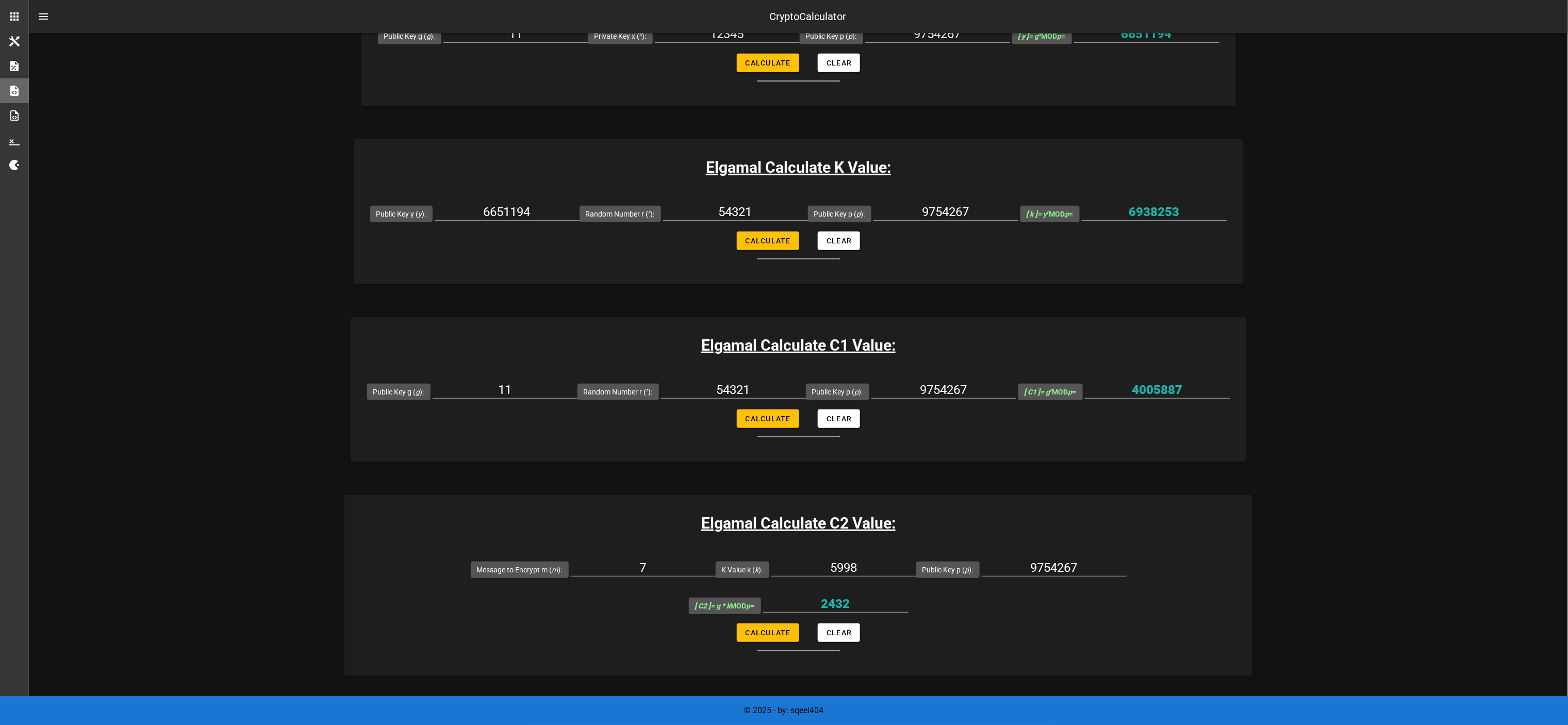
scroll to position [309, 0]
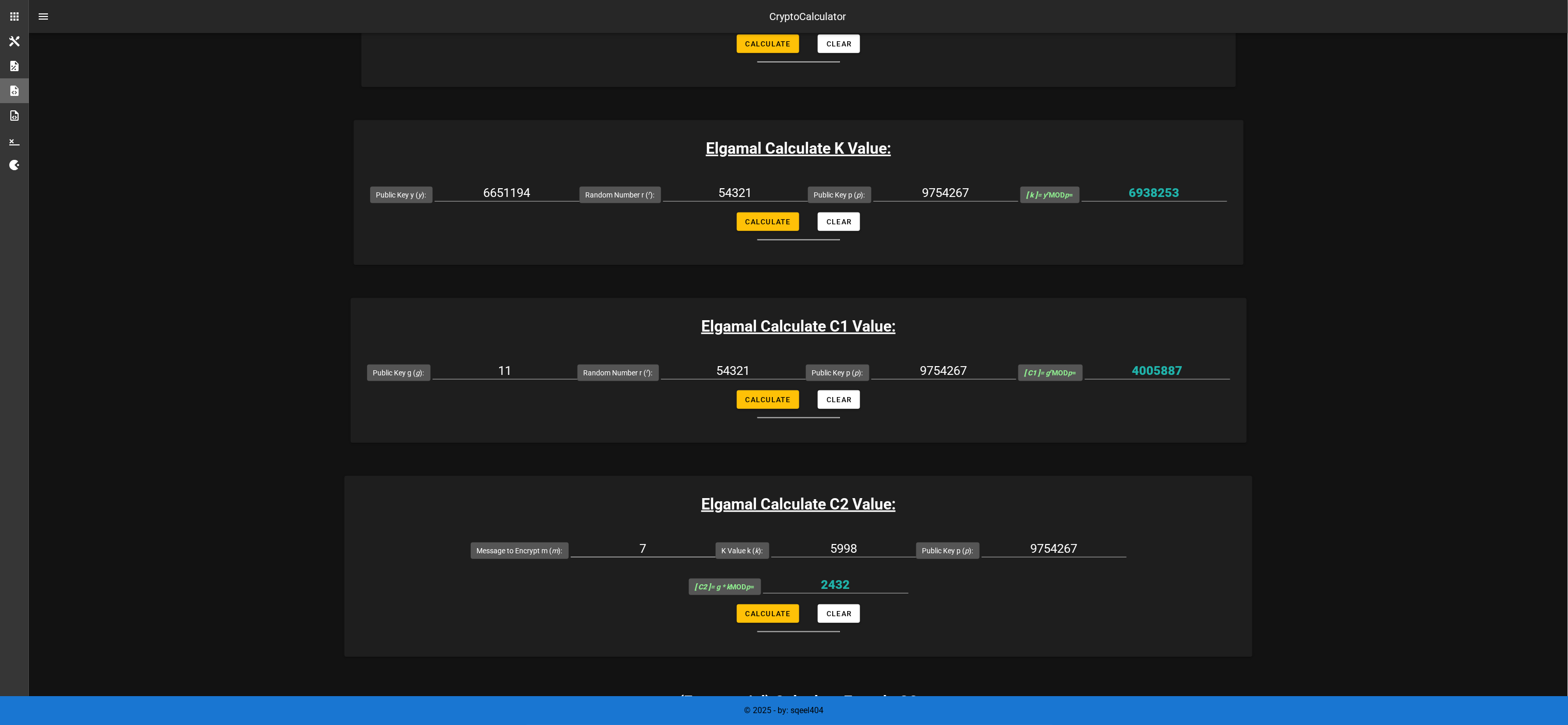
click at [571, 362] on input "7" at bounding box center [643, 548] width 145 height 16
click at [571, 362] on div "7" at bounding box center [643, 552] width 145 height 34
click at [571, 362] on input "7" at bounding box center [643, 548] width 145 height 16
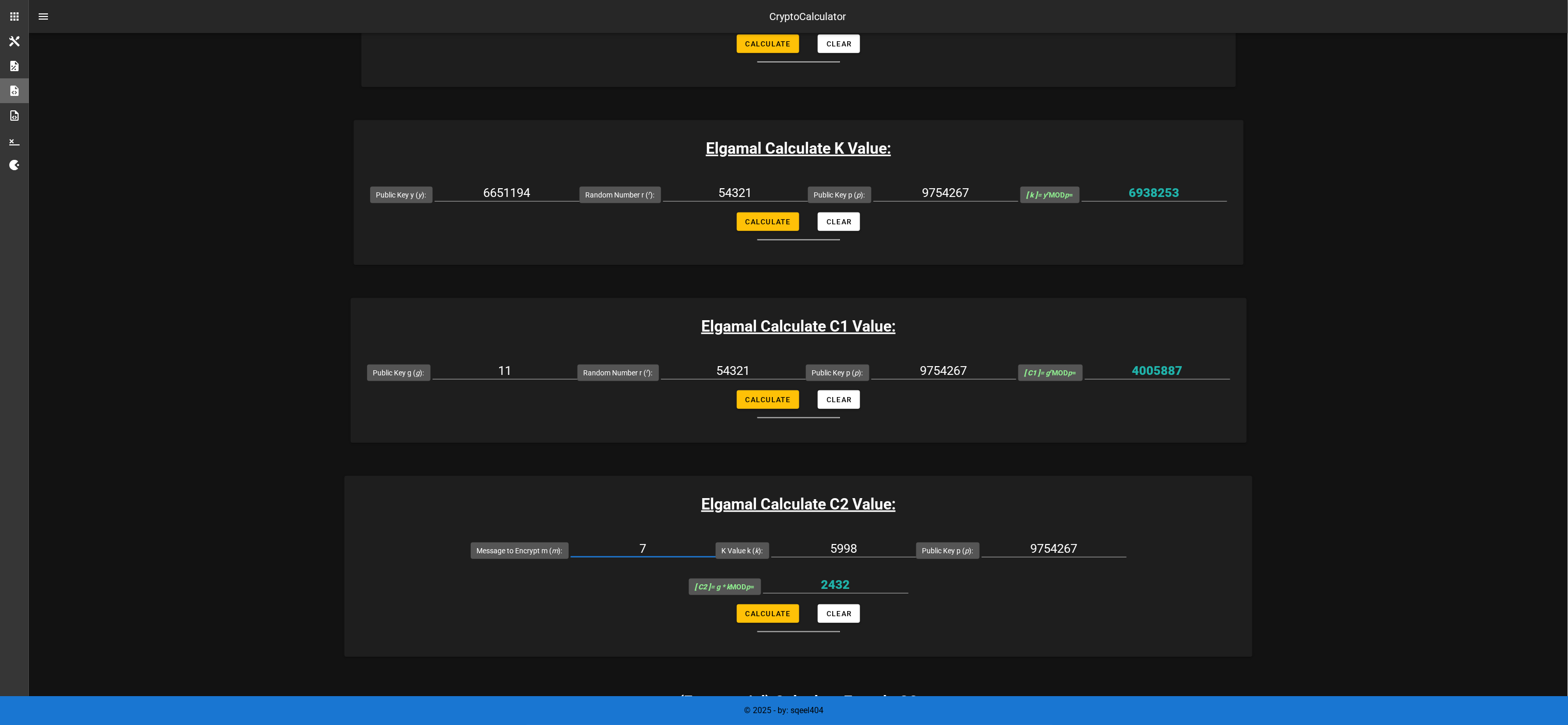
click at [571, 362] on input "7" at bounding box center [643, 548] width 145 height 16
paste input "98765"
type input "98765"
click at [771, 362] on input "5998" at bounding box center [844, 548] width 145 height 16
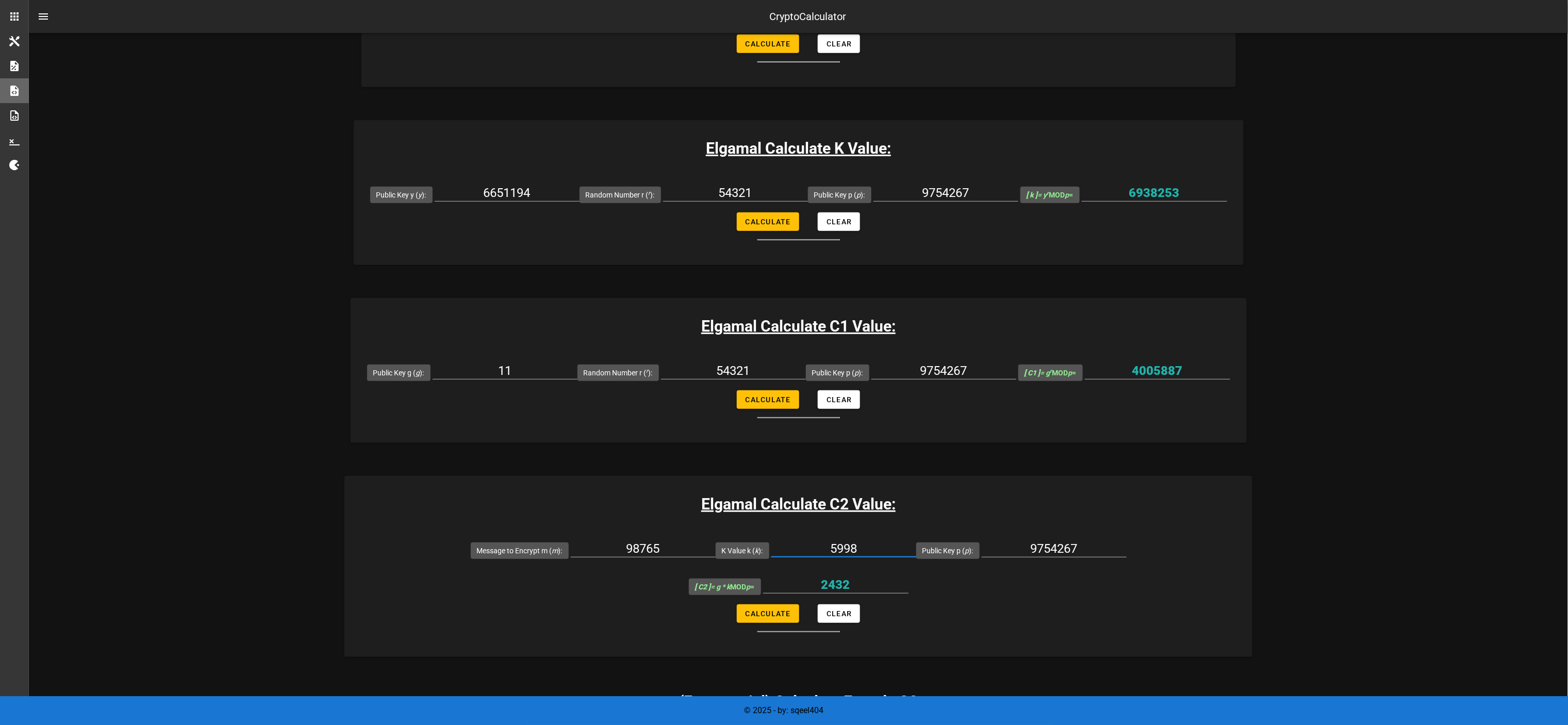
click at [771, 362] on input "5998" at bounding box center [844, 548] width 145 height 16
click at [784, 191] on input "6938253" at bounding box center [1154, 192] width 145 height 16
click at [771, 362] on input "5998" at bounding box center [844, 548] width 145 height 16
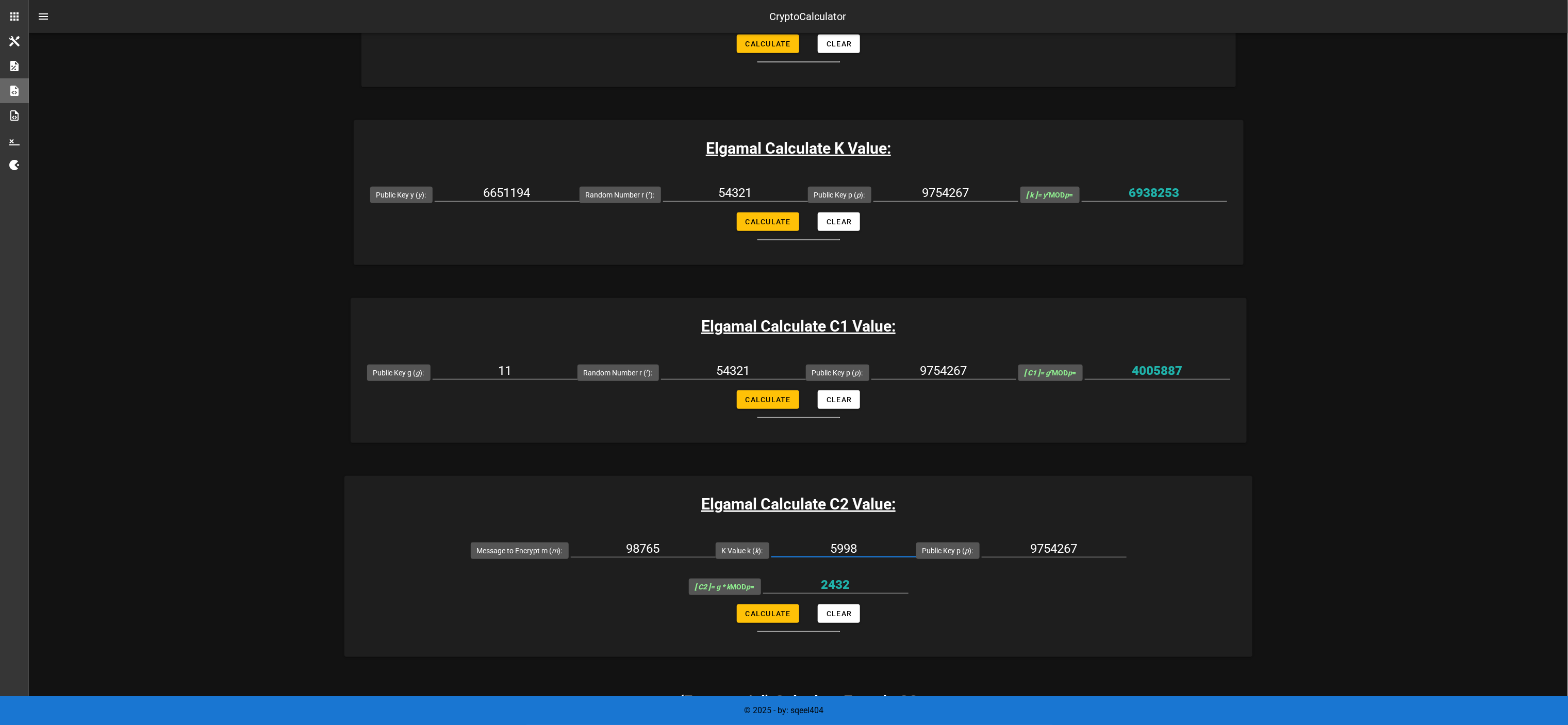
click at [771, 362] on input "5998" at bounding box center [844, 548] width 145 height 16
paste input "6938253"
type input "6938253"
drag, startPoint x: 755, startPoint y: 580, endPoint x: 746, endPoint y: 580, distance: 9.0
click at [744, 362] on button "Calculate" at bounding box center [768, 614] width 62 height 18
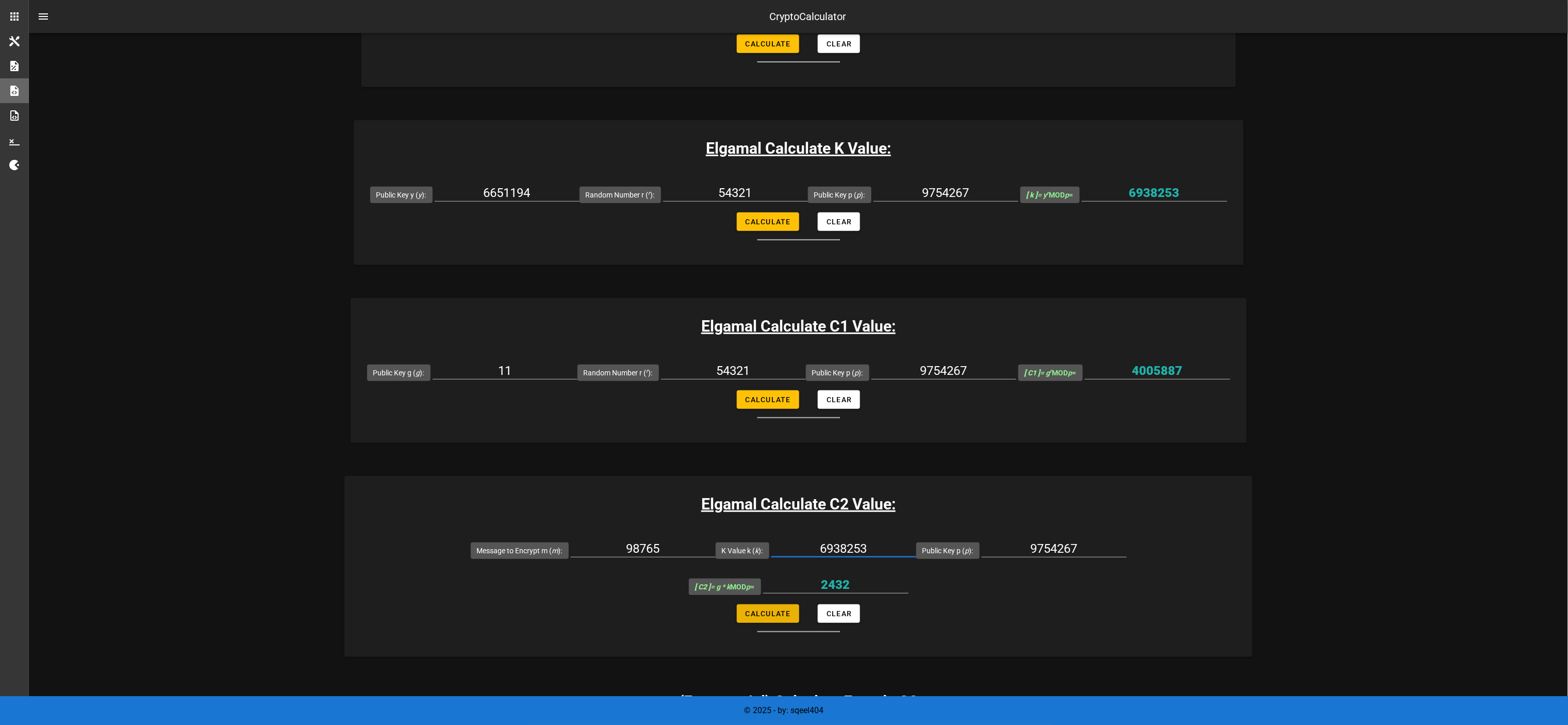
type input "9546528"
click at [784, 362] on input "9546528" at bounding box center [836, 584] width 145 height 16
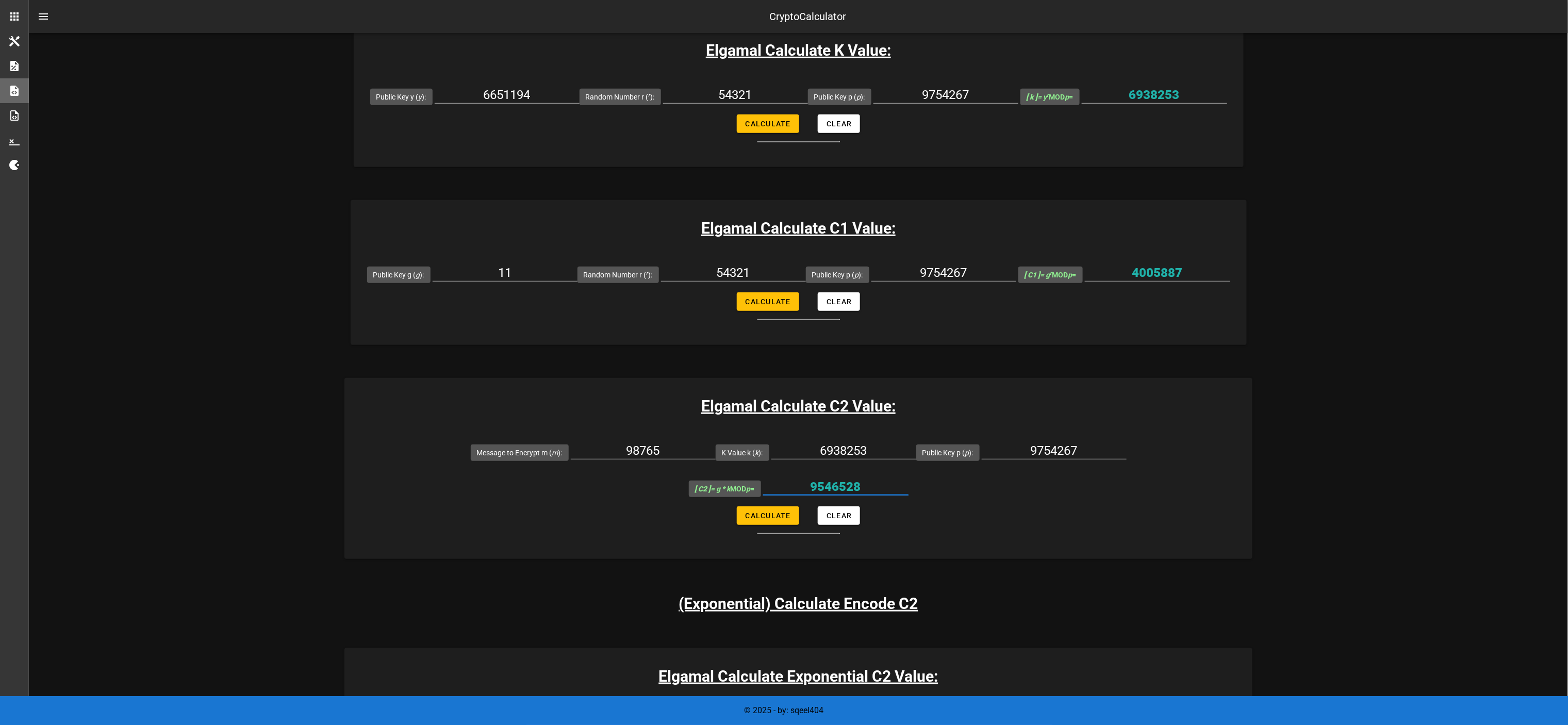
scroll to position [413, 0]
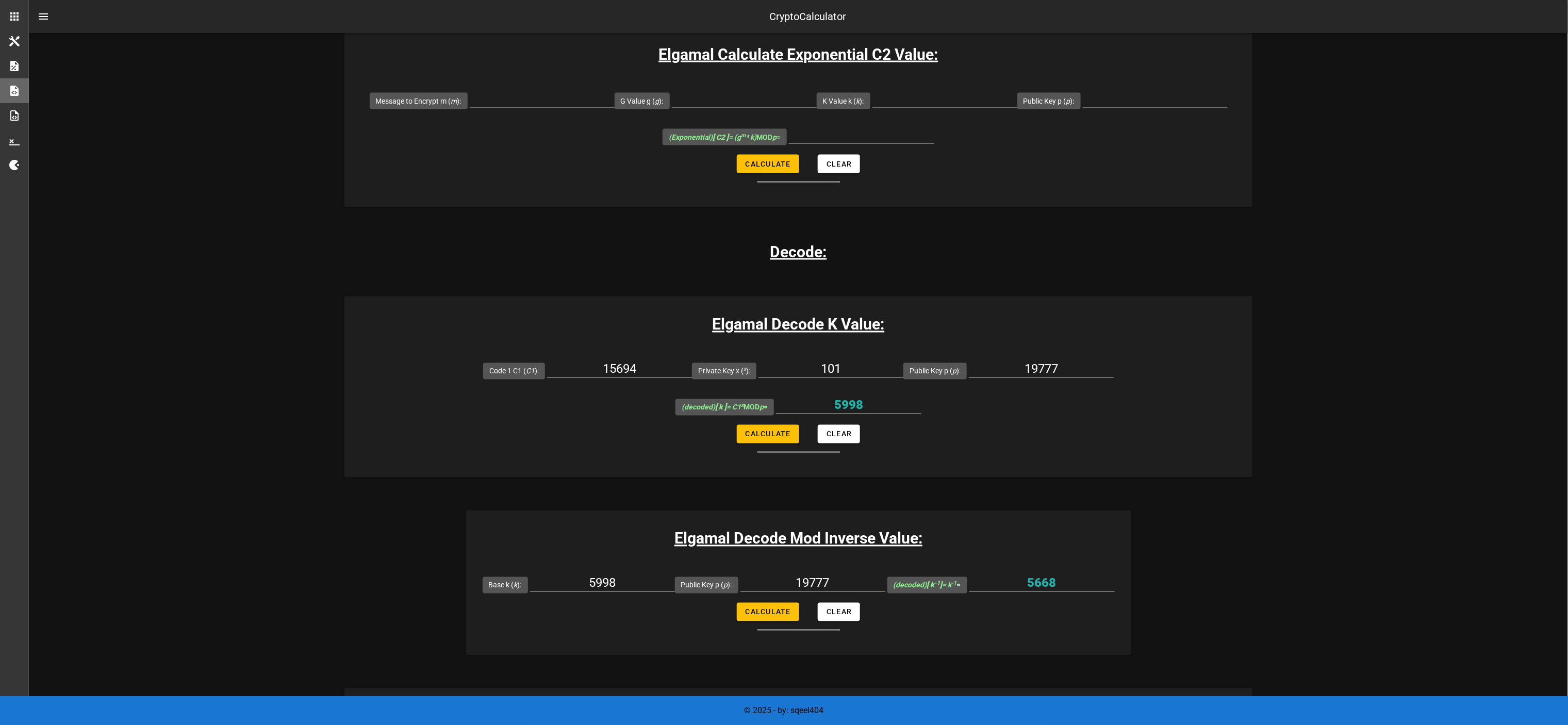
scroll to position [1031, 0]
click at [547, 359] on input "15694" at bounding box center [620, 367] width 145 height 16
paste input "4005887"
type input "4005887"
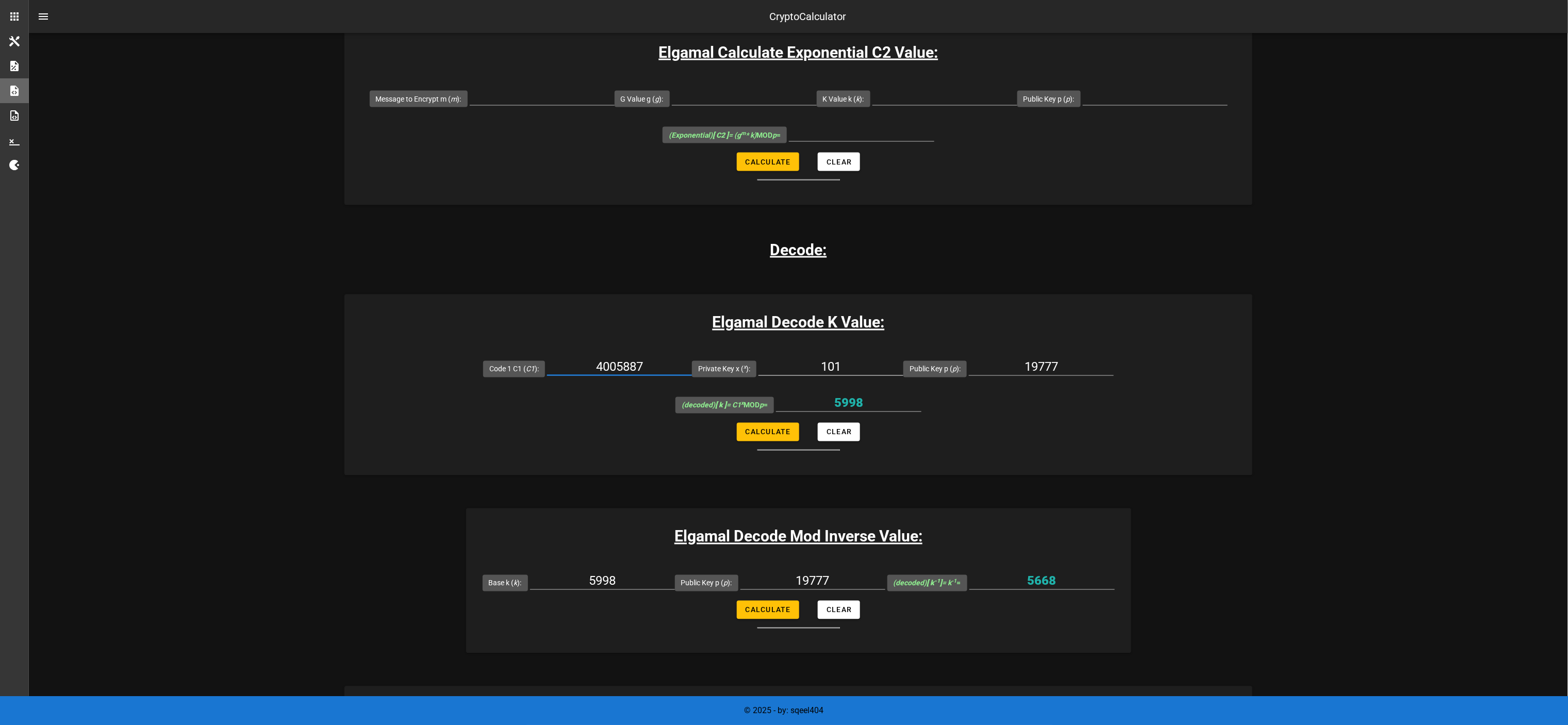
click at [758, 359] on input "101" at bounding box center [831, 367] width 145 height 16
type input "12345"
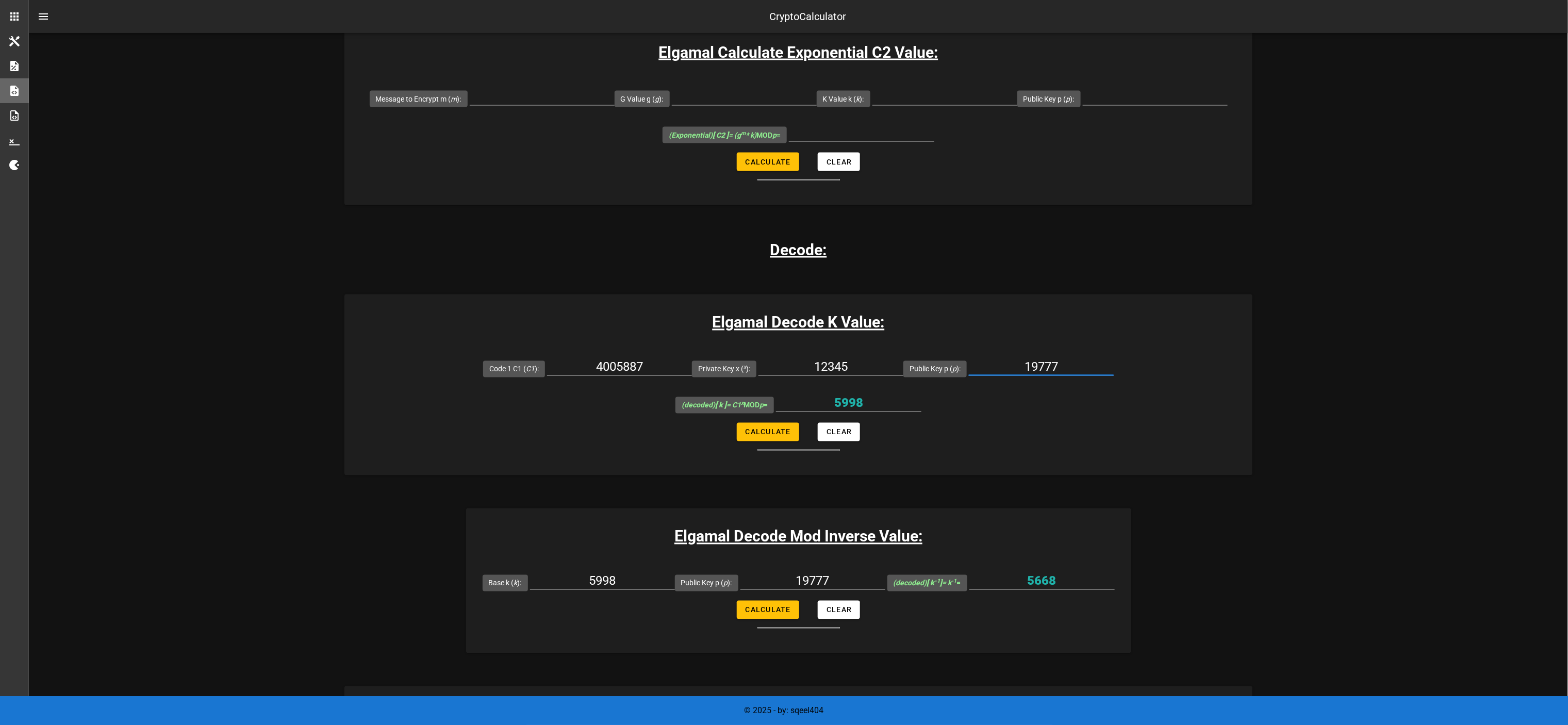
click at [784, 359] on input "19777" at bounding box center [1041, 367] width 145 height 16
paste input "975426"
type input "9754267"
click at [761, 362] on span "Calculate" at bounding box center [768, 432] width 46 height 9
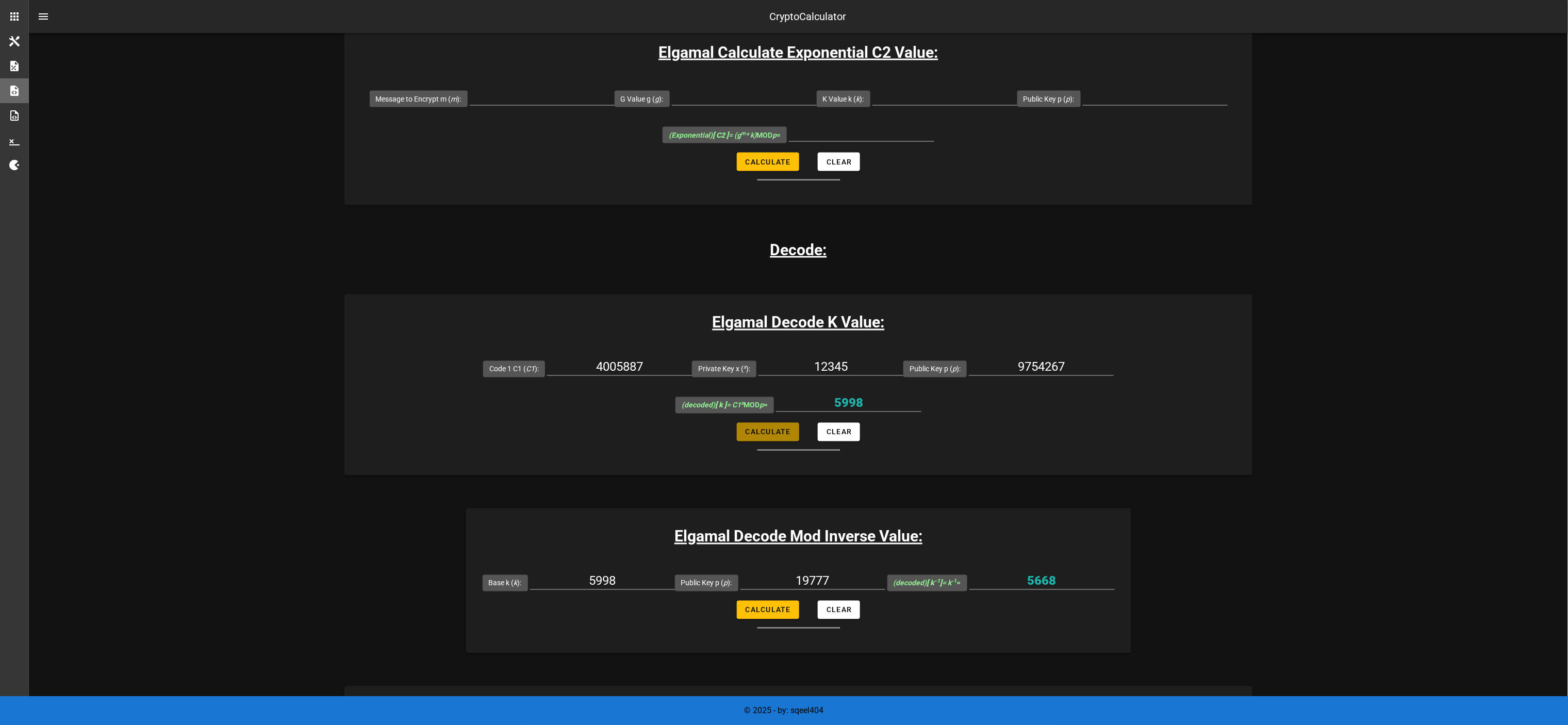
type input "6938253"
click at [784, 362] on input "6938253" at bounding box center [849, 403] width 145 height 16
click at [600, 362] on input "5998" at bounding box center [603, 581] width 145 height 16
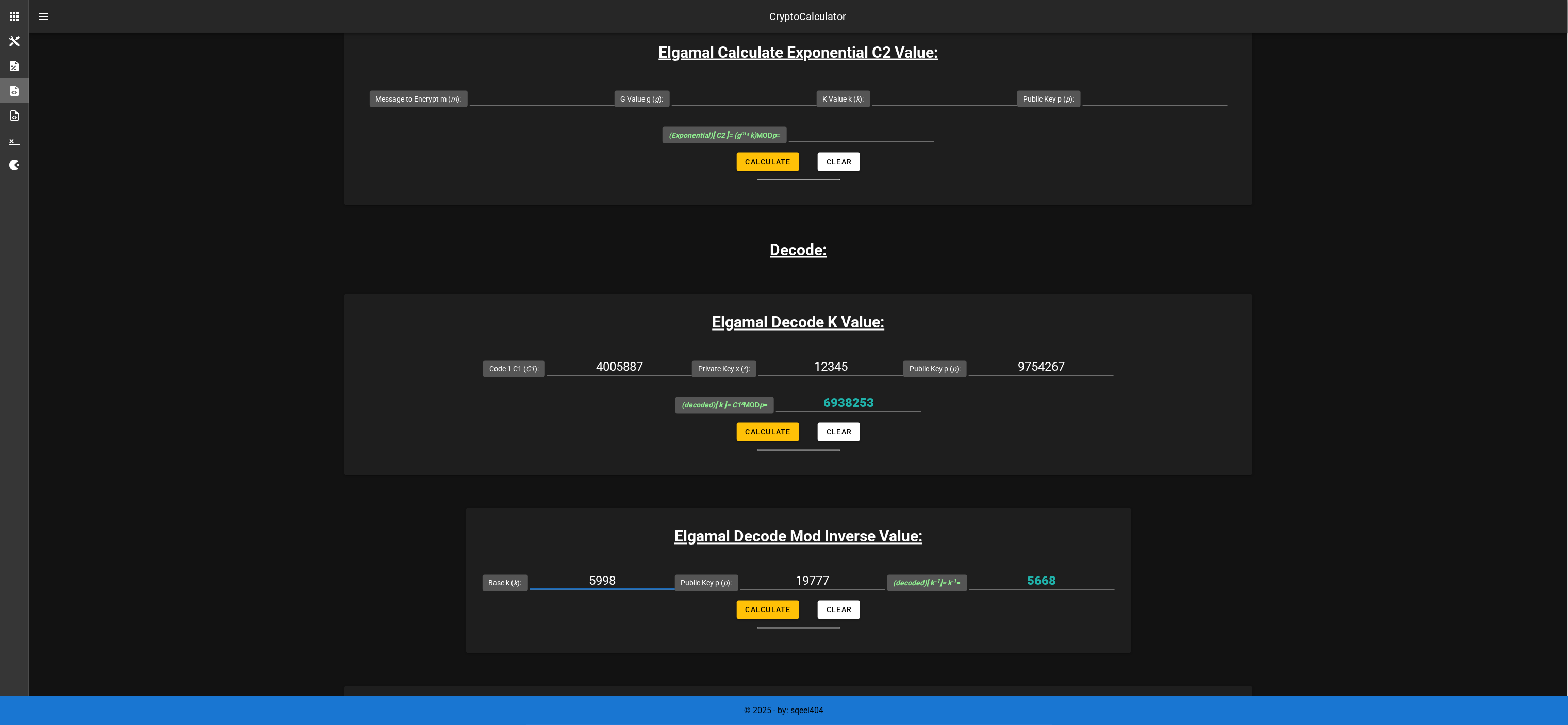
paste input "6938253"
type input "6938253"
click at [784, 362] on input "19777" at bounding box center [813, 581] width 145 height 16
click at [784, 359] on input "9754267" at bounding box center [1041, 367] width 145 height 16
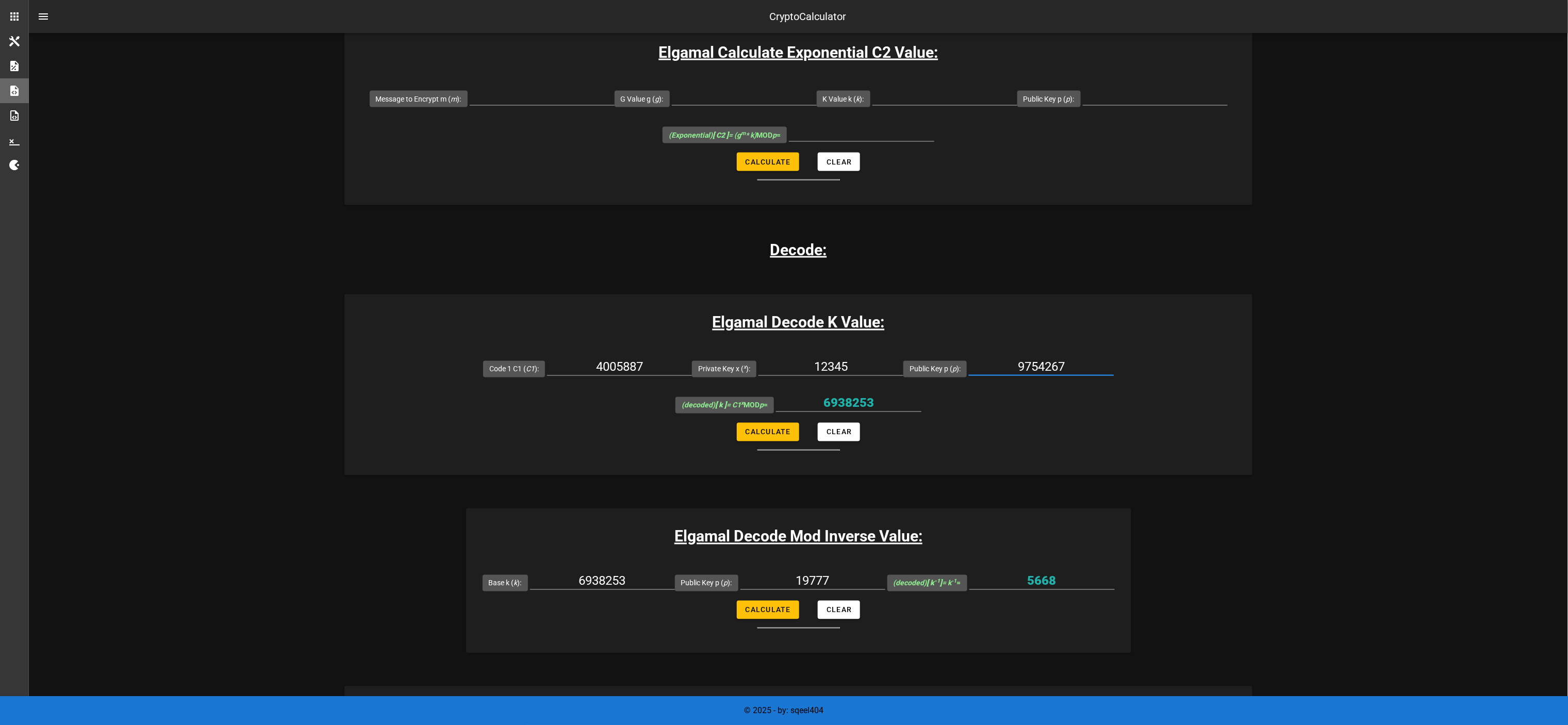
click at [784, 359] on input "9754267" at bounding box center [1041, 367] width 145 height 16
click at [784, 362] on input "19777" at bounding box center [813, 581] width 145 height 16
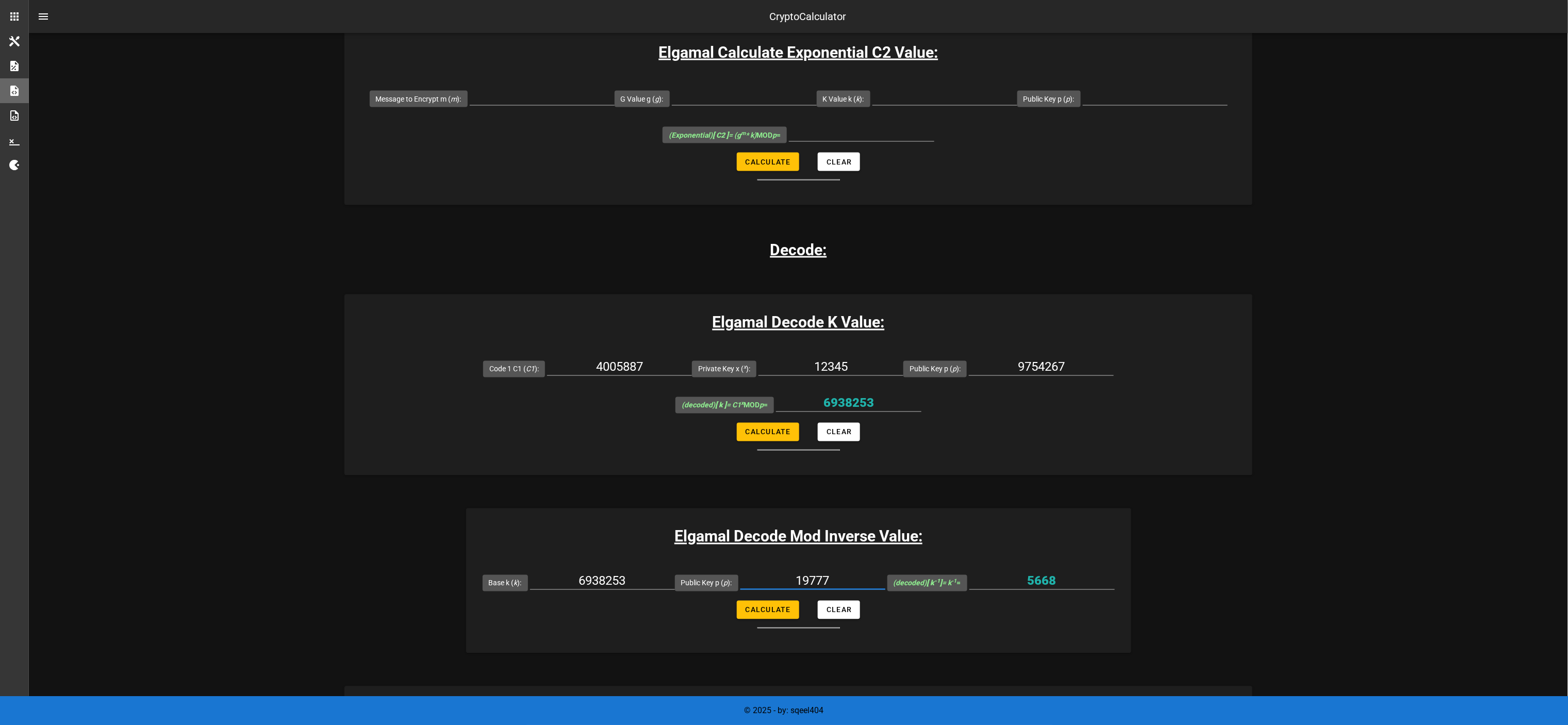
paste input "975426"
type input "9754267"
click at [773, 362] on span "Calculate" at bounding box center [768, 610] width 46 height 9
type input "2976488"
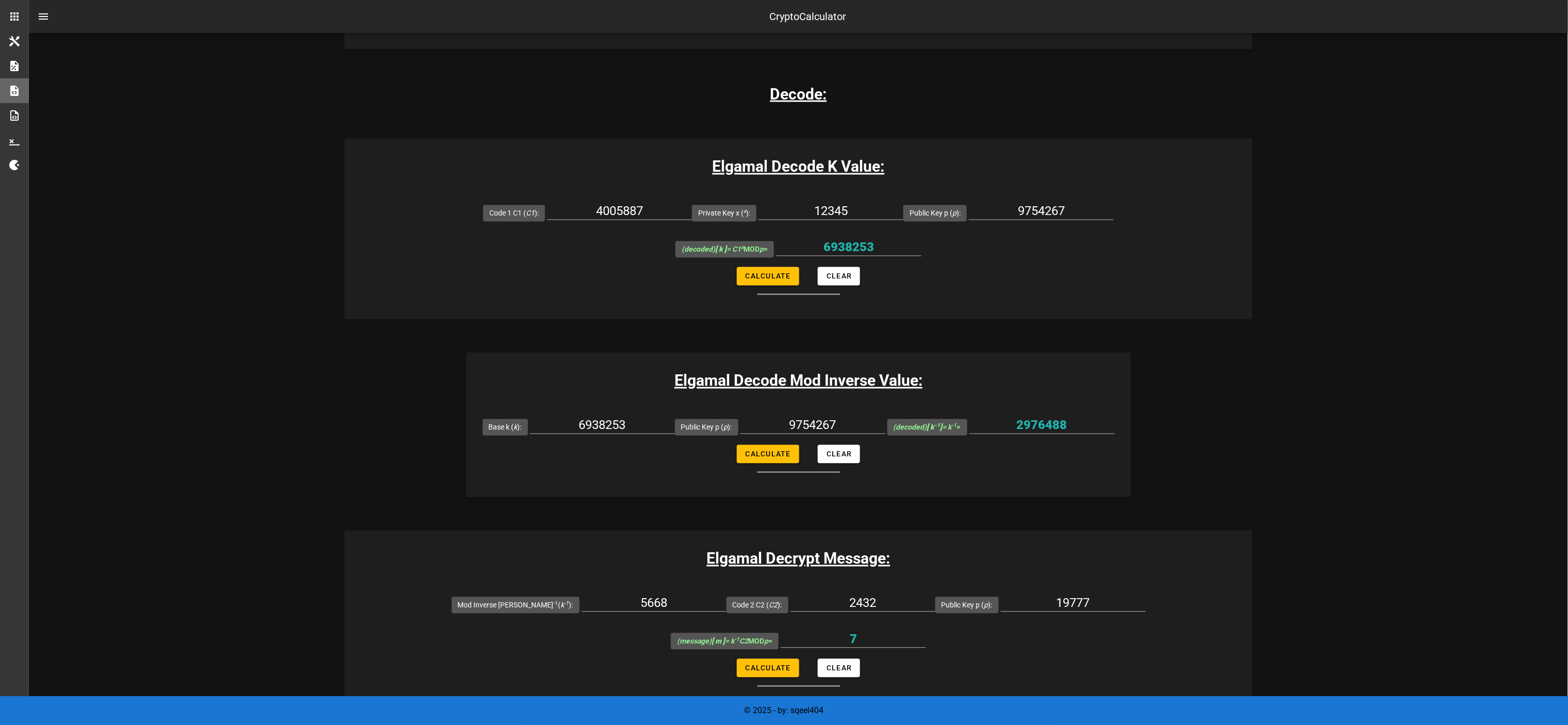
scroll to position [1238, 0]
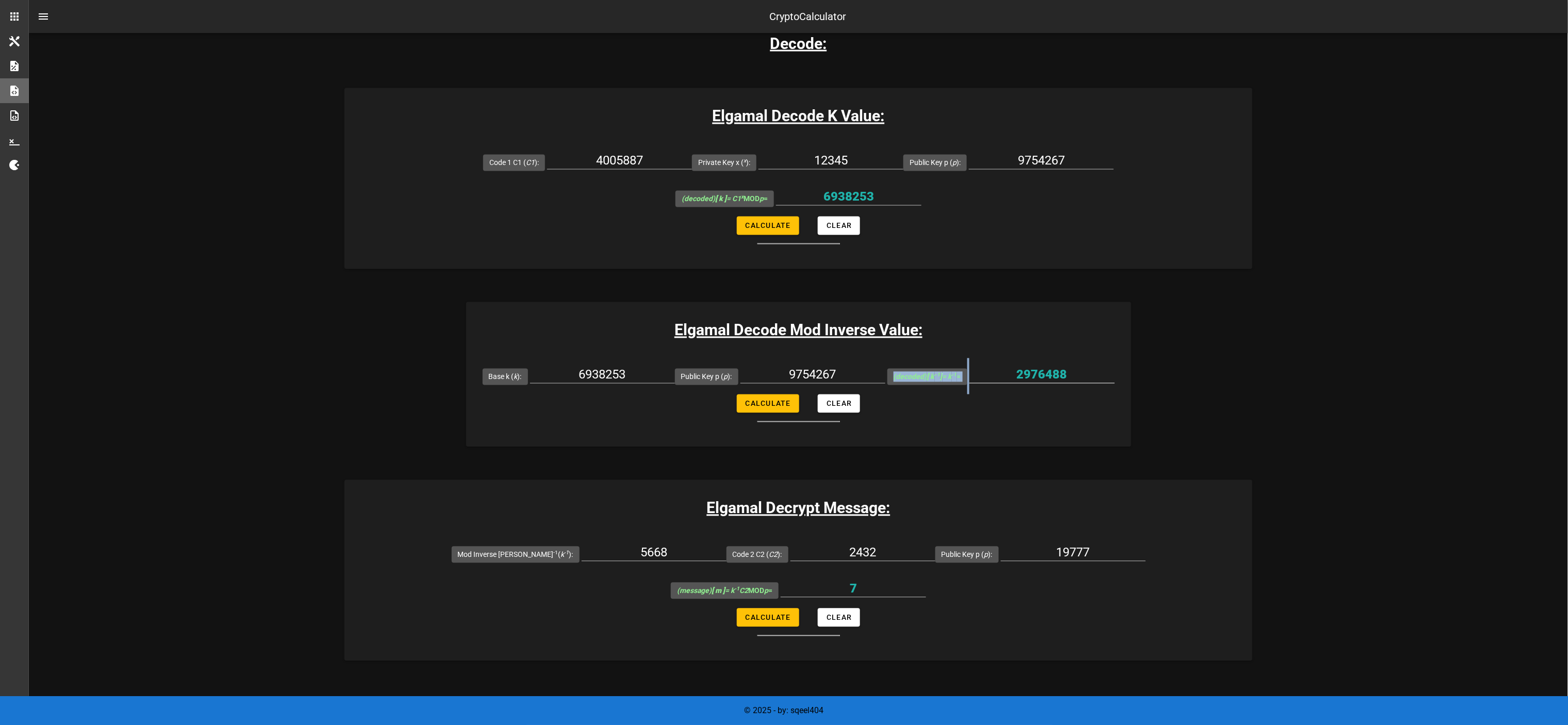
drag, startPoint x: 1044, startPoint y: 289, endPoint x: 1046, endPoint y: 300, distance: 11.2
click at [784, 359] on div "(decoded) [ k -1 ] = k -1 = 2976488" at bounding box center [1001, 376] width 228 height 36
click at [784, 362] on input "2976488" at bounding box center [1042, 374] width 145 height 16
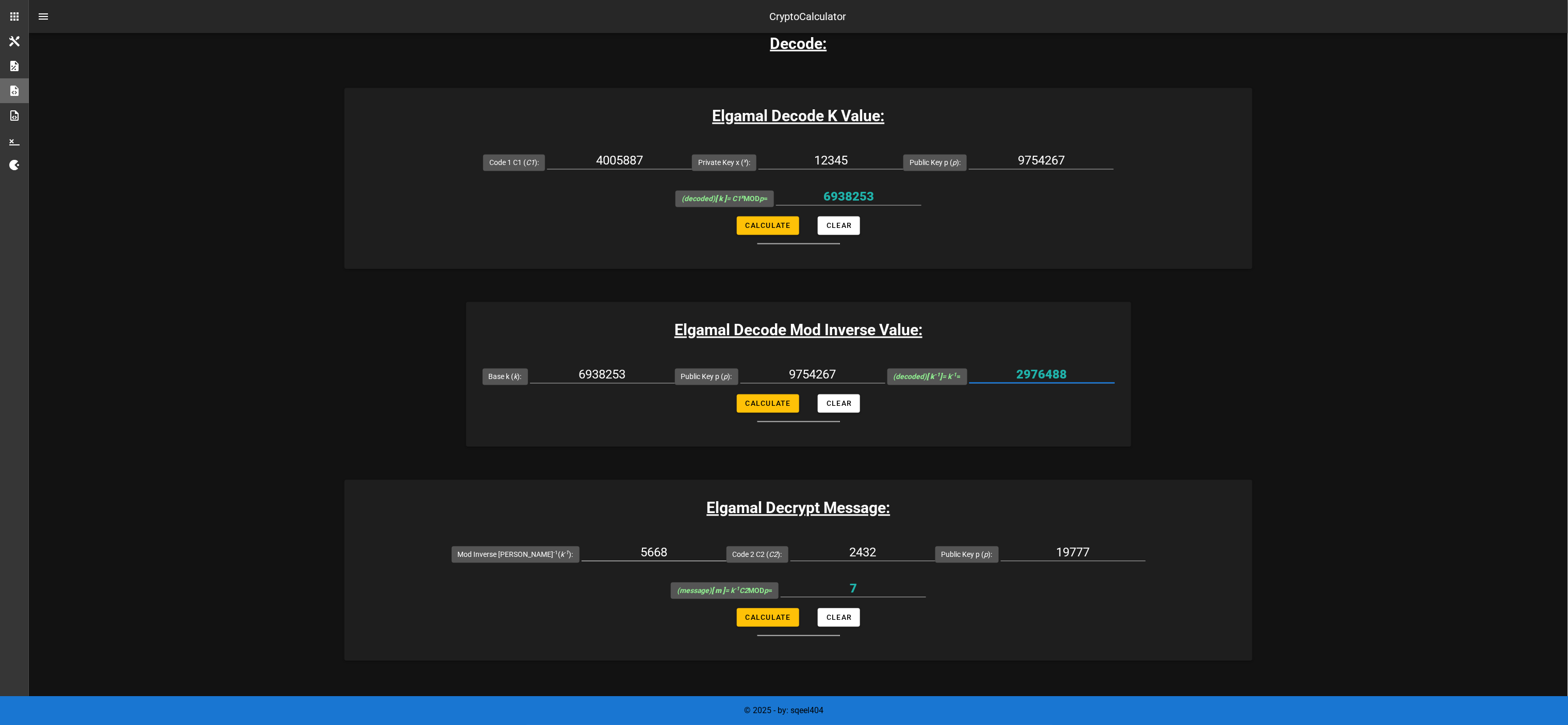
click at [645, 362] on input "5668" at bounding box center [654, 553] width 145 height 16
paste input "297648"
type input "2976488"
click at [784, 362] on input "2432" at bounding box center [863, 553] width 145 height 16
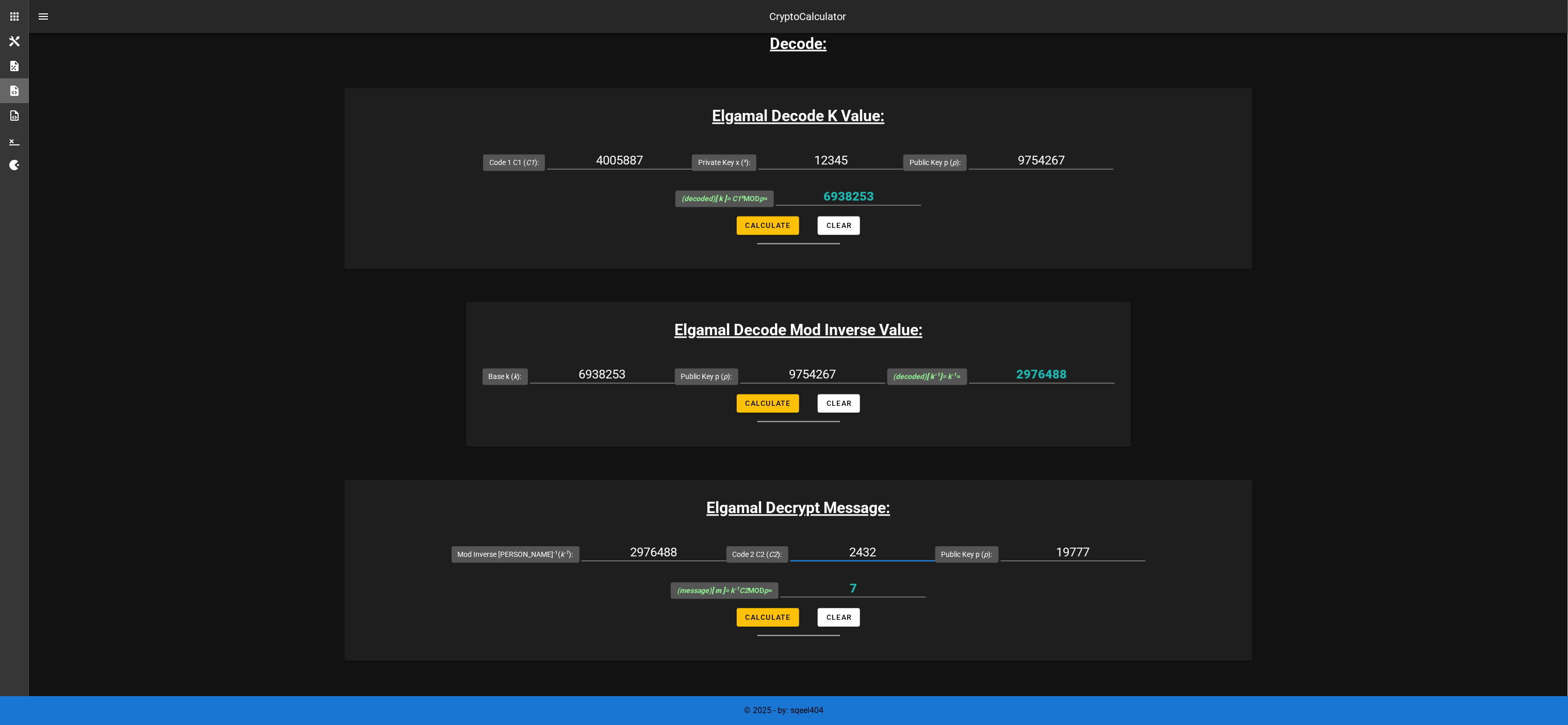
click at [784, 362] on input "2432" at bounding box center [863, 553] width 145 height 16
click at [784, 362] on div "2432" at bounding box center [863, 553] width 145 height 16
click at [784, 362] on input "2432" at bounding box center [863, 553] width 145 height 16
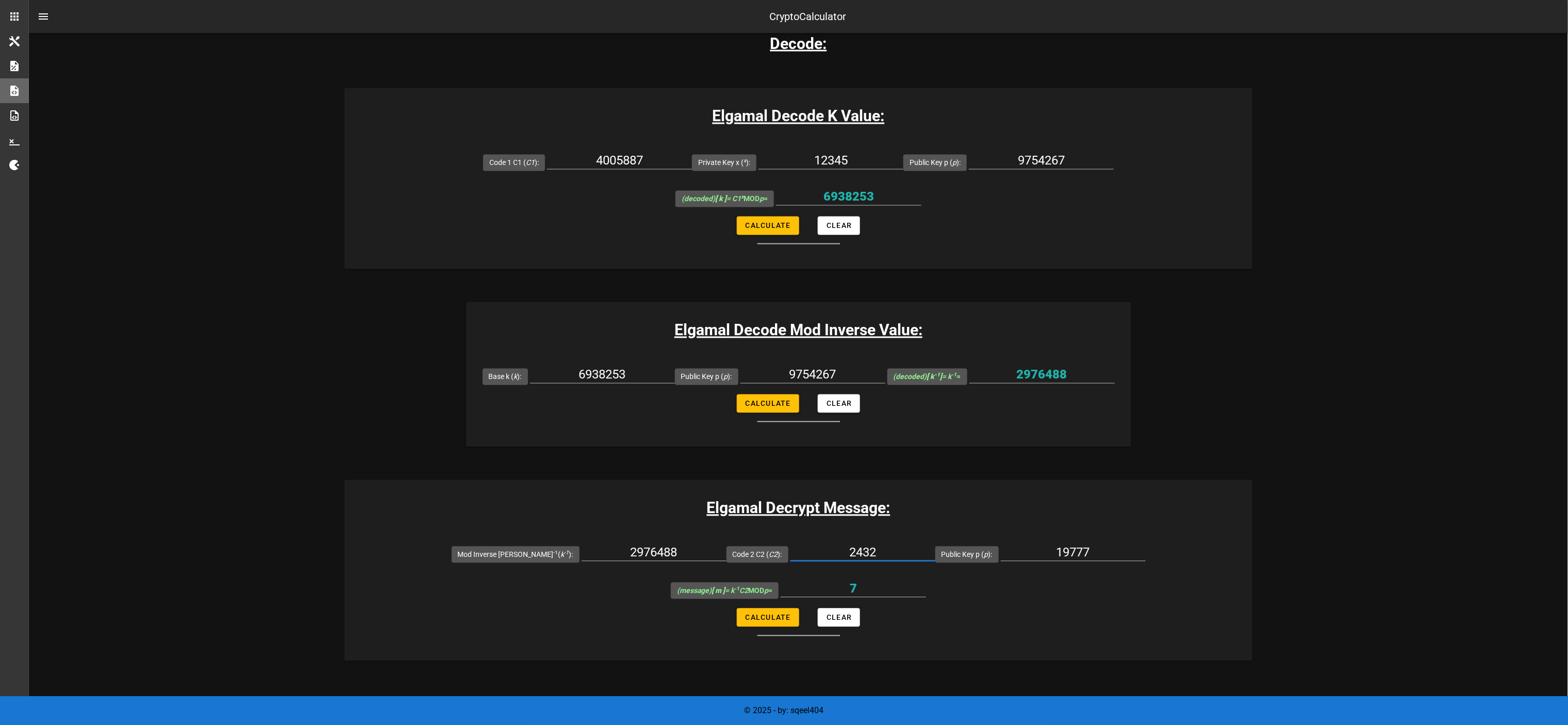
paste input "9546528"
type input "9546528"
click at [784, 362] on input "9754267" at bounding box center [813, 374] width 145 height 16
click at [784, 362] on div "19777" at bounding box center [1073, 555] width 145 height 34
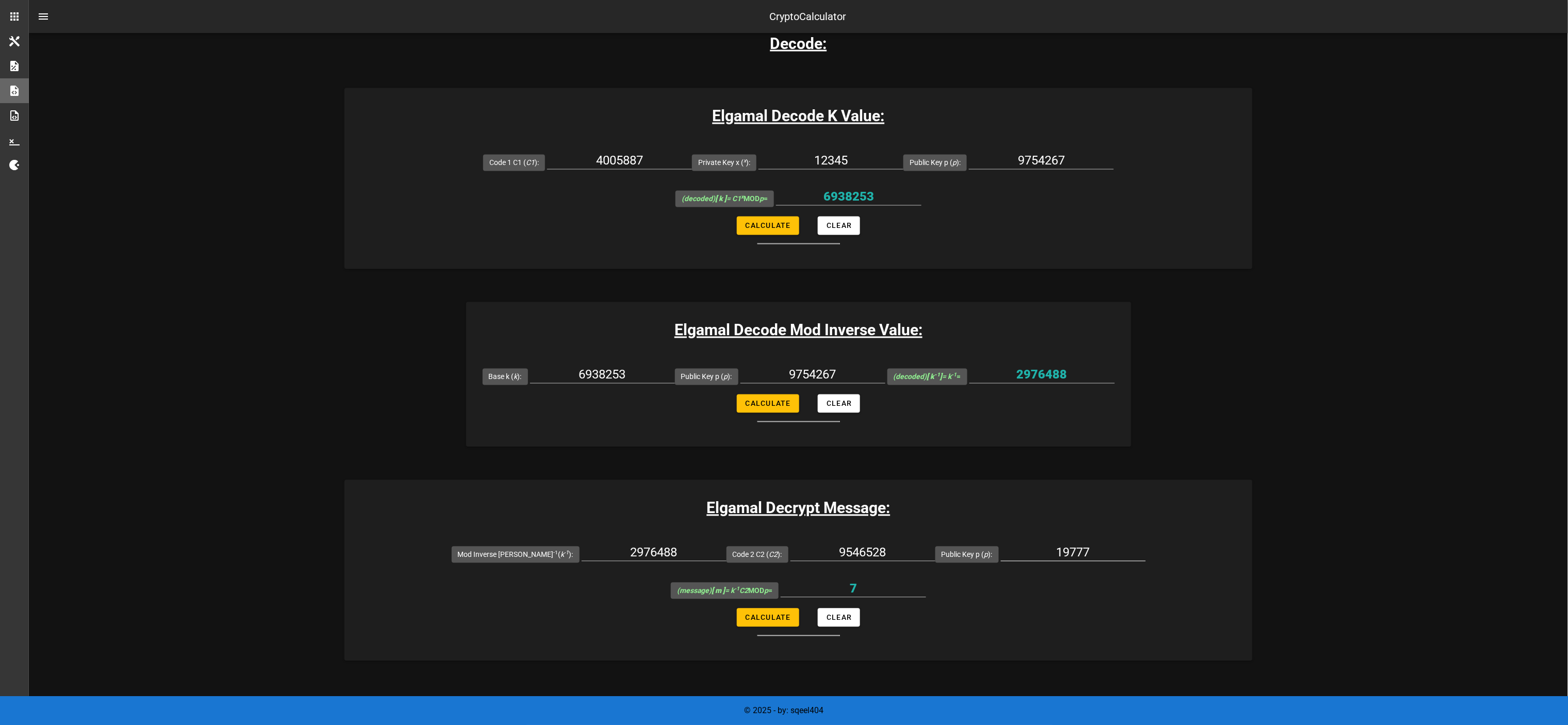
click at [784, 362] on div at bounding box center [1073, 569] width 145 height 7
click at [784, 362] on input "19777" at bounding box center [1073, 553] width 145 height 16
paste input "975426"
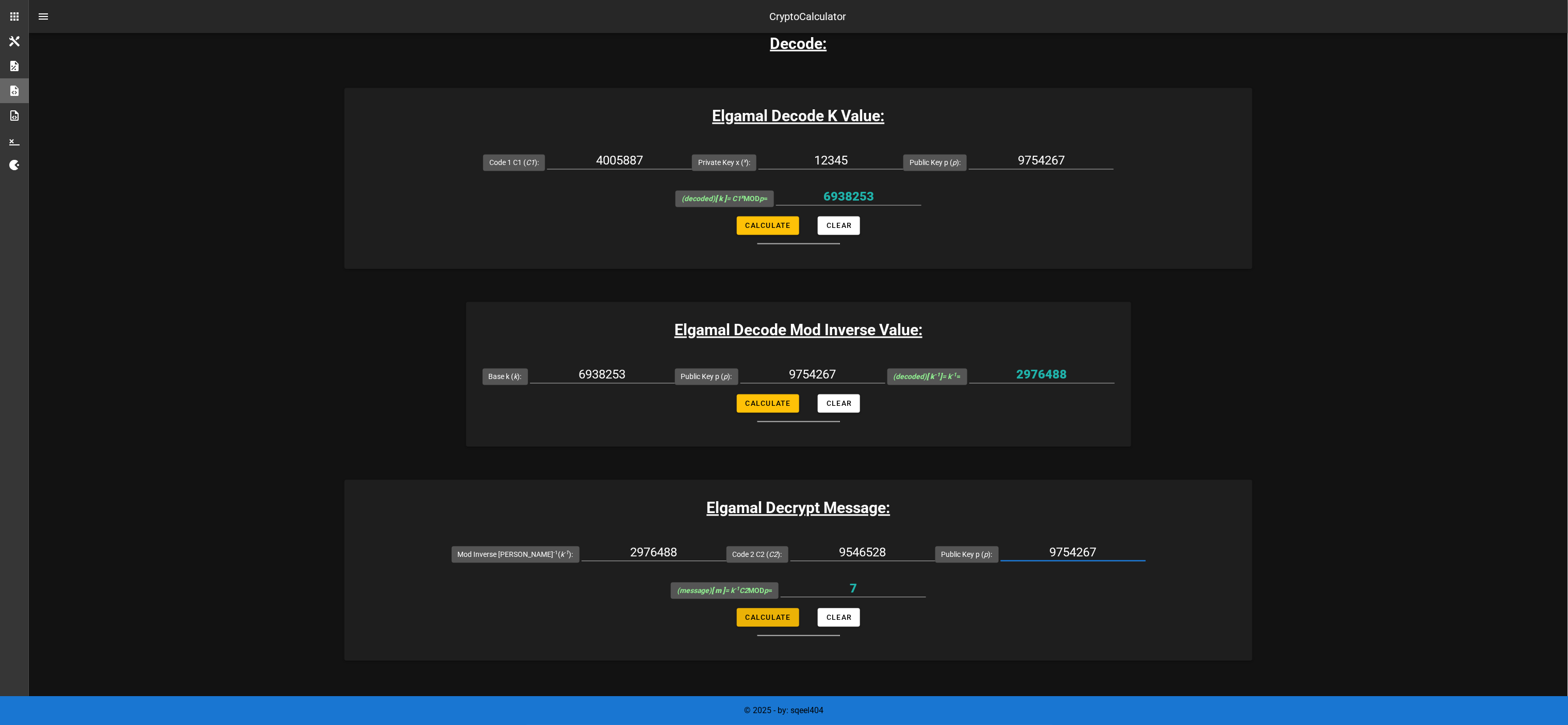
type input "9754267"
click at [782, 362] on span "Calculate" at bounding box center [768, 618] width 46 height 9
type input "98765"
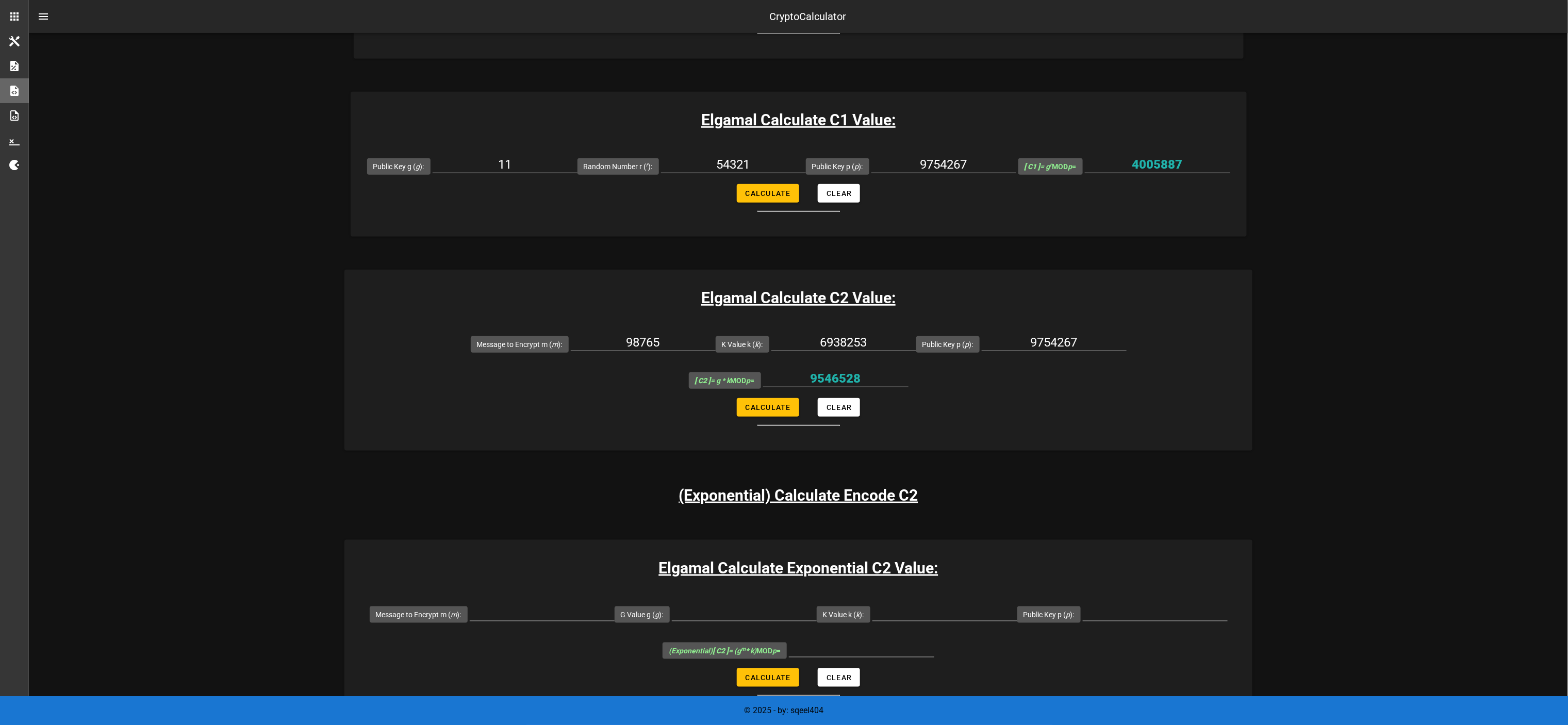
scroll to position [0, 0]
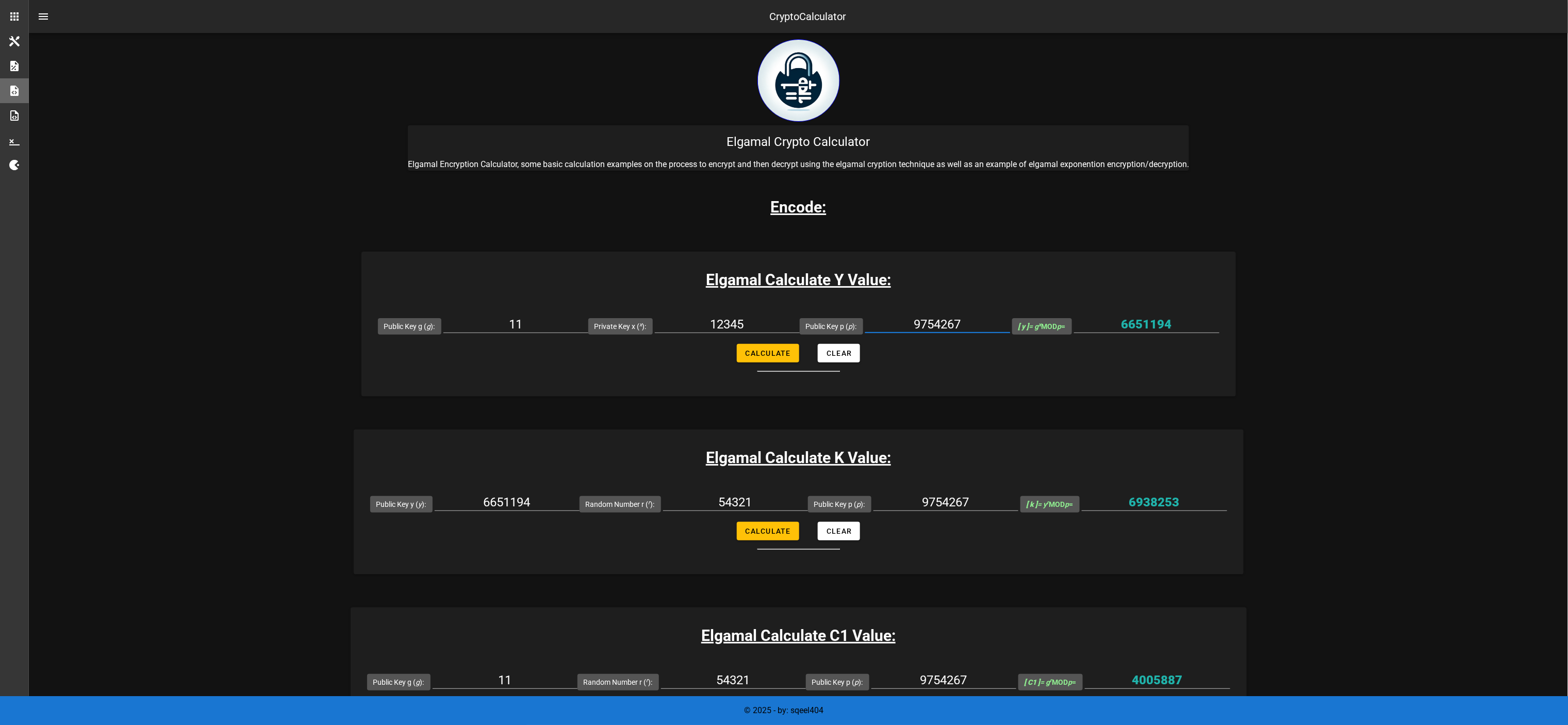
click at [784, 317] on input "9754267" at bounding box center [937, 324] width 145 height 16
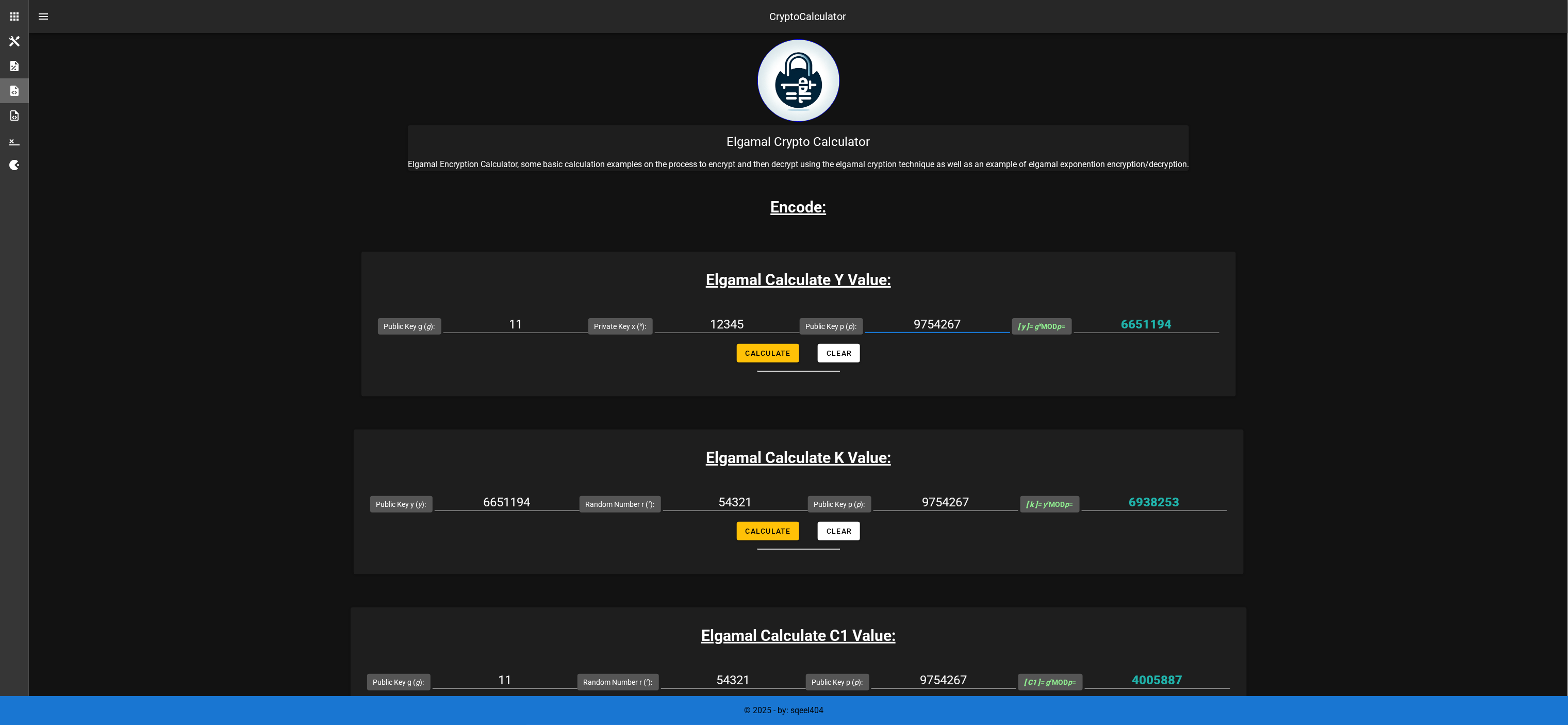
paste input "1153489927256167624492531371701433174049009453260983495981434692190568986986226…"
type input "1153489927256167624492531371701433174049009453260983495981434692190568986986226…"
click at [784, 362] on input "9754267" at bounding box center [946, 502] width 145 height 16
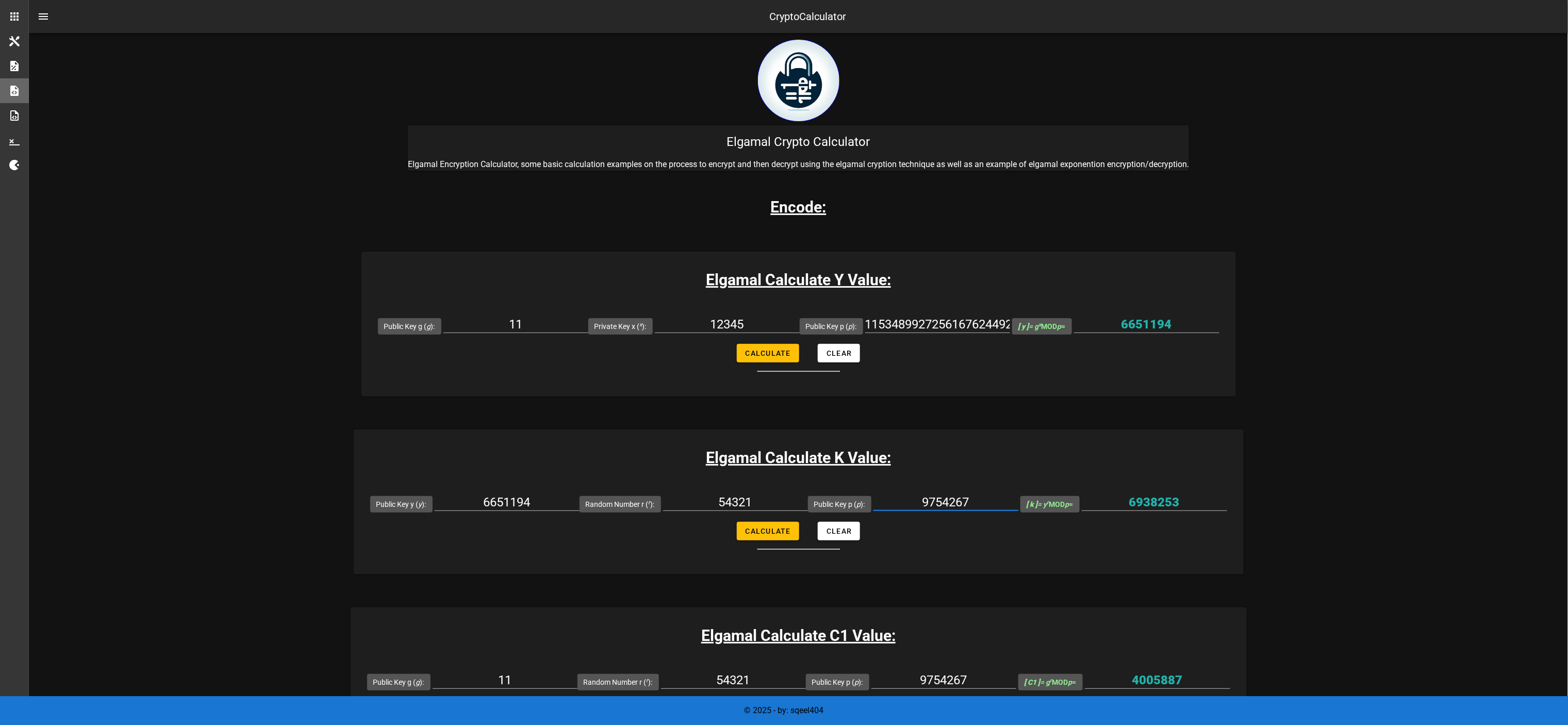
click at [784, 362] on input "9754267" at bounding box center [946, 502] width 145 height 16
paste input "1153489927256167624492531371701433174049009453260983495981434692190568986986226…"
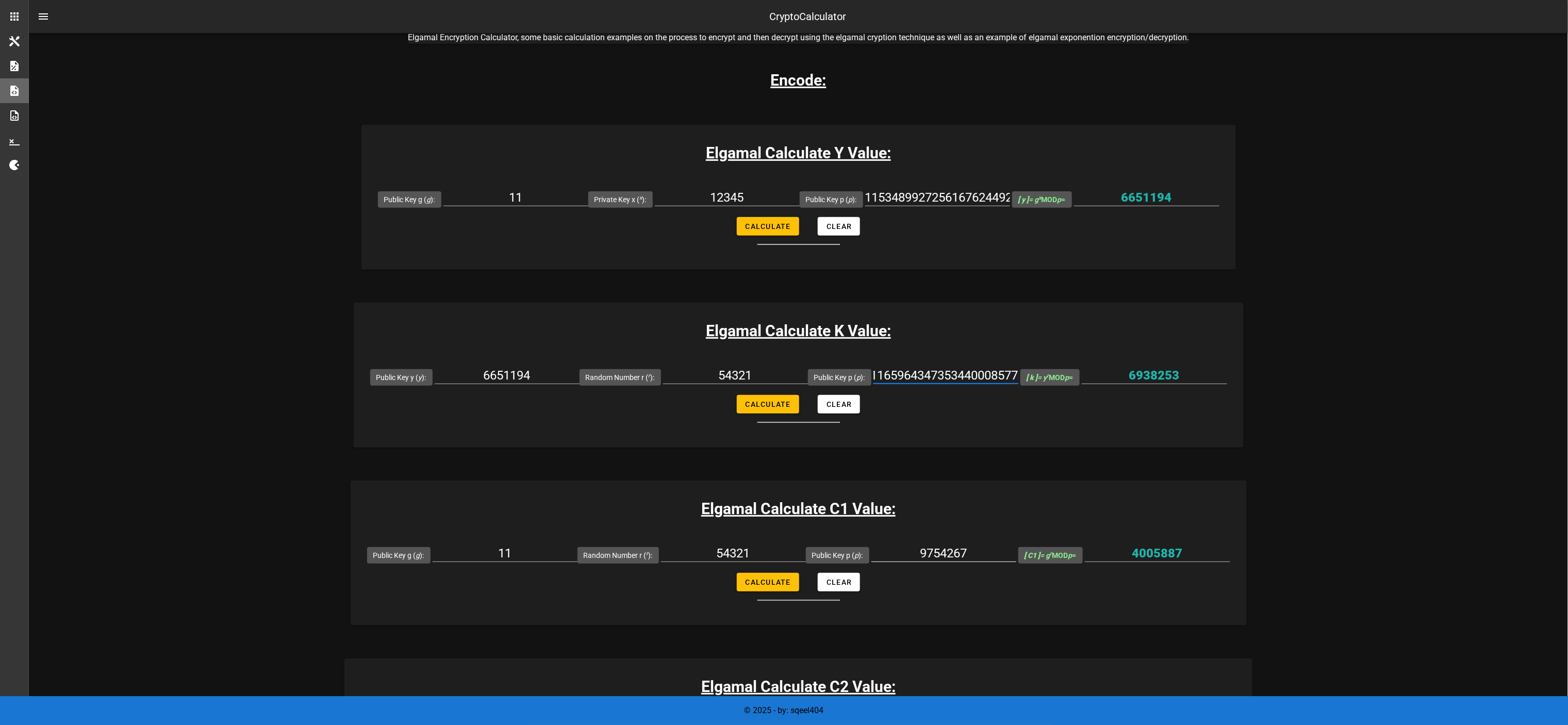
scroll to position [206, 0]
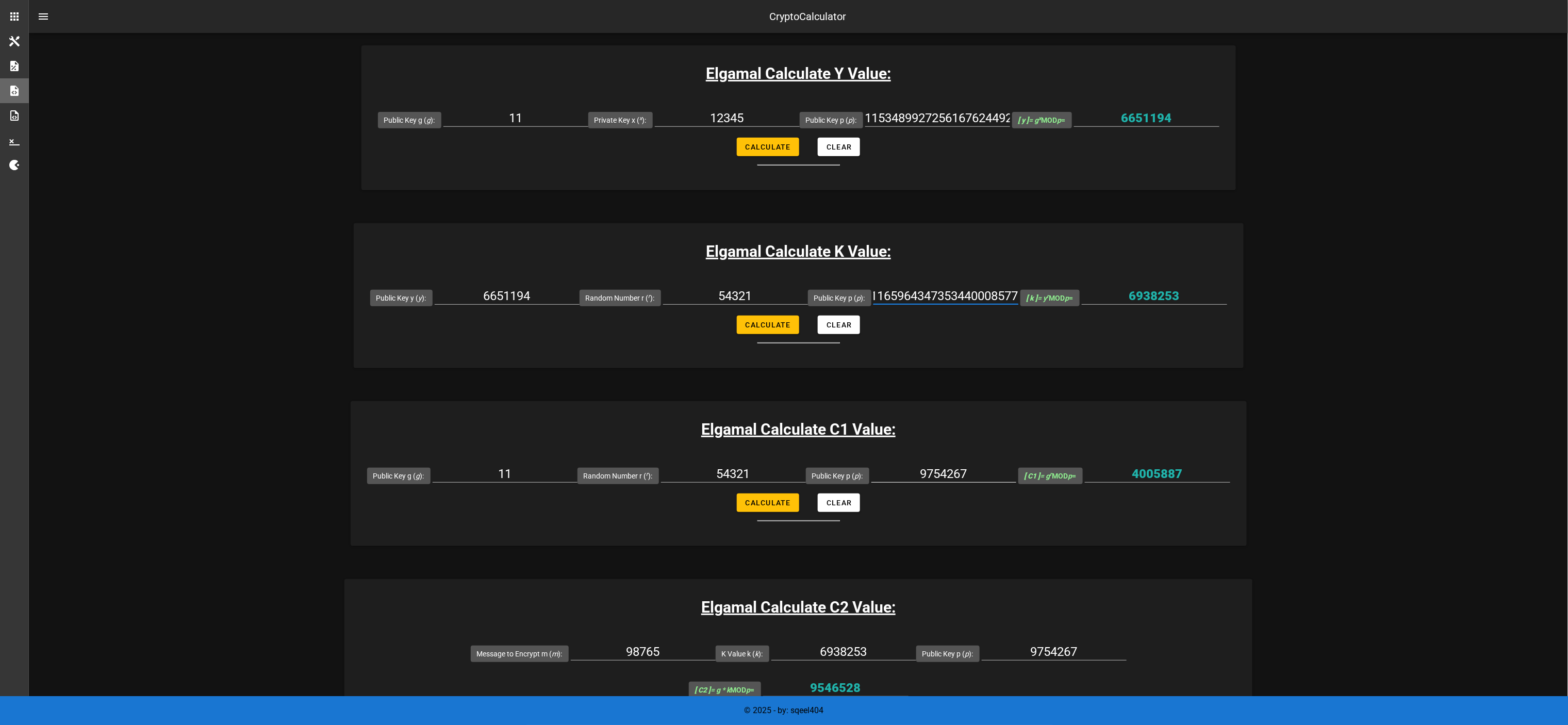
type input "1153489927256167624492531371701433174049009453260983495981434692190568986986226…"
click at [784, 362] on input "9754267" at bounding box center [944, 474] width 145 height 16
paste input "1153489927256167624492531371701433174049009453260983495981434692190568986986226…"
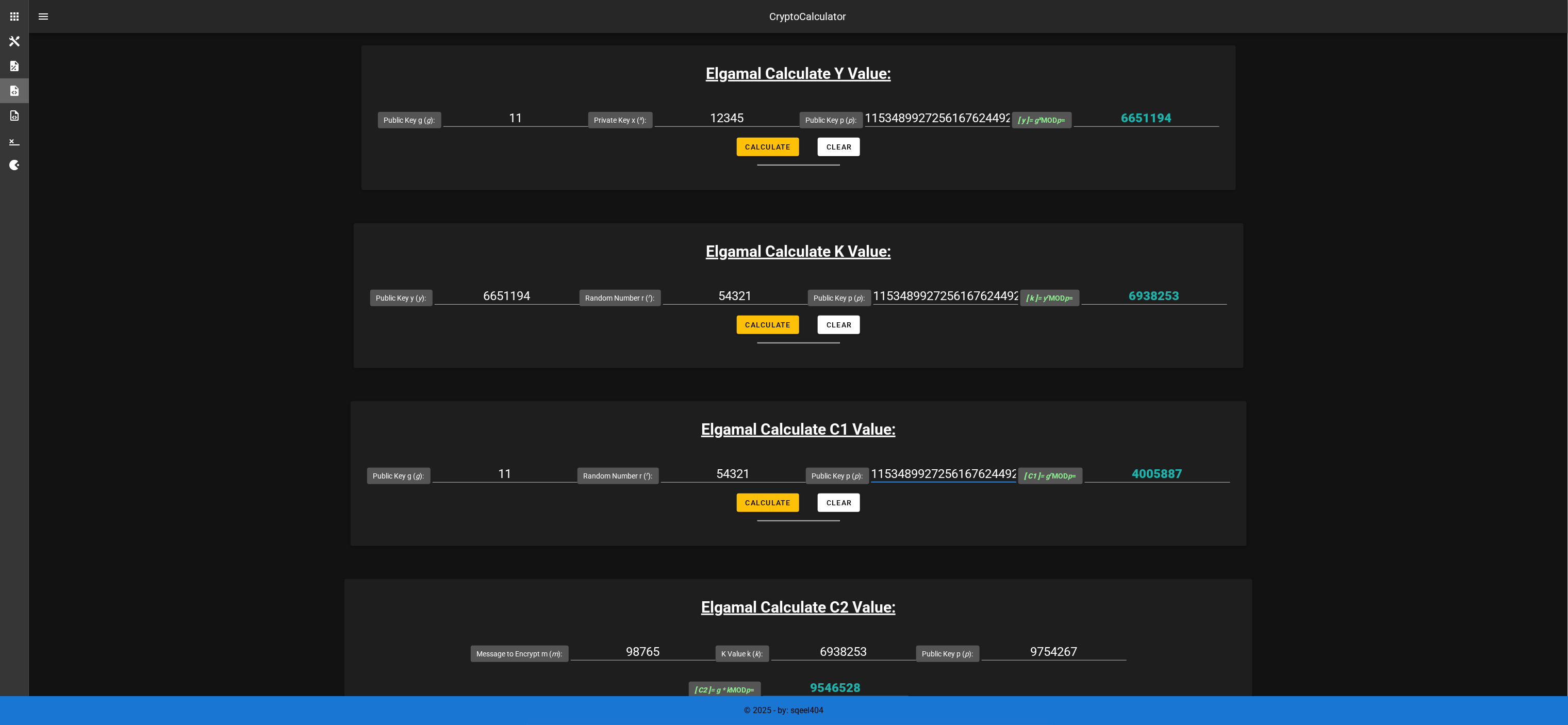
scroll to position [0, 943]
type input "1153489927256167624492531371701433174049009453260983495981434692190568986986226…"
click at [784, 362] on input "9754267" at bounding box center [1054, 651] width 145 height 16
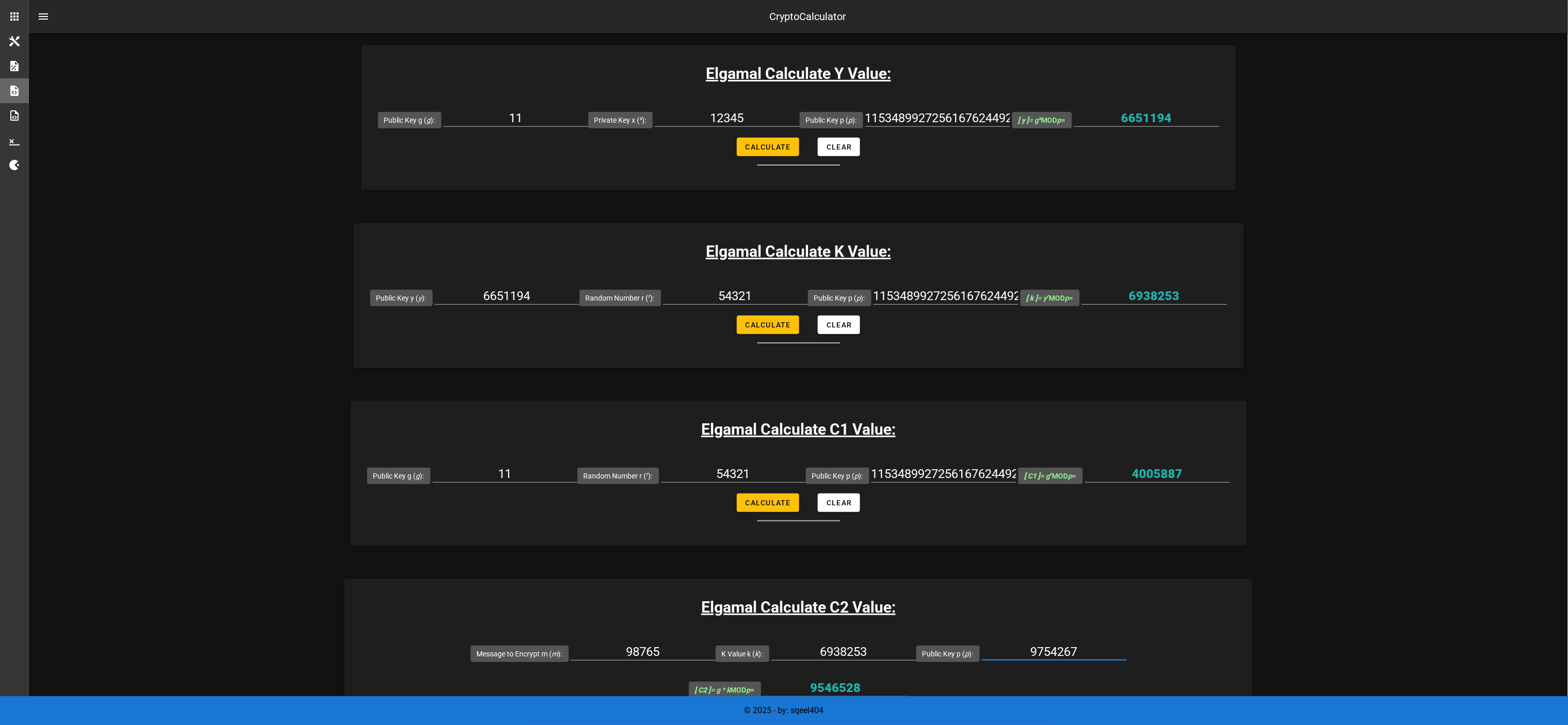
paste input "1153489927256167624492531371701433174049009453260983495981434692190568986986226…"
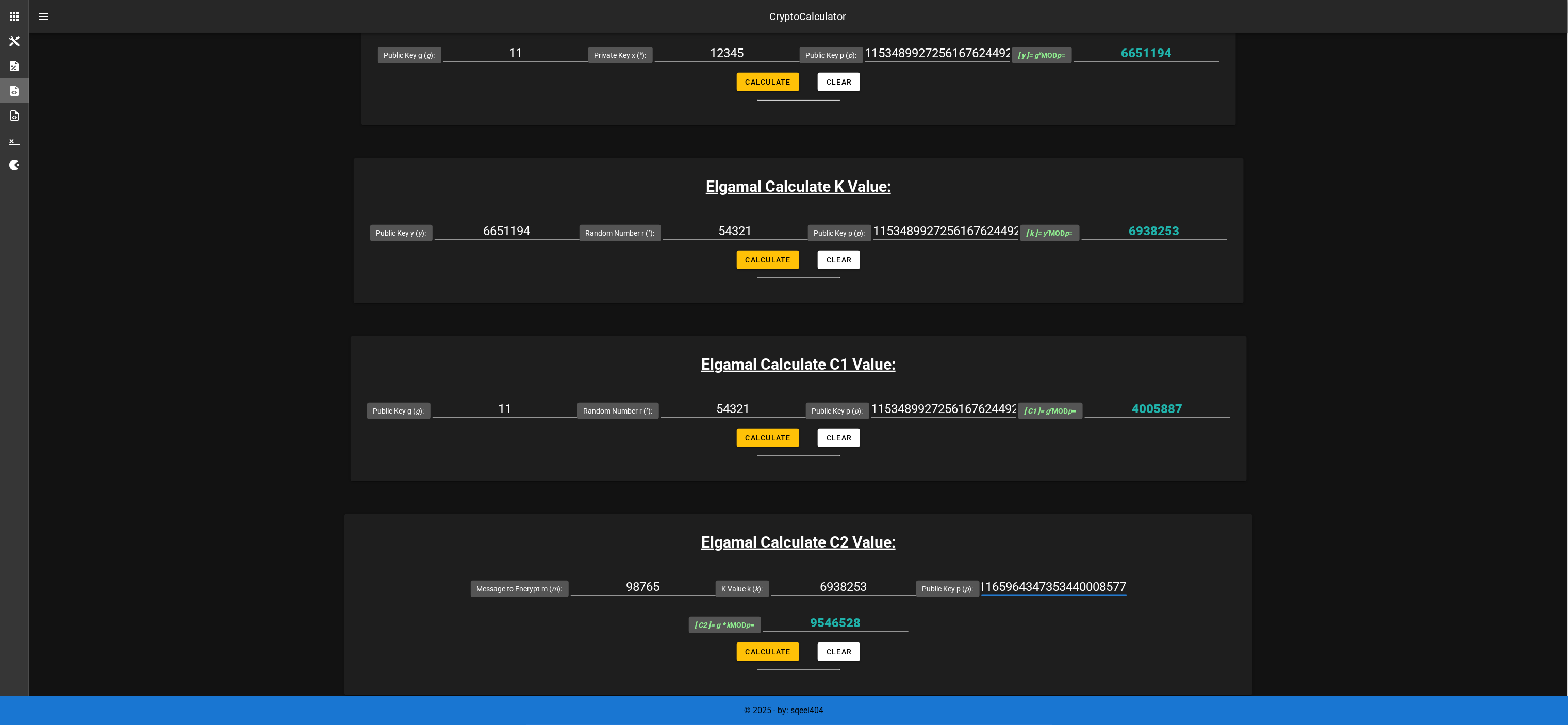
scroll to position [103, 0]
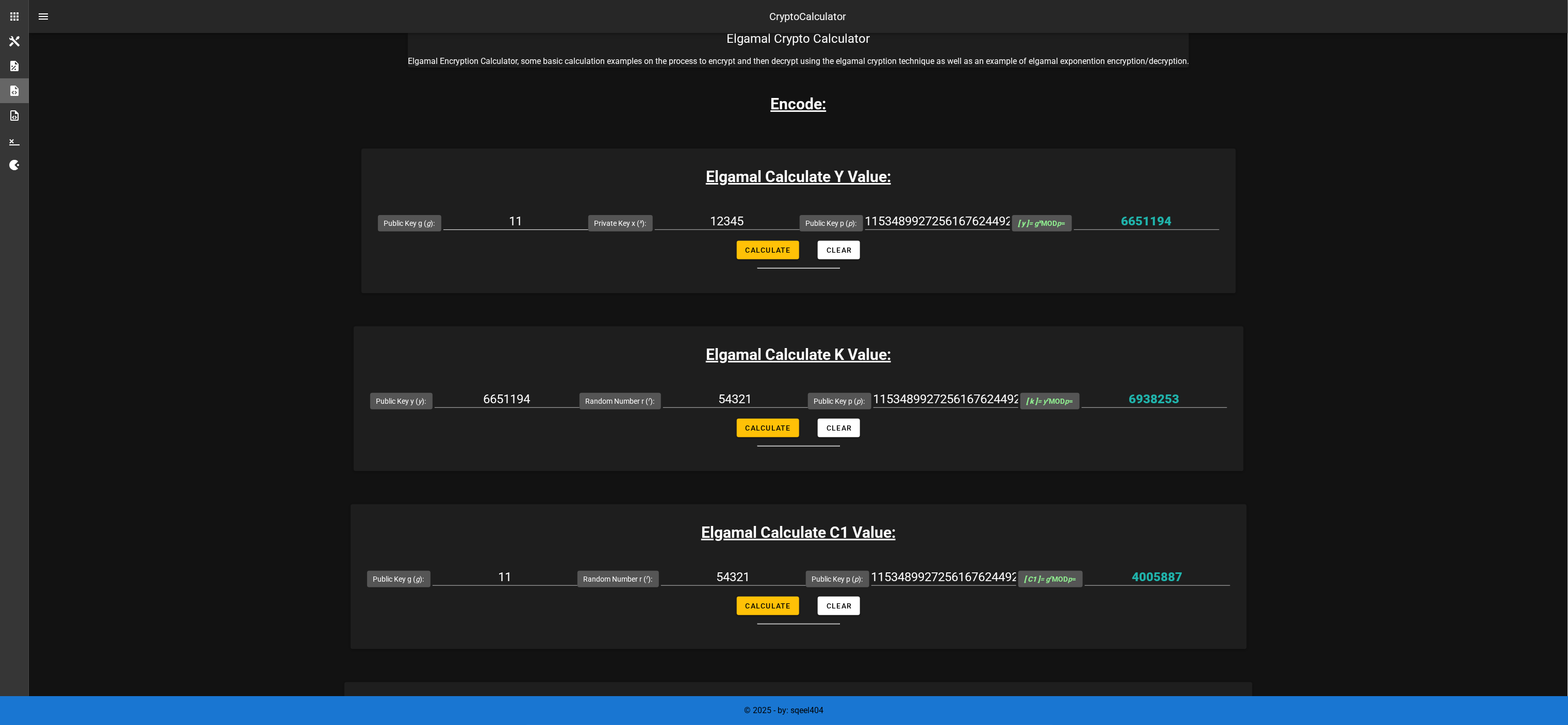
type input "1153489927256167624492531371701433174049009453260983495981434692190568986986226…"
click at [485, 217] on input "11" at bounding box center [516, 221] width 145 height 16
type input "2"
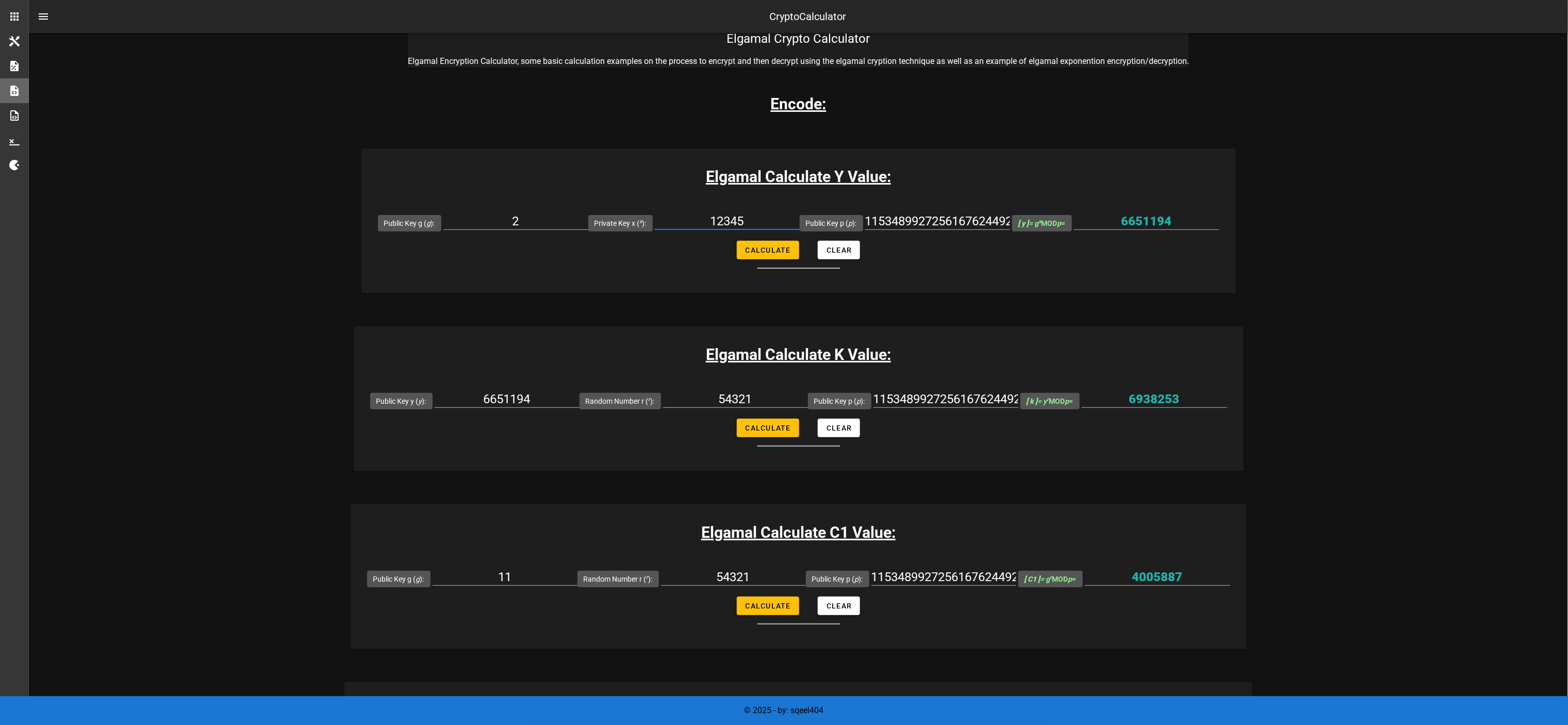
click at [744, 214] on input "12345" at bounding box center [727, 221] width 145 height 16
click at [744, 215] on input "12345" at bounding box center [727, 221] width 145 height 16
paste input "007"
type input "1007"
click at [769, 257] on button "Calculate" at bounding box center [768, 250] width 62 height 18
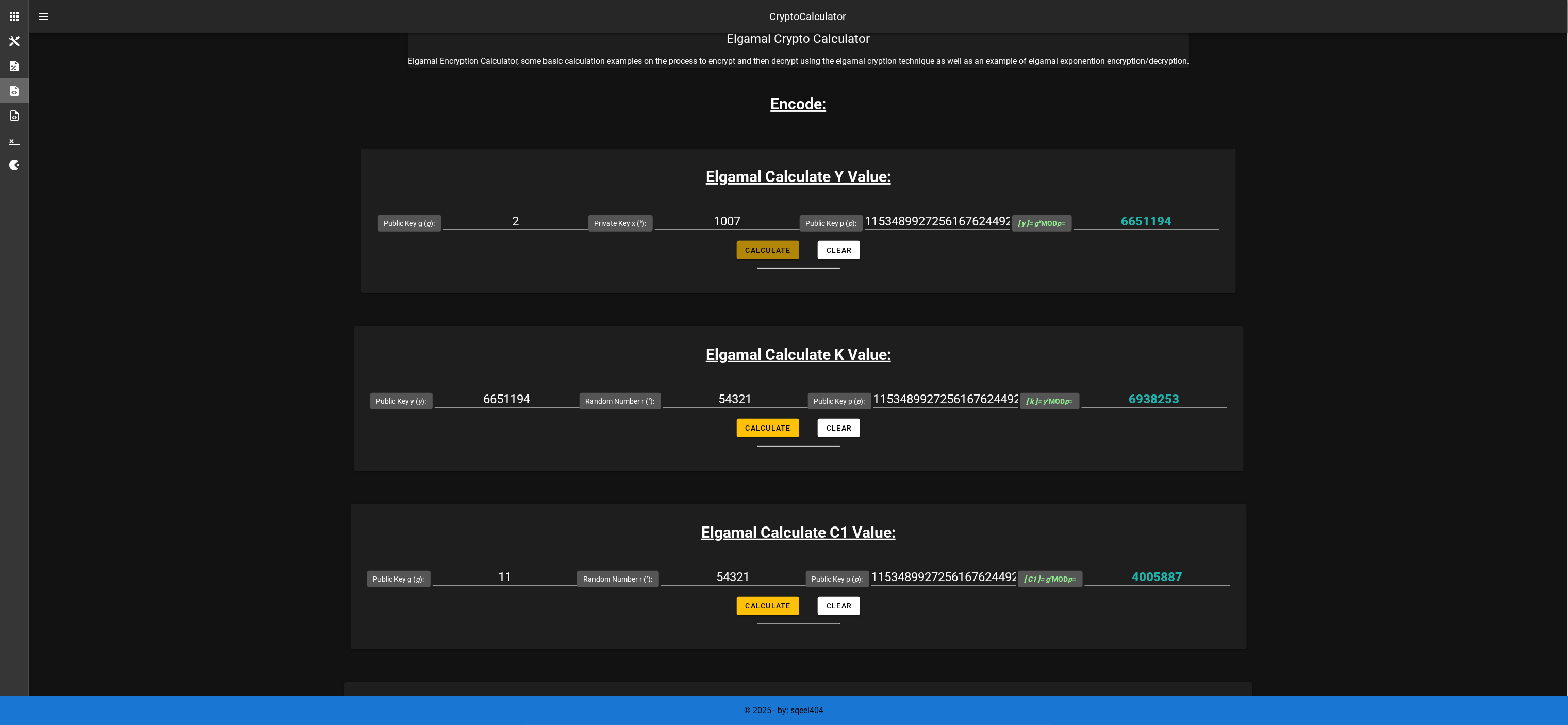
type input "3588482756928295630140943685051615894367297718030112874166464509736235480183708…"
click at [784, 225] on input "3588482756928295630140943685051615894367297718030112874166464509736235480183708…" at bounding box center [1146, 221] width 145 height 16
click at [517, 362] on input "6651194" at bounding box center [507, 399] width 145 height 16
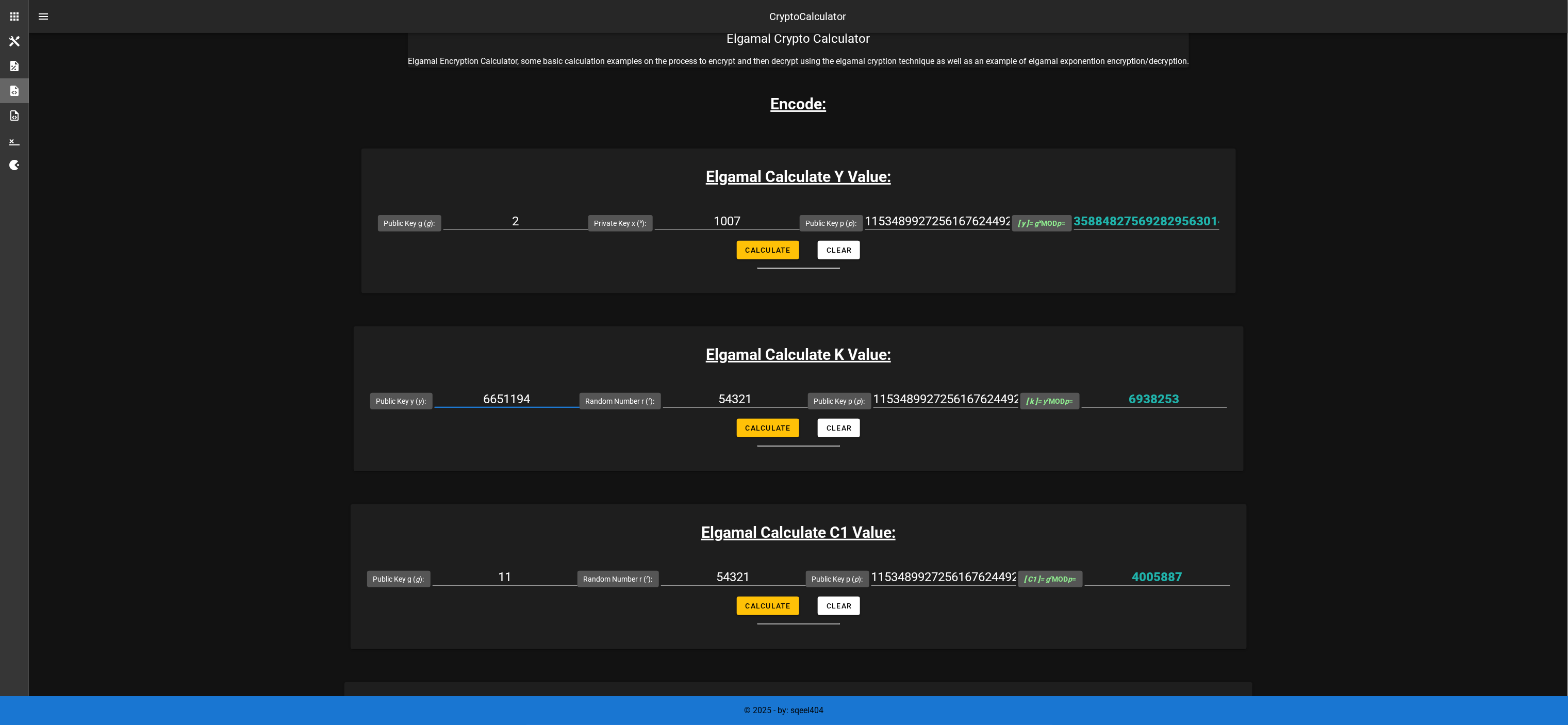
click at [517, 362] on input "6651194" at bounding box center [507, 399] width 145 height 16
paste input "3588482756928295630140943685051615894367297718030112874166464509736235480183708…"
type input "3588482756928295630140943685051615894367297718030112874166464509736235480183708…"
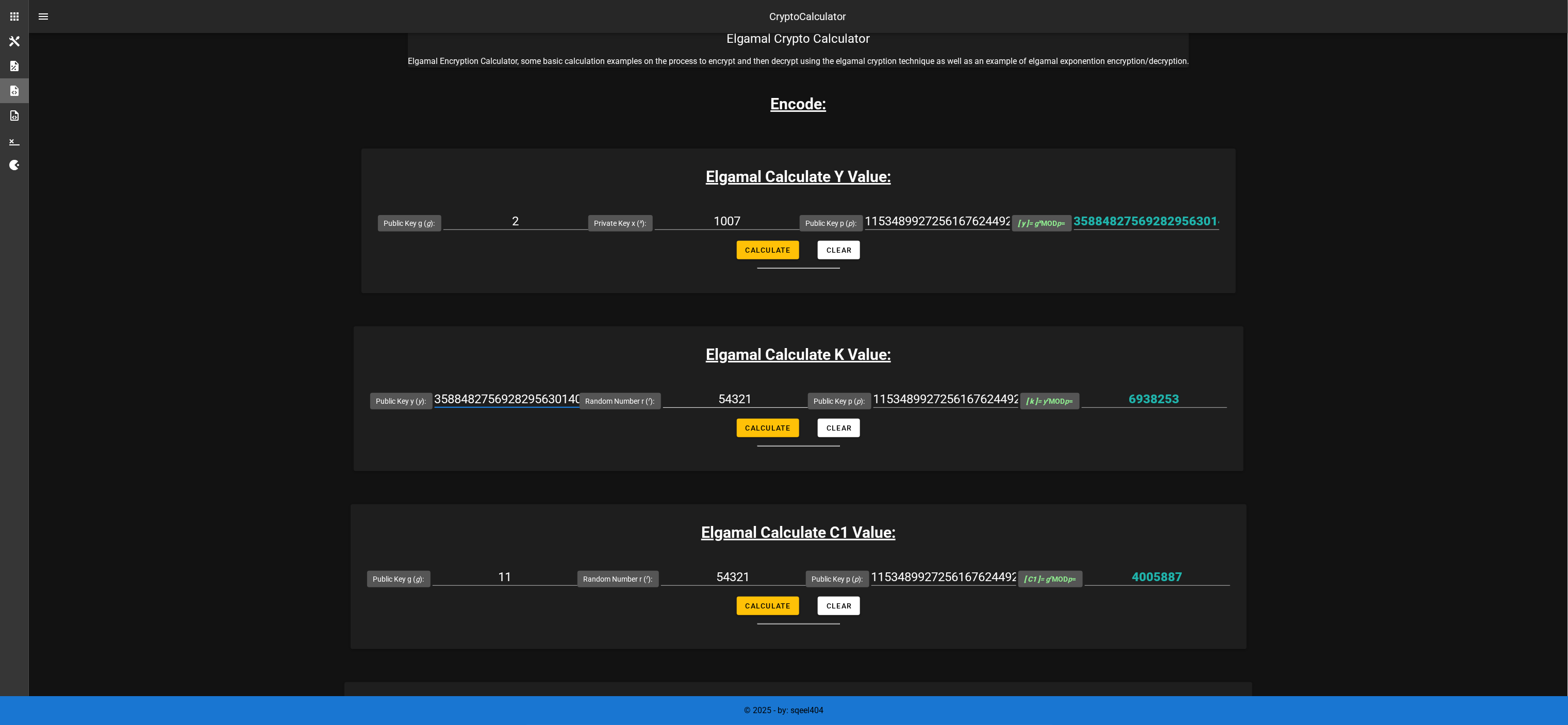
click at [740, 362] on input "54321" at bounding box center [735, 399] width 145 height 16
paste input "513"
type input "545131"
click at [744, 362] on button "Calculate" at bounding box center [768, 428] width 62 height 18
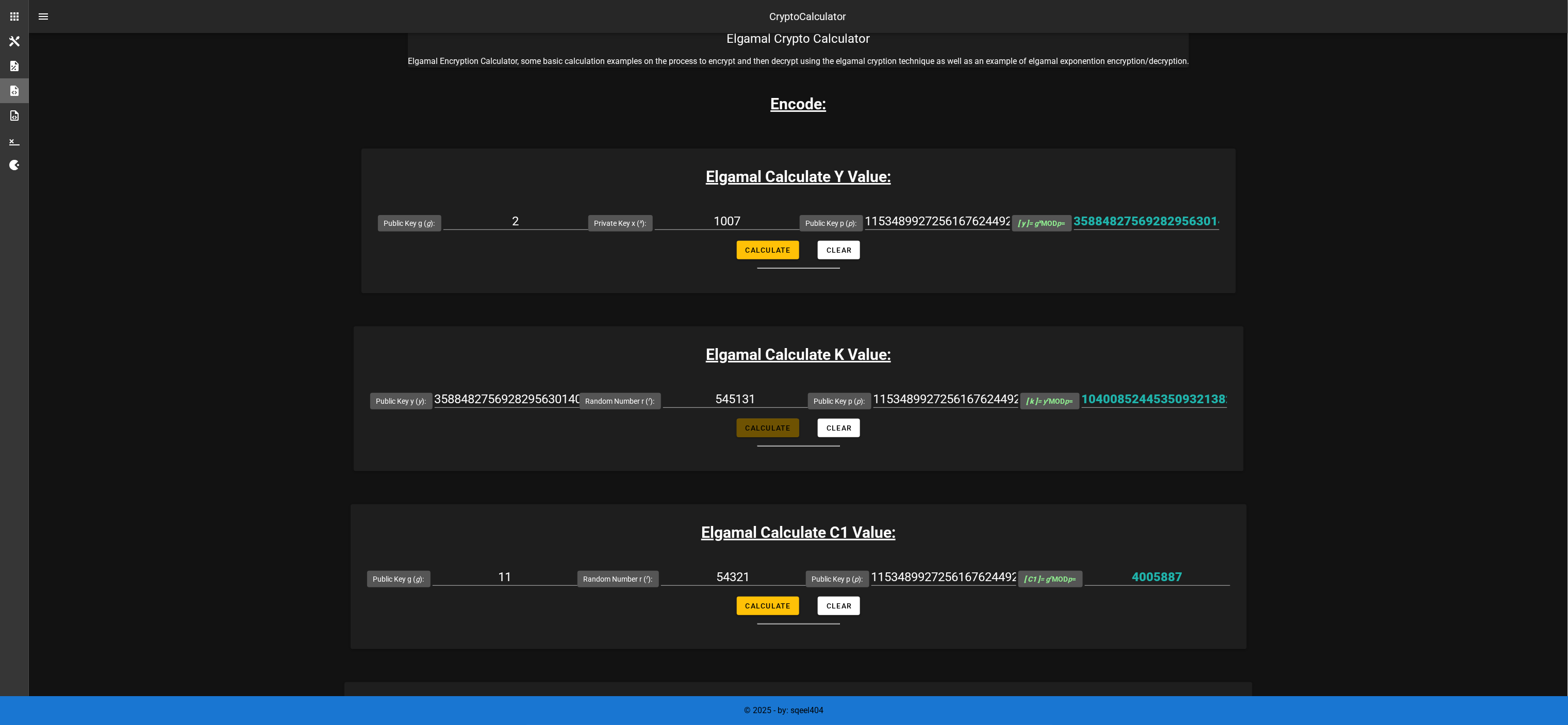
click at [744, 362] on button "Calculate" at bounding box center [768, 428] width 62 height 18
type input "1040085244535093213823708611365747390130122992380393609827982816292870330068206…"
click at [784, 362] on input "1040085244535093213823708611365747390130122992380393609827982816292870330068206…" at bounding box center [1154, 399] width 145 height 16
click at [521, 362] on input "11" at bounding box center [505, 576] width 145 height 16
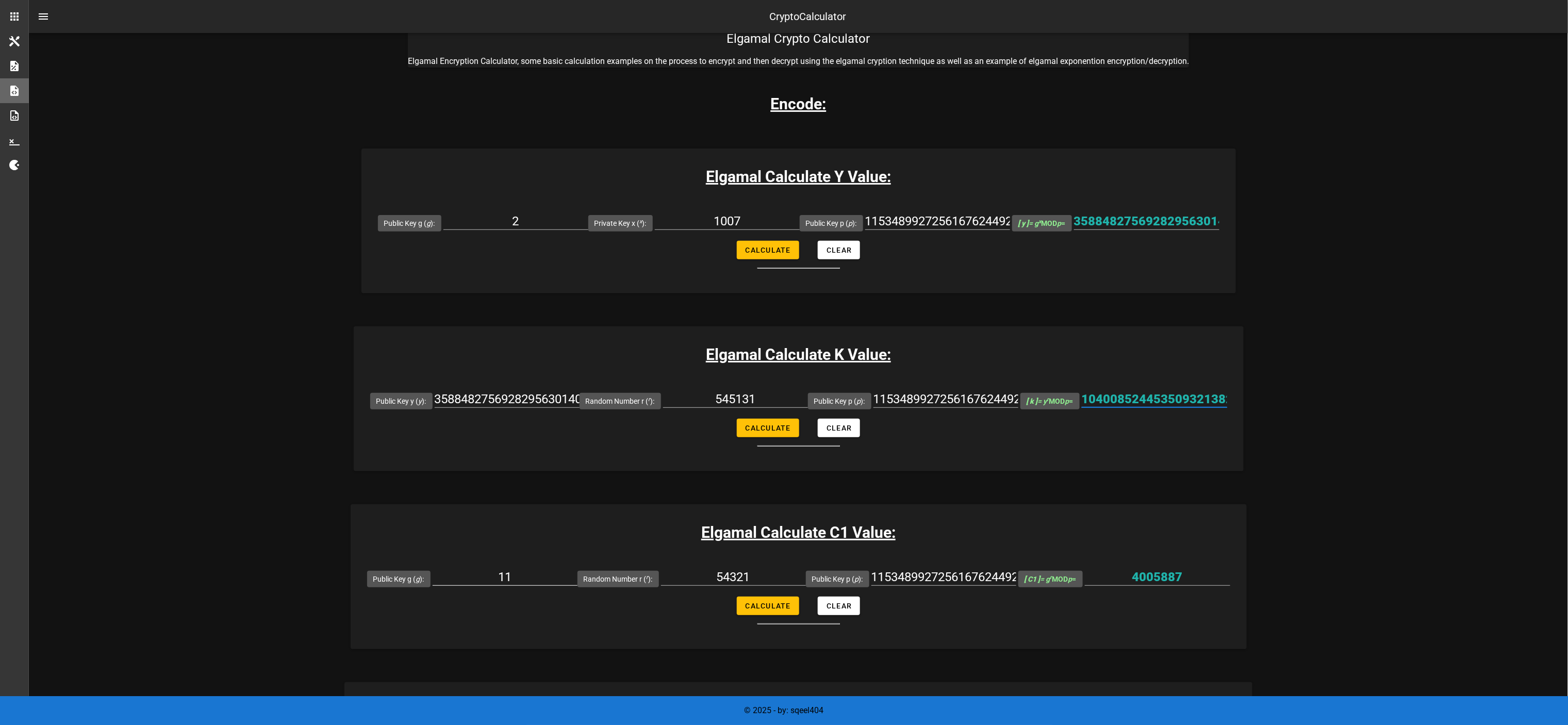
click at [521, 362] on input "11" at bounding box center [505, 576] width 145 height 16
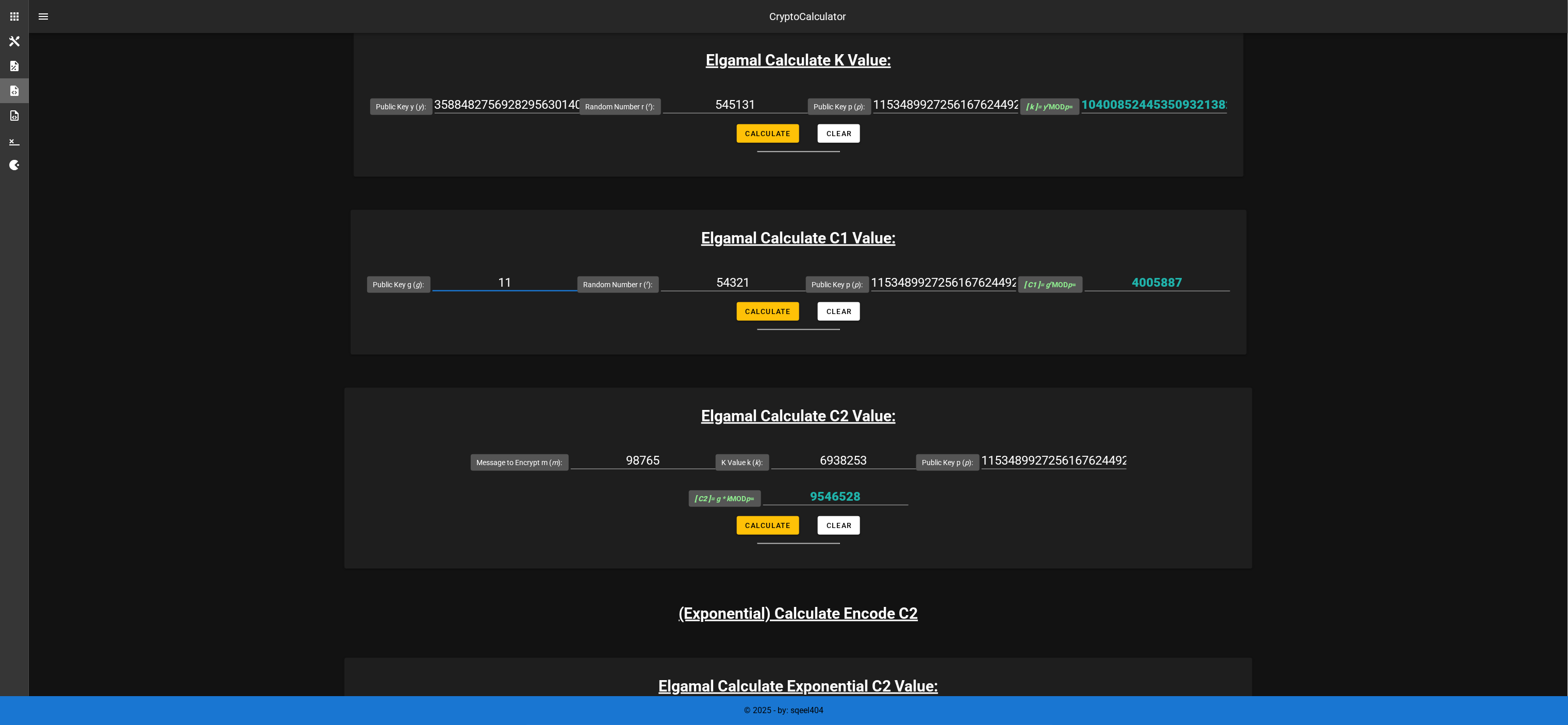
scroll to position [309, 0]
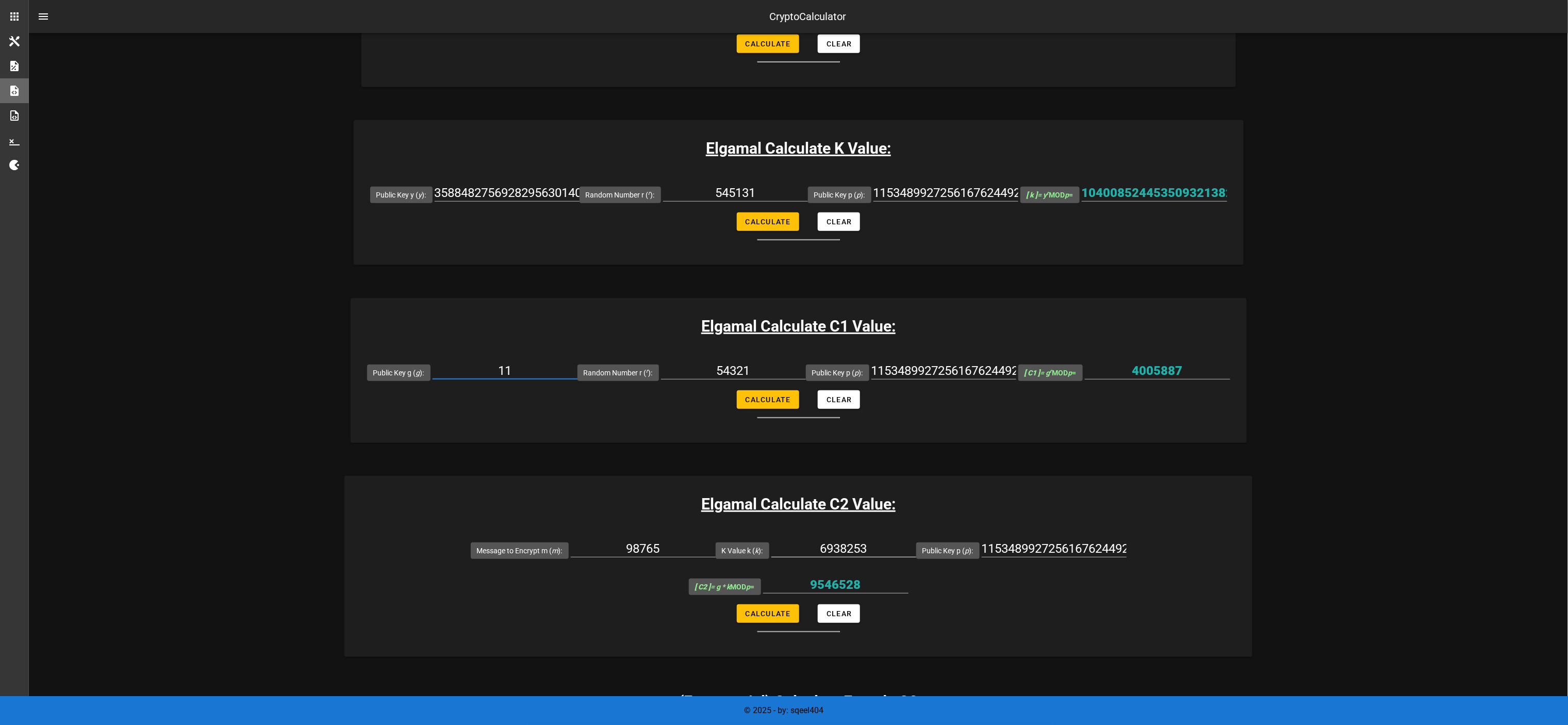
click at [771, 362] on input "6938253" at bounding box center [844, 548] width 145 height 16
paste input "1040085244535093213823708611365747390130122992380393609827982816292870330068206…"
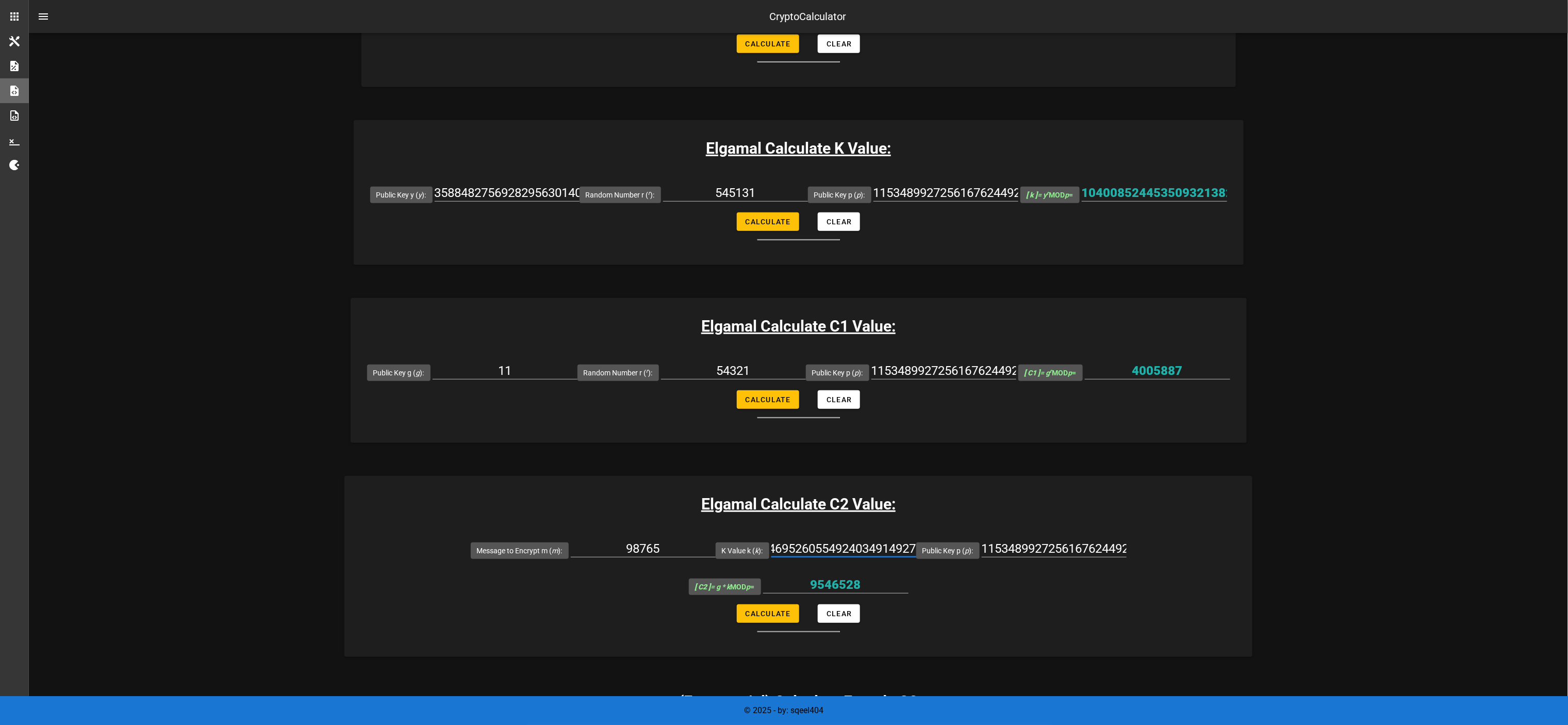
type input "1040085244535093213823708611365747390130122992380393609827982816292870330068206…"
click at [571, 362] on input "98765" at bounding box center [643, 548] width 145 height 16
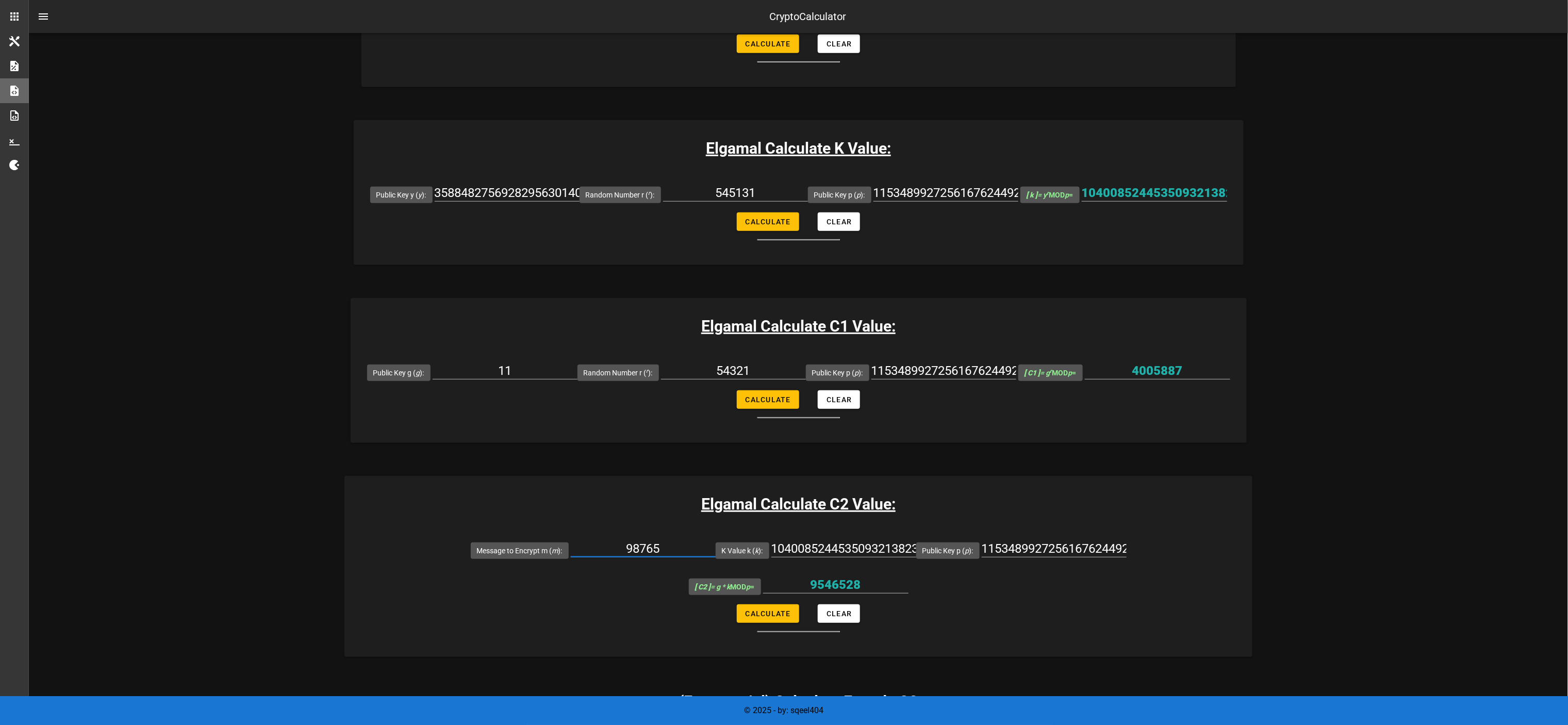
paste input "3200"
type input "3200"
click at [727, 362] on input "54321" at bounding box center [733, 371] width 145 height 16
paste input "513"
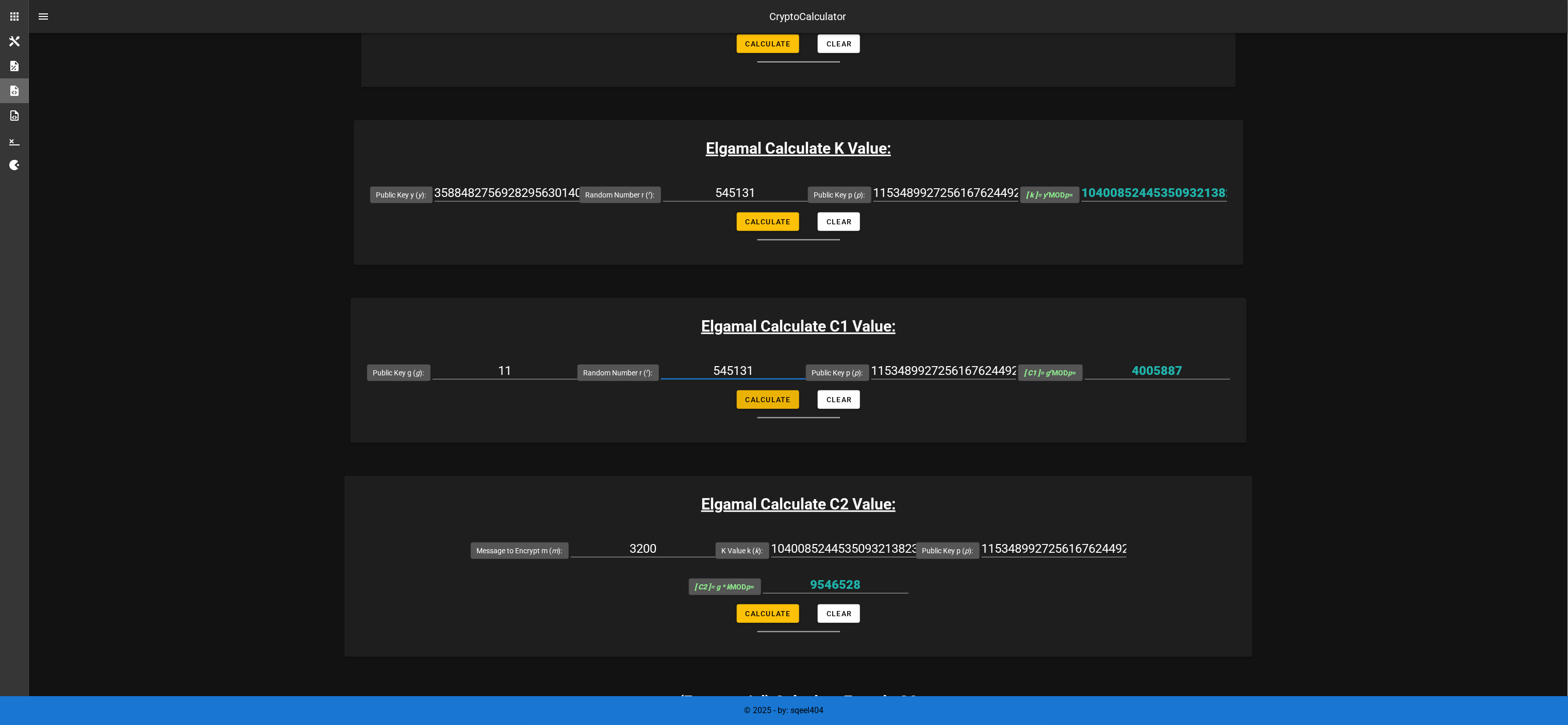
type input "545131"
click at [757, 362] on button "Calculate" at bounding box center [768, 399] width 62 height 18
type input "2778310721537907884785399499952429954673683051111499198407561391289623687692286…"
click at [508, 362] on input "11" at bounding box center [505, 371] width 145 height 16
click at [509, 362] on input "11" at bounding box center [505, 371] width 145 height 16
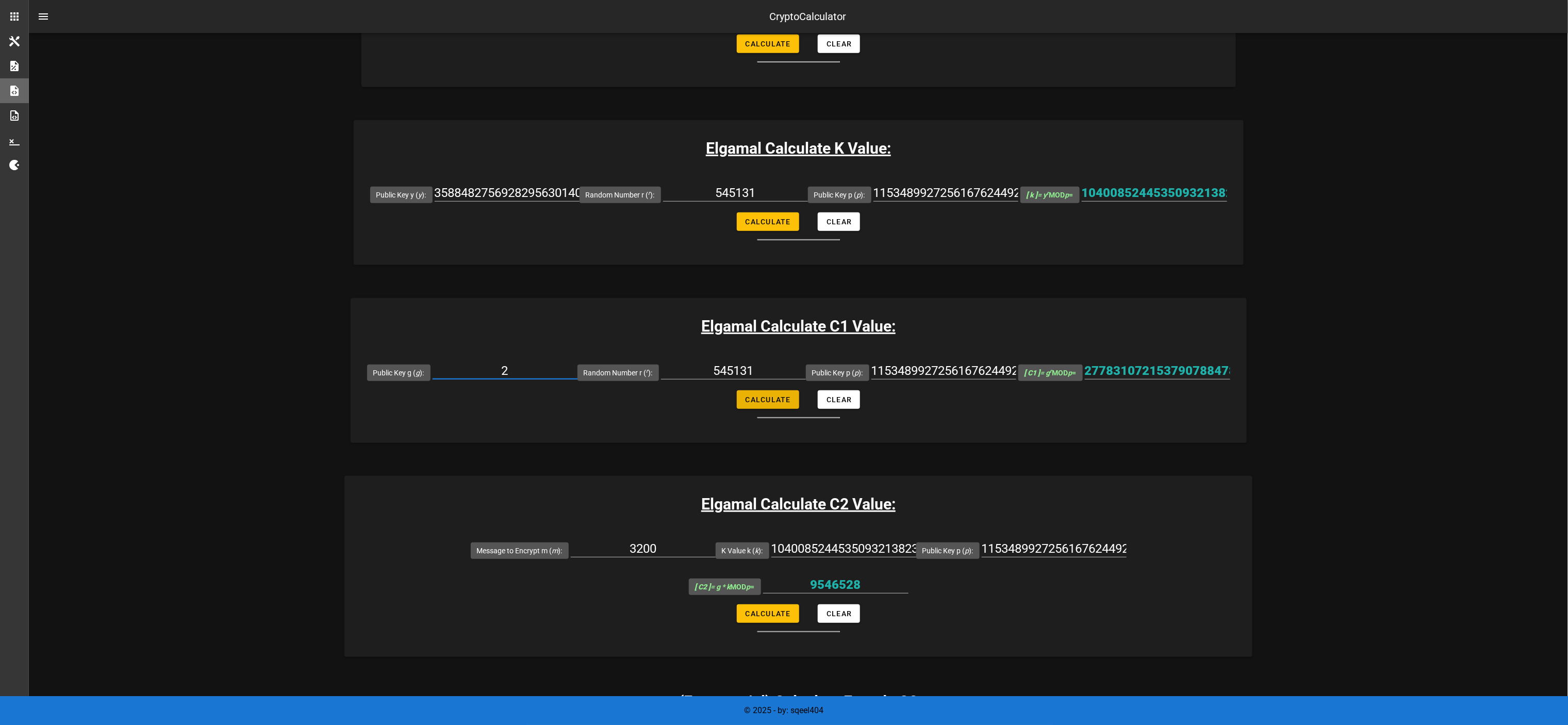
type input "2"
click at [774, 362] on span "Calculate" at bounding box center [768, 400] width 46 height 9
type input "8872970693835284710225704714922756631202600672565621250181883514294172235997126…"
click at [784, 362] on div at bounding box center [1157, 387] width 145 height 7
click at [784, 362] on input "8872970693835284710225704714922756631202600672565621250181883514294172235997126…" at bounding box center [1157, 371] width 145 height 16
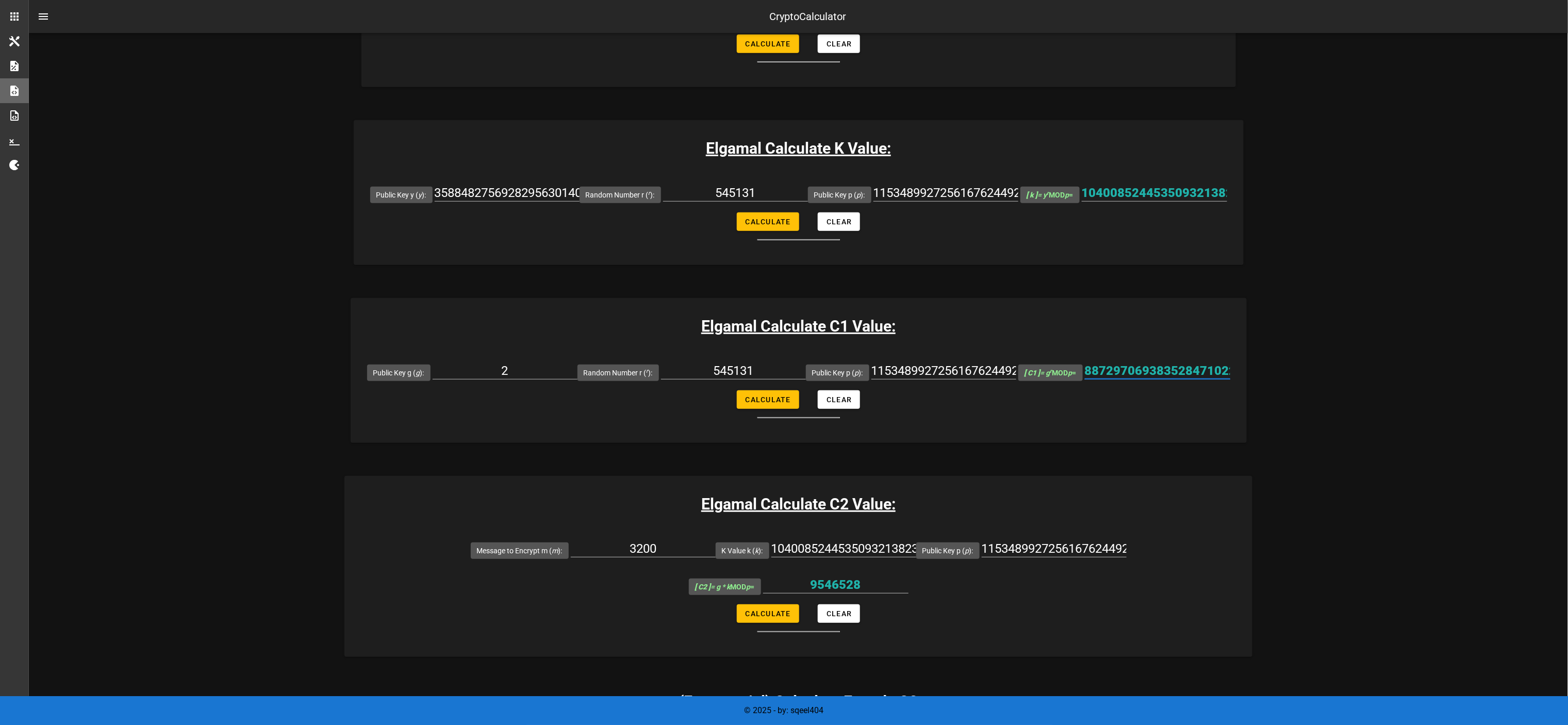
click at [784, 362] on input "8872970693835284710225704714922756631202600672565621250181883514294172235997126…" at bounding box center [1157, 371] width 145 height 16
click at [571, 362] on input "3200" at bounding box center [643, 548] width 145 height 16
click at [571, 362] on div "3200" at bounding box center [643, 548] width 145 height 16
click at [771, 362] on input "1040085244535093213823708611365747390130122992380393609827982816292870330068206…" at bounding box center [844, 548] width 145 height 16
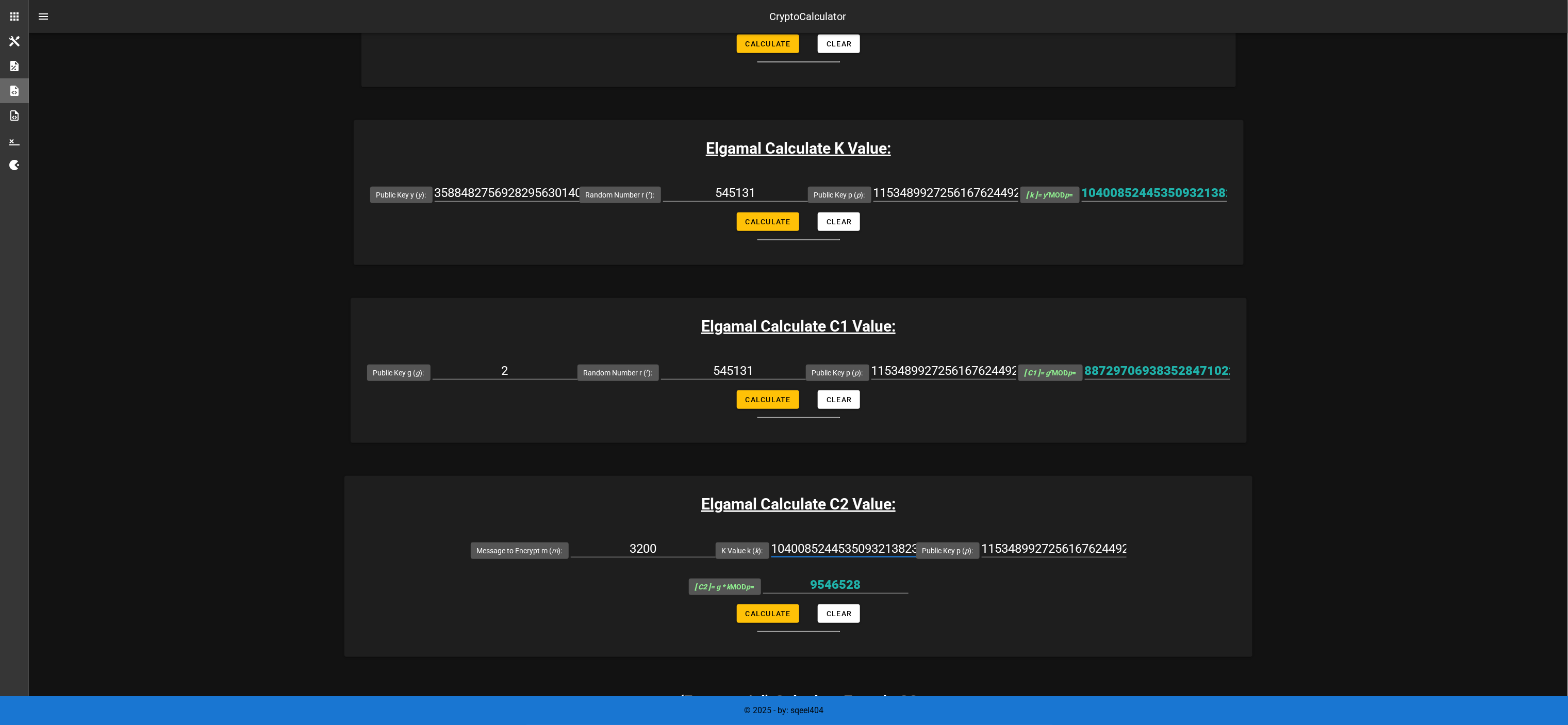
click at [771, 362] on input "1040085244535093213823708611365747390130122992380393609827982816292870330068206…" at bounding box center [844, 548] width 145 height 16
click at [784, 362] on input "8872970693835284710225704714922756631202600672565621250181883514294172235997126…" at bounding box center [1157, 371] width 145 height 16
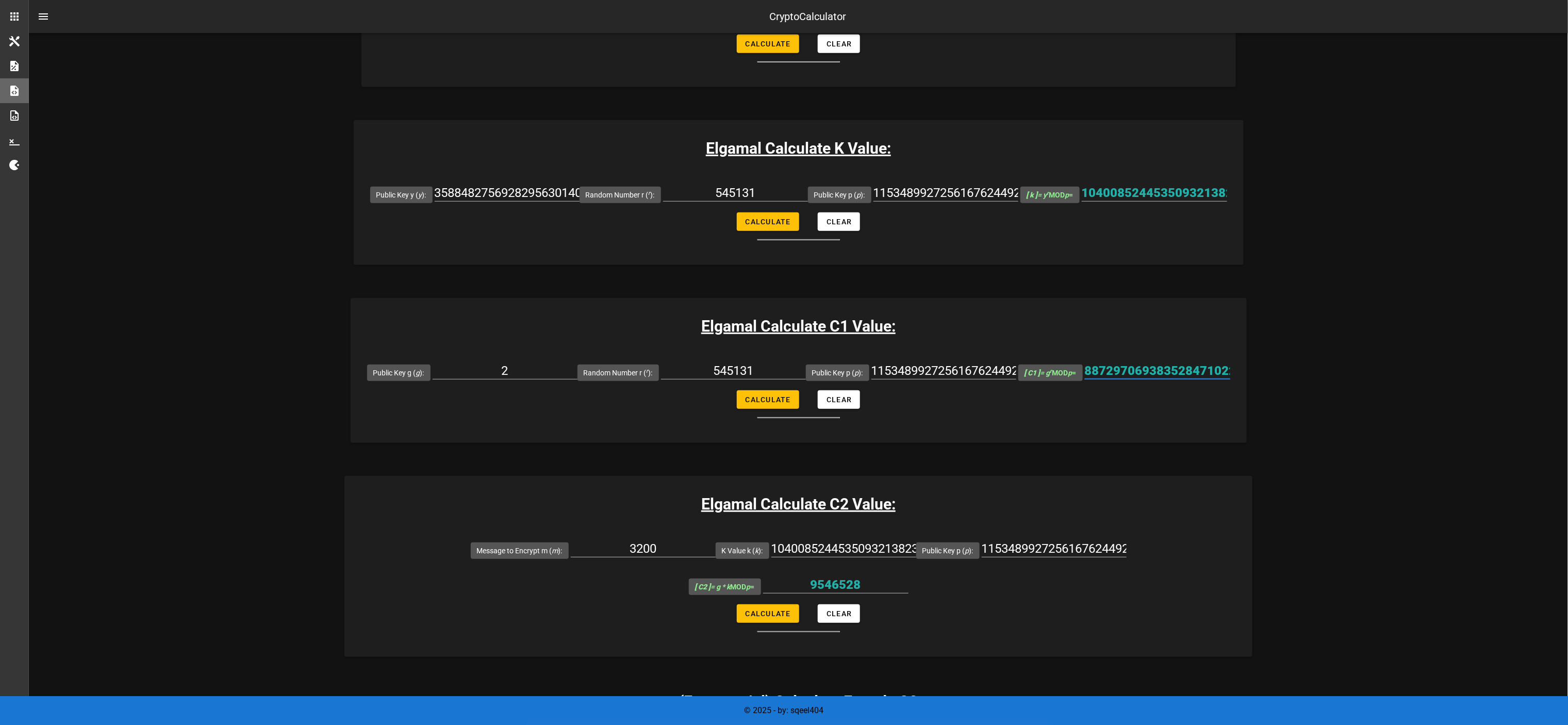
click at [784, 362] on input "8872970693835284710225704714922756631202600672565621250181883514294172235997126…" at bounding box center [1157, 371] width 145 height 16
click at [769, 362] on form "Message to Encrypt m ( m ): 3200 K Value k ( k ): 10400852445350932138237086113…" at bounding box center [799, 582] width 908 height 100
click at [769, 362] on button "Calculate" at bounding box center [768, 614] width 62 height 18
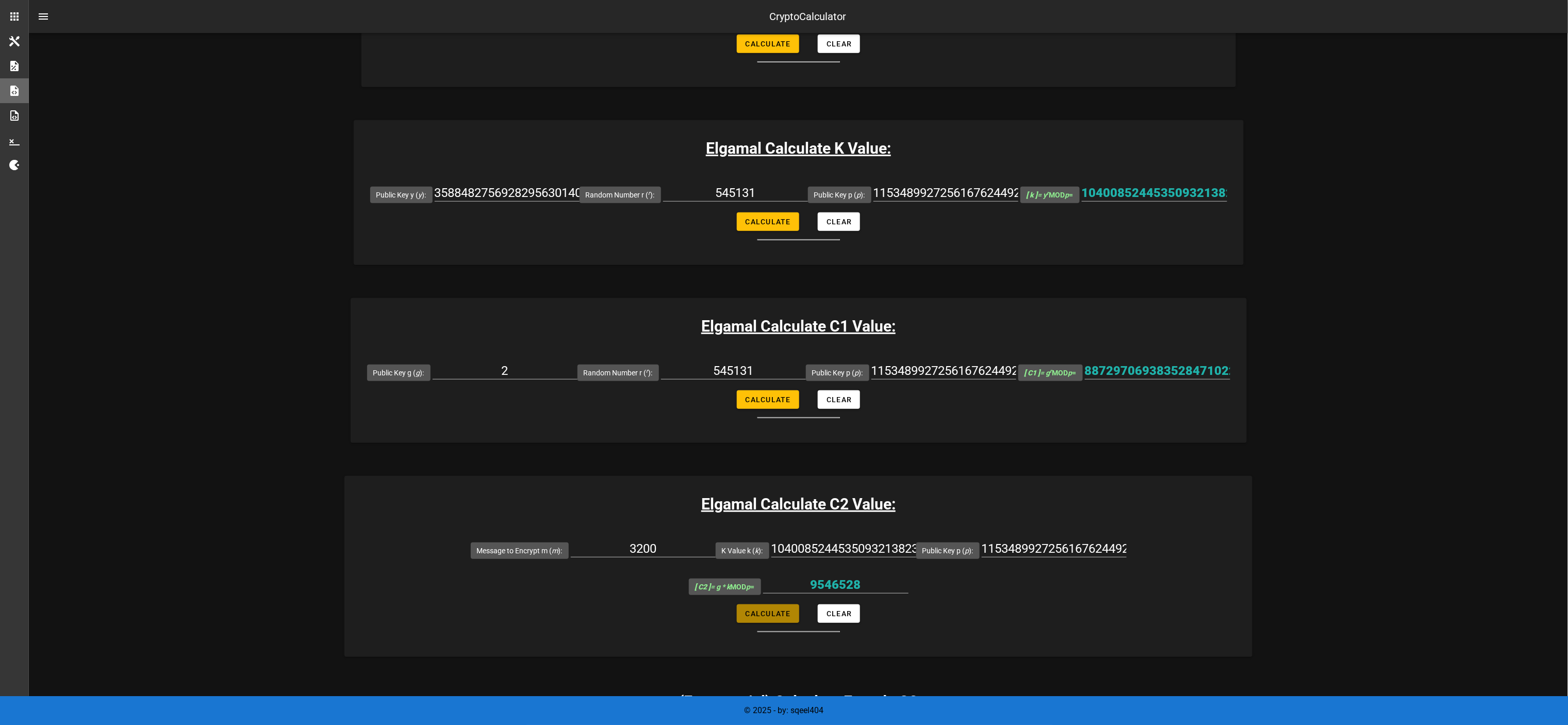
type input "4543423782546875749145490117569412850013029593221655431059251673935287629973791…"
click at [771, 362] on input "1040085244535093213823708611365747390130122992380393609827982816292870330068206…" at bounding box center [844, 548] width 145 height 16
click at [739, 183] on div "545131" at bounding box center [735, 195] width 145 height 34
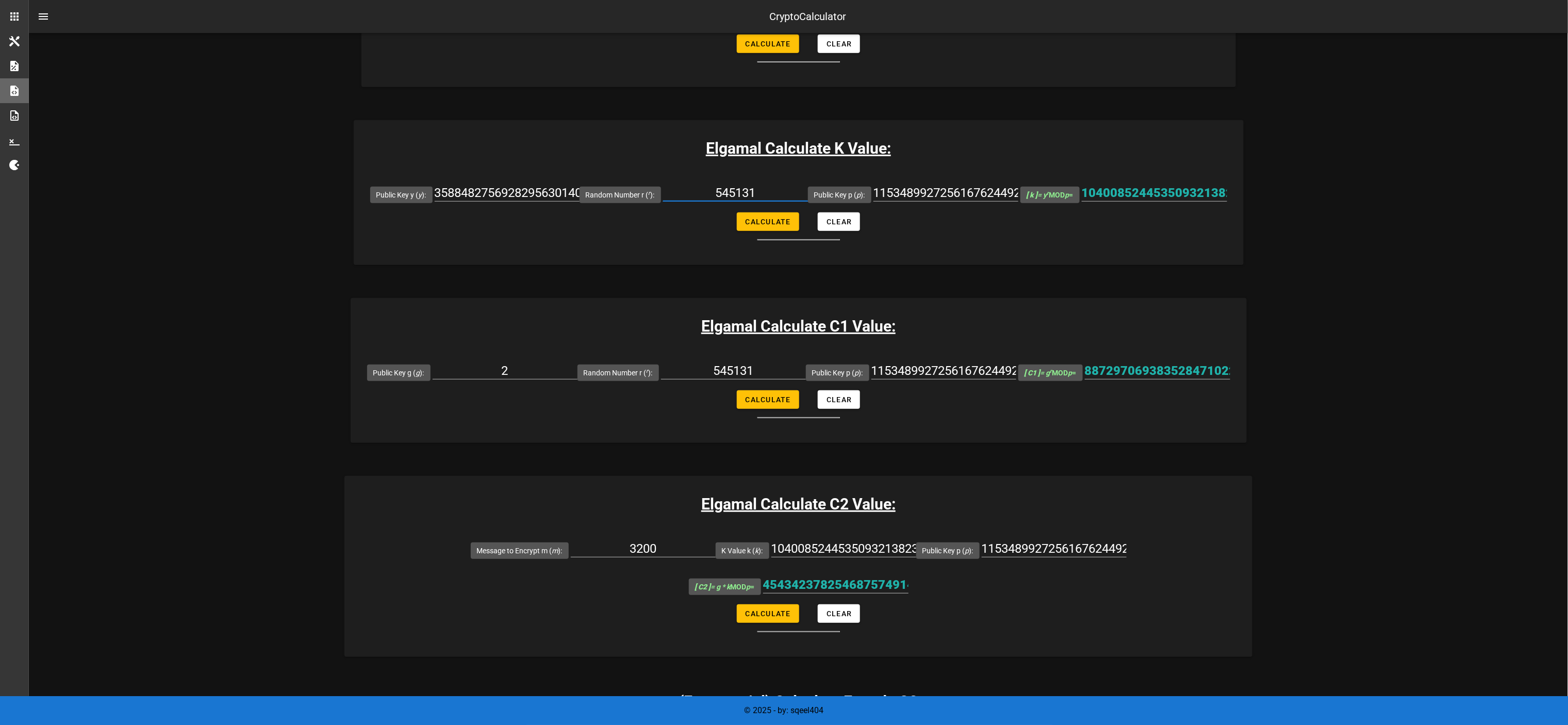
click at [739, 191] on input "545131" at bounding box center [735, 192] width 145 height 16
click at [740, 191] on input "545131" at bounding box center [735, 192] width 145 height 16
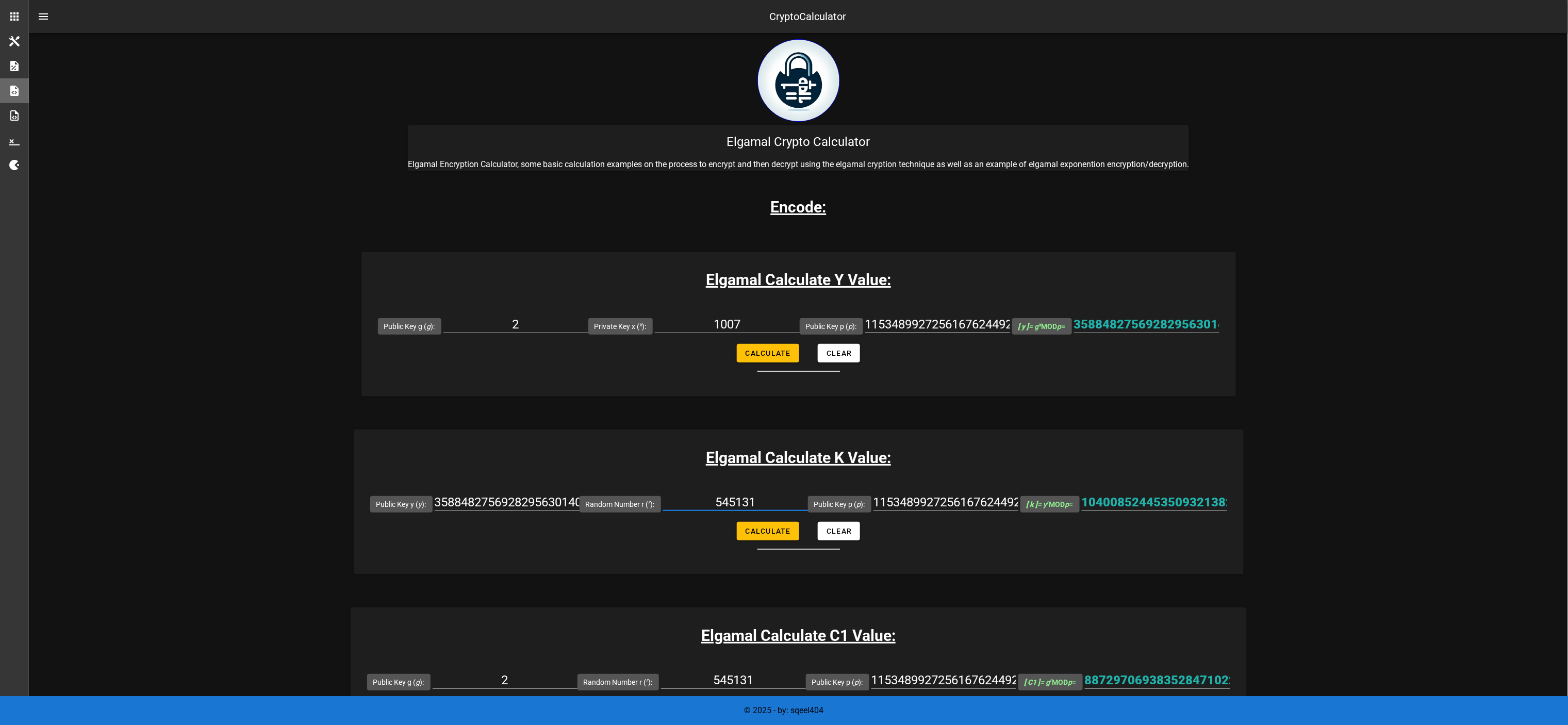
click at [784, 326] on input "1153489927256167624492531371701433174049009453260983495981434692190568986986226…" at bounding box center [937, 324] width 145 height 16
click at [780, 352] on span "Calculate" at bounding box center [768, 353] width 46 height 9
type input "3588482756928295630140943685051615894367297718030112874166464509736235480183708…"
click at [784, 332] on div "3588482756928295630140943685051615894367297718030112874166464509736235480183708…" at bounding box center [1146, 324] width 145 height 16
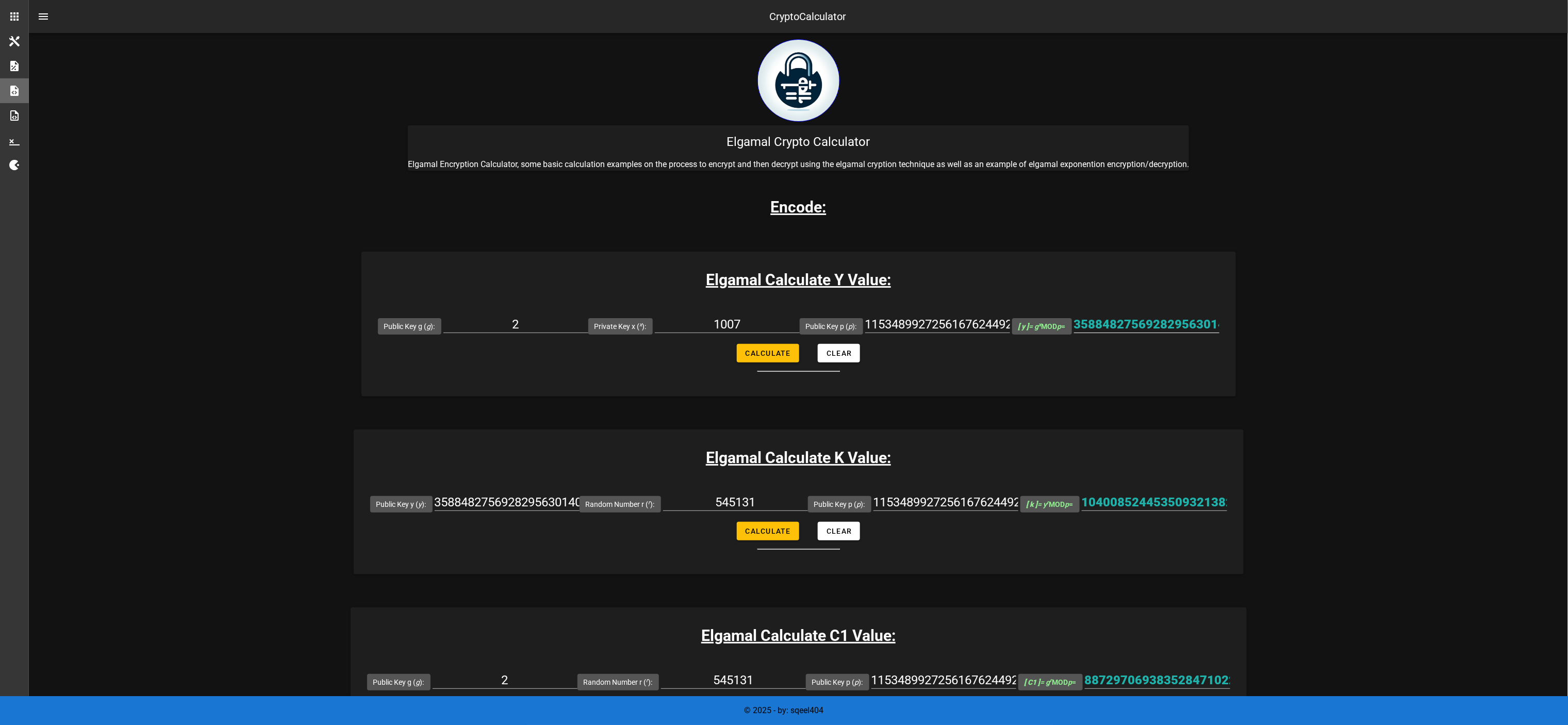
scroll to position [0, 962]
click at [784, 332] on div "3588482756928295630140943685051615894367297718030112874166464509736235480183708…" at bounding box center [1146, 324] width 145 height 16
click at [784, 325] on input "3588482756928295630140943685051615894367297718030112874166464509736235480183708…" at bounding box center [1146, 324] width 145 height 16
click at [495, 362] on input "3588482756928295630140943685051615894367297718030112874166464509736235480183708…" at bounding box center [507, 502] width 145 height 16
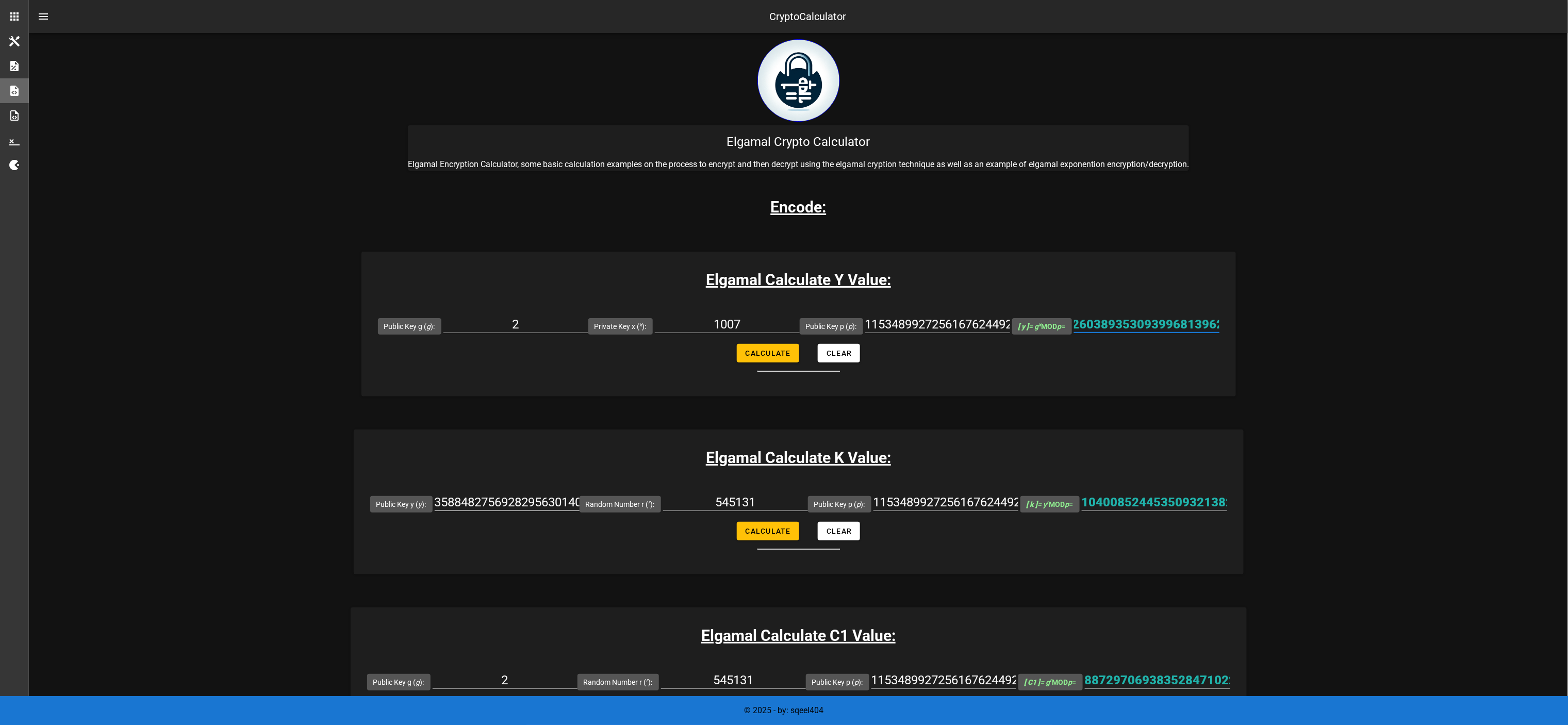
scroll to position [0, 0]
click at [495, 362] on input "3588482756928295630140943685051615894367297718030112874166464509736235480183708…" at bounding box center [507, 502] width 145 height 16
click at [784, 362] on div "1153489927256167624492531371701433174049009453260983495981434692190568986986226…" at bounding box center [946, 505] width 145 height 34
click at [784, 362] on input "1153489927256167624492531371701433174049009453260983495981434692190568986986226…" at bounding box center [946, 502] width 145 height 16
click at [784, 362] on button "Calculate" at bounding box center [768, 531] width 62 height 18
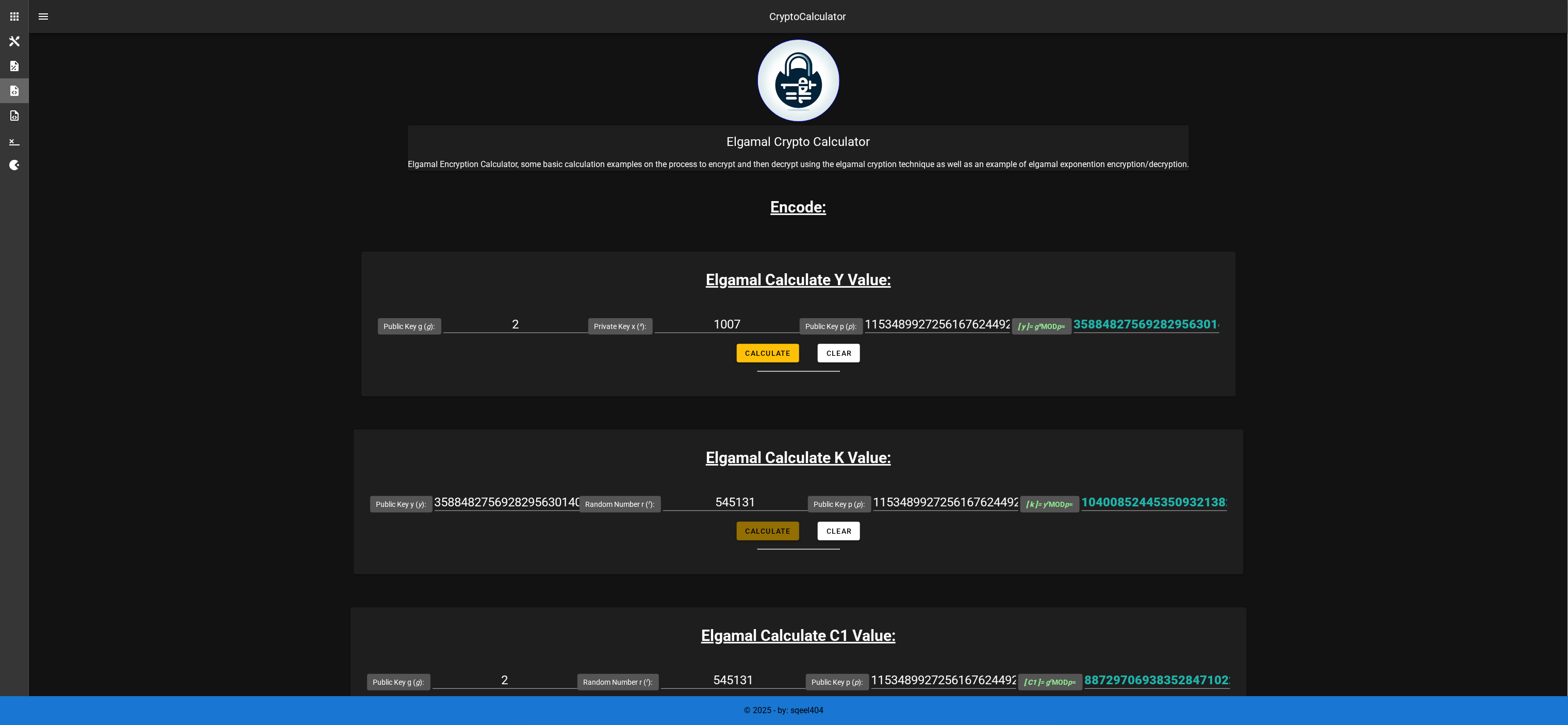
click at [784, 362] on span "Calculate" at bounding box center [768, 531] width 46 height 9
type input "1040085244535093213823708611365747390130122992380393609827982816292870330068206…"
click at [784, 362] on input "1040085244535093213823708611365747390130122992380393609827982816292870330068206…" at bounding box center [1154, 502] width 145 height 16
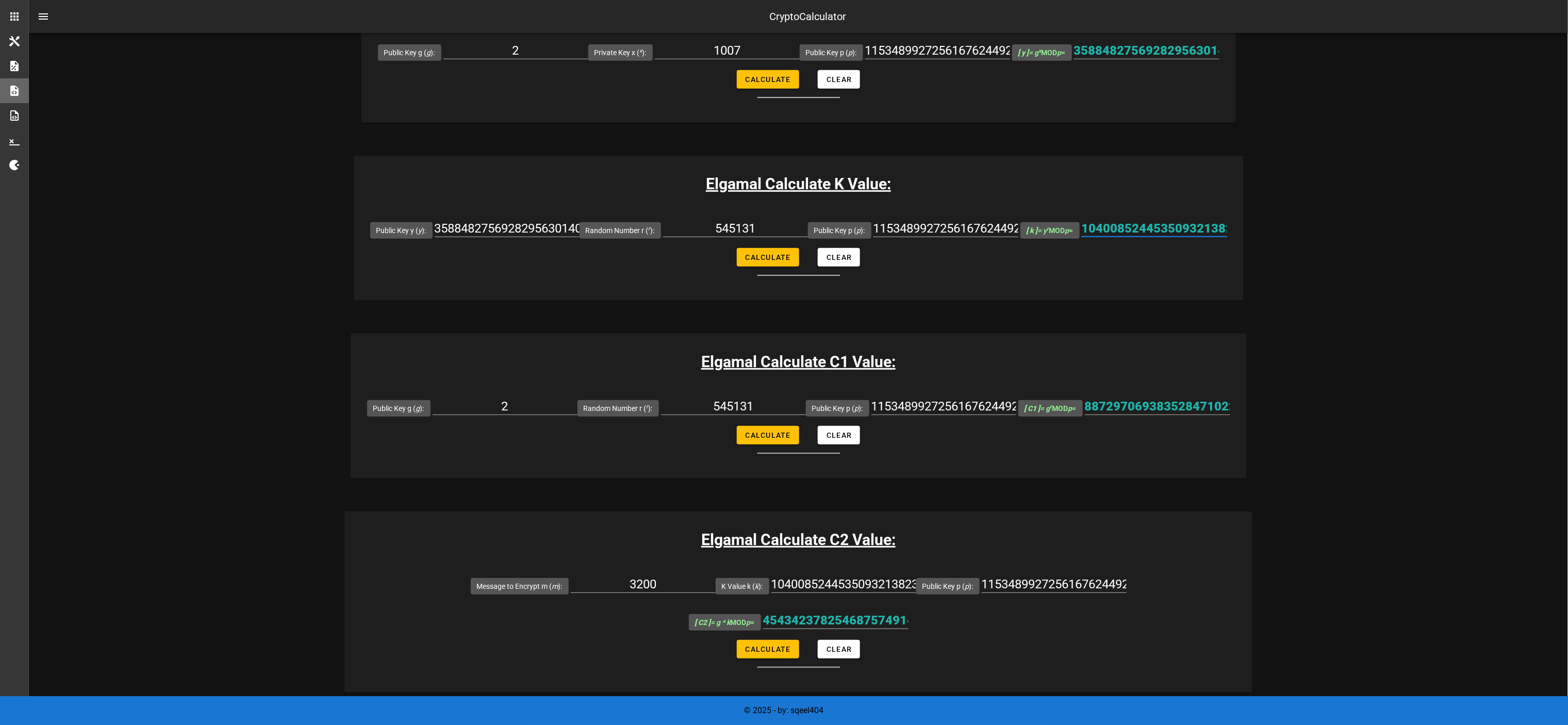
scroll to position [309, 0]
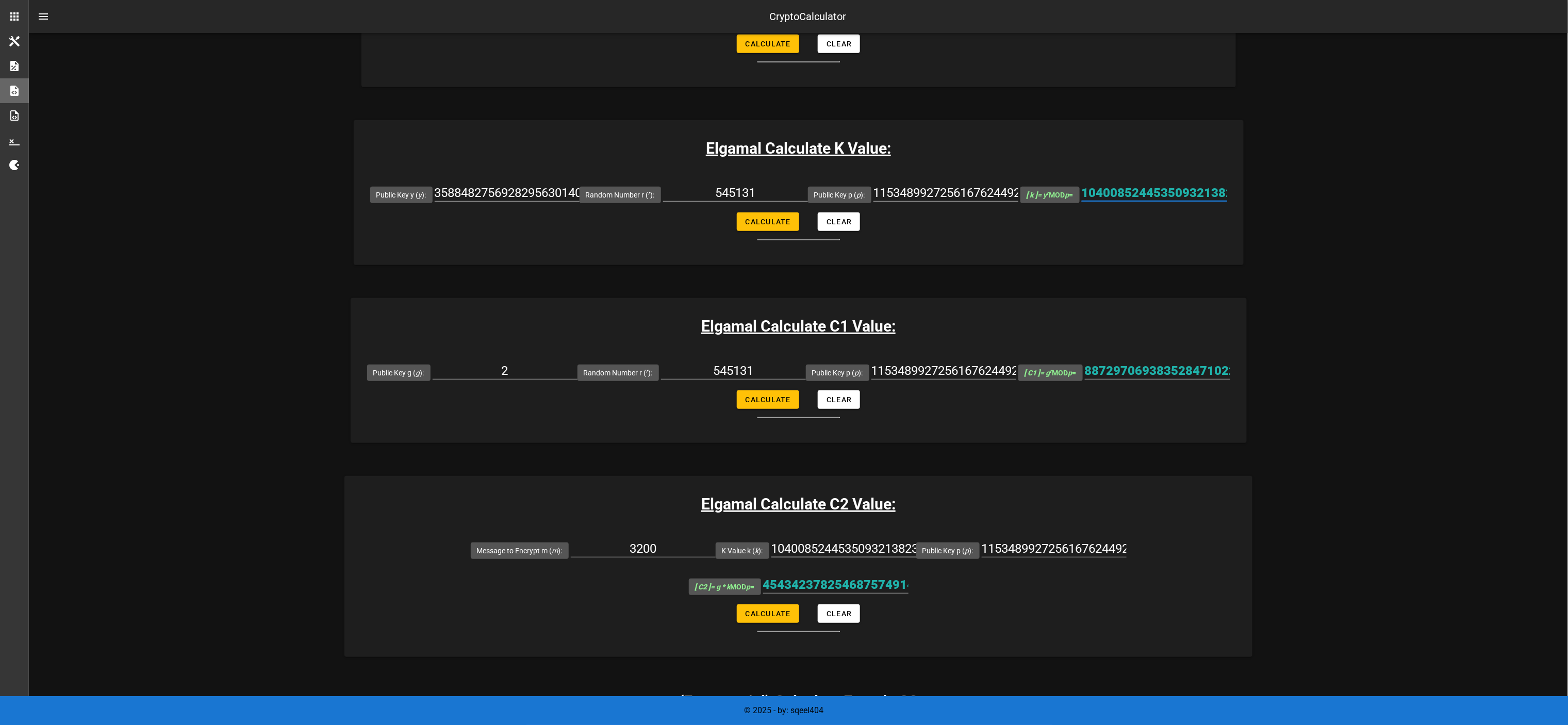
click at [771, 362] on input "1040085244535093213823708611365747390130122992380393609827982816292870330068206…" at bounding box center [844, 548] width 145 height 16
click at [784, 362] on h3 "Elgamal Calculate C2 Value:" at bounding box center [799, 504] width 908 height 23
click at [751, 362] on span "Calculate" at bounding box center [768, 614] width 46 height 9
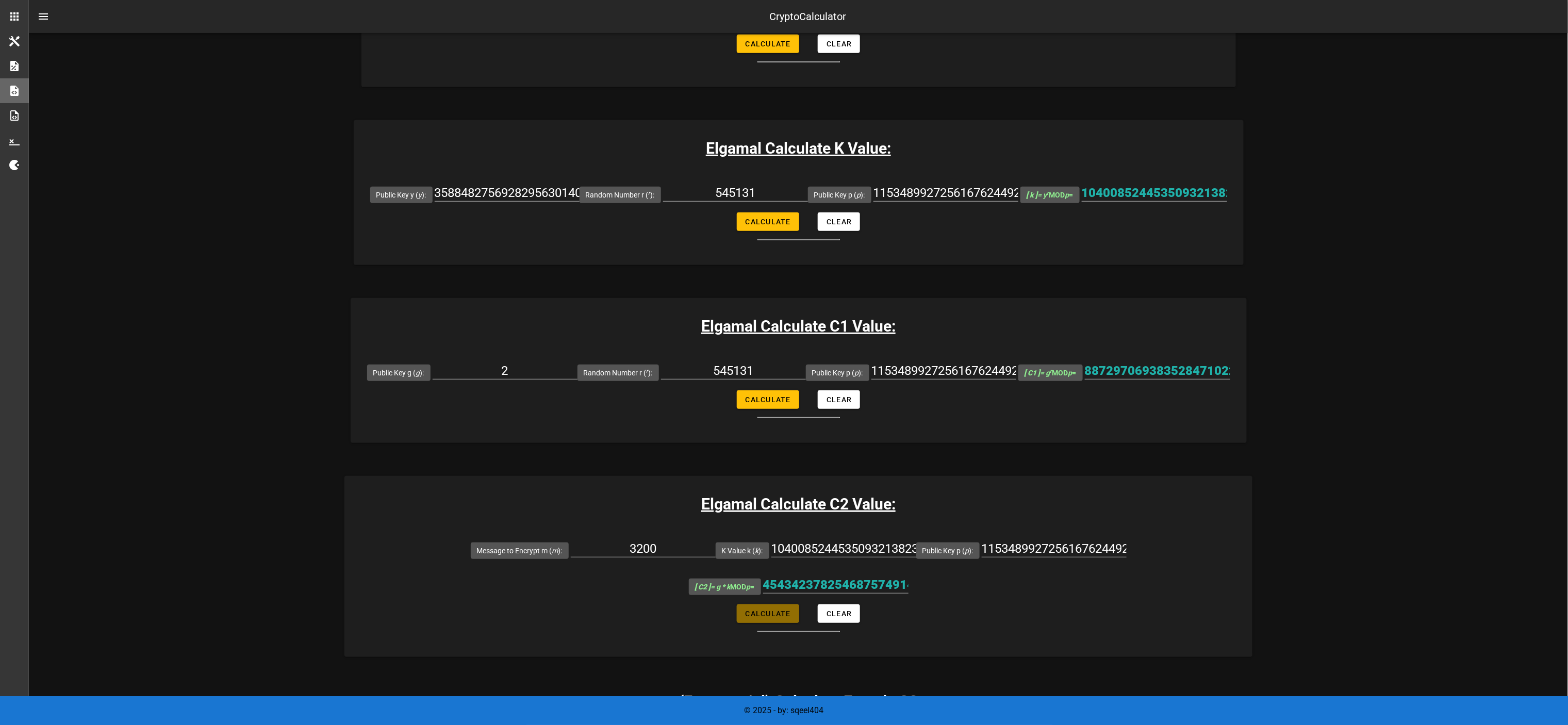
click at [751, 362] on span "Calculate" at bounding box center [768, 614] width 46 height 9
type input "4543423782546875749145490117569412850013029593221655431059251673935287629973791…"
click at [784, 362] on input "4543423782546875749145490117569412850013029593221655431059251673935287629973791…" at bounding box center [836, 584] width 145 height 16
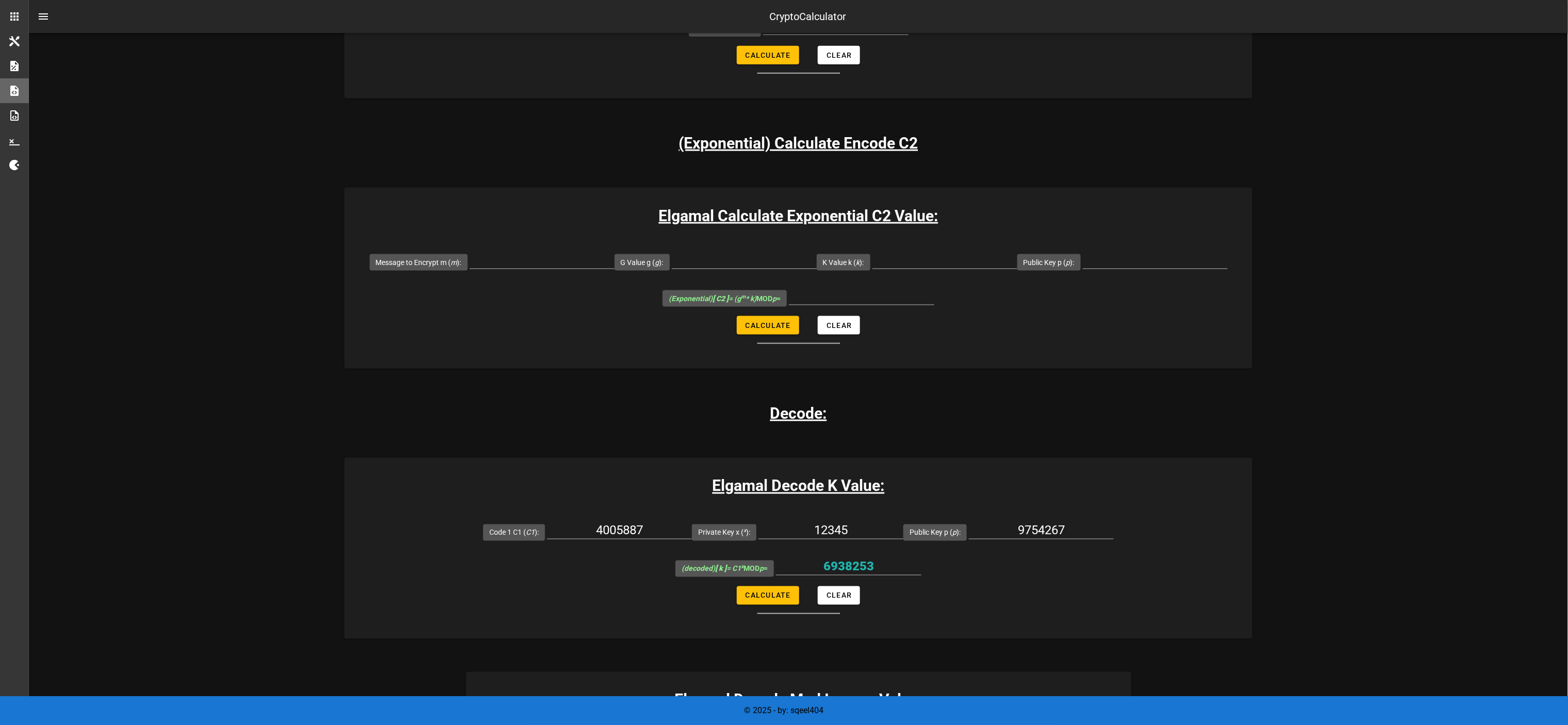
scroll to position [1031, 0]
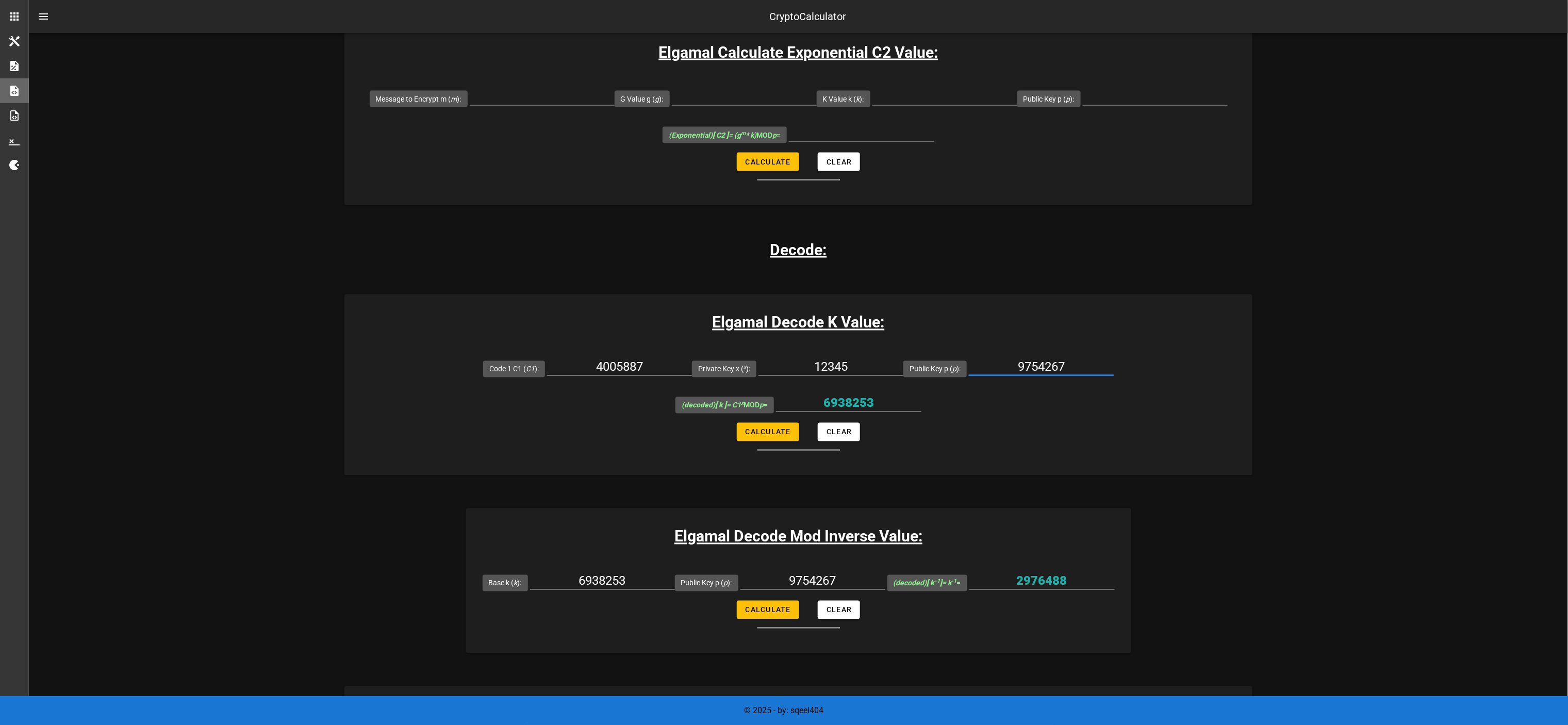
click at [784, 359] on input "9754267" at bounding box center [1041, 367] width 145 height 16
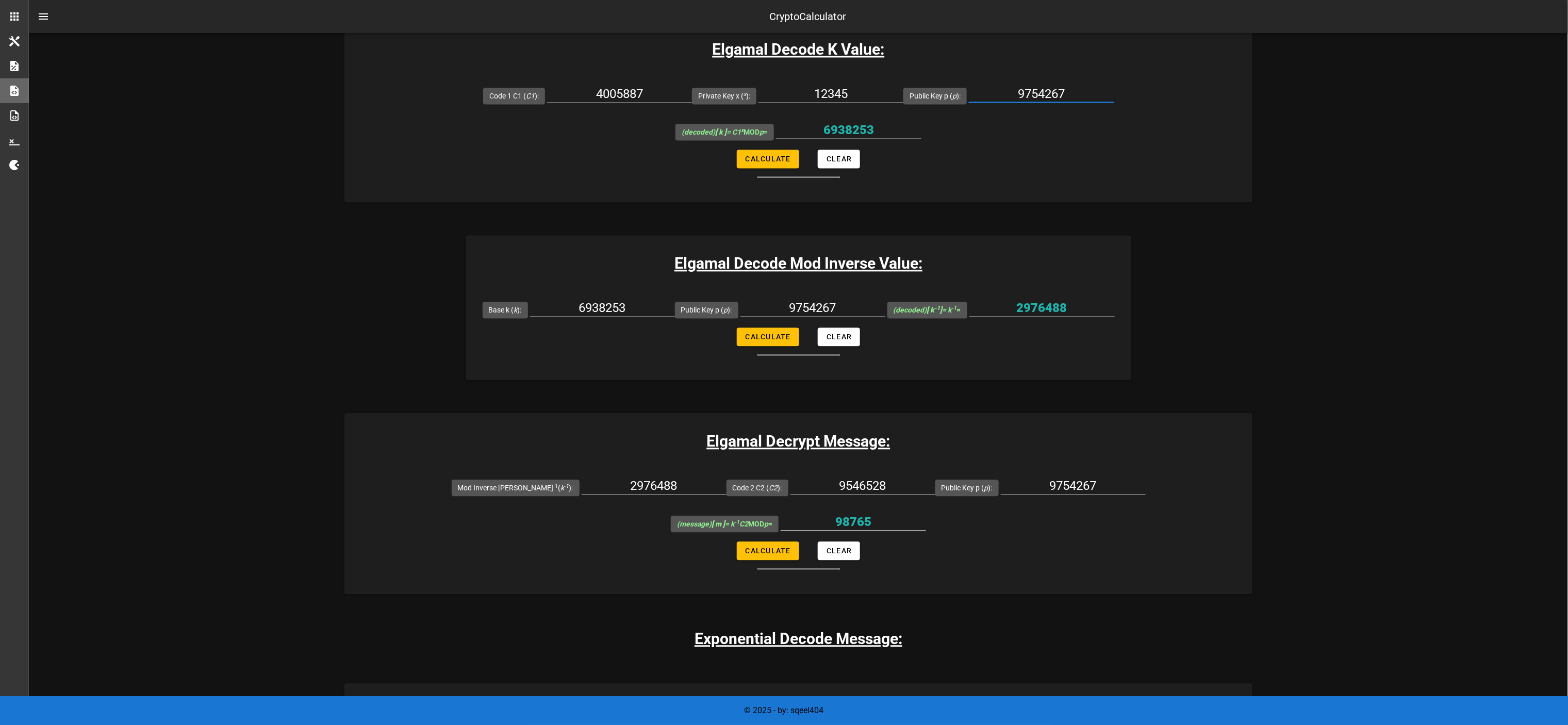
scroll to position [1340, 0]
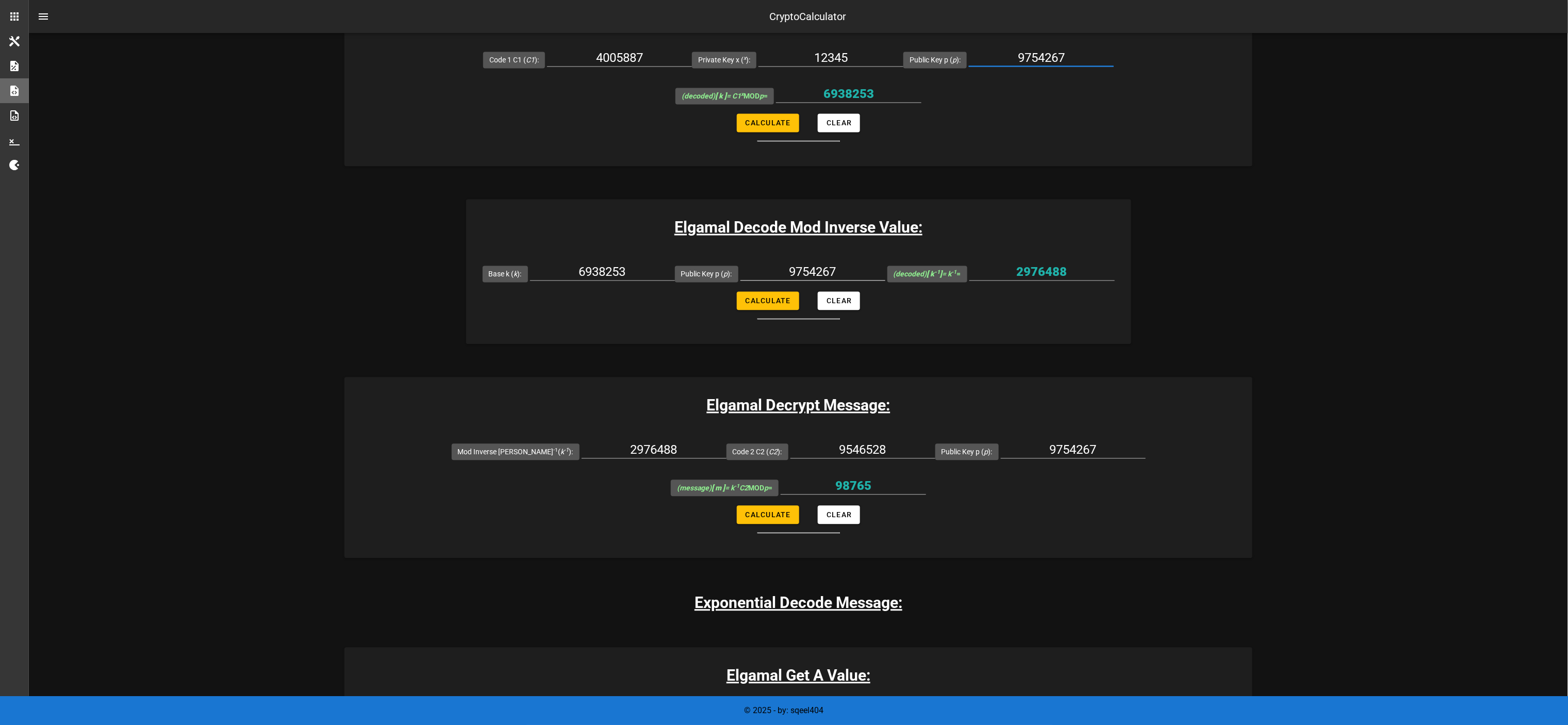
click at [784, 264] on input "9754267" at bounding box center [813, 271] width 145 height 16
paste input "1153489927256167624492531371701433174049009453260983495981434692190568986986226…"
type input "1153489927256167624492531371701433174049009453260983495981434692190568986986226…"
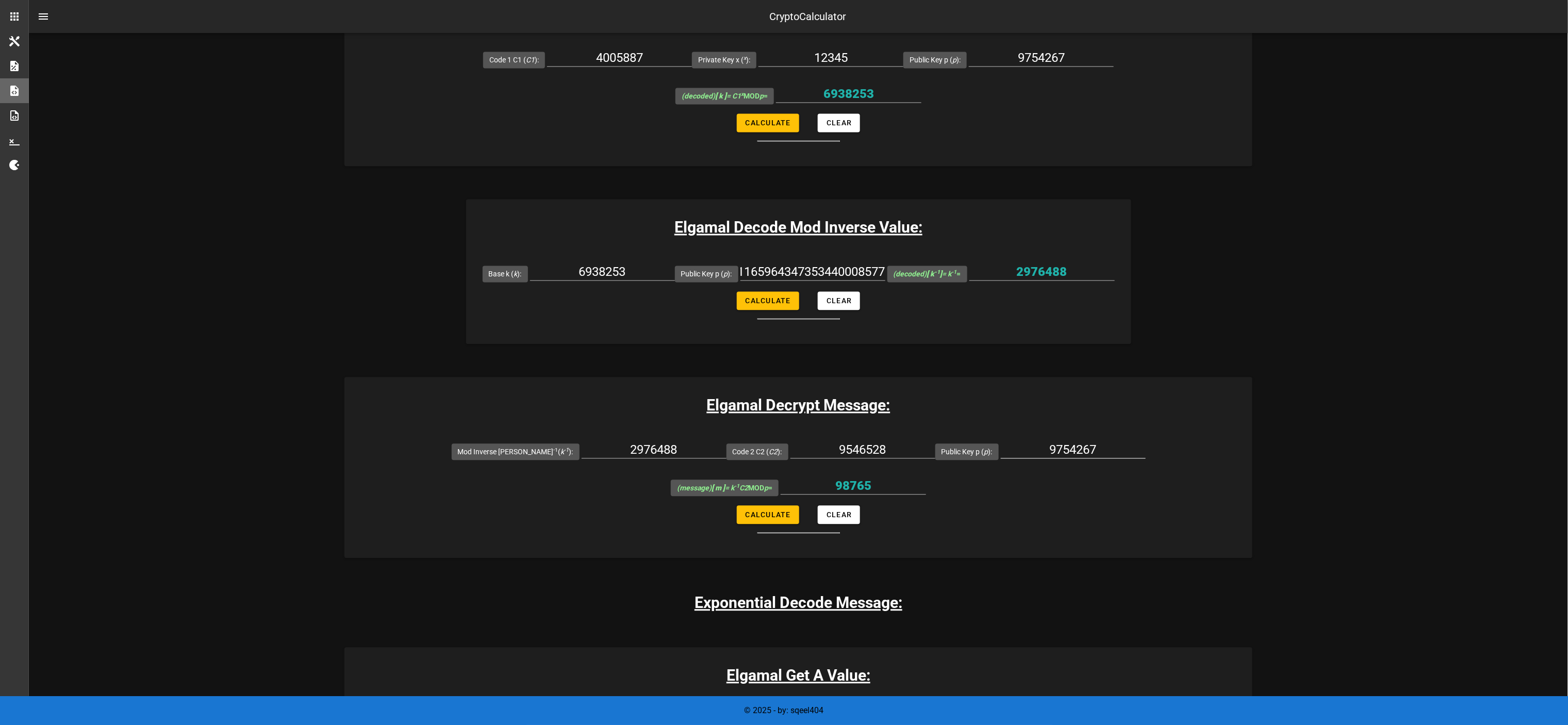
scroll to position [0, 0]
click at [784, 362] on div "9754267" at bounding box center [1073, 452] width 145 height 34
click at [784, 362] on input "9754267" at bounding box center [1073, 449] width 145 height 16
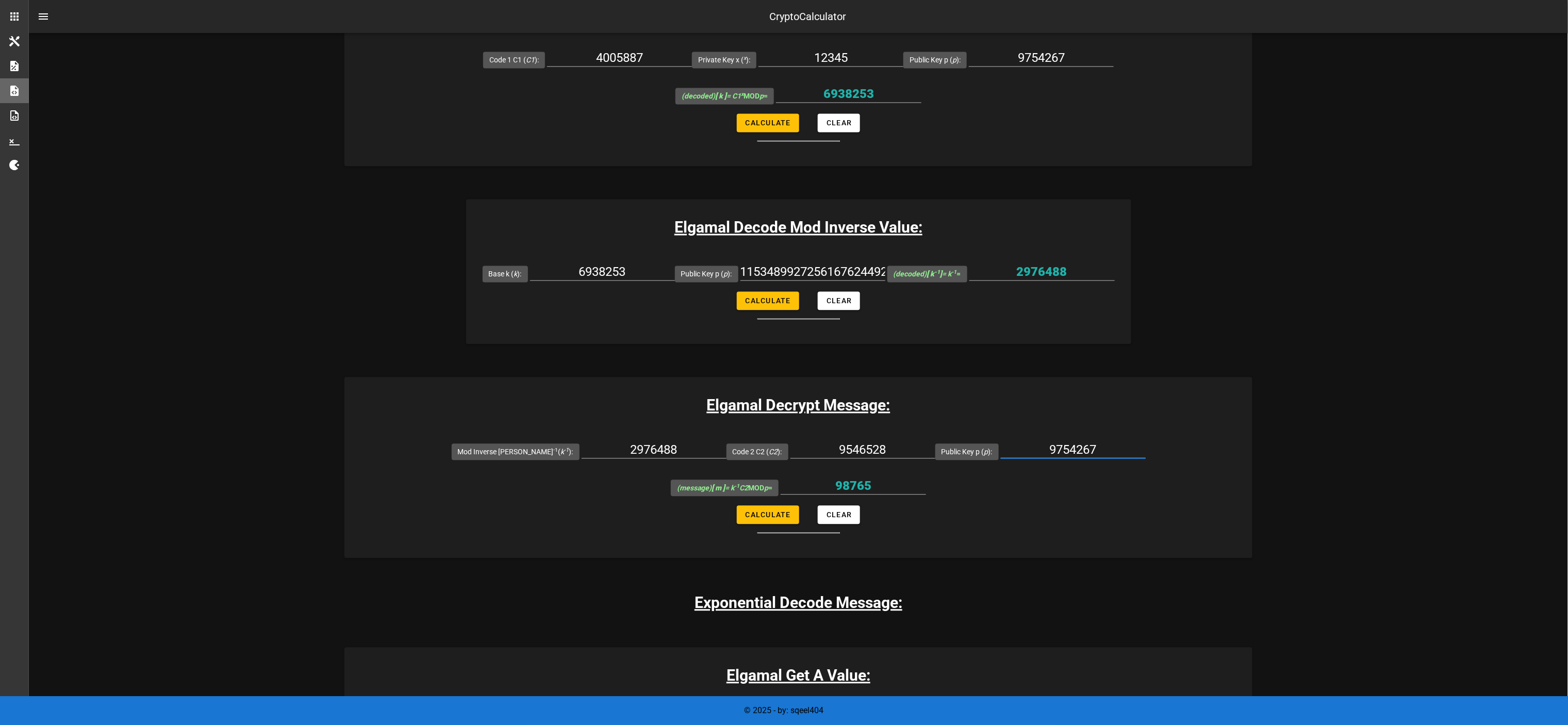
paste input "1153489927256167624492531371701433174049009453260983495981434692190568986986226…"
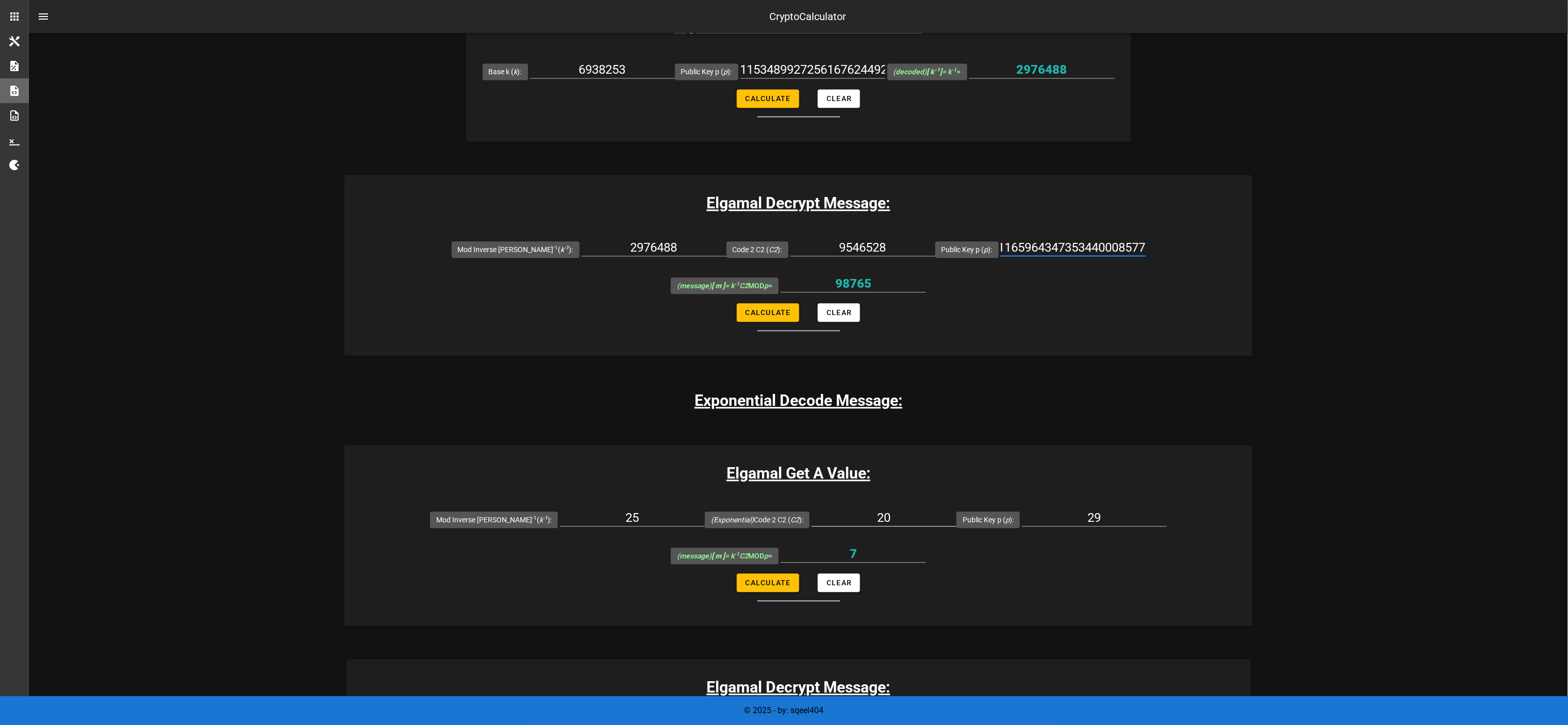
scroll to position [1547, 0]
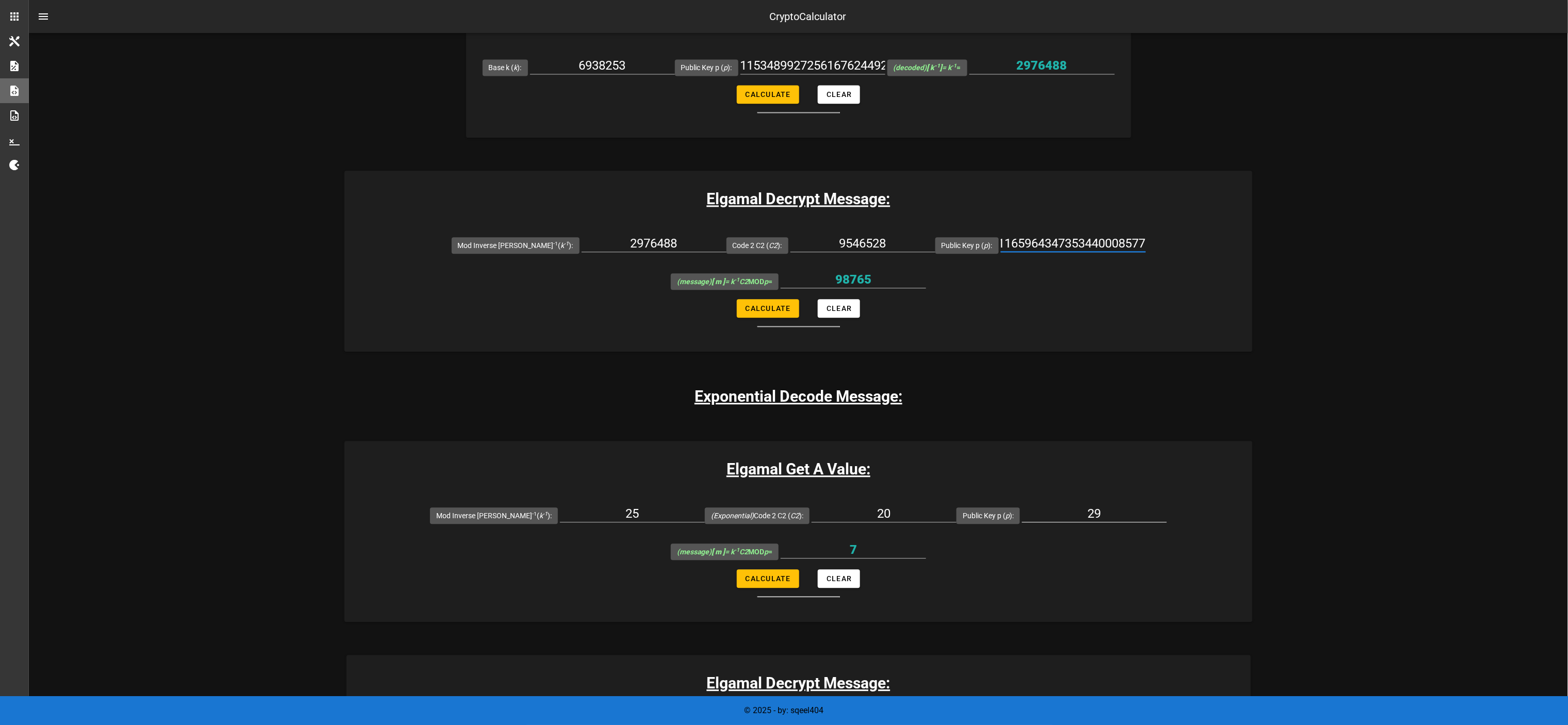
type input "1153489927256167624492531371701433174049009453260983495981434692190568986986226…"
click at [784, 362] on input "29" at bounding box center [1094, 513] width 145 height 16
paste input "1153489927256167624492531371701433174049009453260983495981434692190568986986226…"
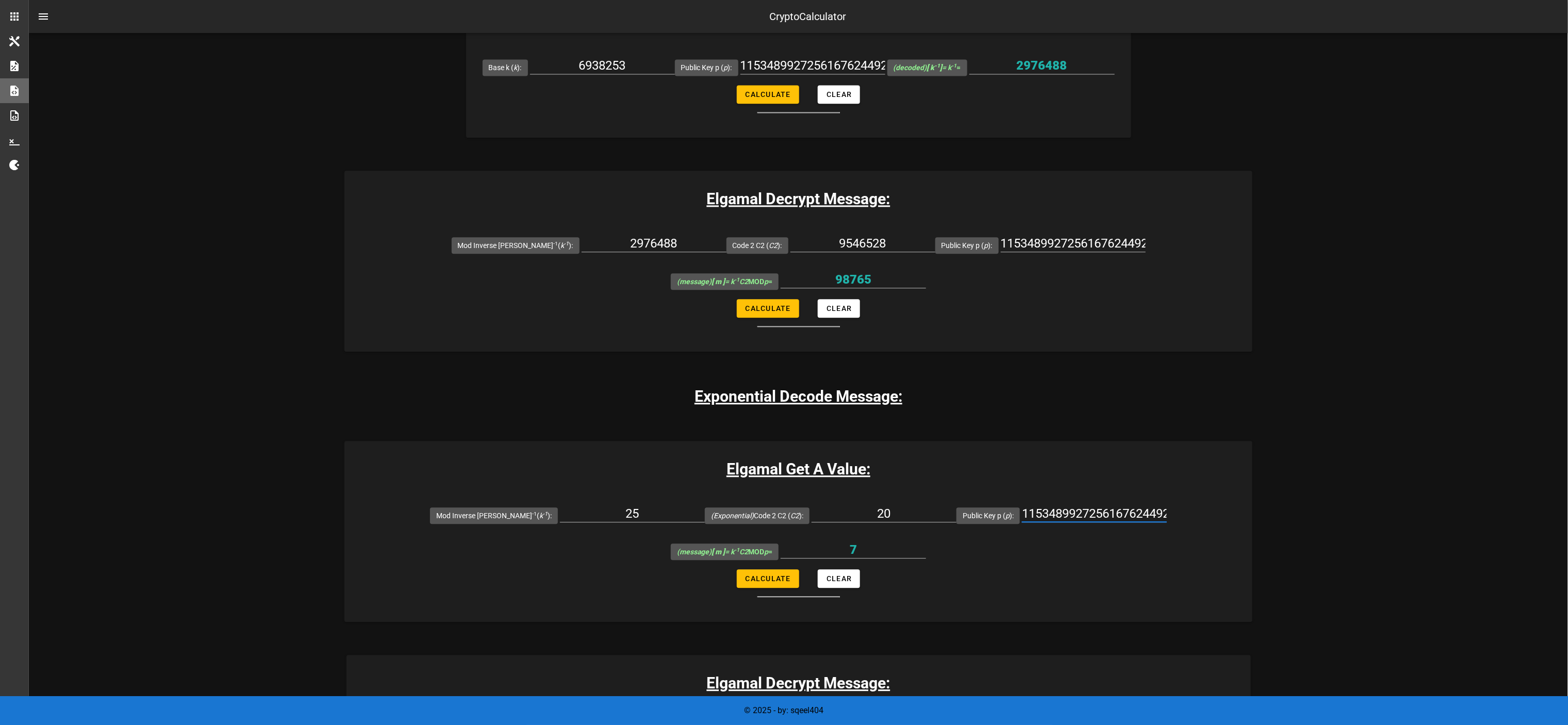
scroll to position [0, 943]
type input "1153489927256167624492531371701433174049009453260983495981434692190568986986226…"
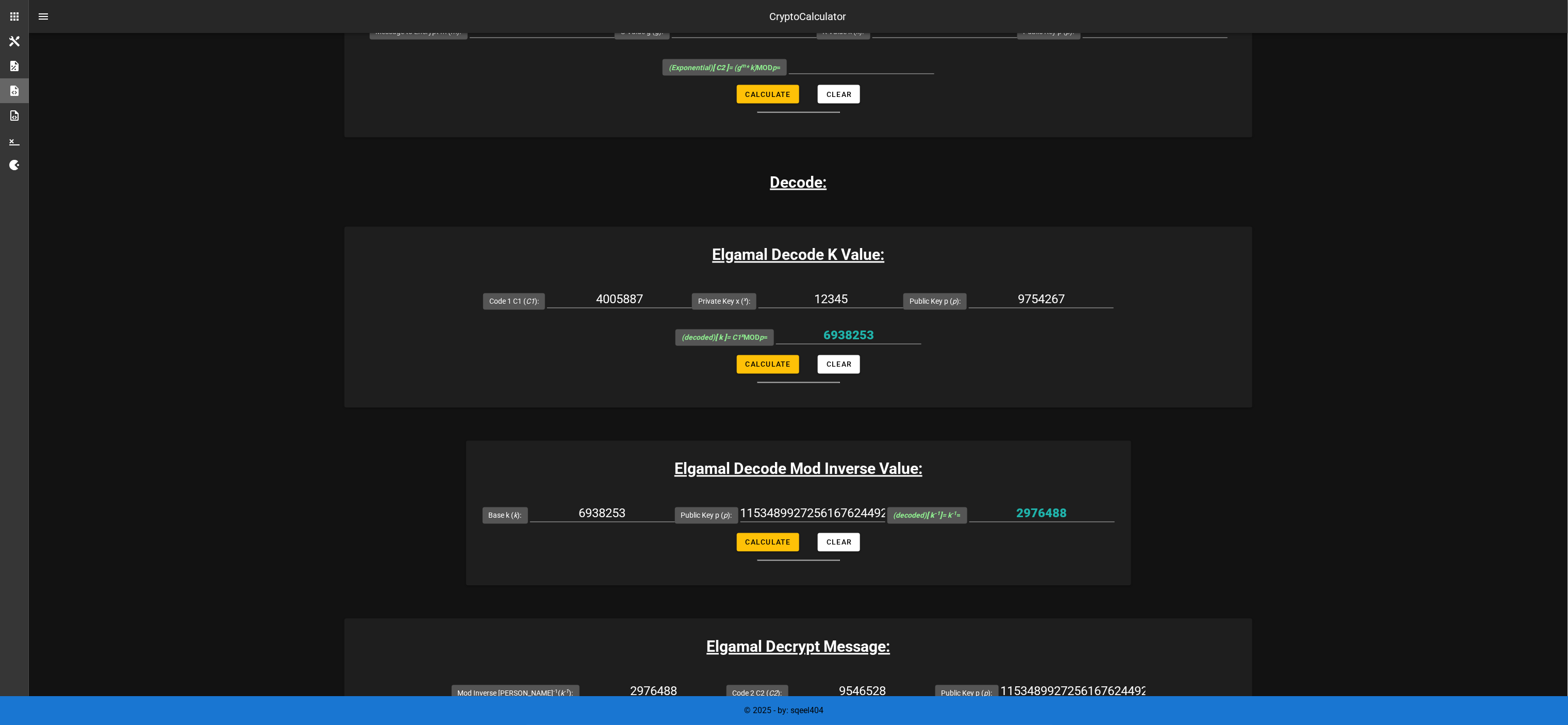
scroll to position [1135, 0]
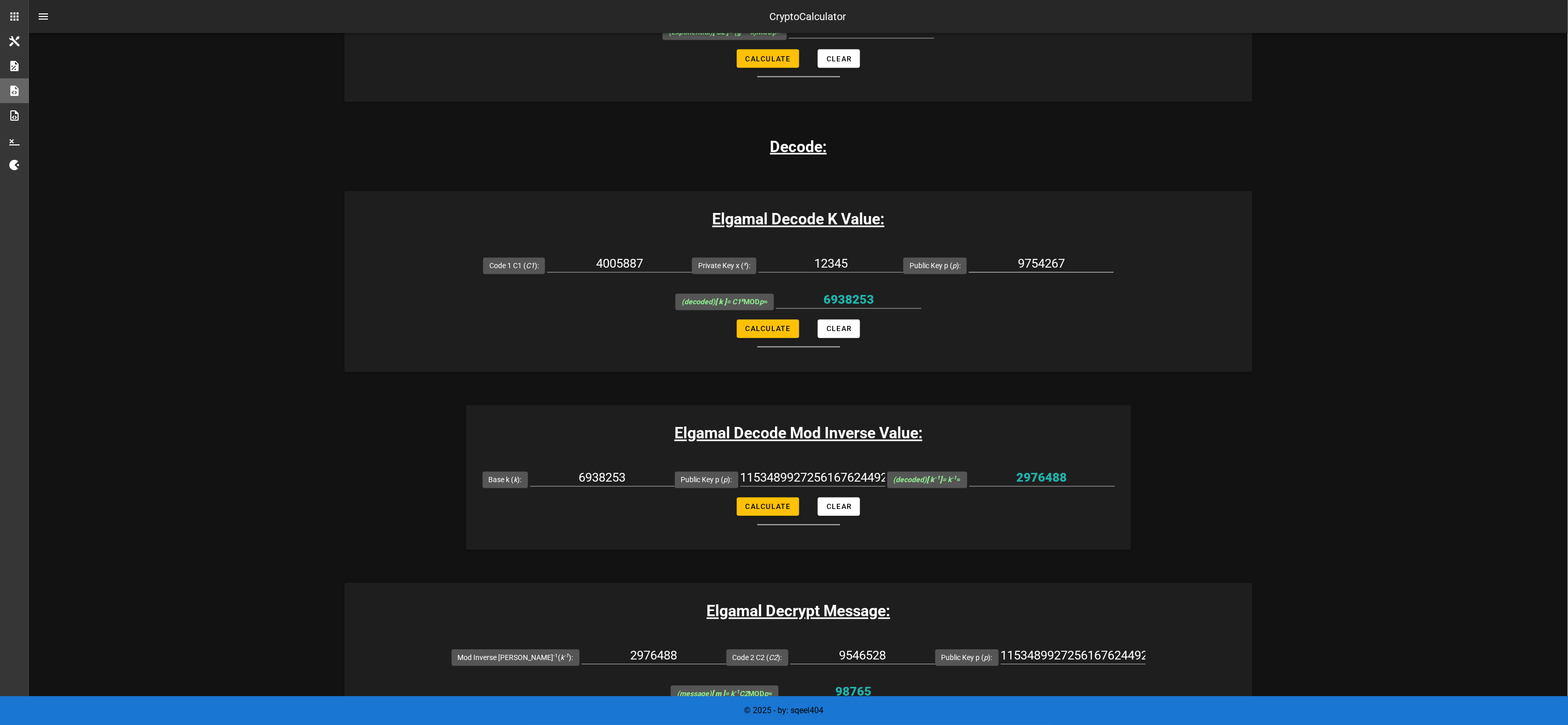
click at [784, 256] on input "9754267" at bounding box center [1041, 264] width 145 height 16
paste input "1153489927256167624492531371701433174049009453260983495981434692190568986986226…"
type input "1153489927256167624492531371701433174049009453260983495981434692190568986986226…"
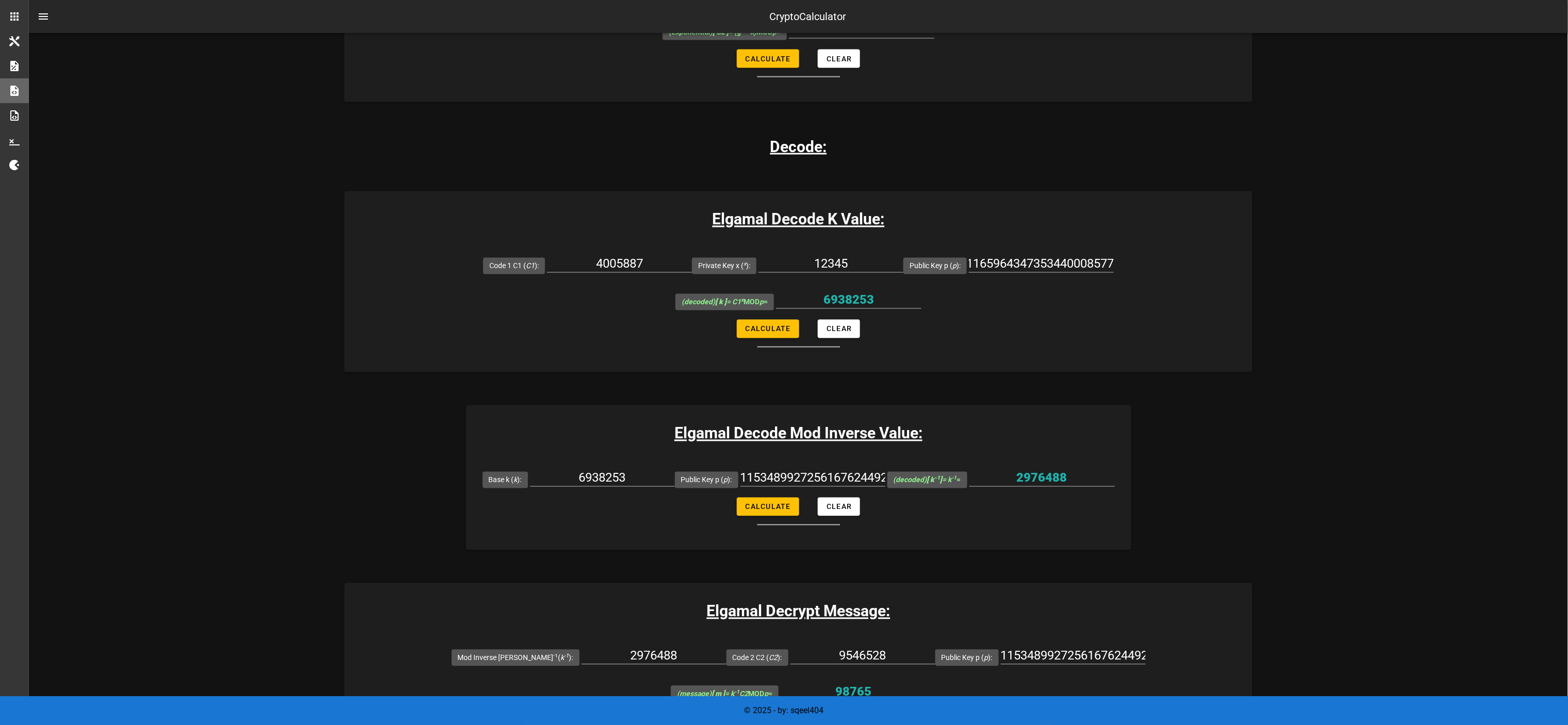
scroll to position [0, 0]
click at [784, 305] on div "Elgamal Crypto Calculator Elgamal Encryption Calculator, some basic calculation…" at bounding box center [799, 247] width 908 height 2685
click at [547, 256] on input "4005887" at bounding box center [620, 264] width 145 height 16
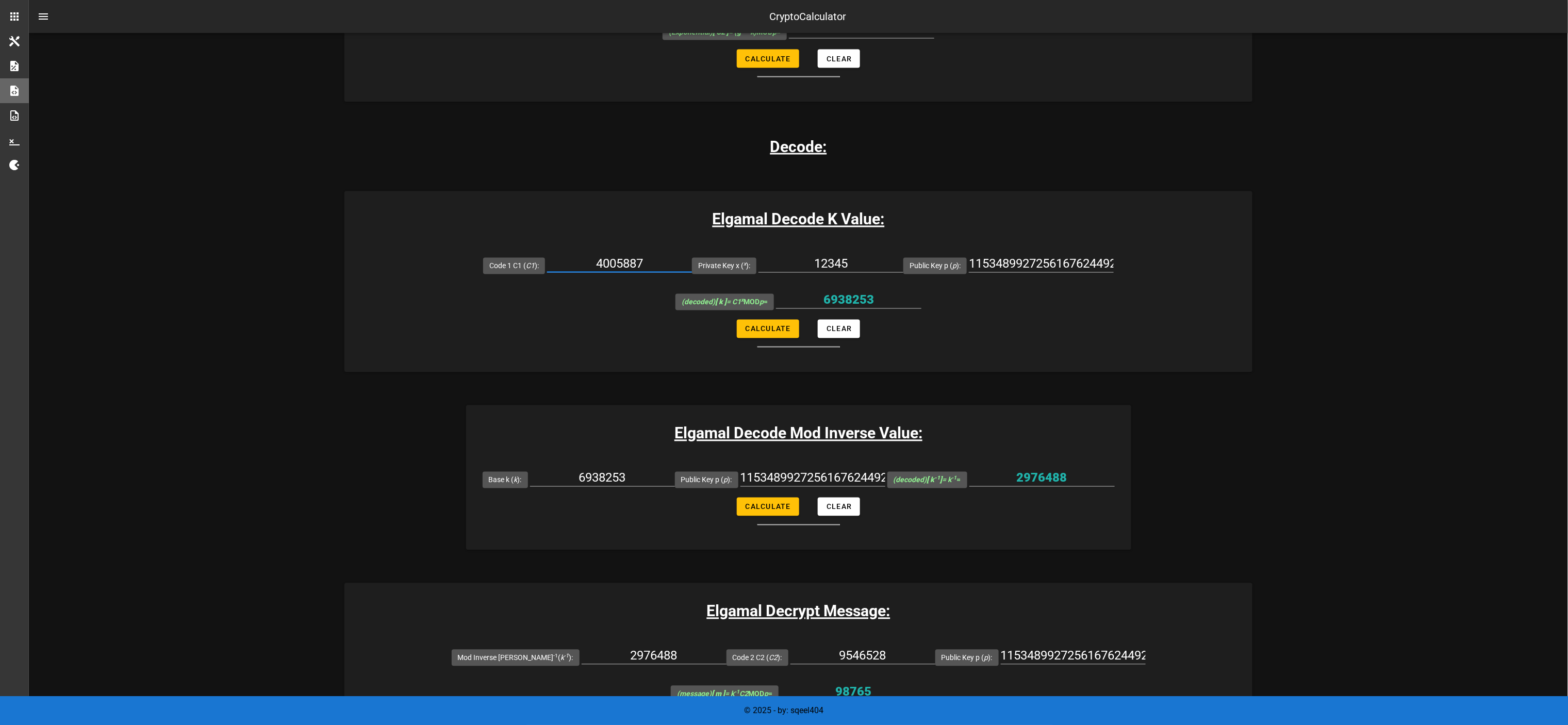
click at [547, 256] on input "4005887" at bounding box center [620, 264] width 145 height 16
paste input "8872970693835284710225704714922756631202600672565621250181883514294172235997126…"
type input "8872970693835284710225704714922756631202600672565621250181883514294172235997126…"
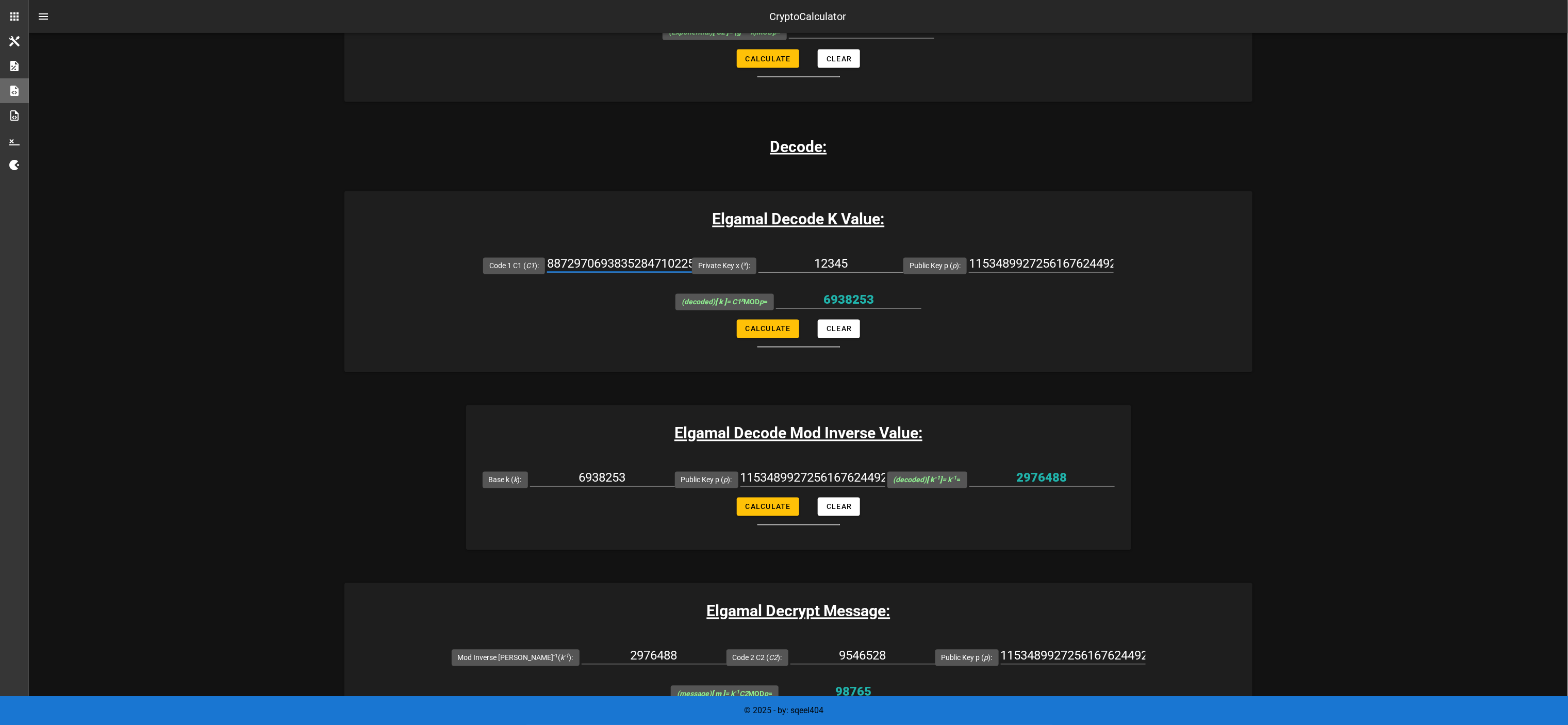
click at [758, 256] on input "12345" at bounding box center [831, 264] width 145 height 16
paste input "007"
type input "1007"
click at [763, 276] on div at bounding box center [831, 280] width 145 height 7
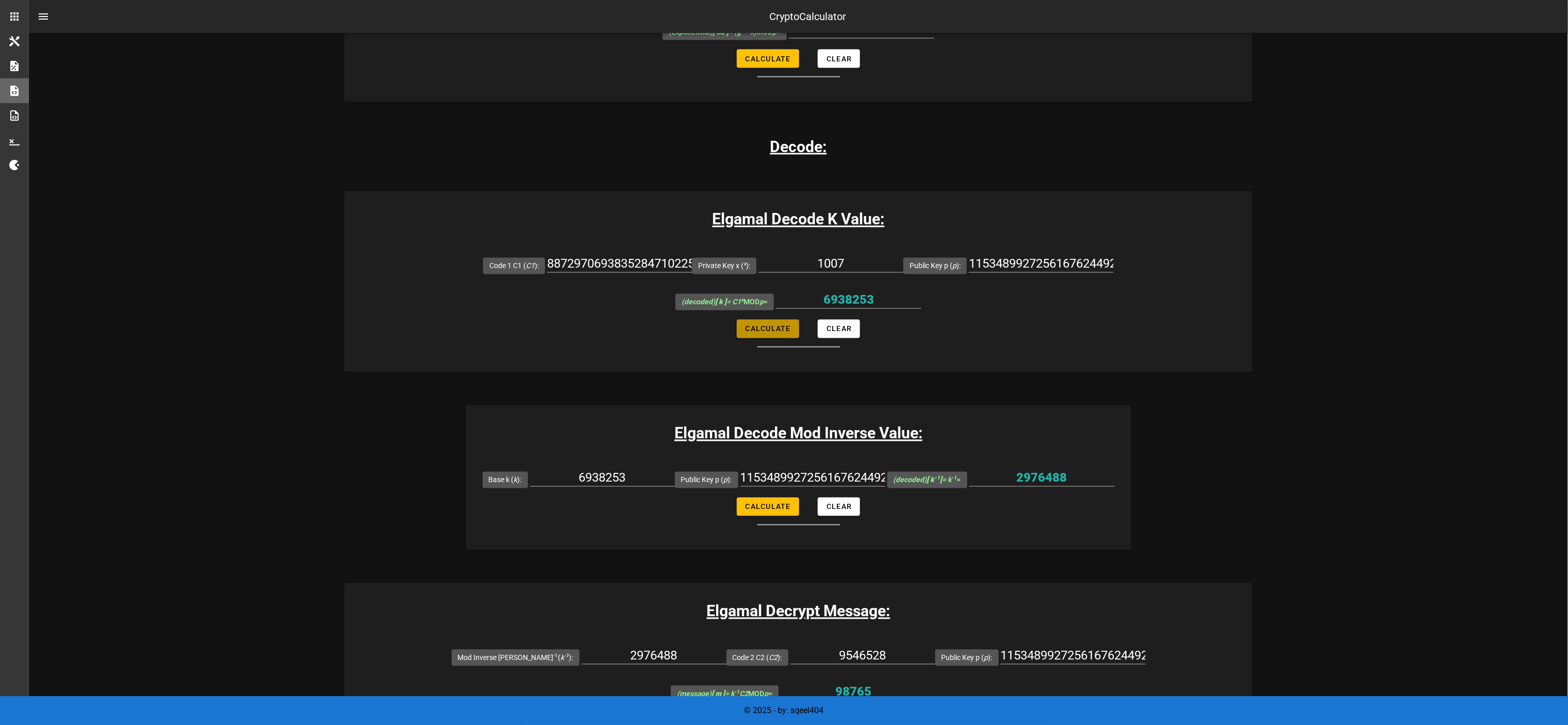
click at [765, 325] on span "Calculate" at bounding box center [768, 329] width 46 height 9
type input "1040085244535093213823708611365747390130122992380393609827982816292870330068206…"
click at [784, 292] on input "1040085244535093213823708611365747390130122992380393609827982816292870330068206…" at bounding box center [849, 299] width 145 height 16
click at [586, 362] on input "6938253" at bounding box center [603, 478] width 145 height 16
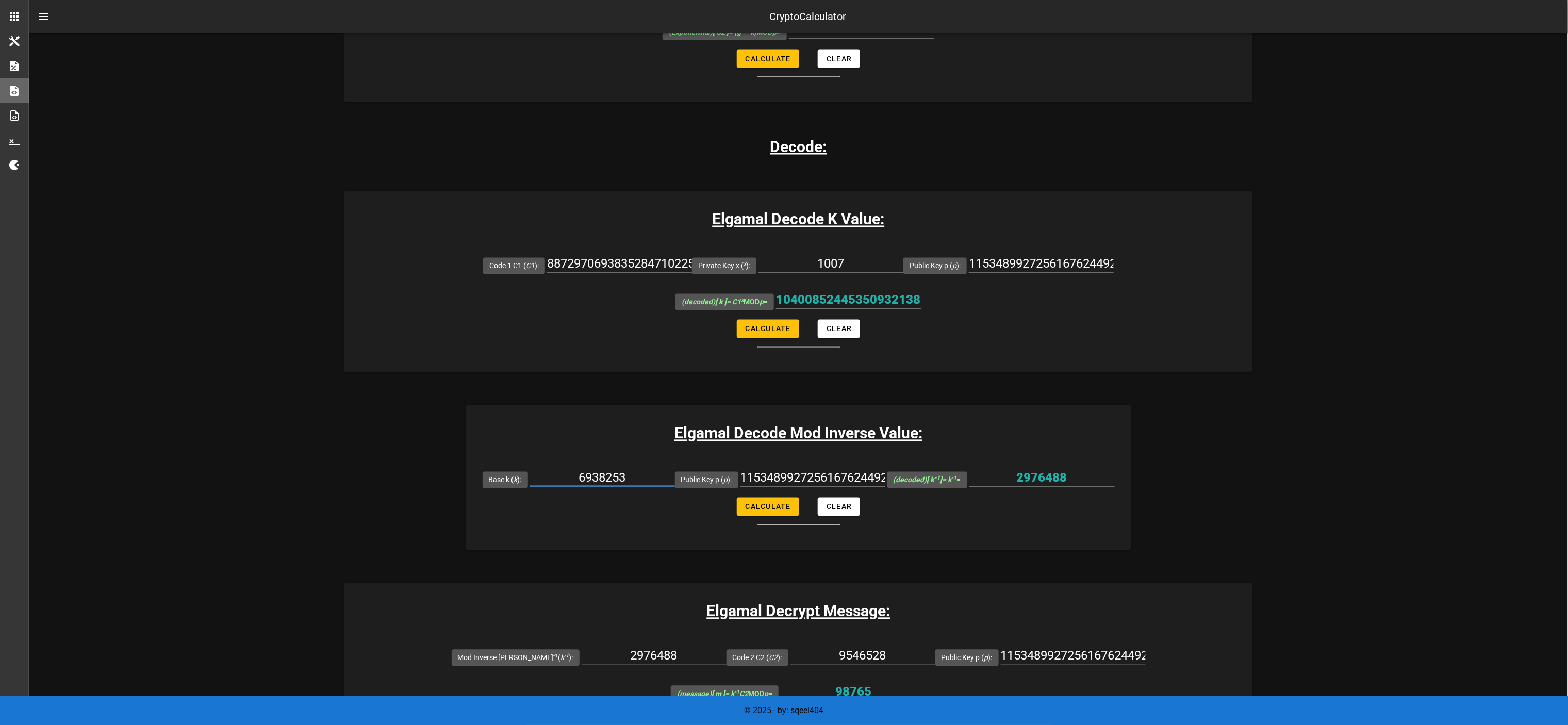
click at [592, 362] on div "6938253" at bounding box center [603, 481] width 145 height 34
click at [593, 362] on input "6938253" at bounding box center [603, 478] width 145 height 16
paste input "1040085244535093213823708611365747390130122992380393609827982816292870330068206…"
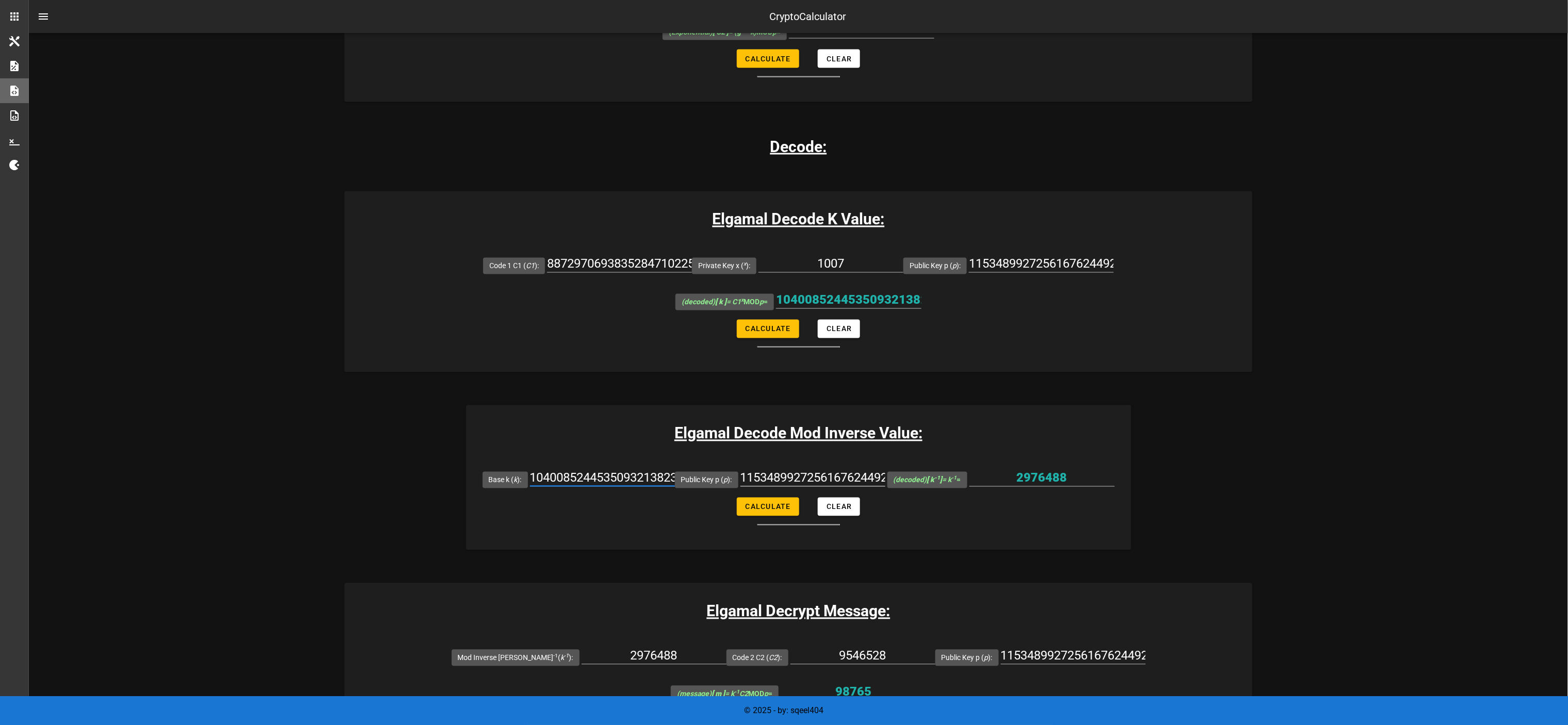
scroll to position [0, 943]
type input "1040085244535093213823708611365747390130122992380393609827982816292870330068206…"
click at [780, 362] on span "Calculate" at bounding box center [768, 507] width 46 height 9
type input "5266058295672017559585848352956340912108488157518849428880879122219789355415695…"
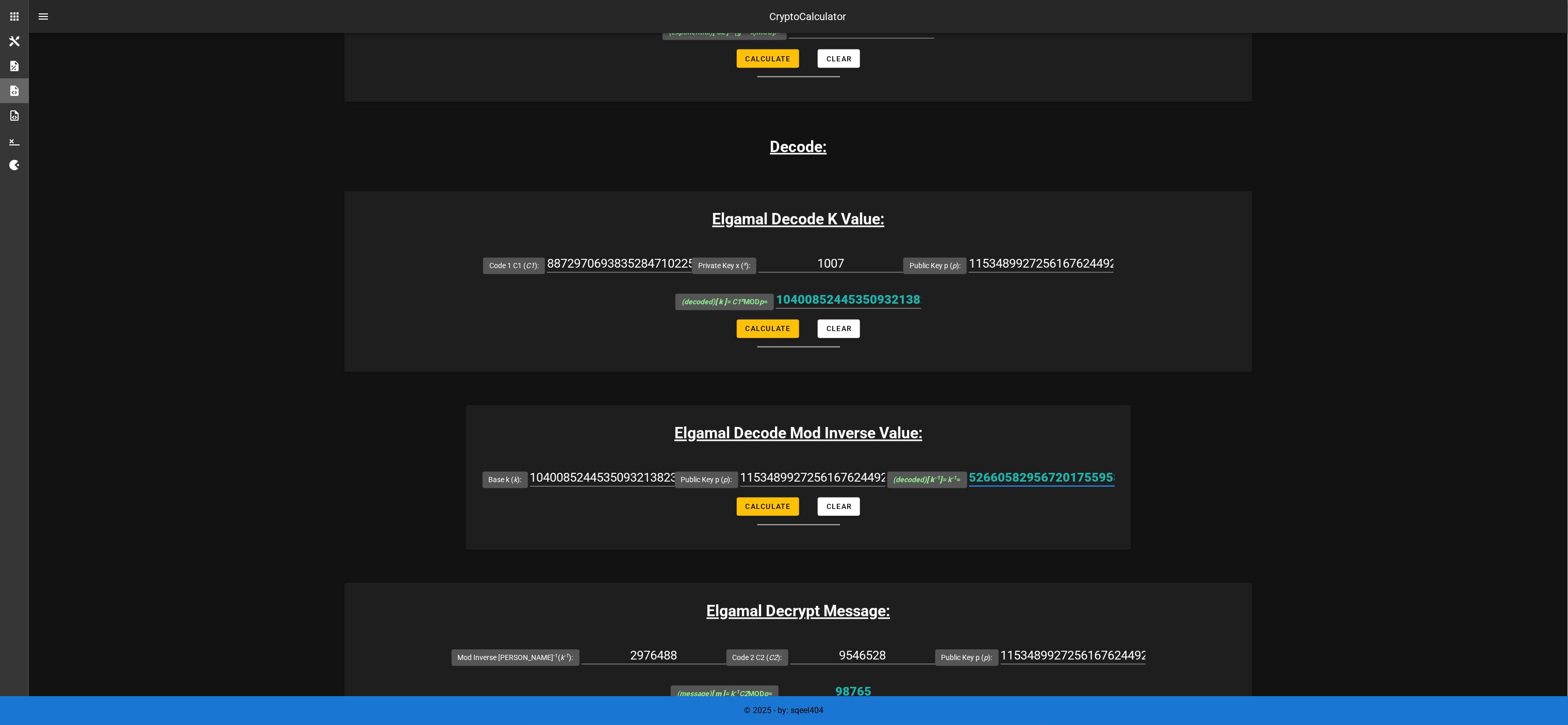
click at [784, 362] on input "5266058295672017559585848352956340912108488157518849428880879122219789355415695…" at bounding box center [1042, 478] width 145 height 16
click at [644, 362] on div "2976488" at bounding box center [654, 659] width 145 height 34
click at [643, 362] on input "2976488" at bounding box center [654, 656] width 145 height 16
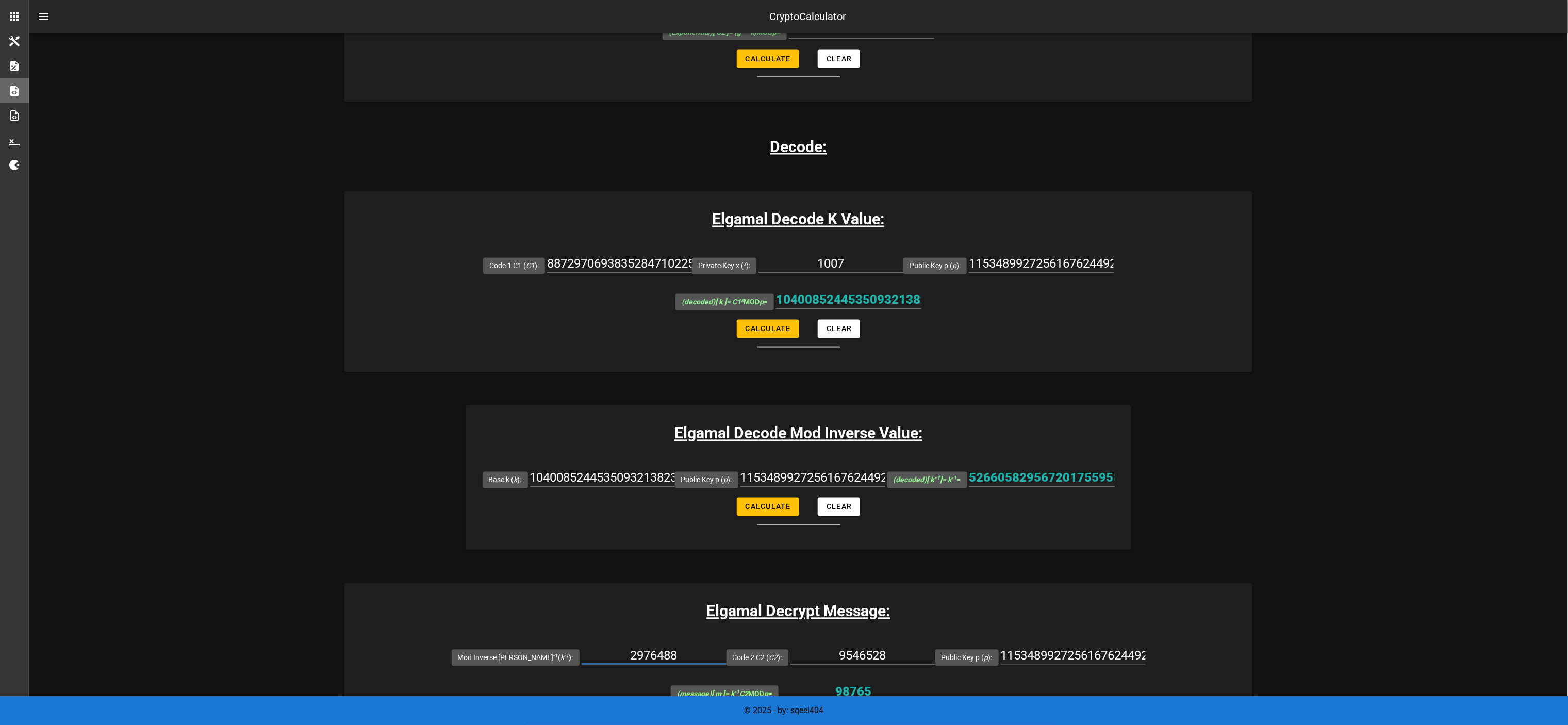
paste input "5266058295672017559585848352956340912108488157518849428880879122219789355415695…"
type input "5266058295672017559585848352956340912108488157518849428880879122219789355415695…"
click at [784, 362] on input "9546528" at bounding box center [863, 656] width 145 height 16
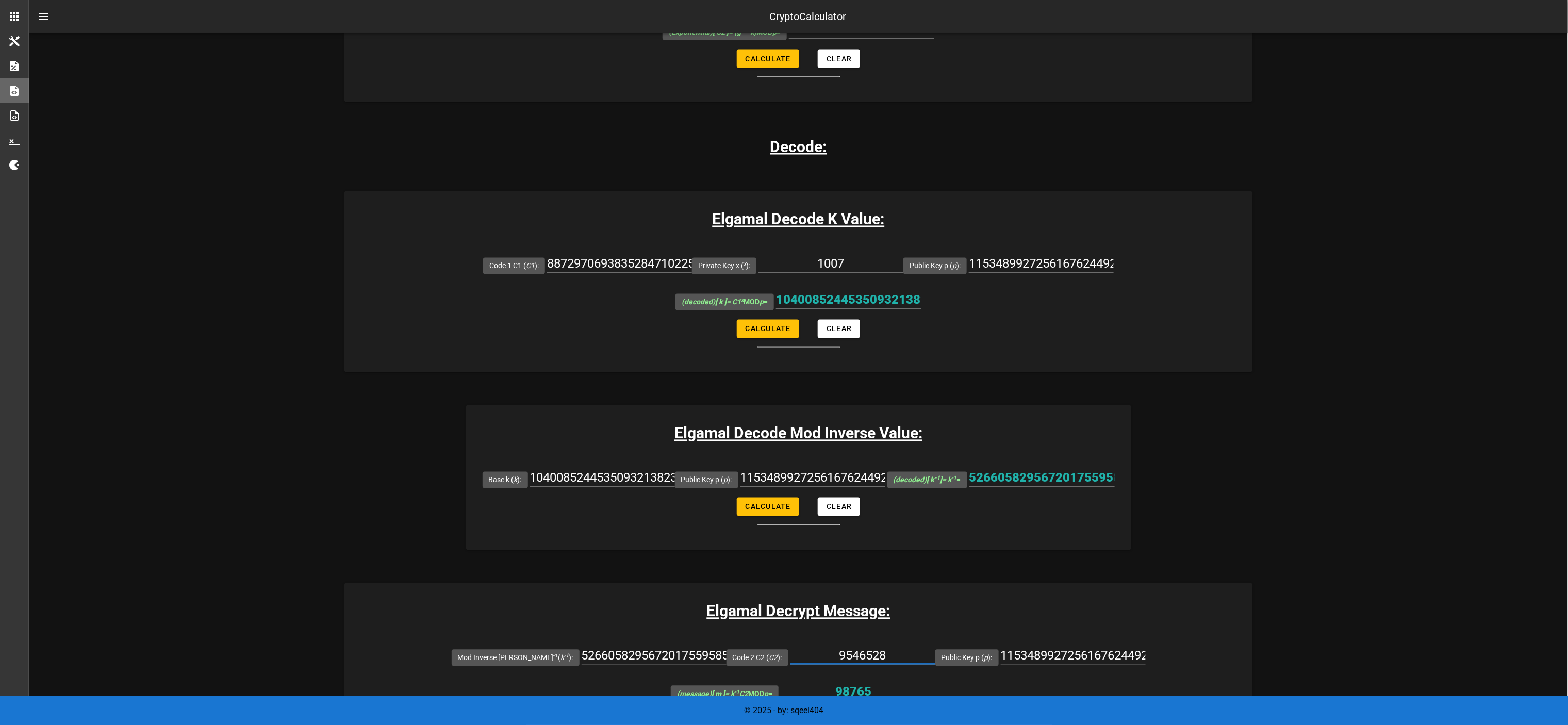
click at [784, 362] on input "9546528" at bounding box center [863, 656] width 145 height 16
paste input "4543423782546875749145490117569412850013029593221655431059251673935287629973791…"
type input "4543423782546875749145490117569412850013029593221655431059251673935287629973791…"
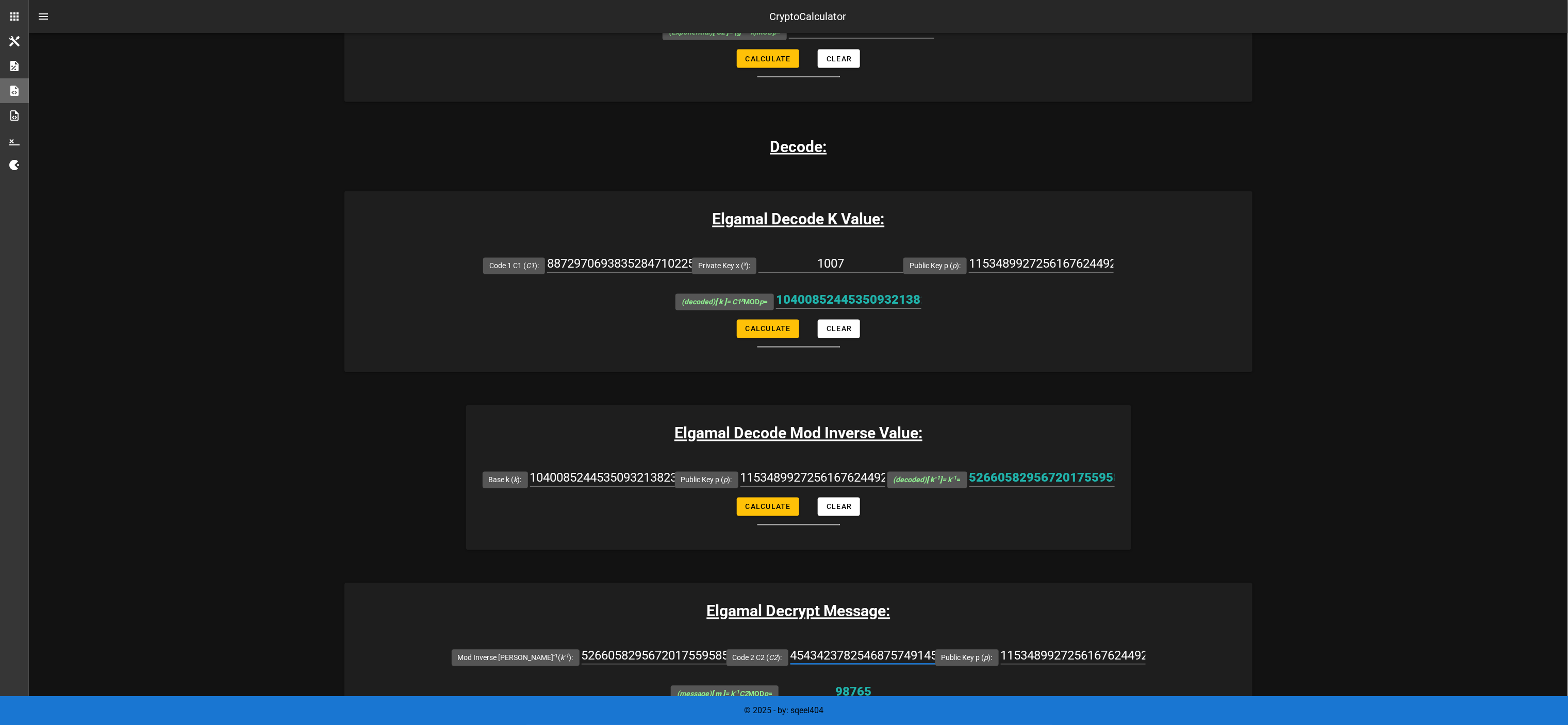
click at [773, 362] on button "Calculate" at bounding box center [768, 721] width 62 height 18
type input "3200"
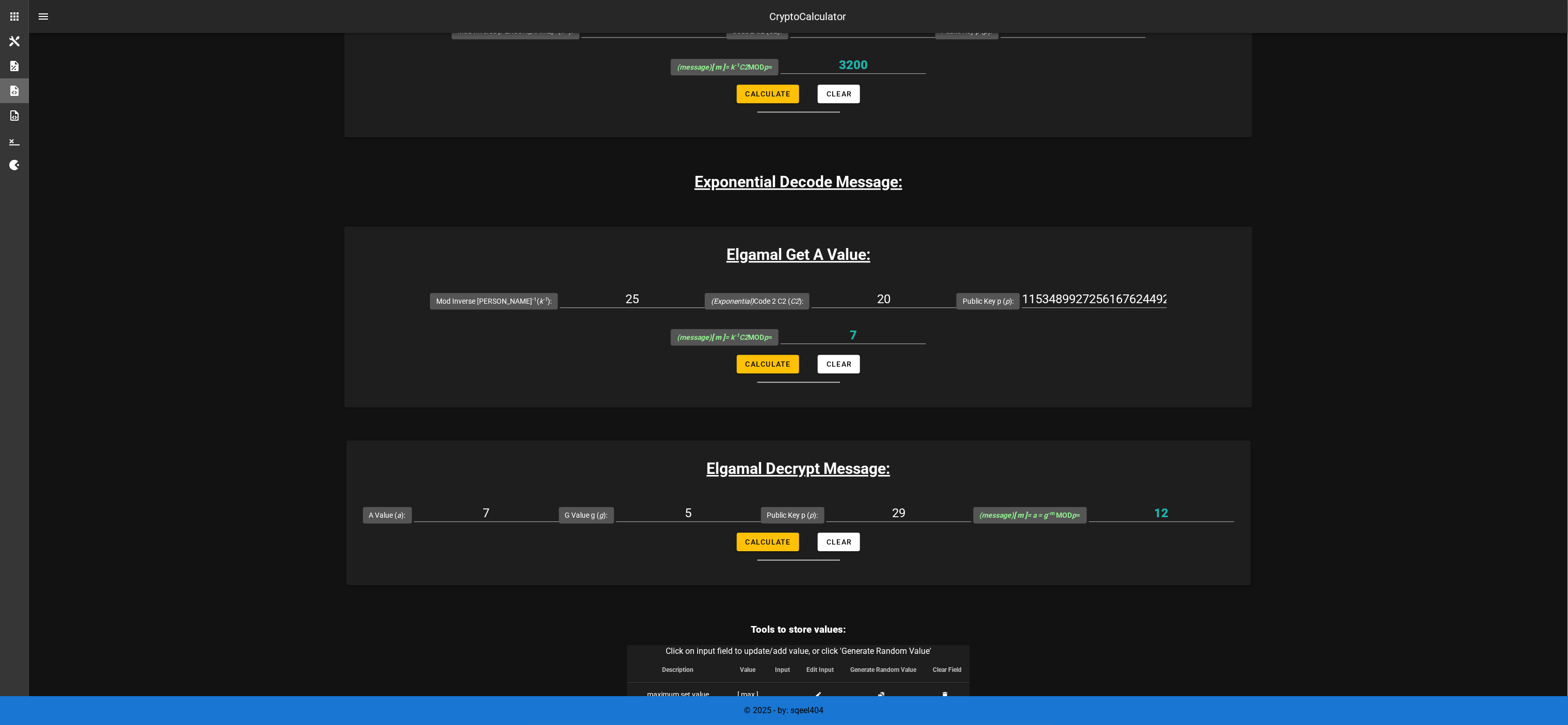
scroll to position [1967, 0]
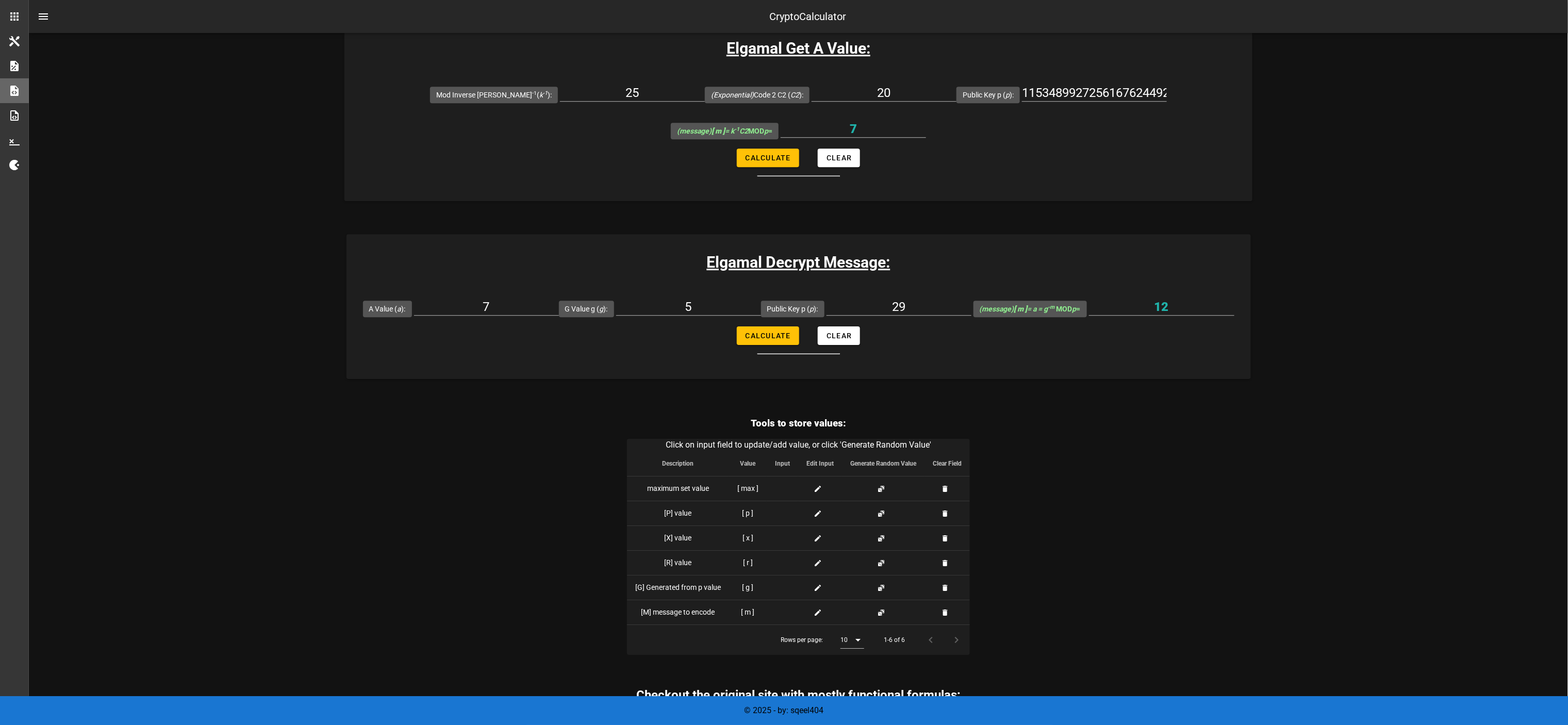
click at [760, 362] on link "Visit Original Site" at bounding box center [799, 730] width 98 height 18
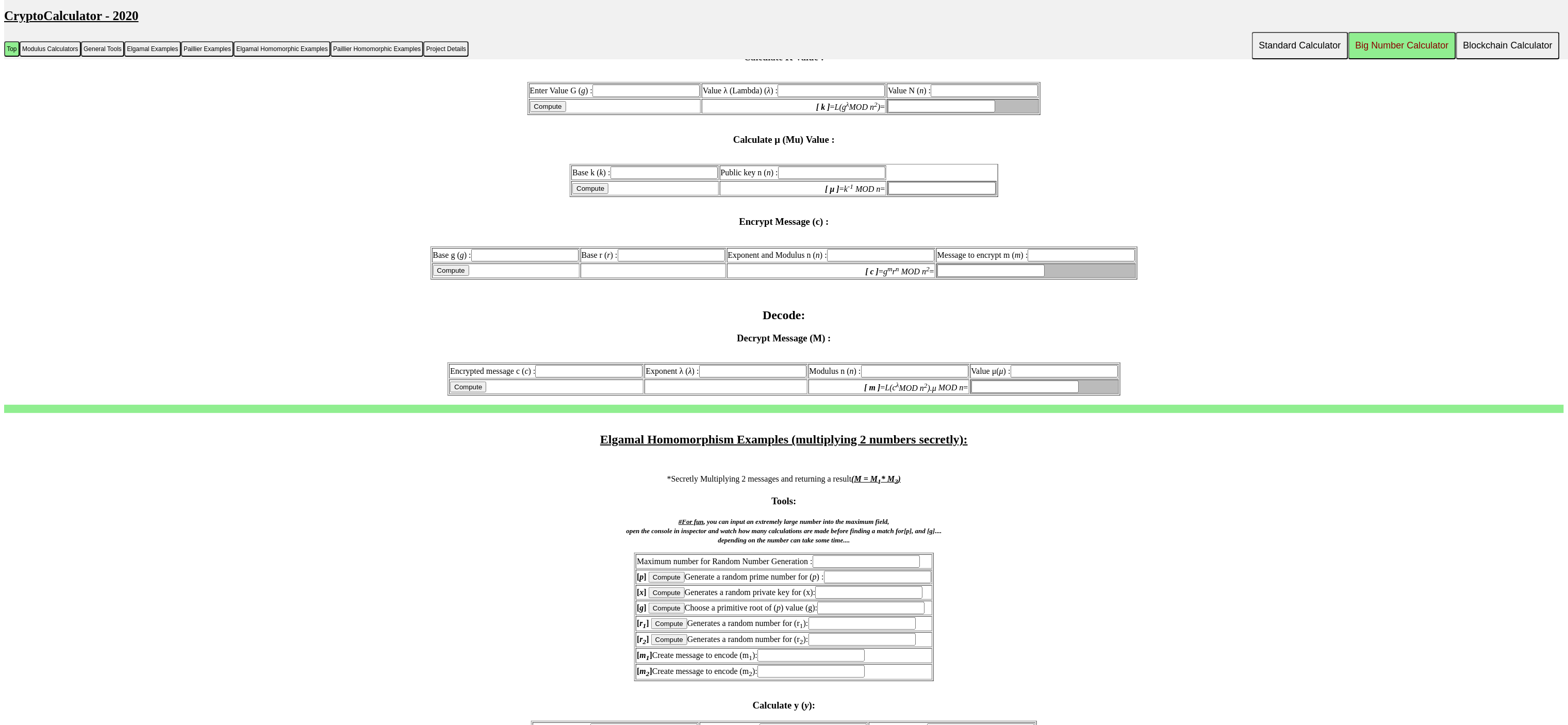
scroll to position [2901, 0]
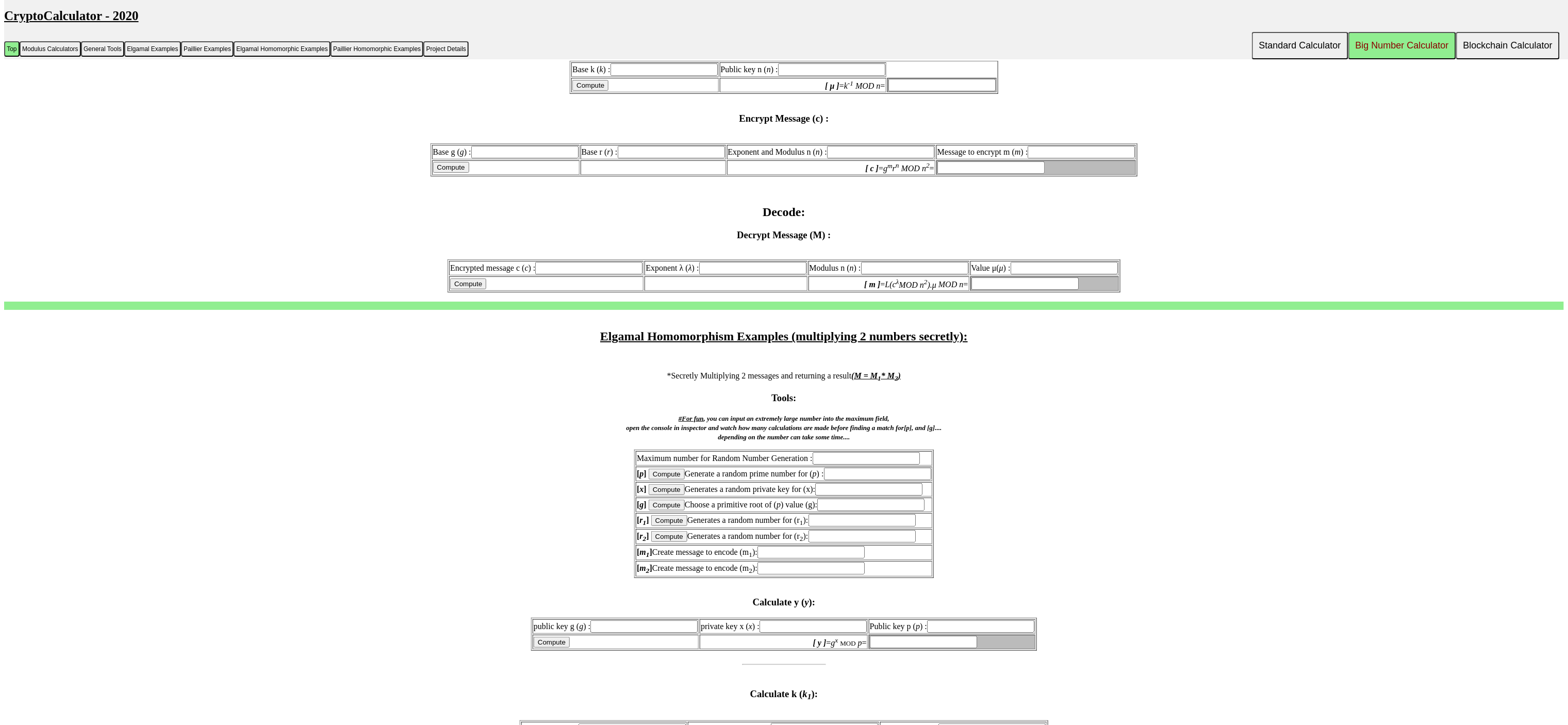
click at [662, 469] on input "Compute" at bounding box center [667, 474] width 36 height 11
type input "invalid value for Max number limit"
click at [669, 469] on input "Compute" at bounding box center [667, 474] width 36 height 11
click at [845, 452] on input "text" at bounding box center [866, 458] width 107 height 12
click at [876, 483] on input "text" at bounding box center [869, 489] width 107 height 12
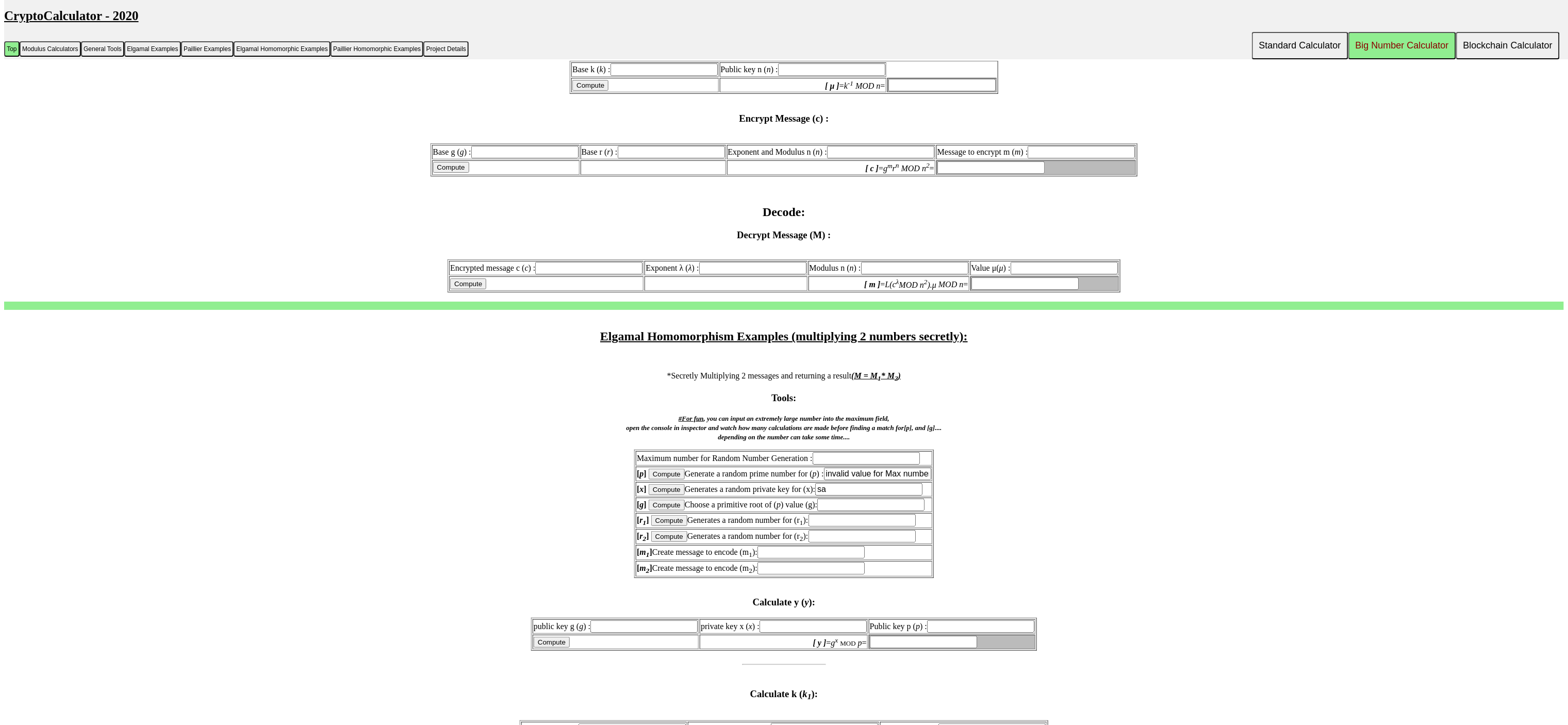
type input "s"
type input "2131"
type input "2"
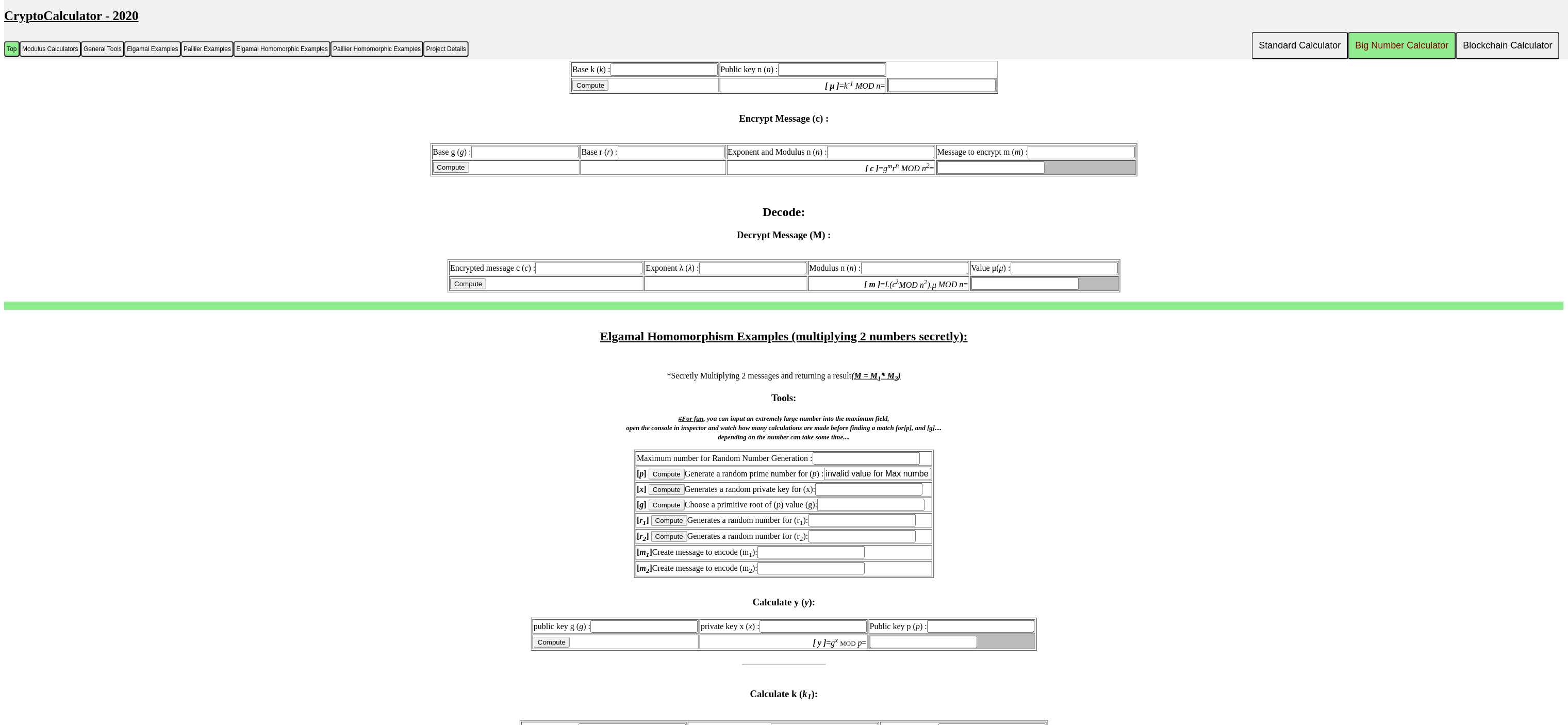
click at [916, 468] on input "invalid value for Max number limit" at bounding box center [878, 474] width 107 height 12
click at [1113, 478] on form "Maximum number for Random Number Generation : [ p ] Compute Generate a random p…" at bounding box center [784, 514] width 1559 height 128
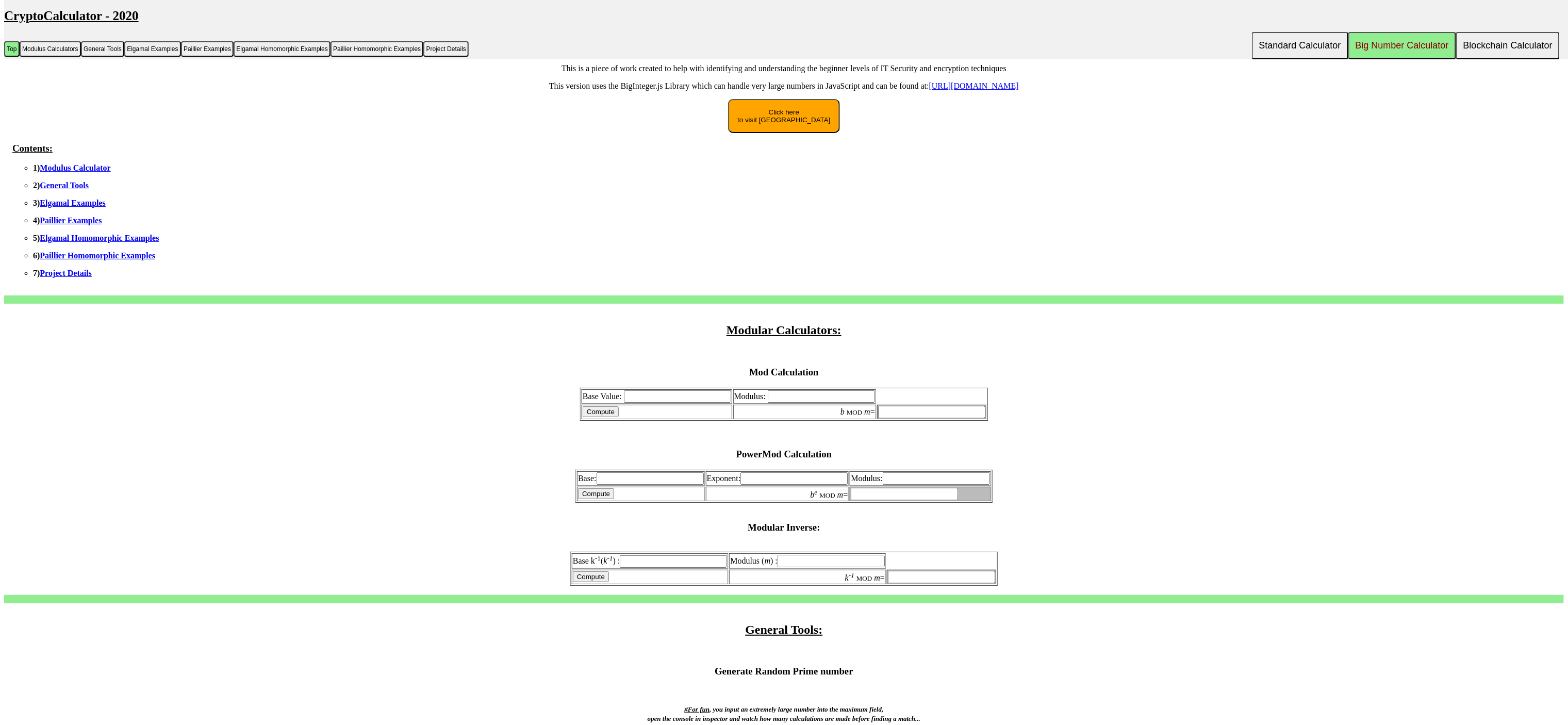
scroll to position [0, 0]
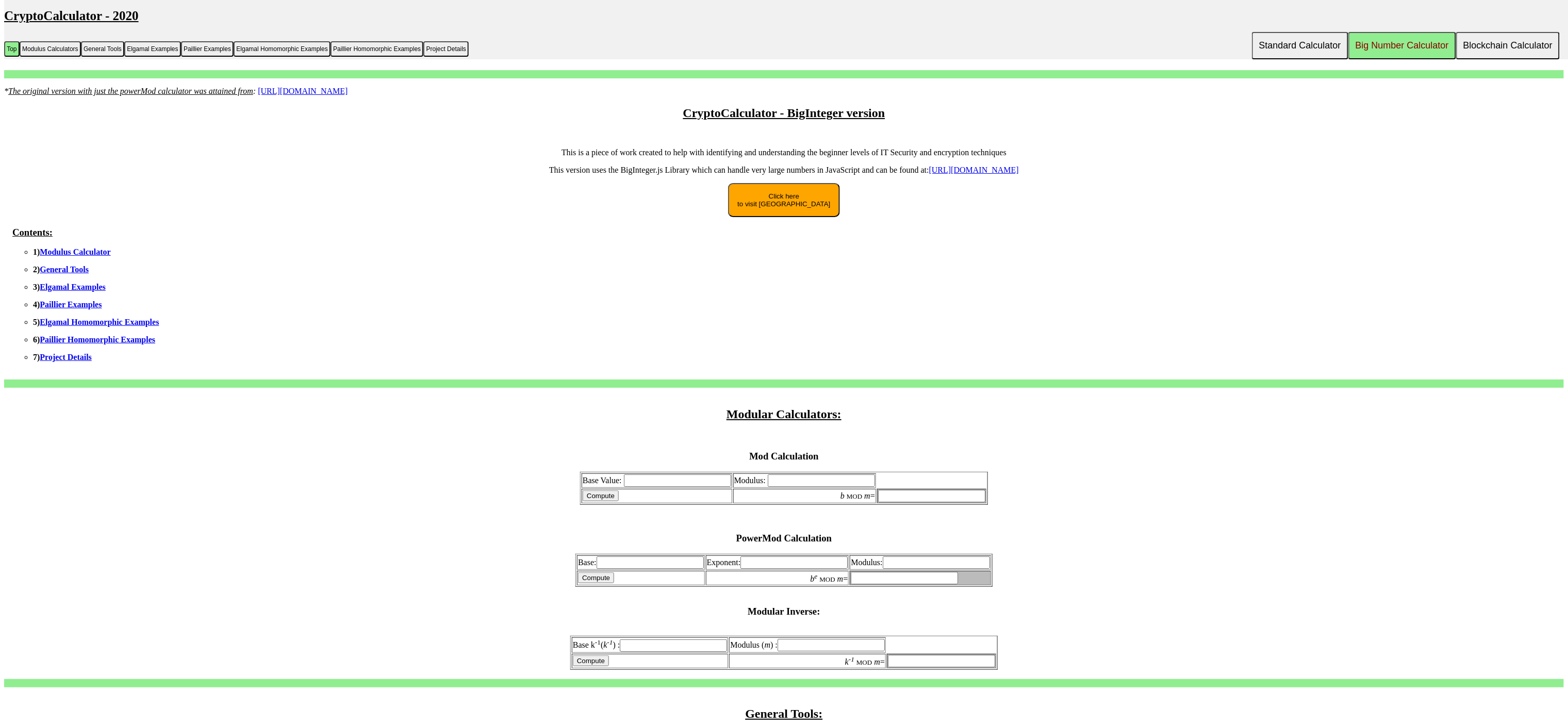
drag, startPoint x: 372, startPoint y: 431, endPoint x: 1048, endPoint y: 117, distance: 745.4
drag, startPoint x: 1380, startPoint y: 86, endPoint x: 1340, endPoint y: 119, distance: 51.9
drag, startPoint x: 1282, startPoint y: 143, endPoint x: 1205, endPoint y: 104, distance: 86.3
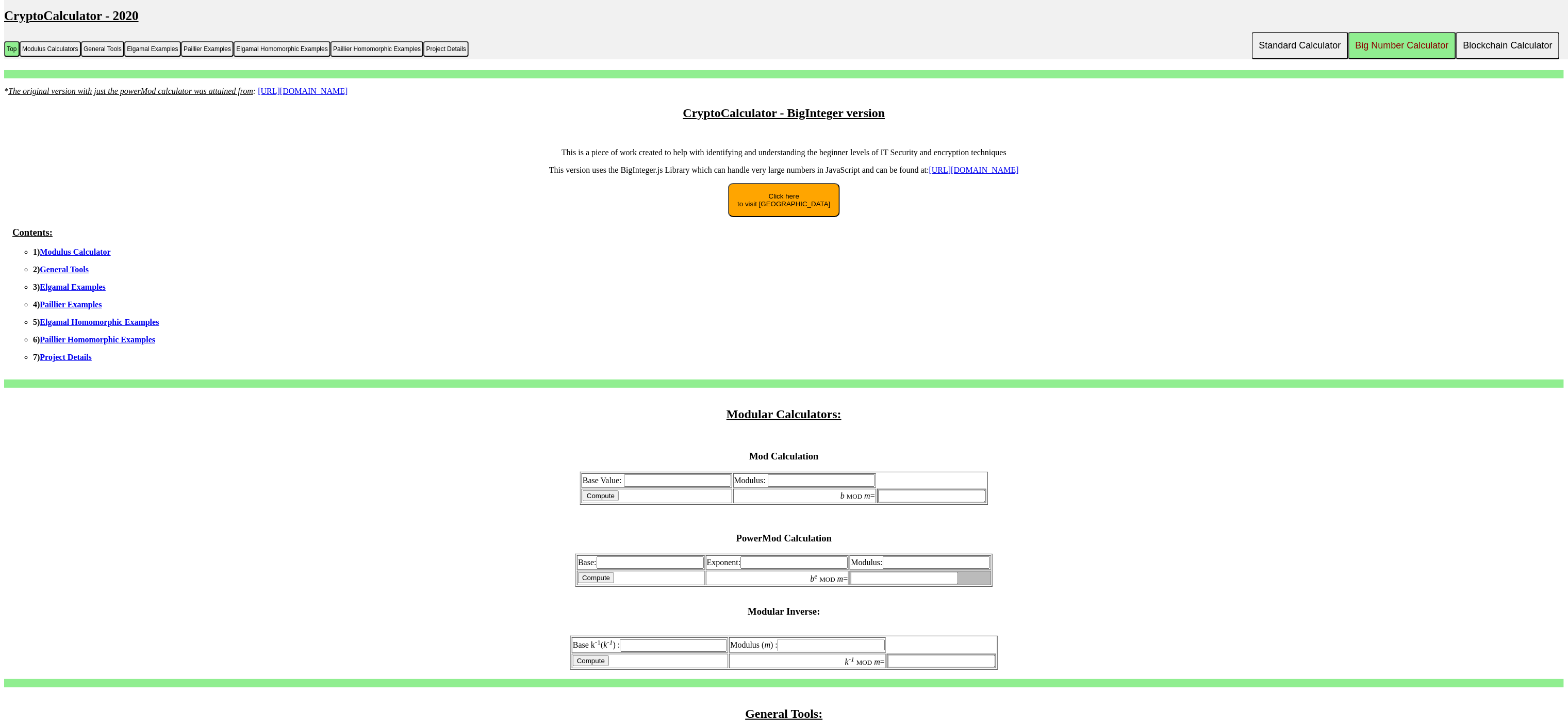
drag, startPoint x: 1178, startPoint y: 49, endPoint x: 1186, endPoint y: 32, distance: 18.8
click at [146, 321] on link "Elgamal Homomorphic Examples" at bounding box center [99, 322] width 119 height 9
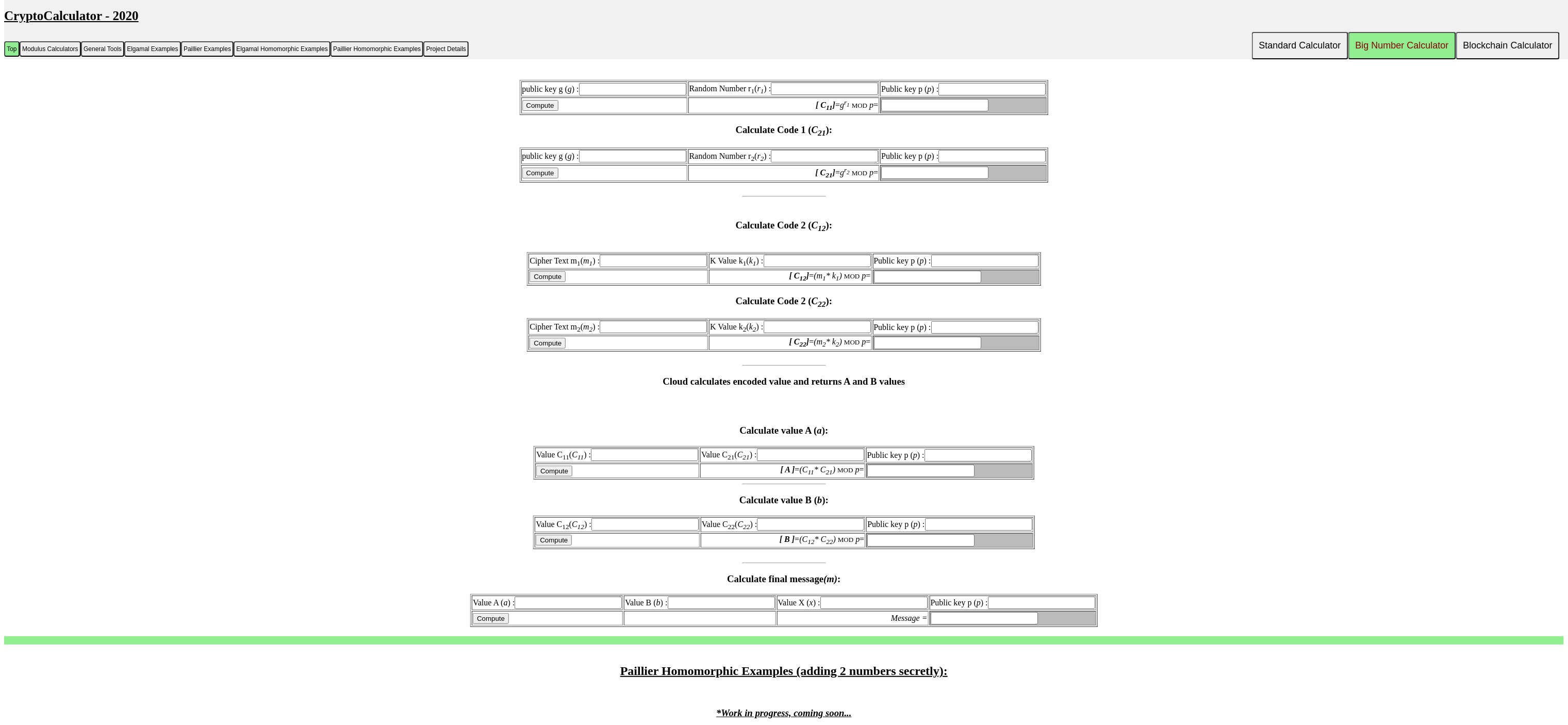
scroll to position [3714, 0]
click at [654, 447] on input "text" at bounding box center [645, 454] width 107 height 12
drag, startPoint x: 656, startPoint y: 352, endPoint x: 880, endPoint y: 343, distance: 224.2
drag, startPoint x: 894, startPoint y: 347, endPoint x: 623, endPoint y: 349, distance: 271.0
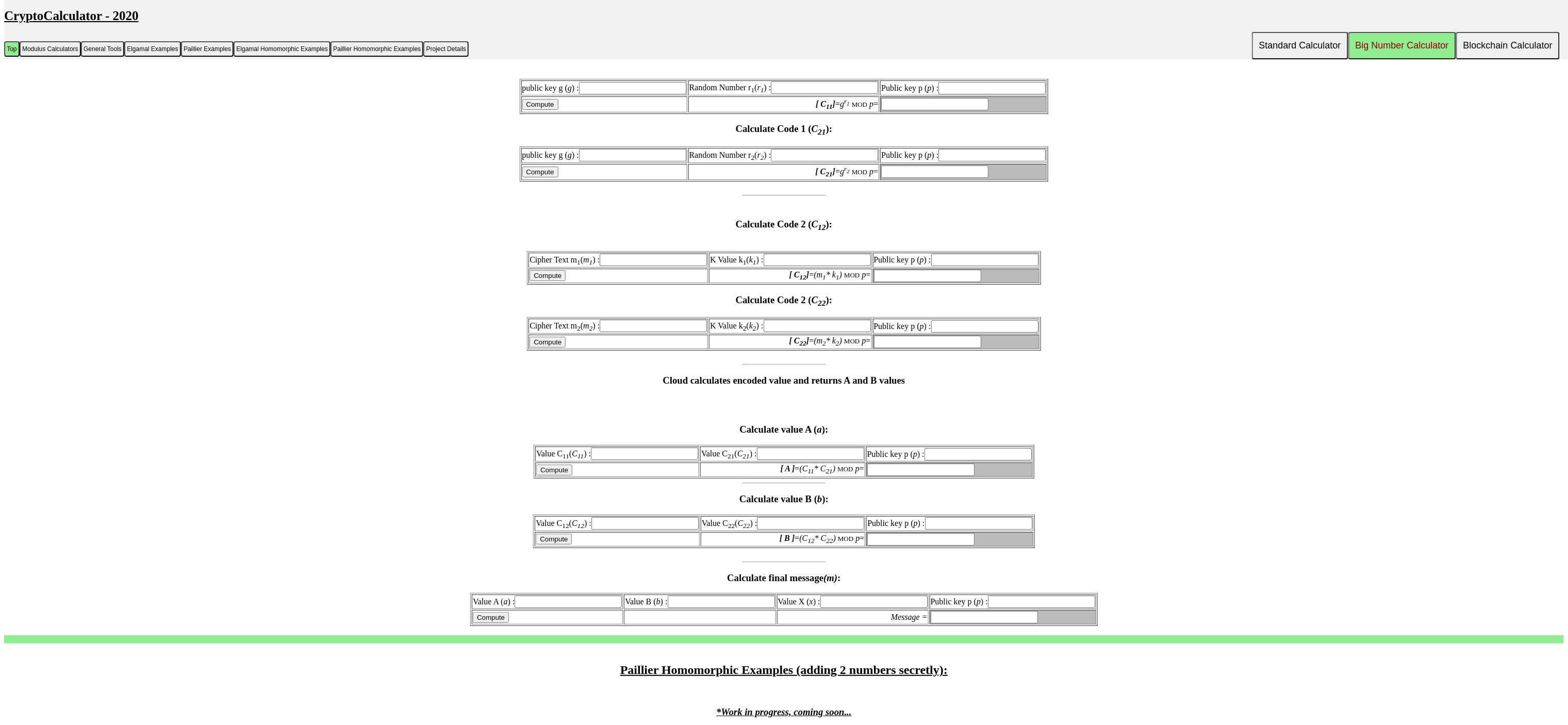
click at [623, 375] on h3 "Cloud calculates encoded value and returns A and B values" at bounding box center [784, 380] width 1559 height 12
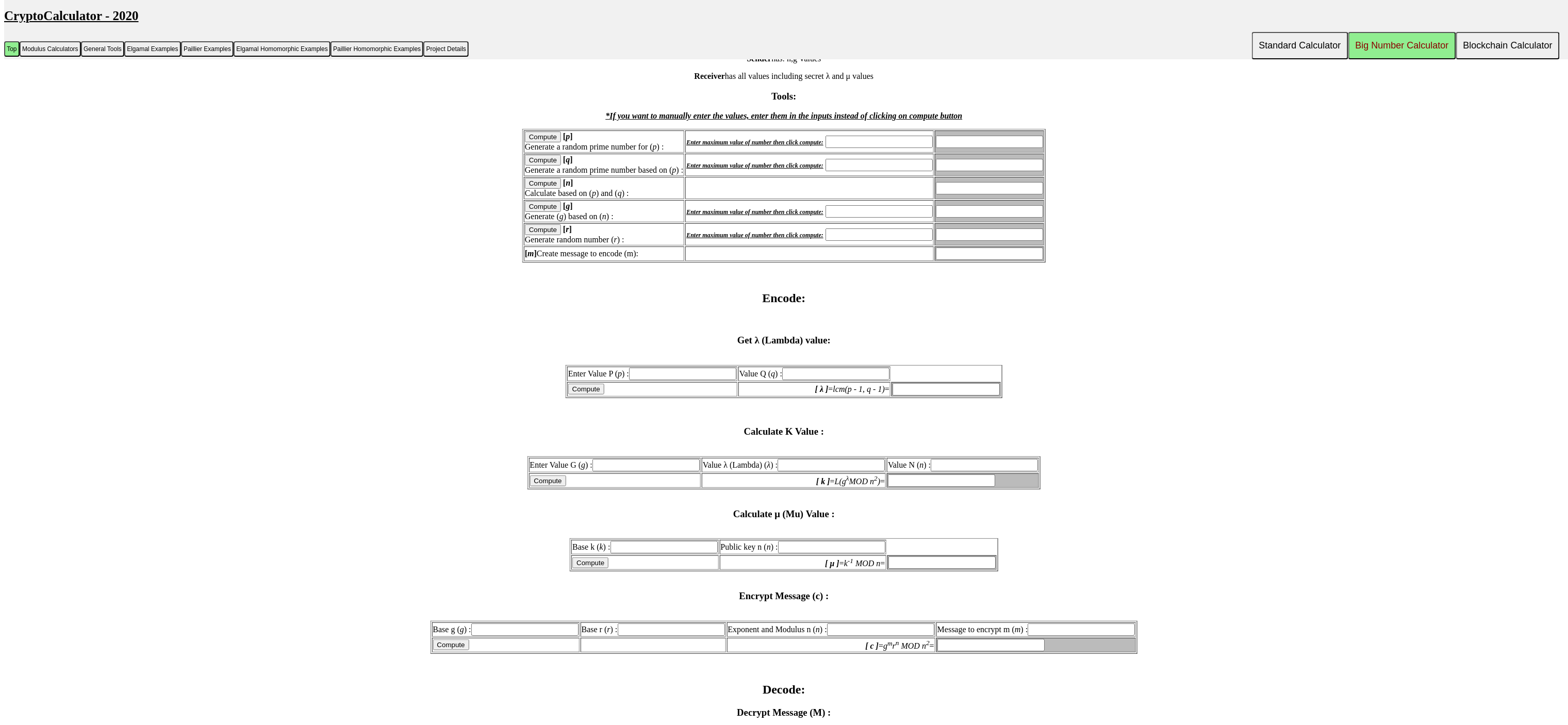
scroll to position [1598, 0]
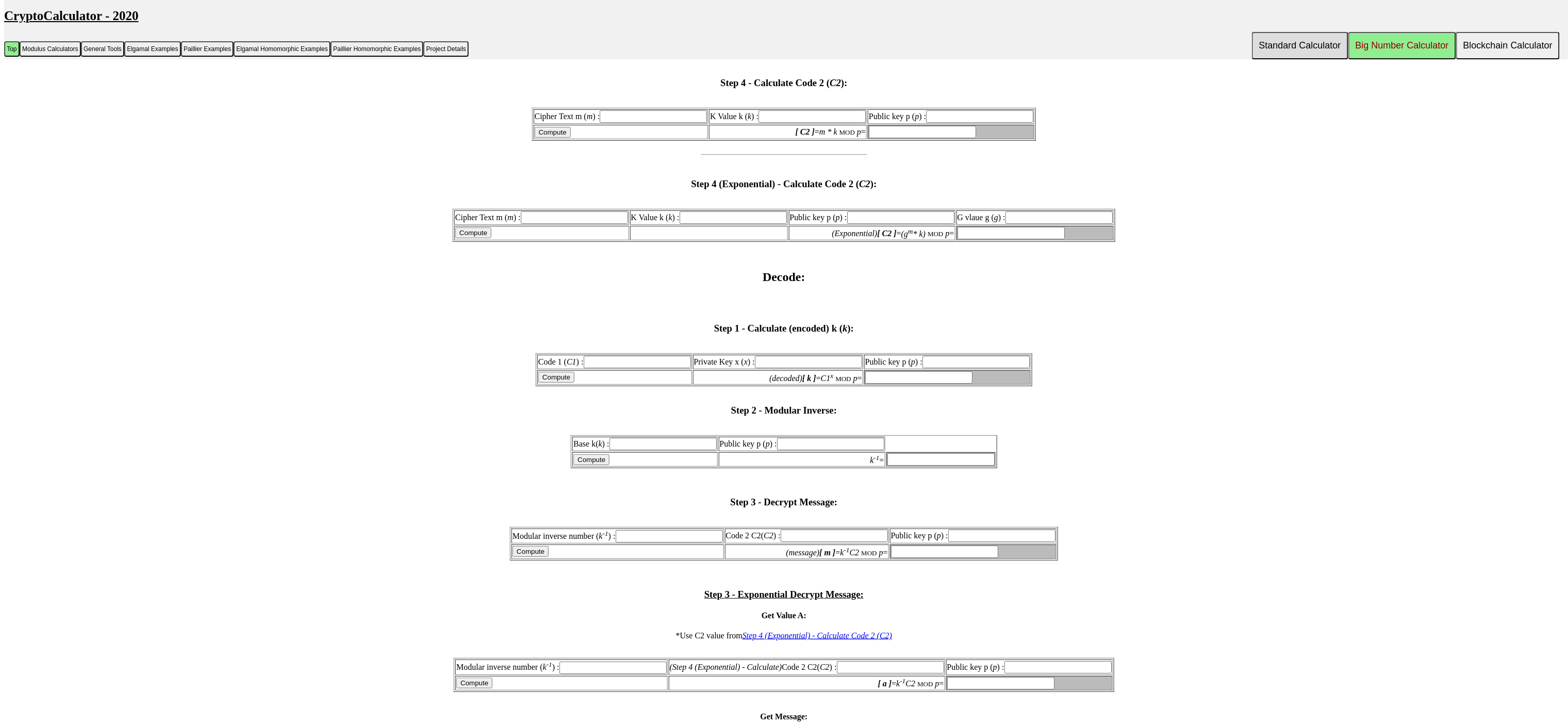
click at [1301, 49] on button "Standard Calculator" at bounding box center [1300, 46] width 96 height 27
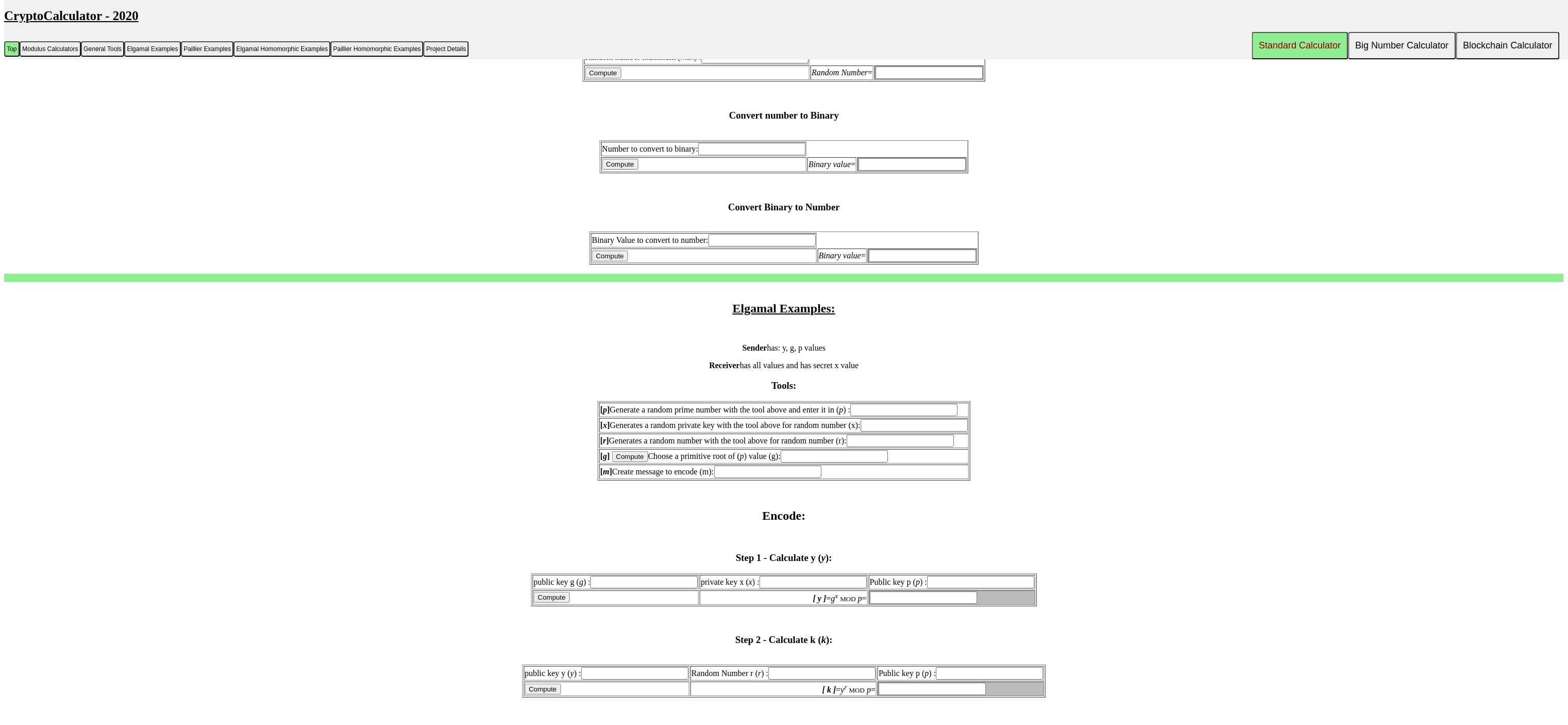
scroll to position [154, 0]
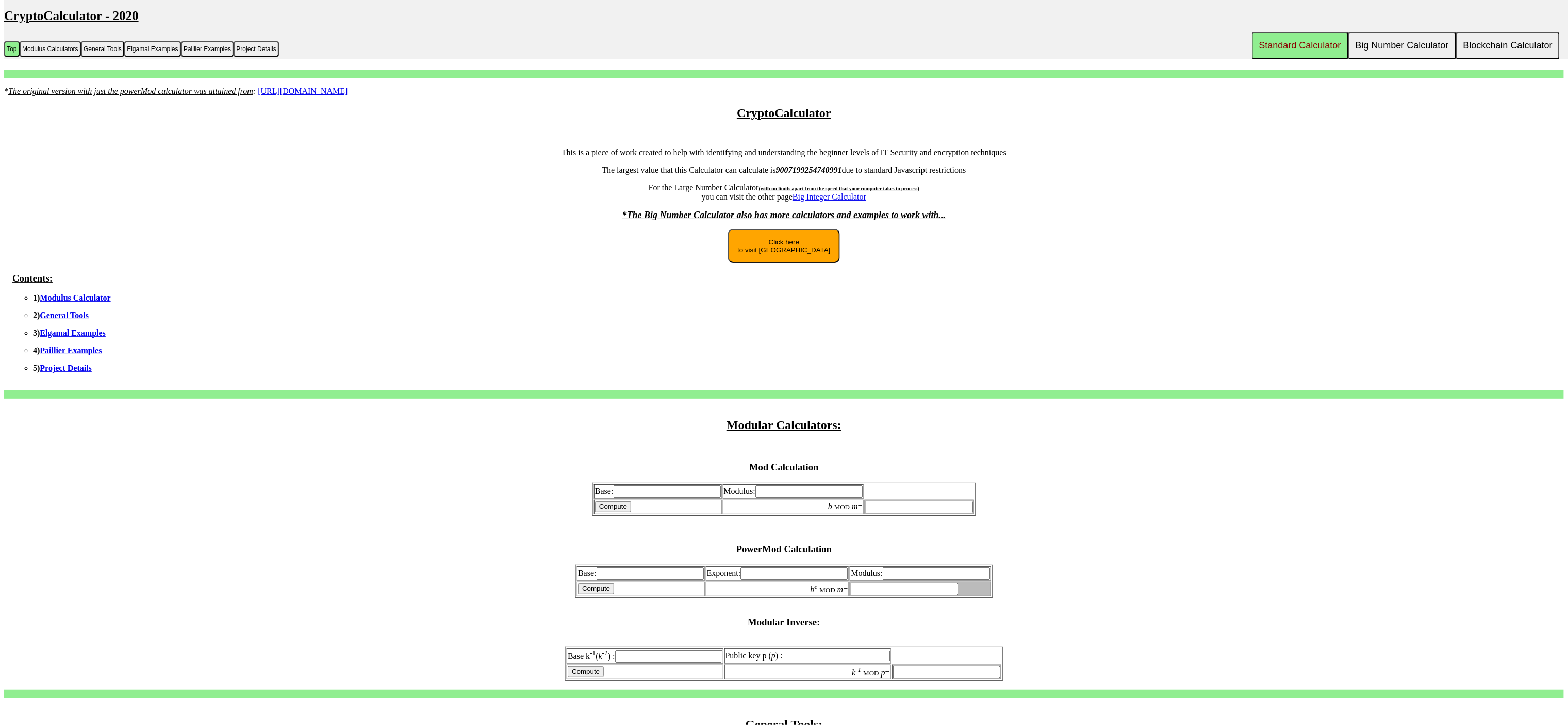
click at [66, 331] on link "Elgamal Examples" at bounding box center [72, 333] width 66 height 9
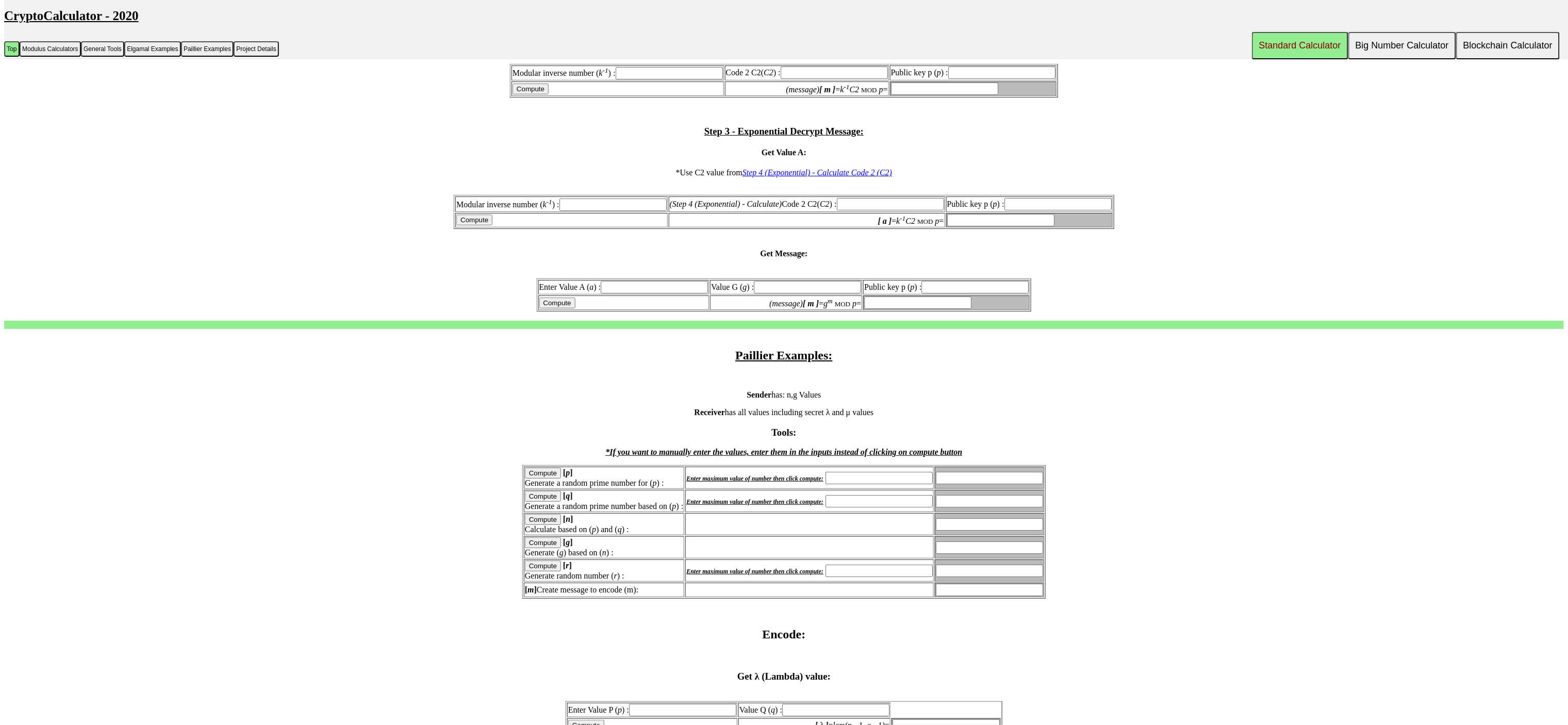
scroll to position [1862, 0]
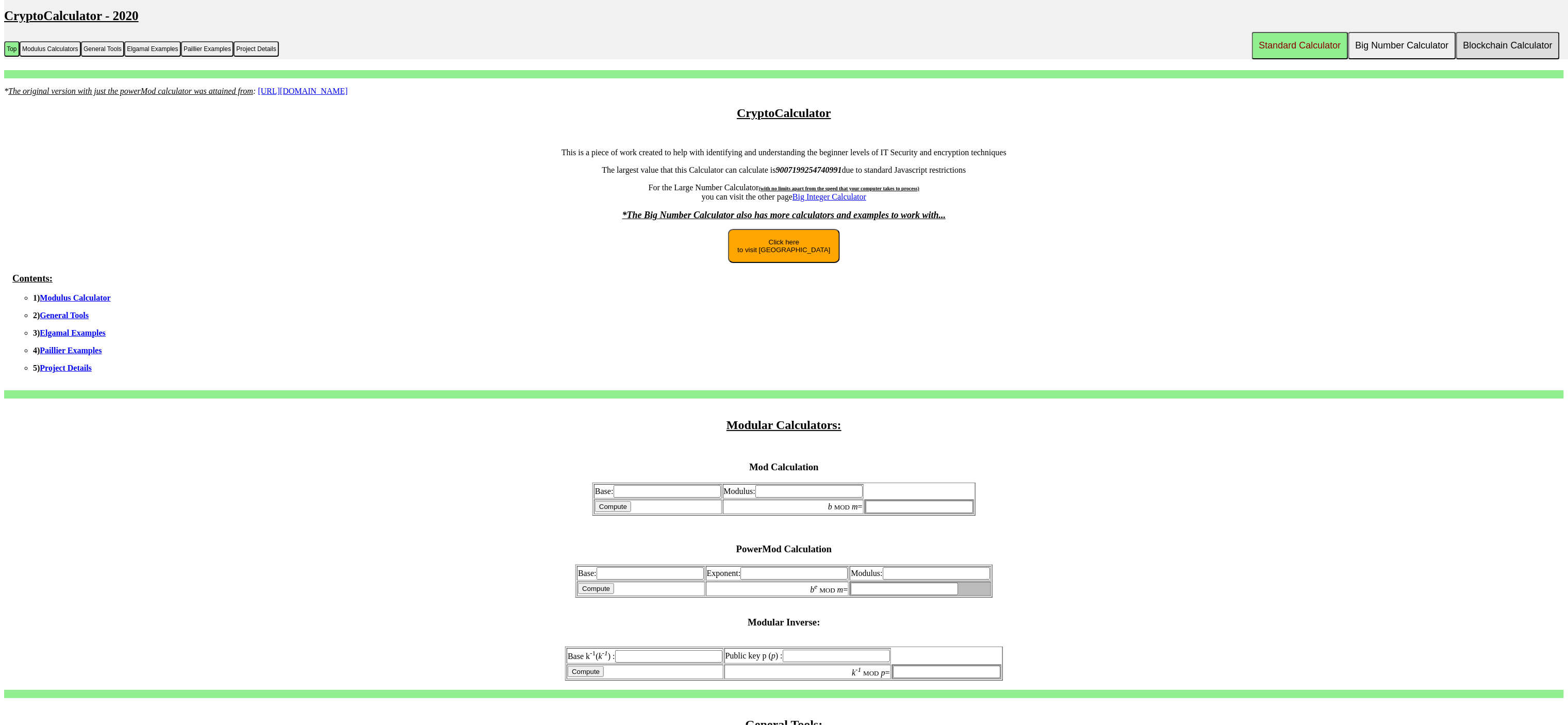
click at [712, 41] on button "Blockchain Calculator" at bounding box center [1508, 46] width 103 height 27
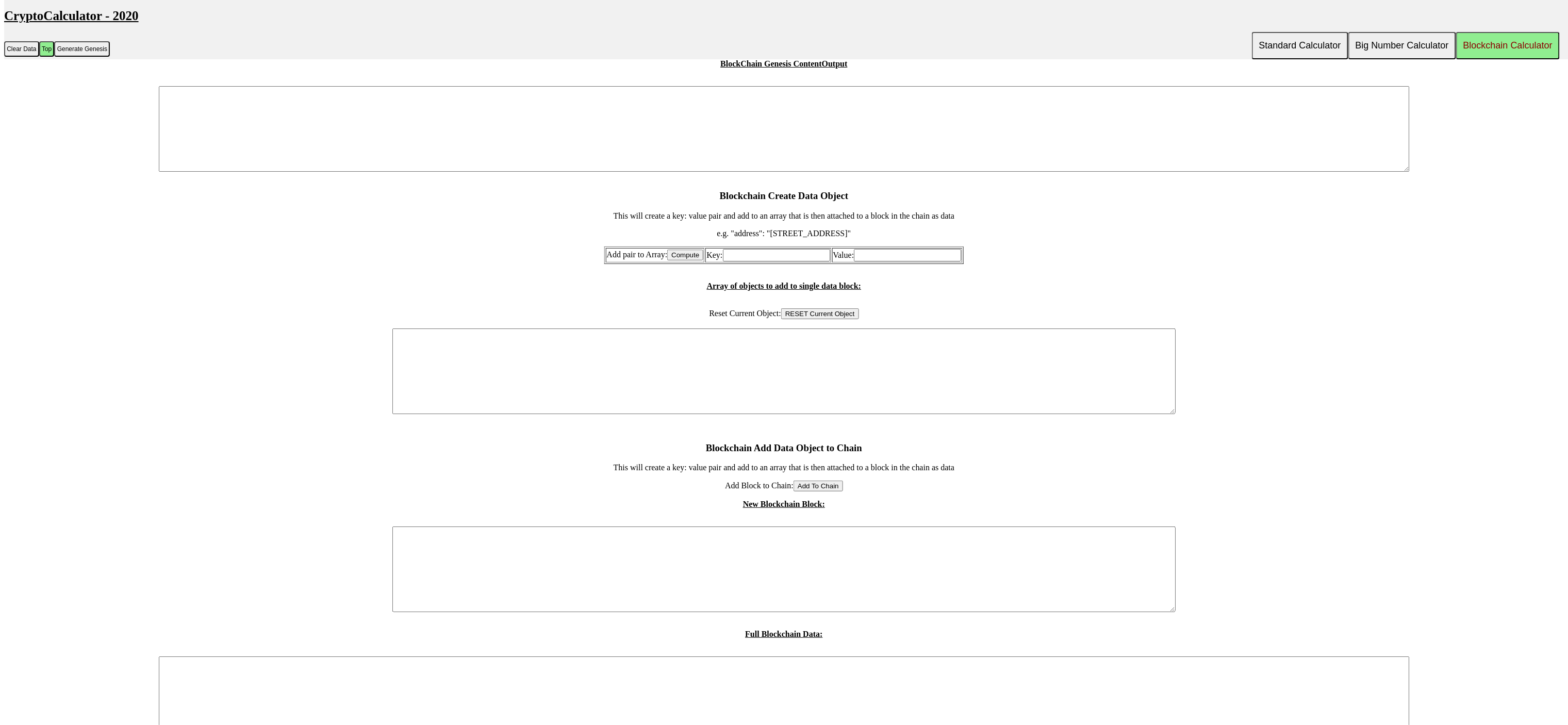
scroll to position [265, 0]
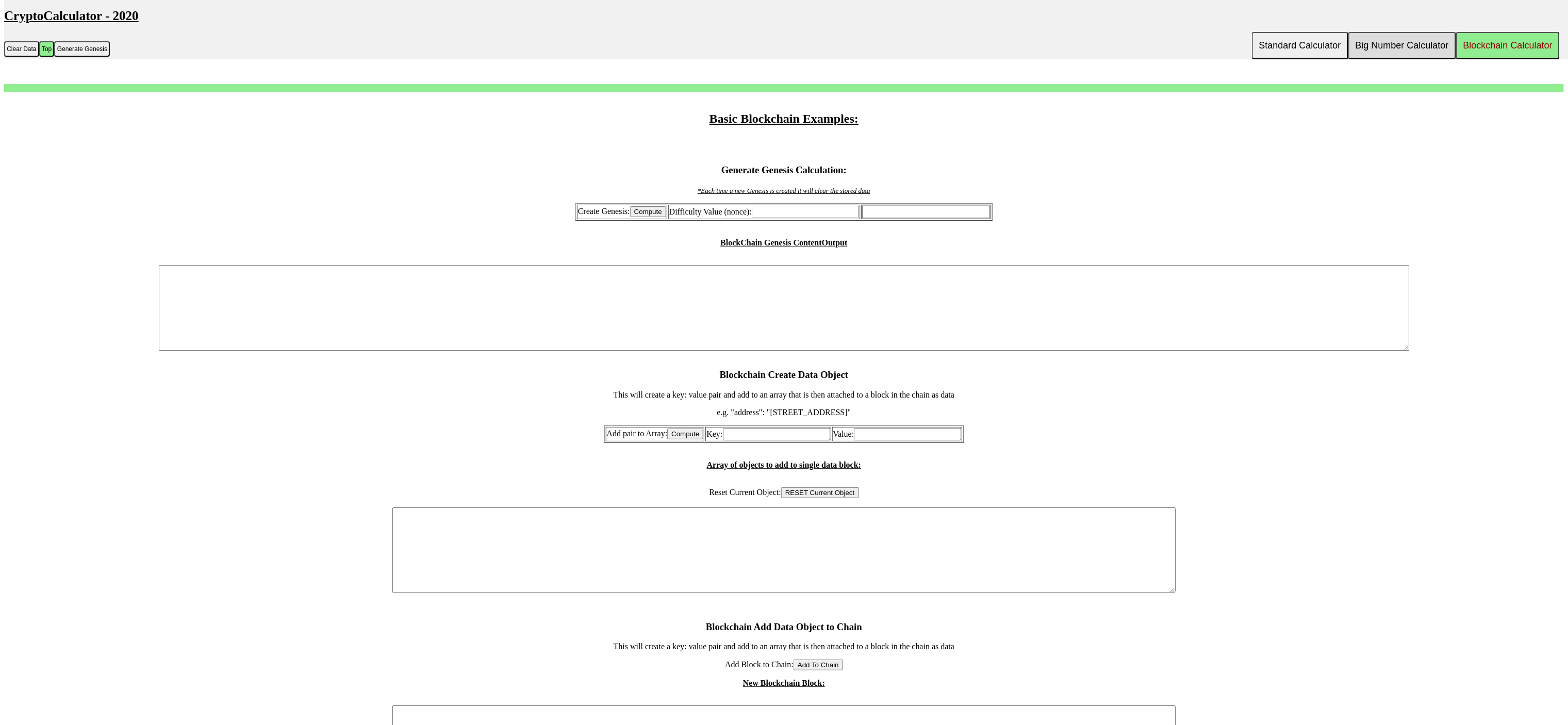
click at [1429, 55] on button "Big Number Calculator" at bounding box center [1402, 46] width 108 height 27
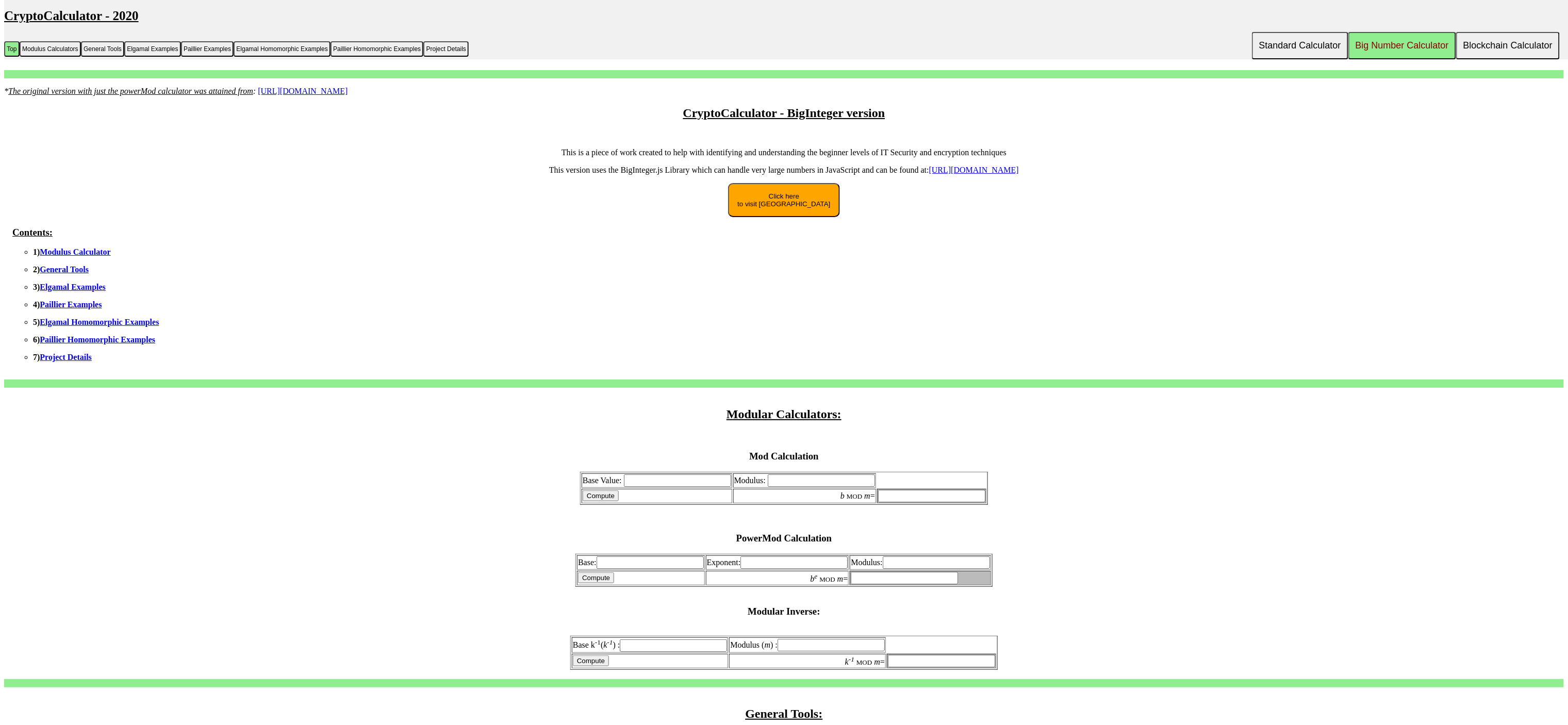
click at [105, 326] on ul "1) Modulus Calculator 2) General Tools 3) Elgamal Examples 4) Paillier Examples…" at bounding box center [788, 305] width 1552 height 114
click at [121, 319] on link "Elgamal Homomorphic Examples" at bounding box center [99, 322] width 119 height 9
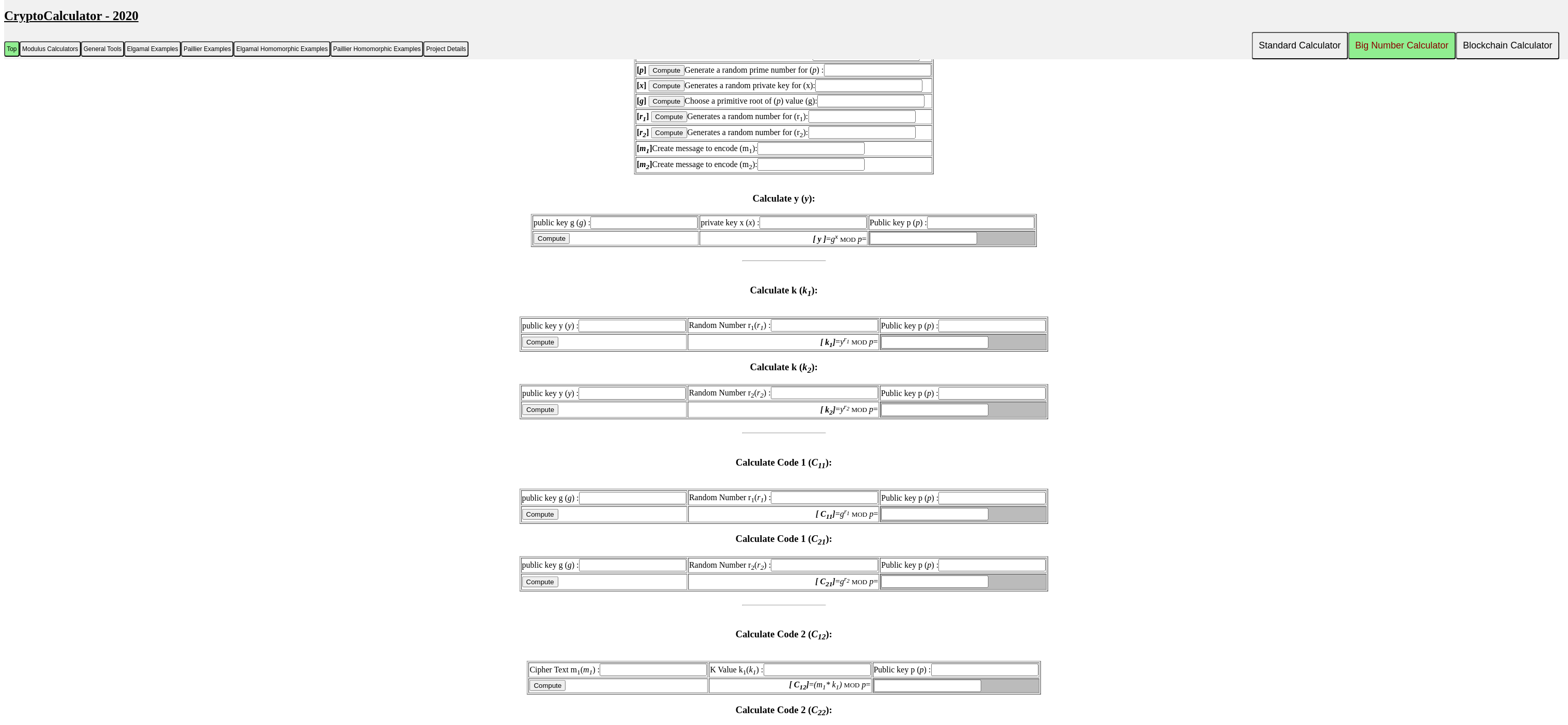
scroll to position [3095, 0]
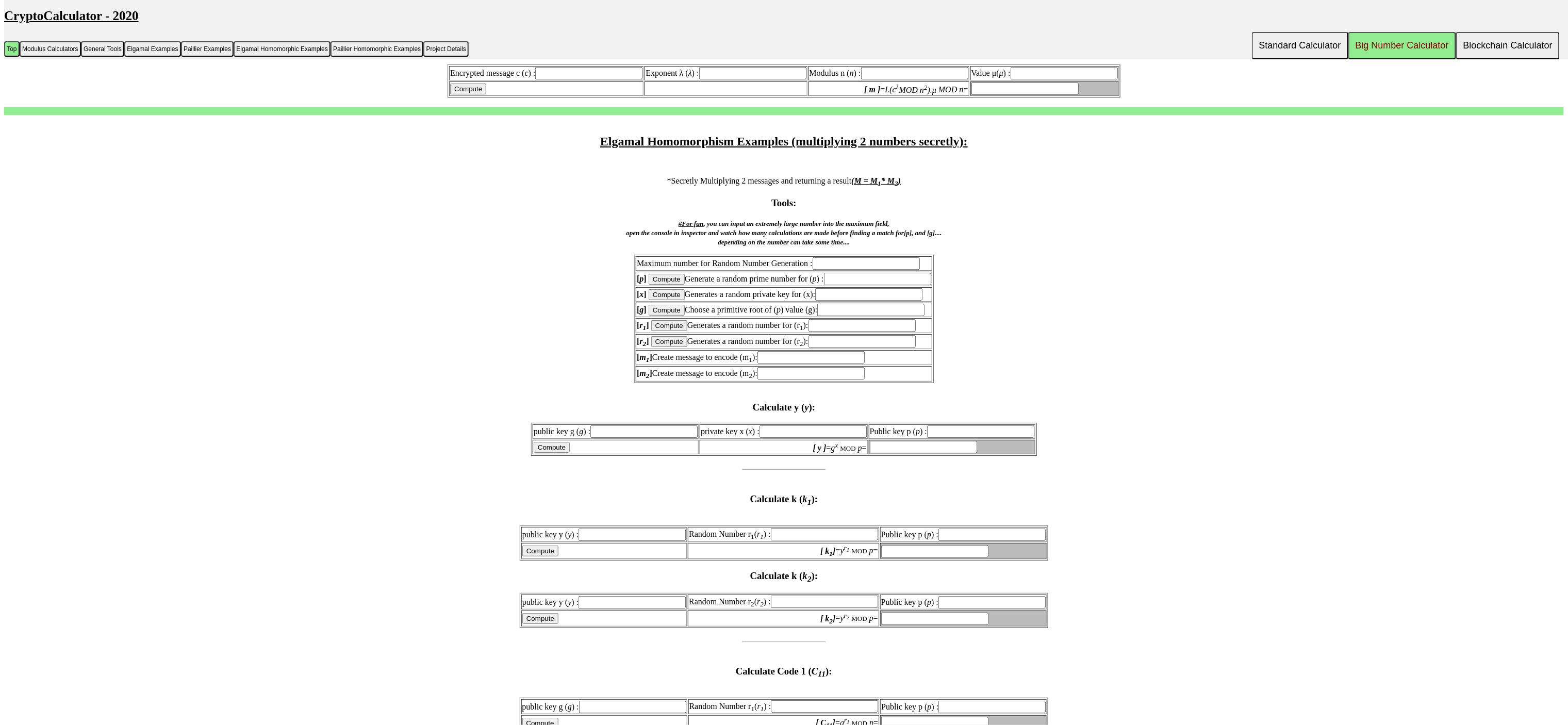
click at [947, 426] on input "text" at bounding box center [981, 432] width 107 height 12
click at [617, 426] on input "text" at bounding box center [644, 432] width 107 height 12
click at [970, 426] on input "text" at bounding box center [981, 432] width 107 height 12
type input "23"
click at [809, 426] on input "text" at bounding box center [813, 432] width 107 height 12
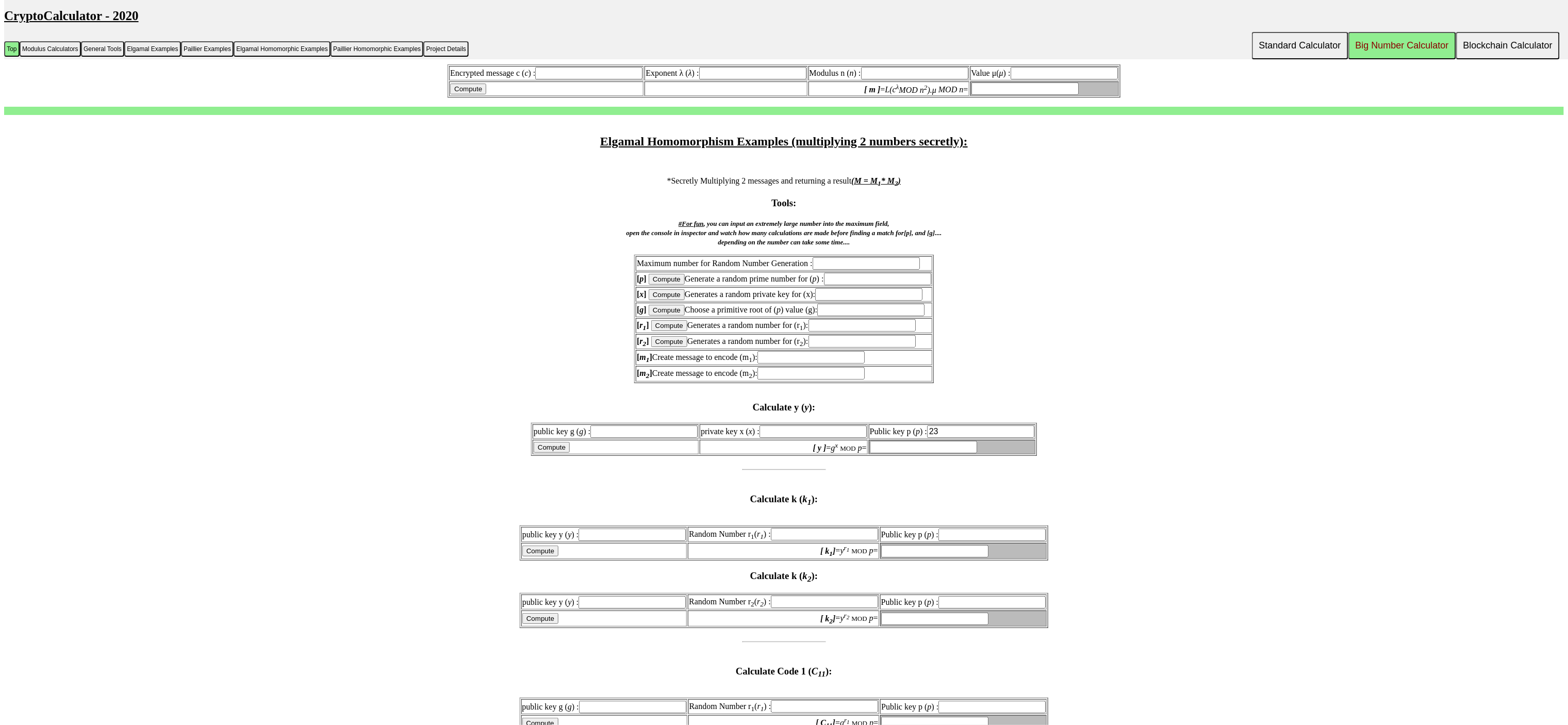
click at [641, 426] on input "text" at bounding box center [644, 432] width 107 height 12
type input "5"
click at [771, 426] on input "text" at bounding box center [813, 432] width 107 height 12
type input "18"
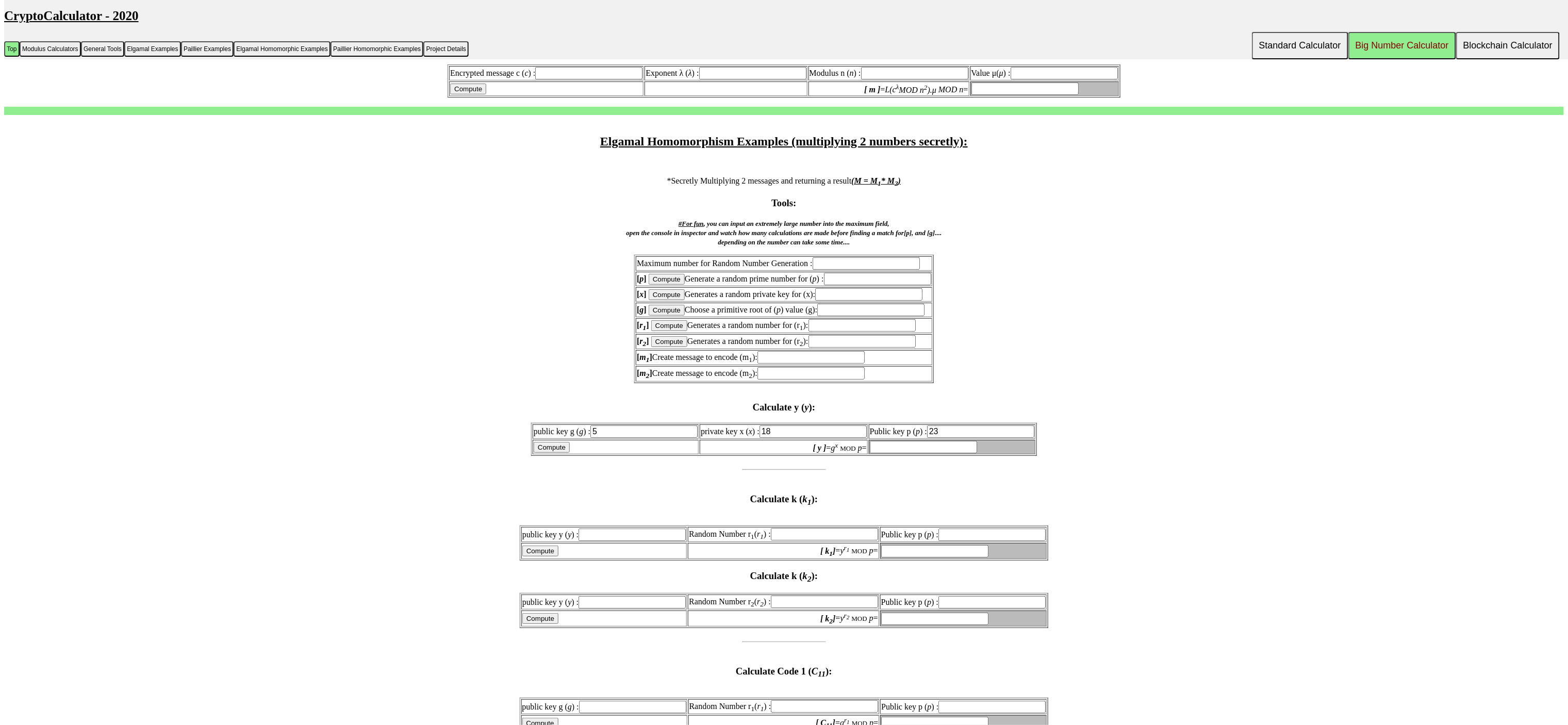
click at [550, 442] on input "Compute" at bounding box center [551, 447] width 36 height 11
type input "6"
drag, startPoint x: 858, startPoint y: 416, endPoint x: 776, endPoint y: 405, distance: 82.7
click at [776, 424] on tbody "public key g ( g ) : 5 private key x ( x ) : 18 Public key p ( p ) : 23 Compute…" at bounding box center [784, 439] width 503 height 30
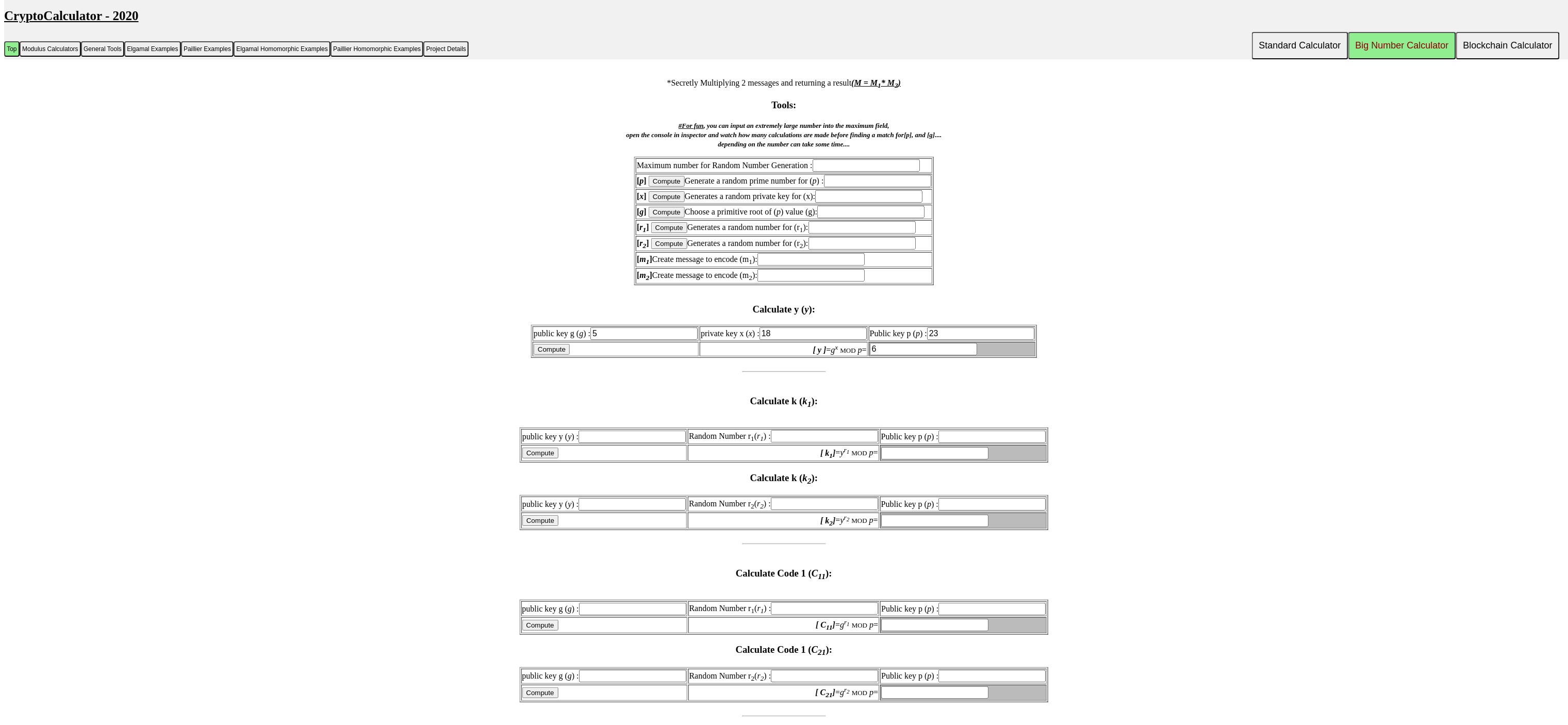
scroll to position [3198, 0]
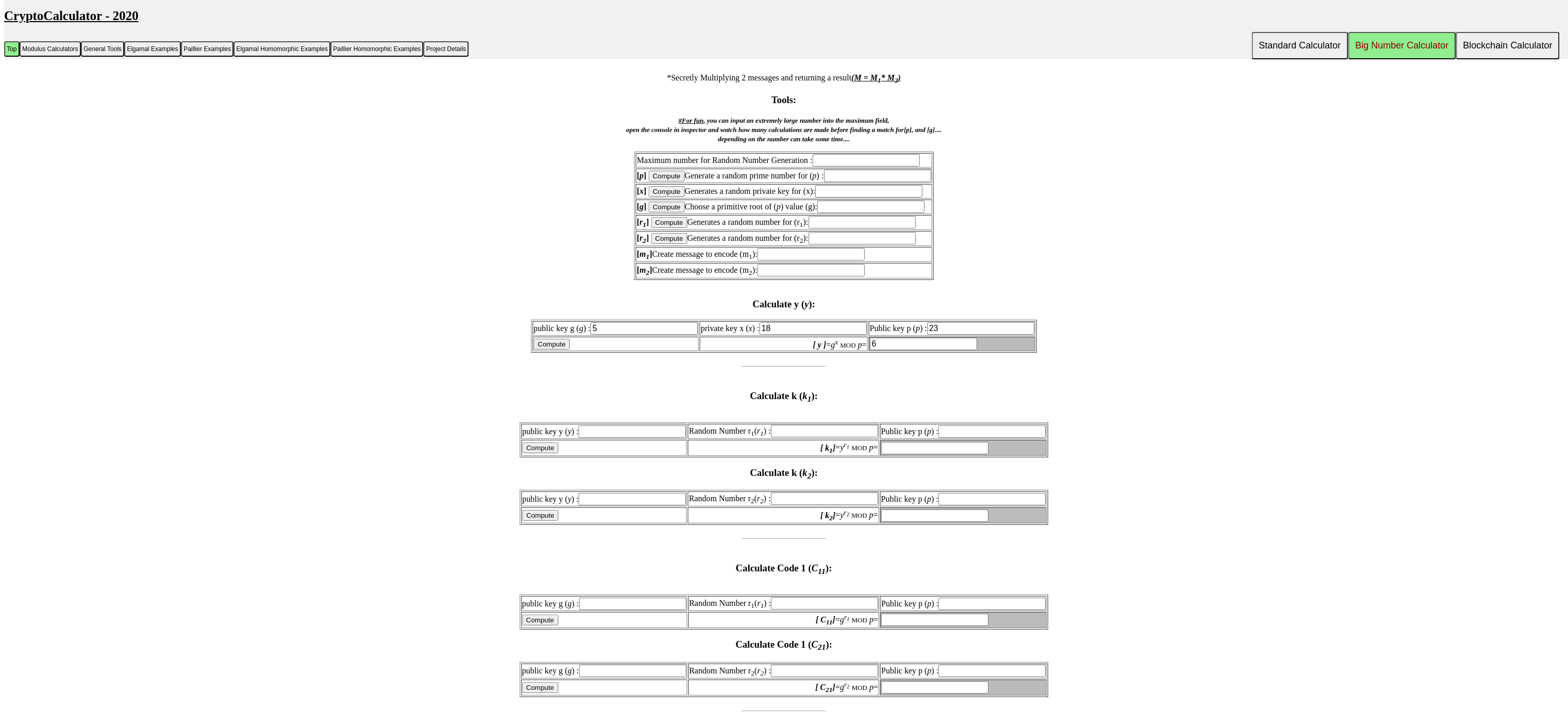
click at [970, 426] on input "text" at bounding box center [992, 432] width 107 height 12
click at [861, 170] on input "text" at bounding box center [878, 176] width 107 height 12
type input "23"
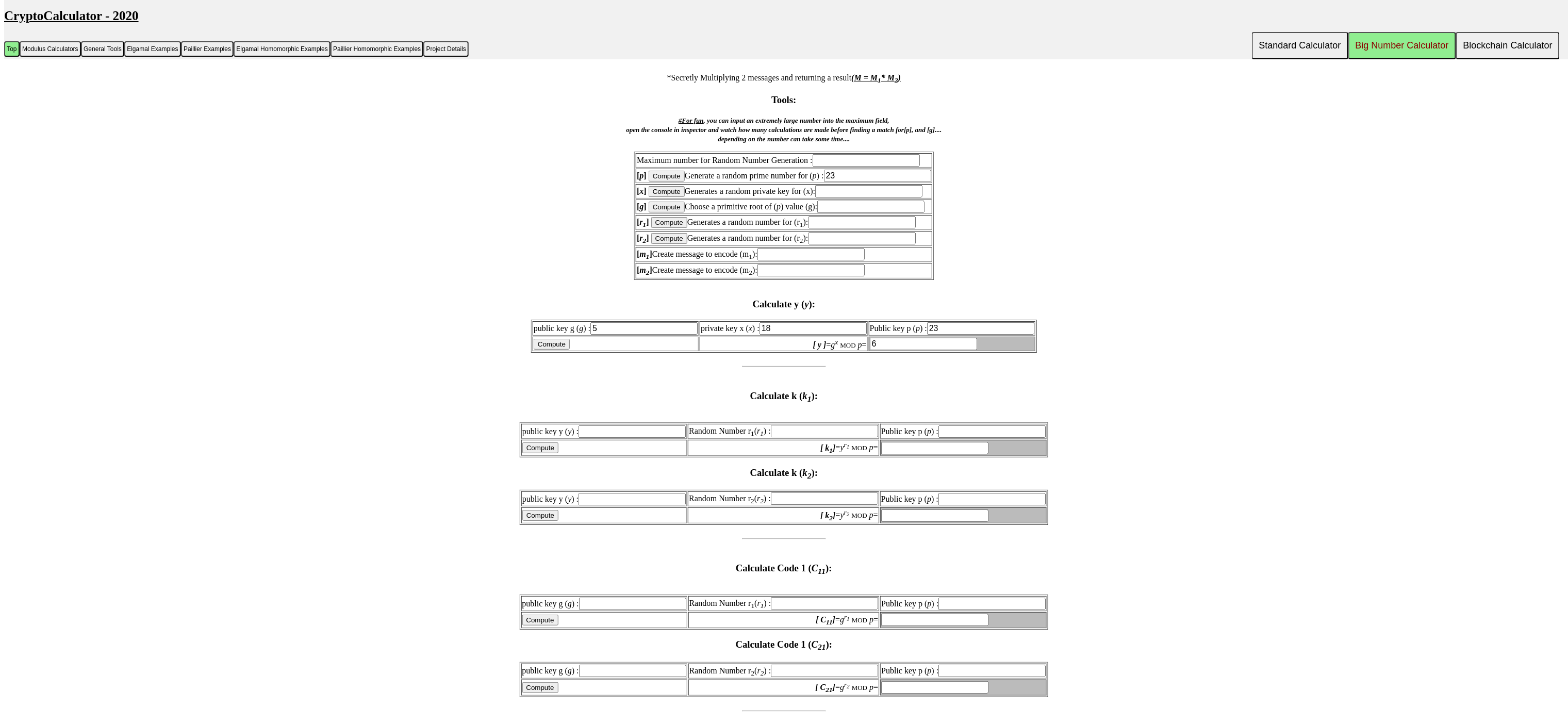
type input "23"
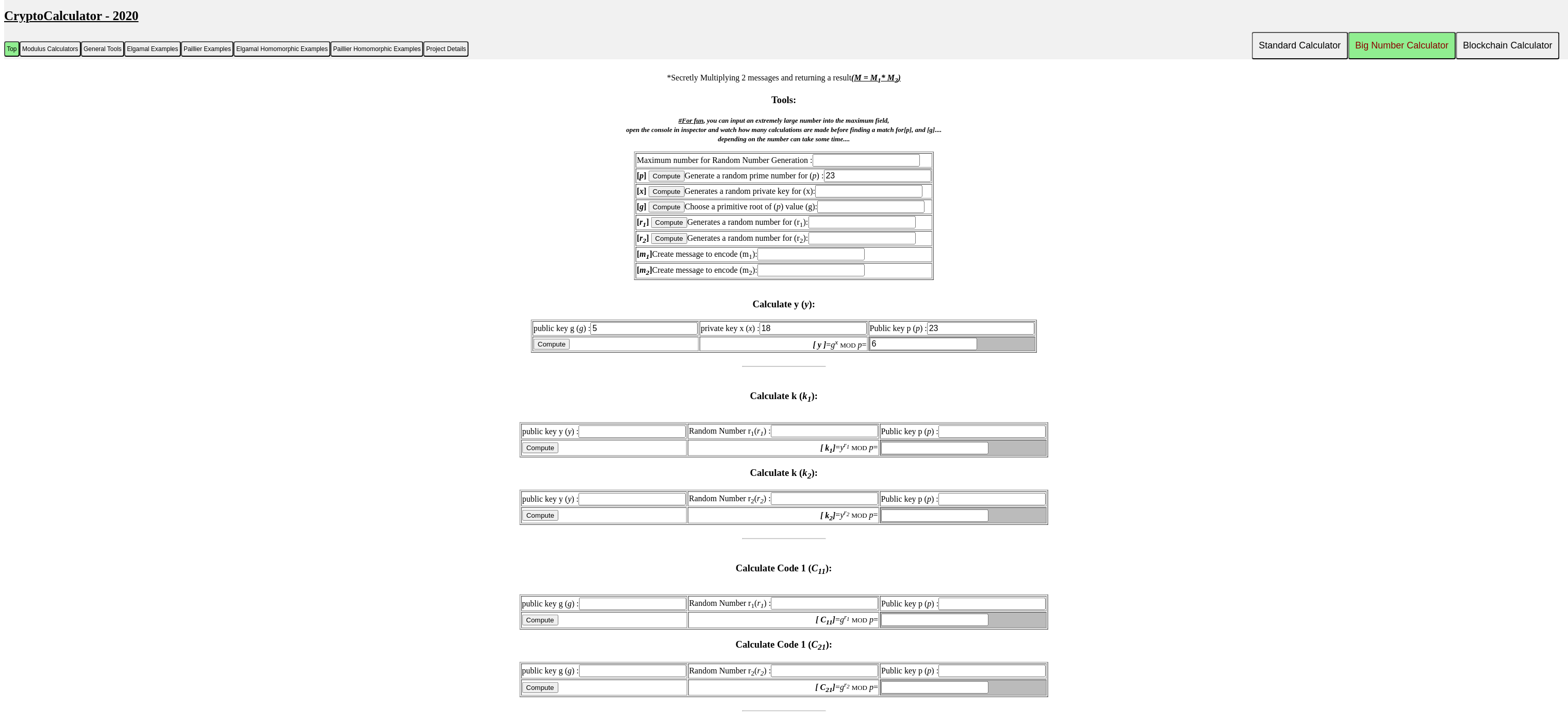
type input "23"
click at [1079, 189] on form "Maximum number for Random Number Generation : [ p ] Compute Generate a random p…" at bounding box center [784, 215] width 1559 height 128
click at [861, 201] on input "text" at bounding box center [871, 207] width 107 height 12
type input "5"
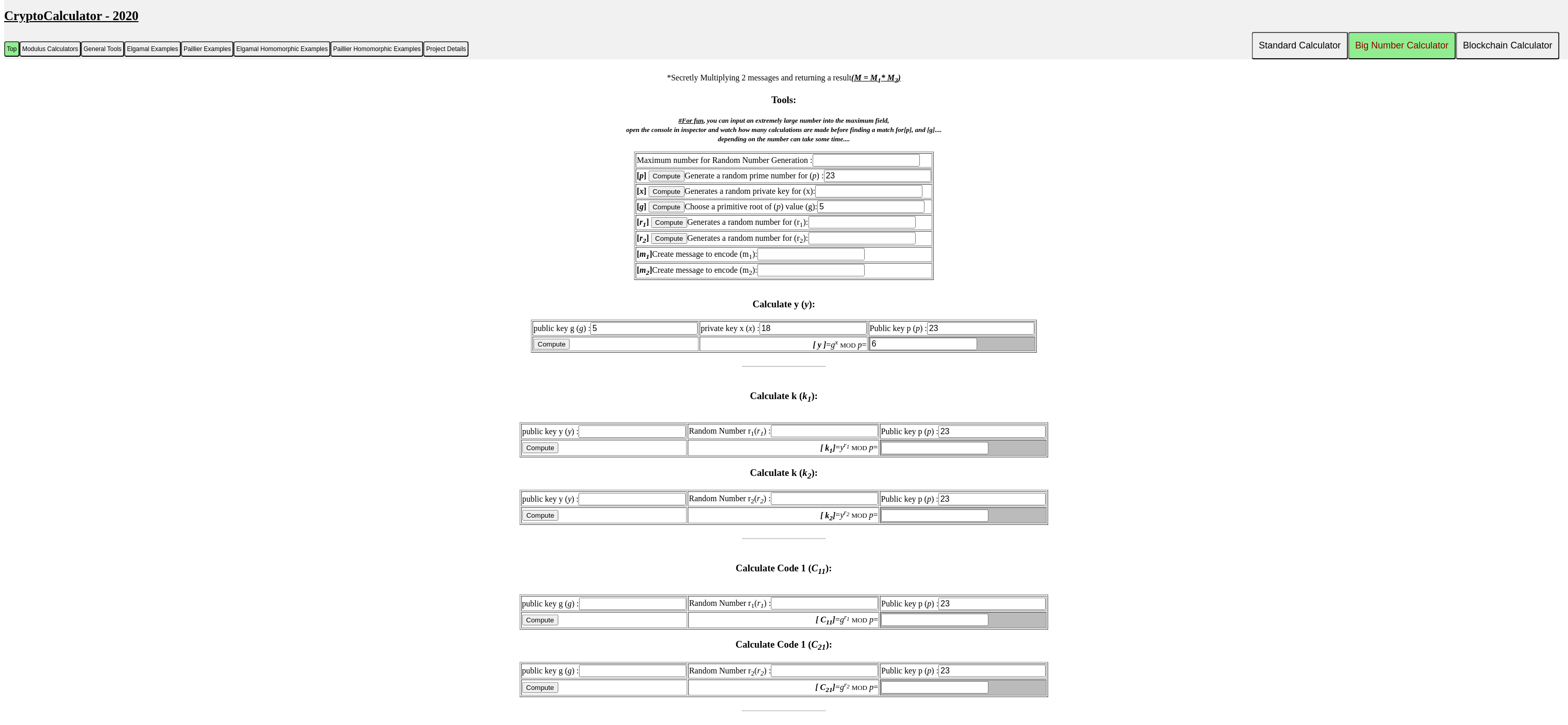
type input "5"
click at [834, 597] on input "text" at bounding box center [824, 603] width 107 height 12
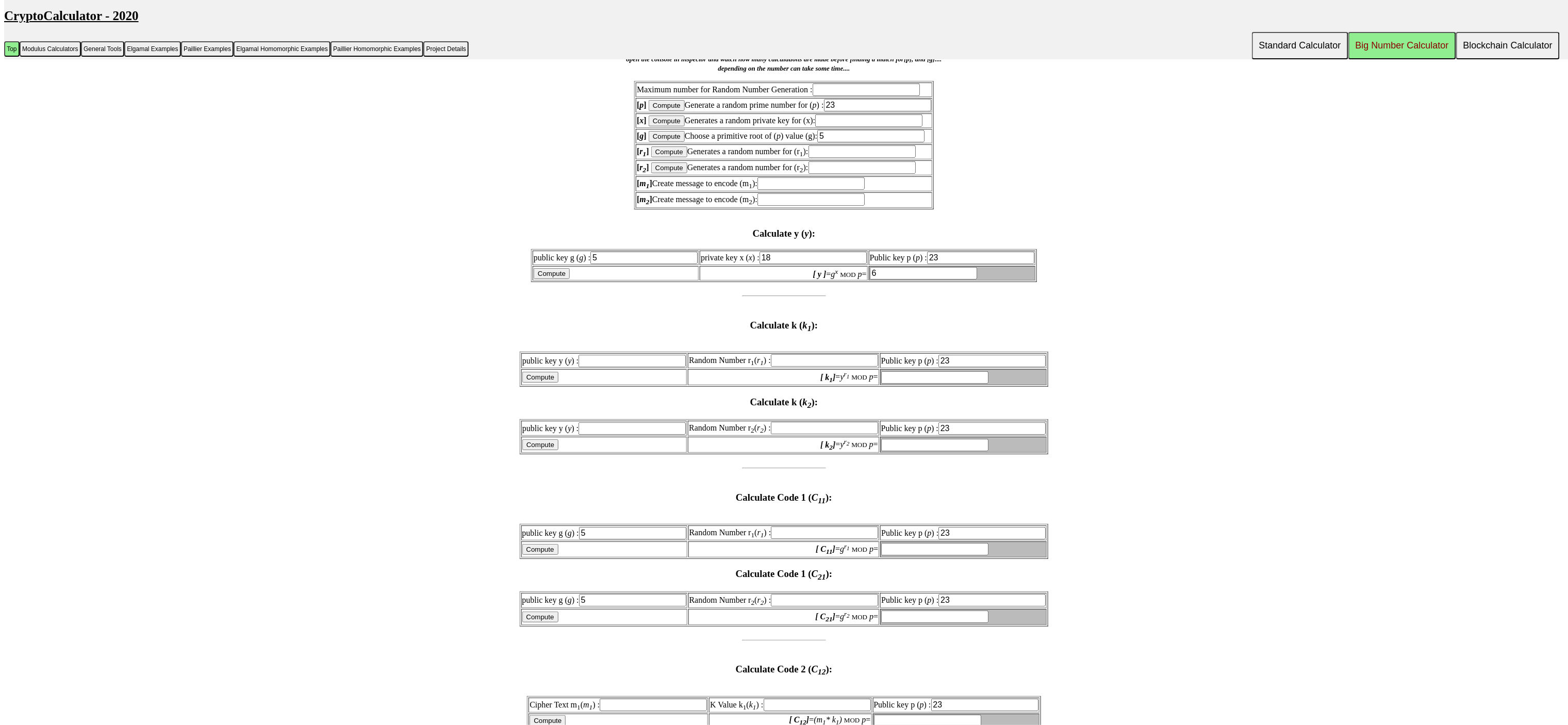
scroll to position [3302, 0]
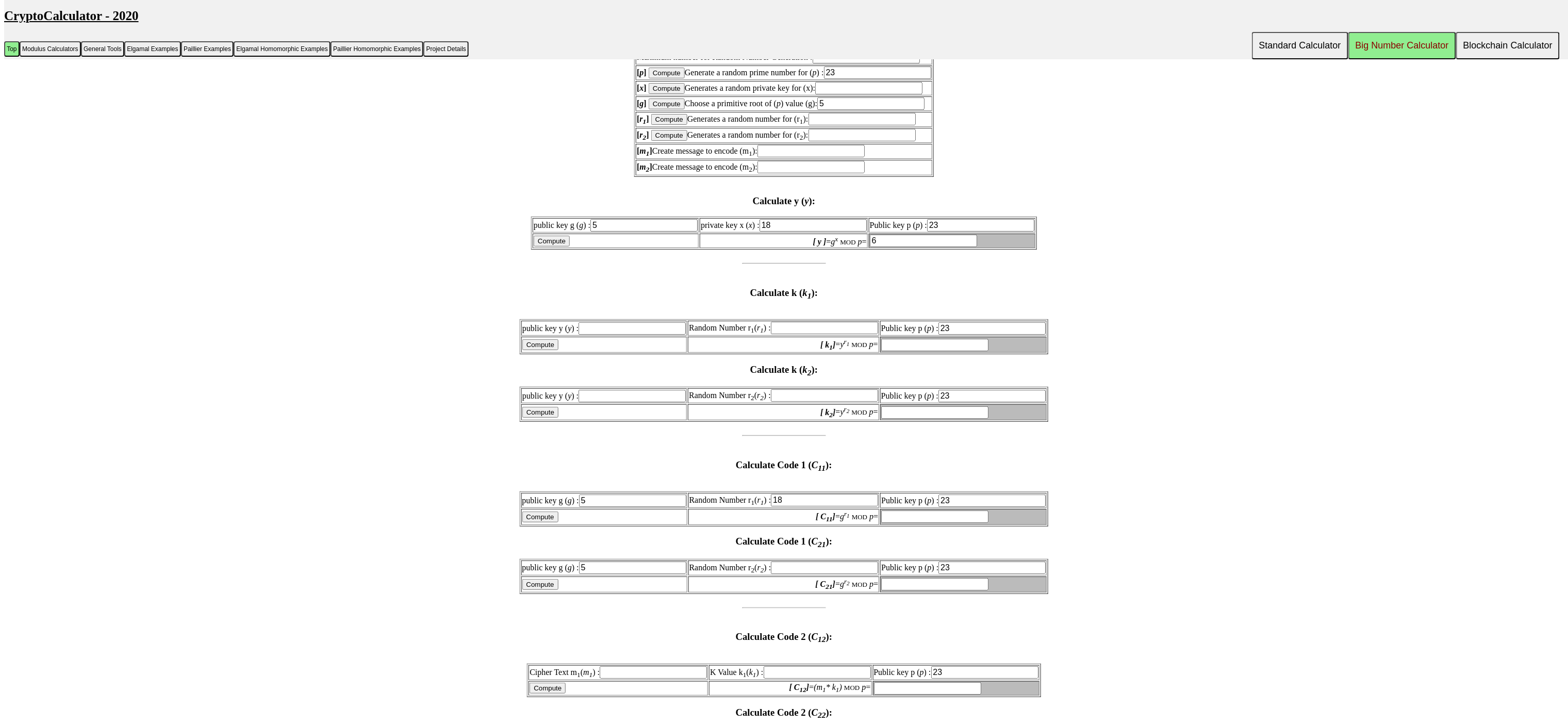
type input "18"
click at [825, 561] on input "text" at bounding box center [824, 567] width 107 height 12
type input "18"
click at [545, 493] on table "public key g ( g ) : 5 Random Number r 1 ( r 1 ) : 18 Public key p ( p ) : 23 C…" at bounding box center [784, 509] width 529 height 35
click at [542, 511] on input "Compute" at bounding box center [540, 517] width 36 height 11
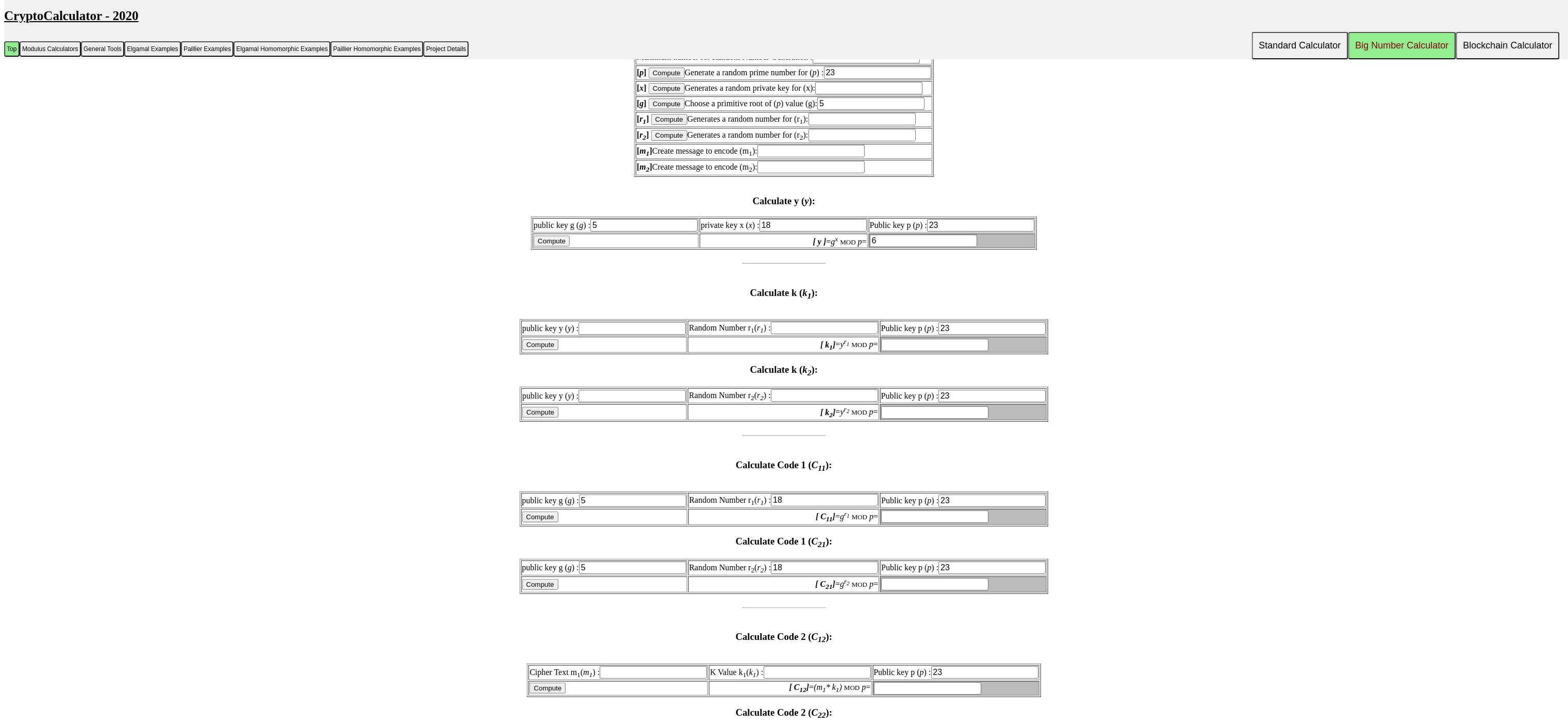
type input "6"
click at [533, 579] on input "Compute" at bounding box center [540, 584] width 36 height 11
type input "6"
click at [533, 579] on input "Compute" at bounding box center [540, 584] width 36 height 11
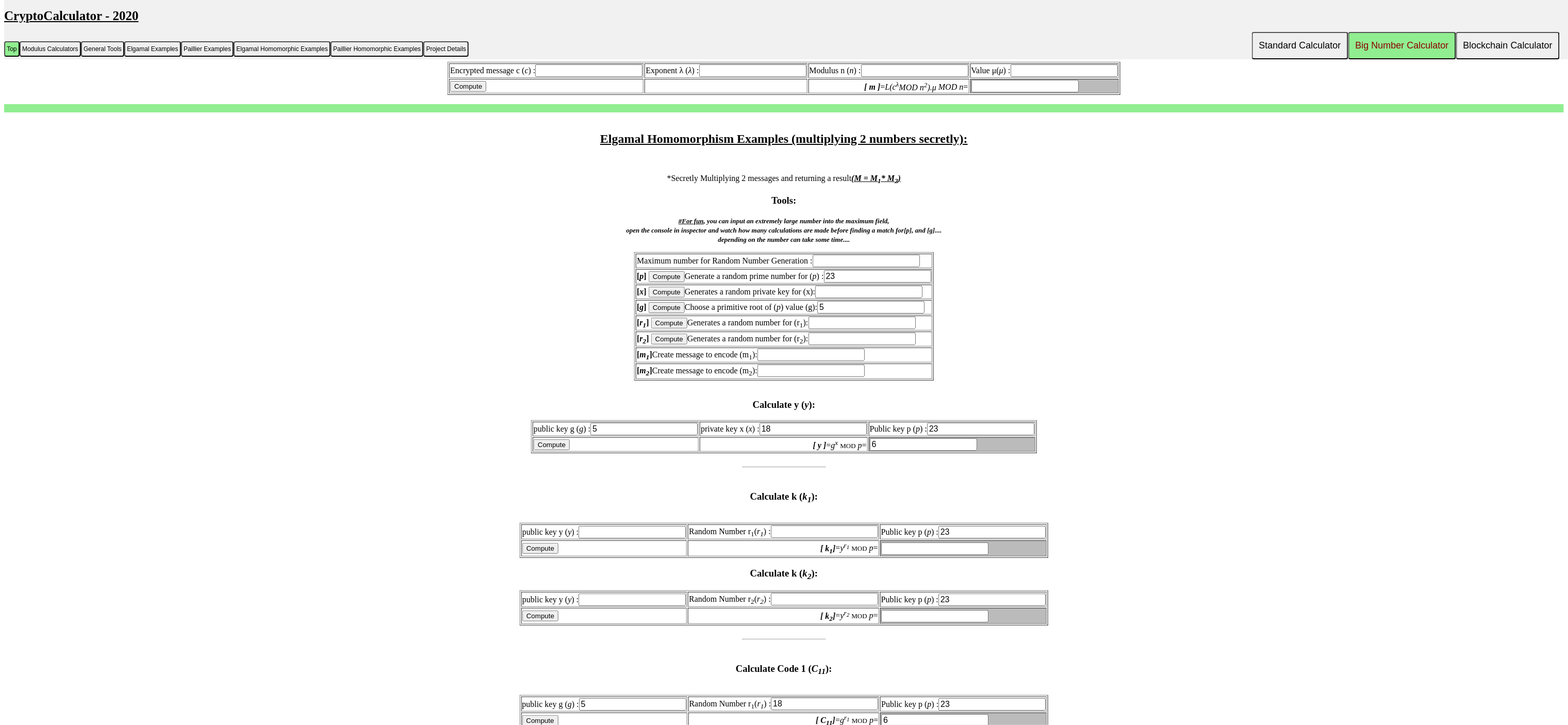
scroll to position [3095, 0]
